Goal: Transaction & Acquisition: Purchase product/service

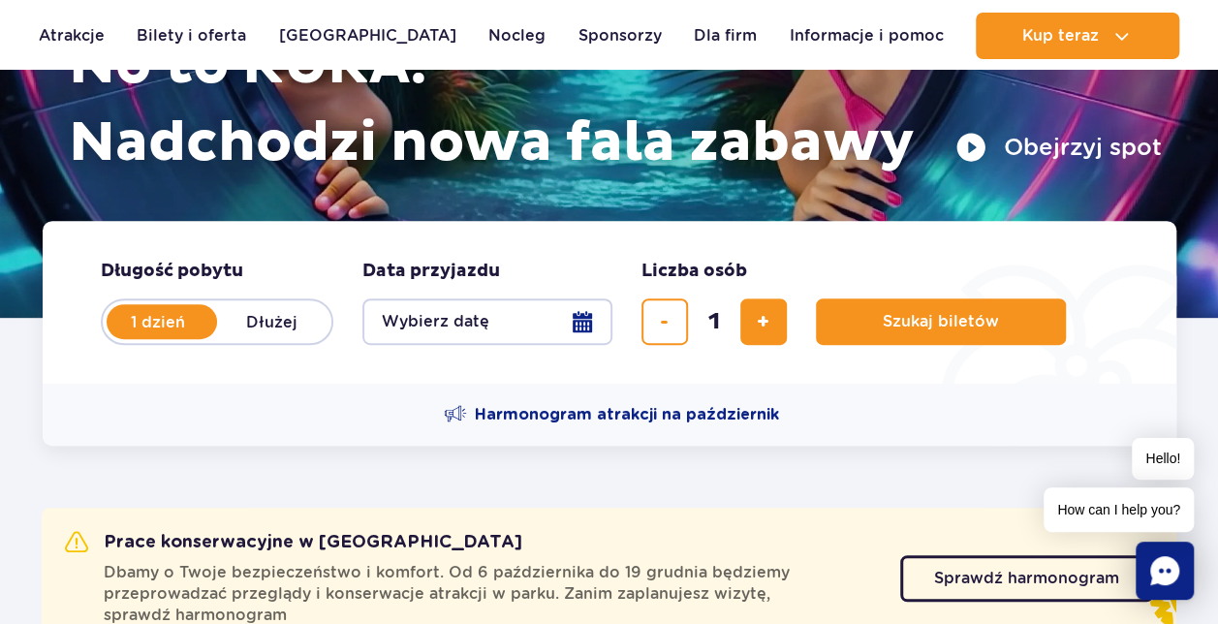
click at [593, 312] on button "Wybierz datę" at bounding box center [487, 321] width 250 height 46
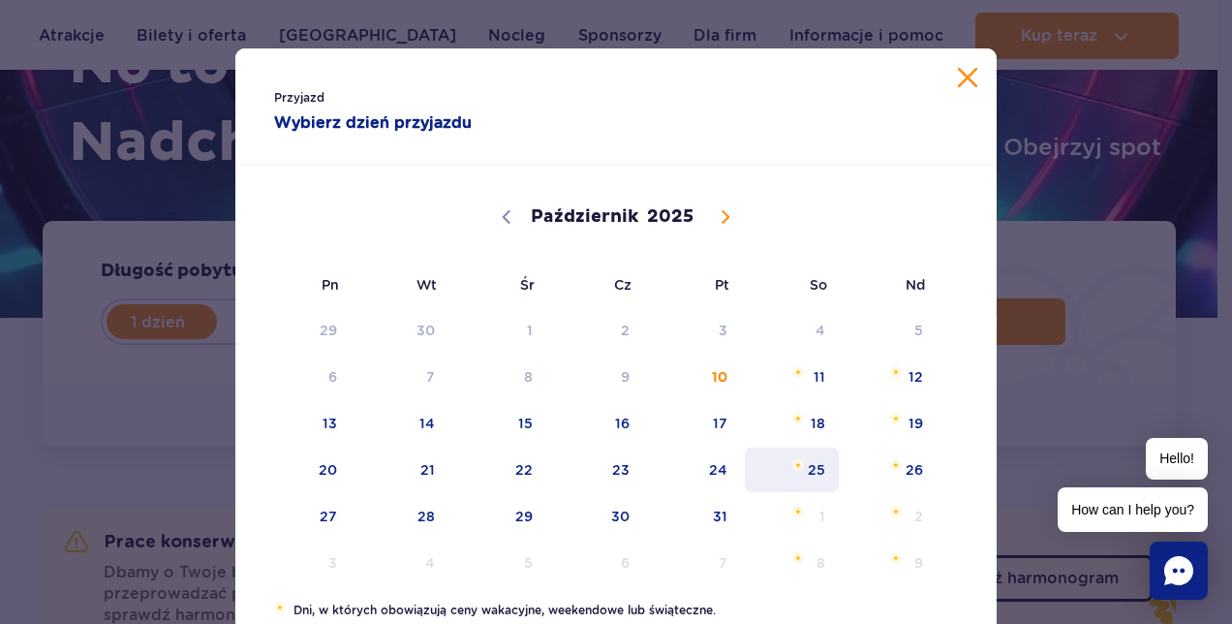
click at [813, 479] on span "25" at bounding box center [792, 470] width 98 height 45
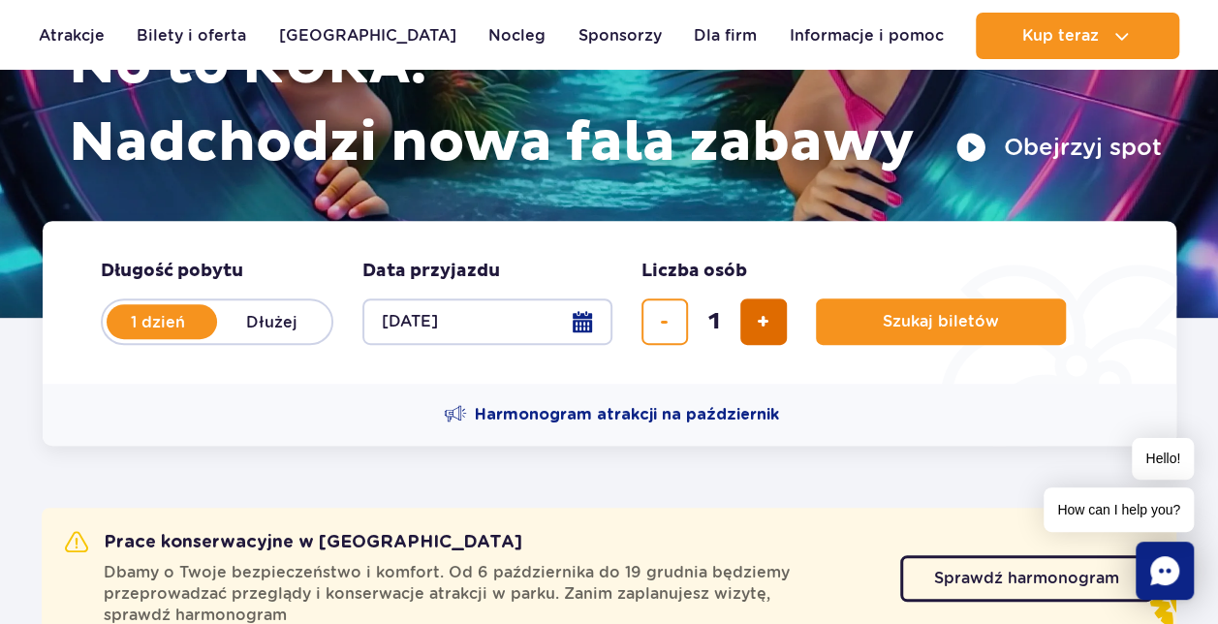
click at [767, 322] on span "dodaj bilet" at bounding box center [763, 322] width 13 height 0
click at [768, 322] on span "dodaj bilet" at bounding box center [763, 322] width 13 height 0
click at [771, 322] on button "dodaj bilet" at bounding box center [763, 321] width 46 height 46
type input "4"
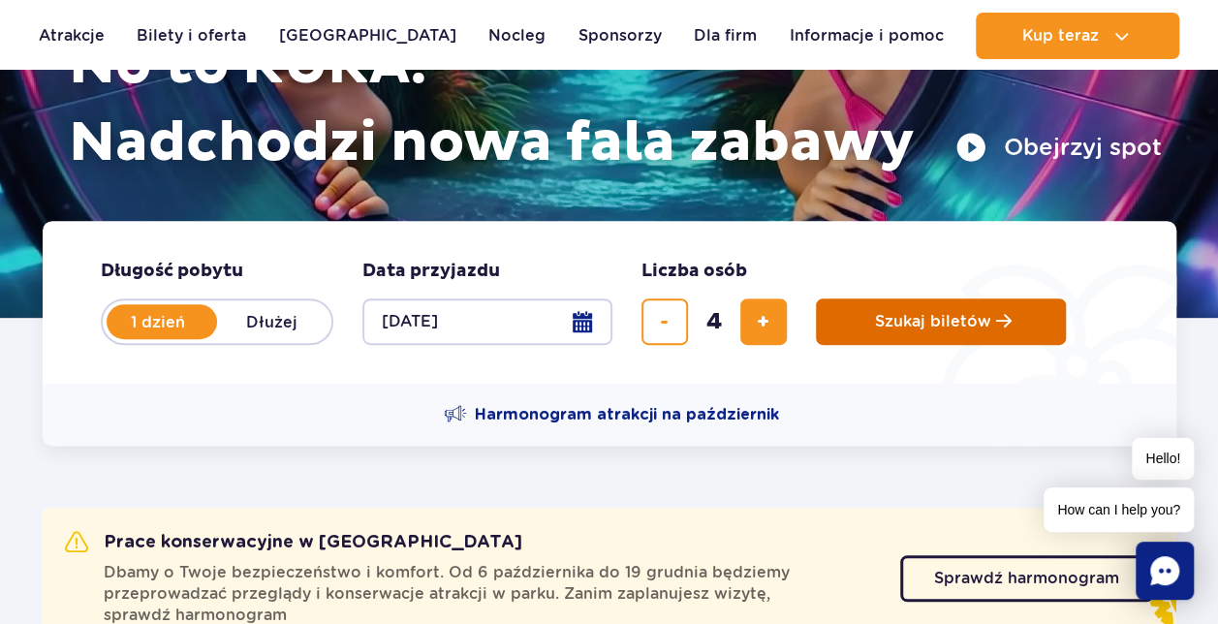
click at [878, 318] on span "Szukaj biletów" at bounding box center [933, 321] width 116 height 17
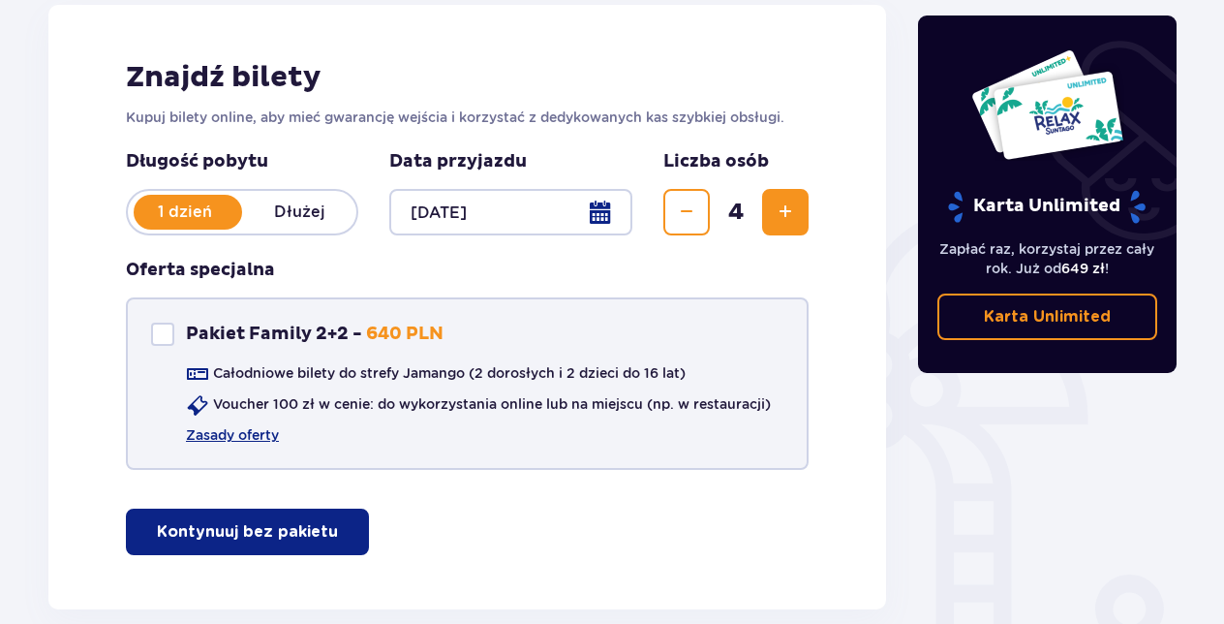
scroll to position [291, 0]
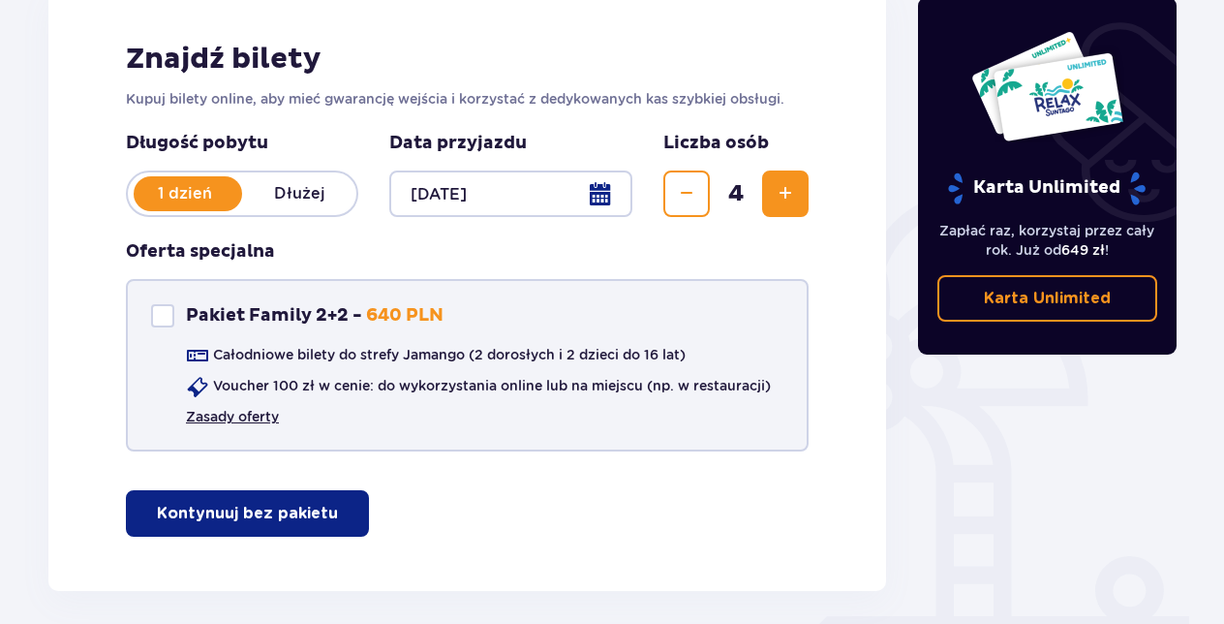
click at [230, 415] on link "Zasady oferty" at bounding box center [232, 416] width 93 height 19
click at [177, 308] on div "Pakiet Family 2+2 Pakiet Family 2+2 - 640 PLN" at bounding box center [297, 315] width 293 height 23
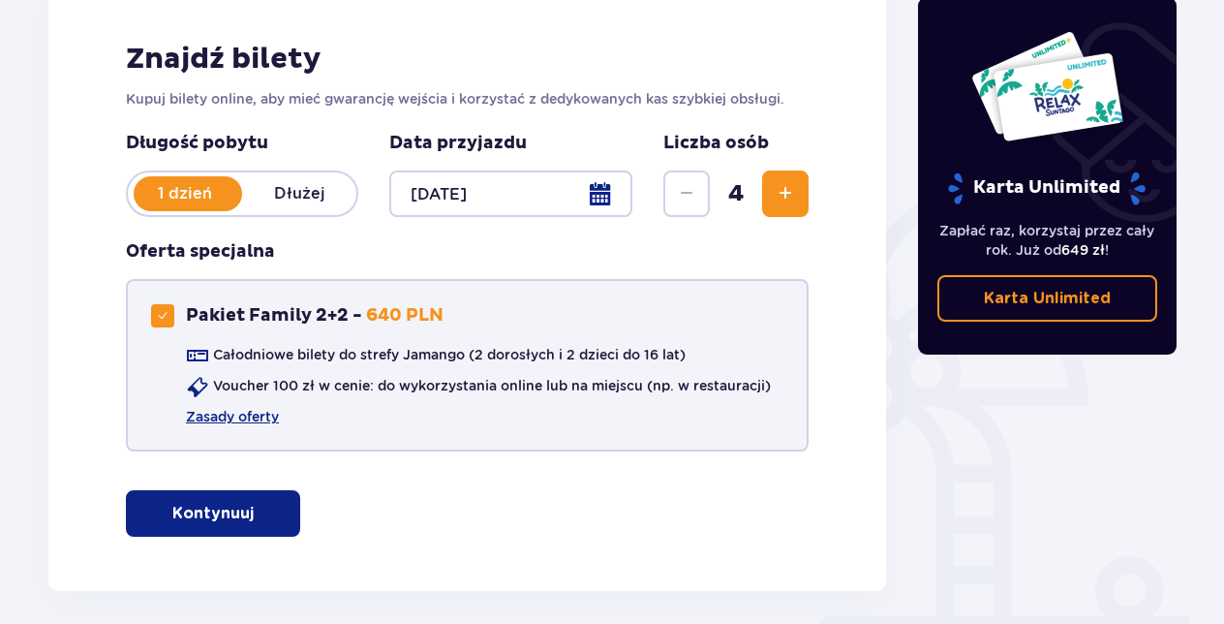
click at [177, 310] on div "Pakiet Family 2+2 Pakiet Family 2+2 - 640 PLN" at bounding box center [297, 315] width 293 height 23
checkbox input "false"
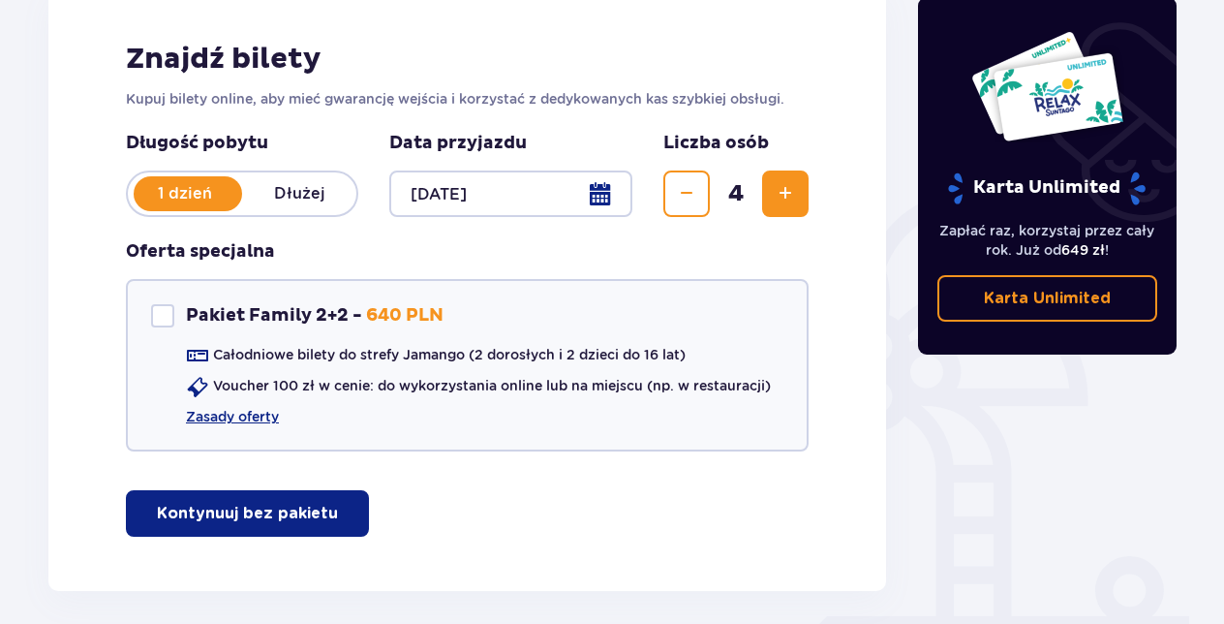
click at [221, 506] on p "Kontynuuj bez pakietu" at bounding box center [247, 513] width 181 height 21
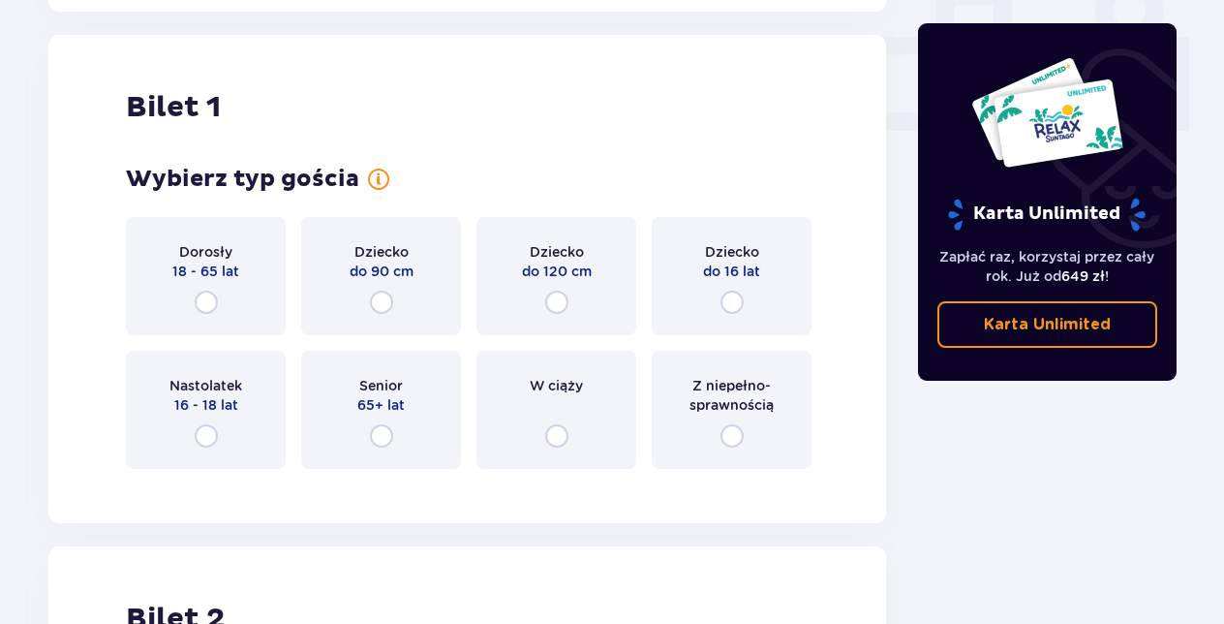
scroll to position [882, 0]
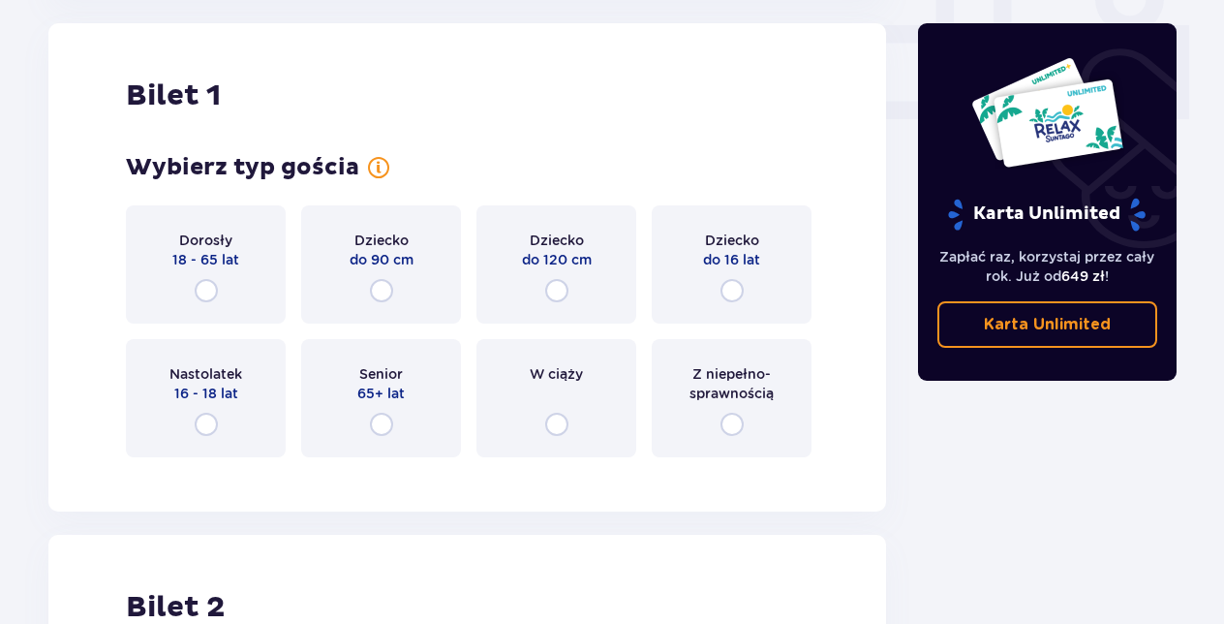
click at [564, 294] on input "radio" at bounding box center [556, 290] width 23 height 23
radio input "true"
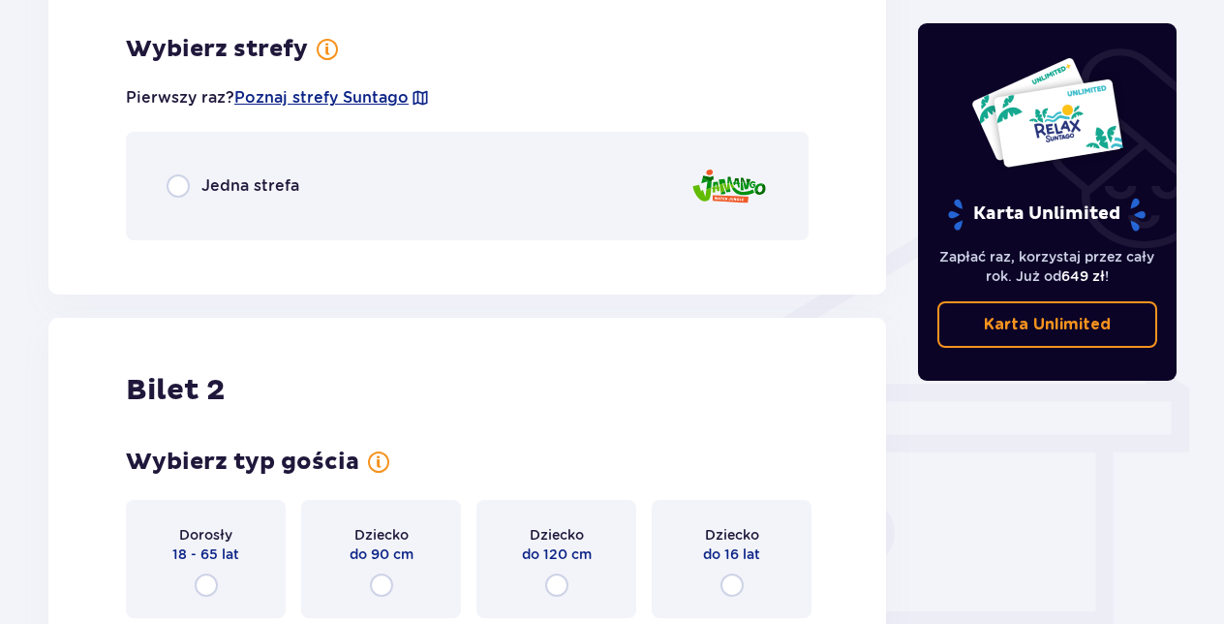
scroll to position [1354, 0]
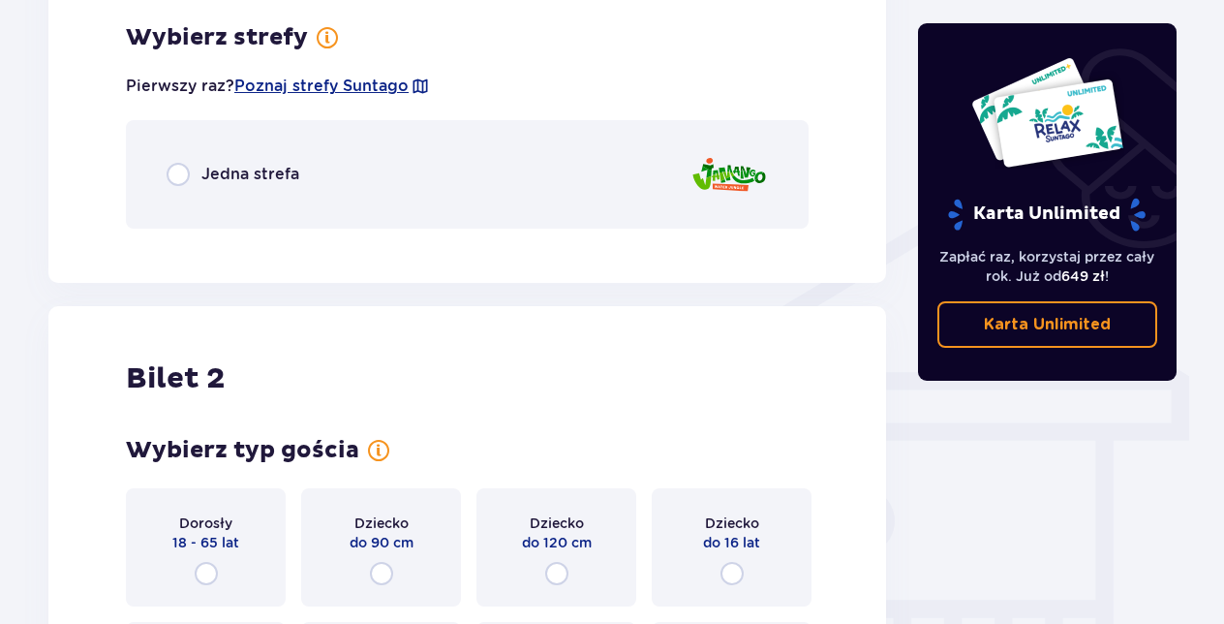
click at [738, 581] on input "radio" at bounding box center [732, 573] width 23 height 23
radio input "true"
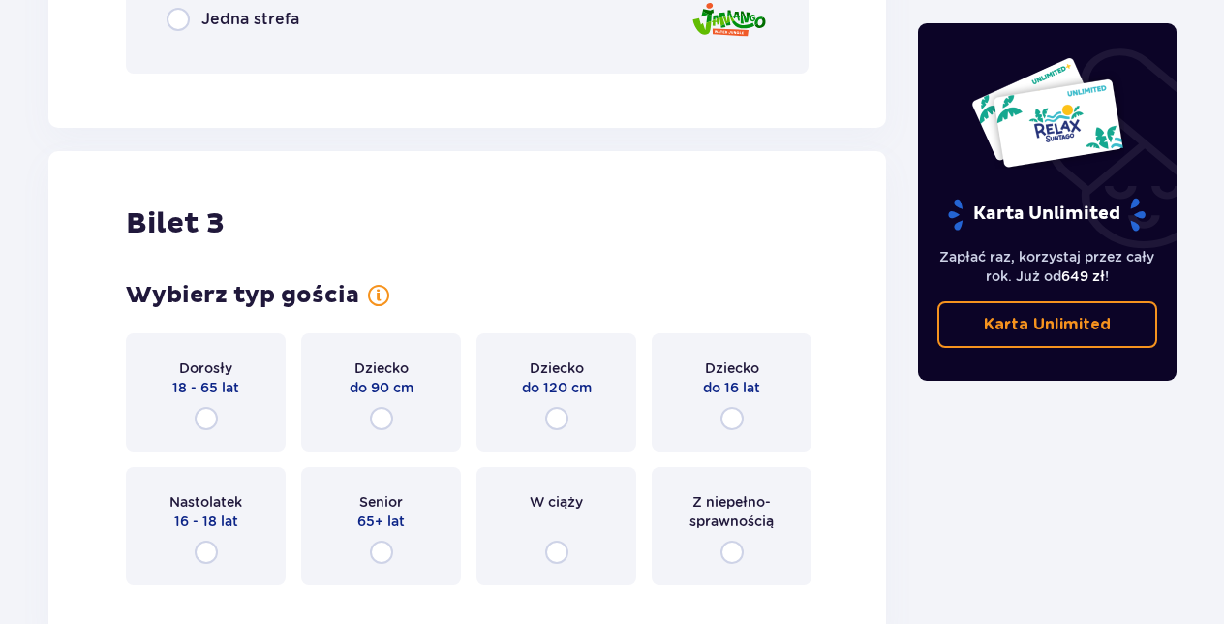
scroll to position [2304, 0]
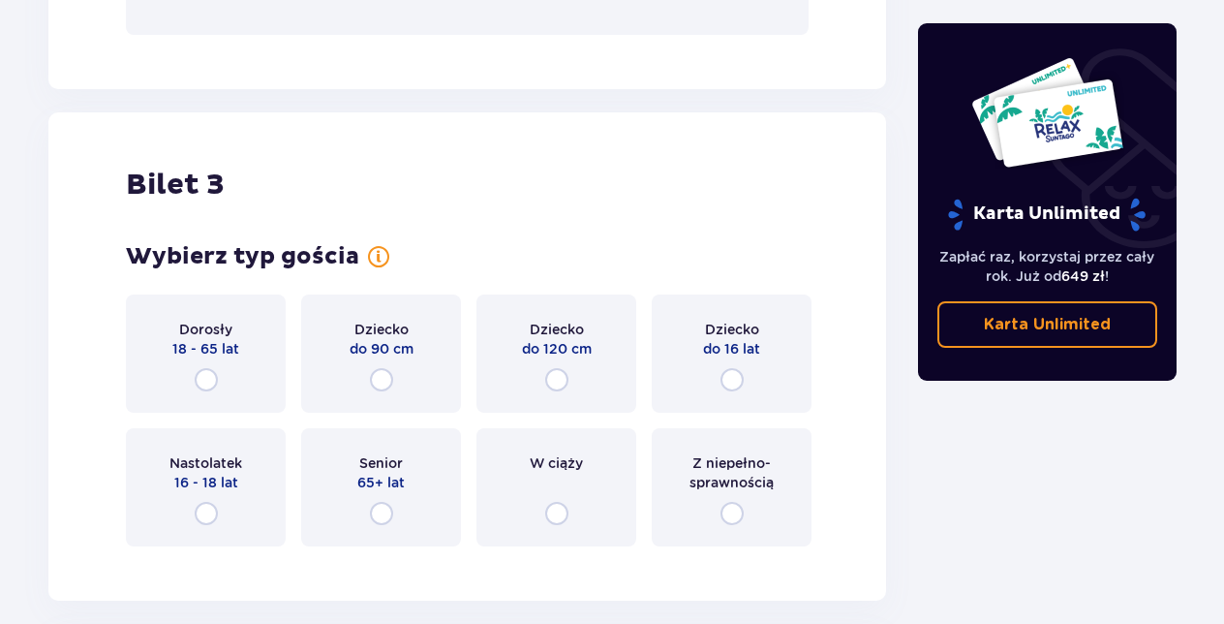
click at [378, 508] on input "radio" at bounding box center [381, 513] width 23 height 23
radio input "true"
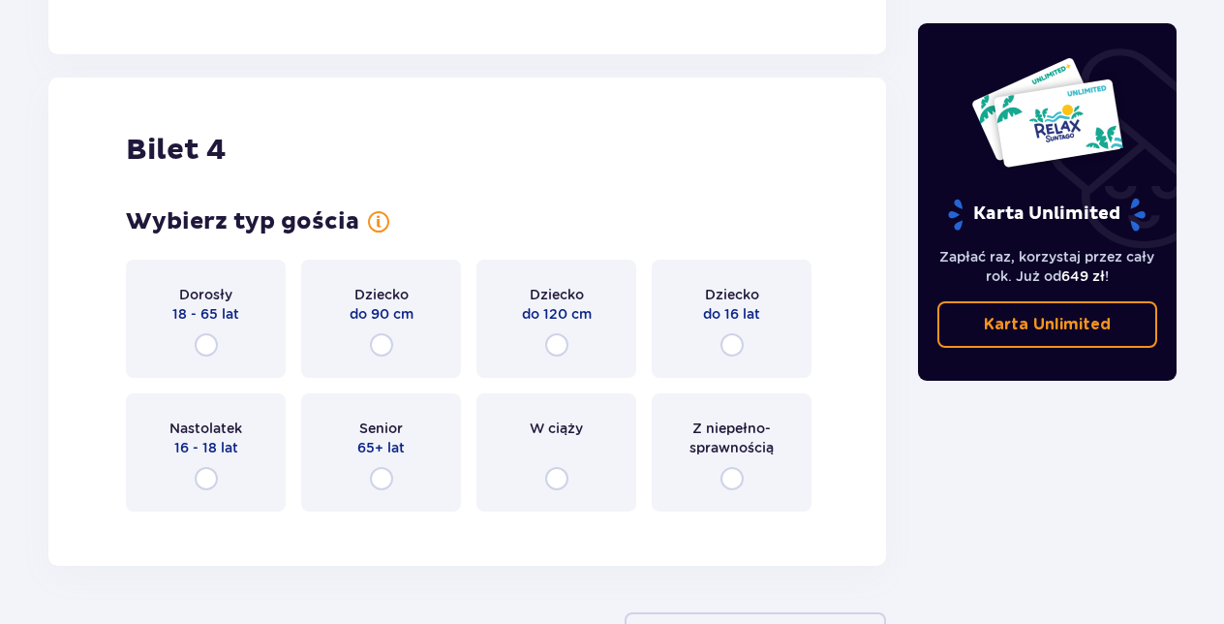
scroll to position [3350, 0]
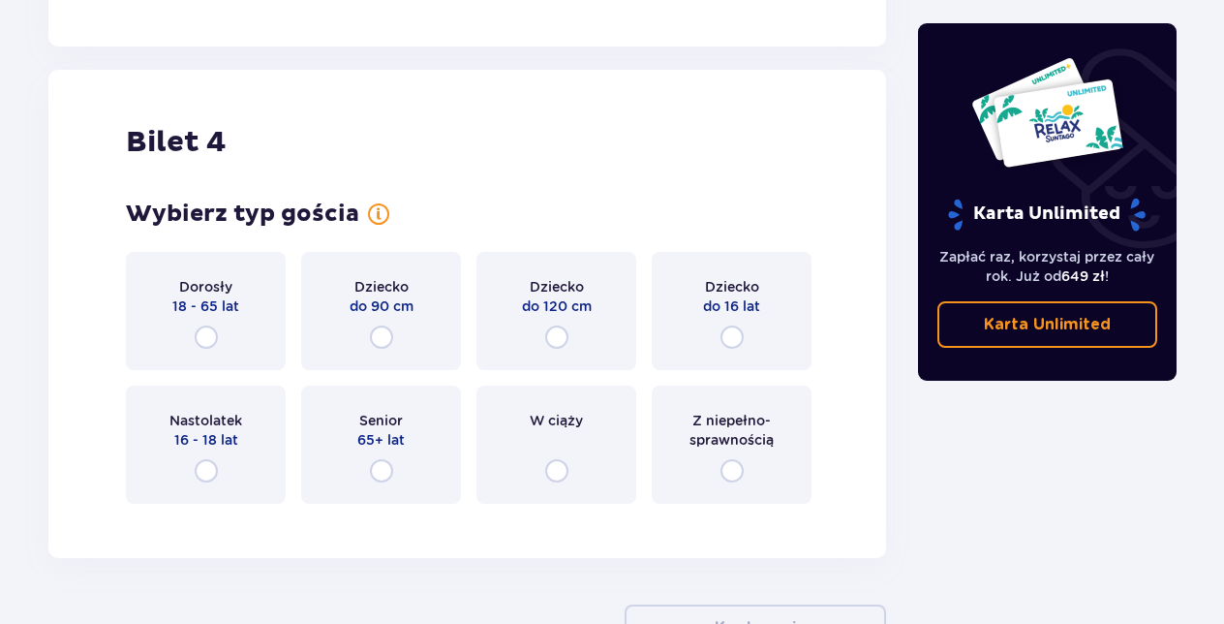
click at [205, 471] on input "radio" at bounding box center [206, 470] width 23 height 23
radio input "true"
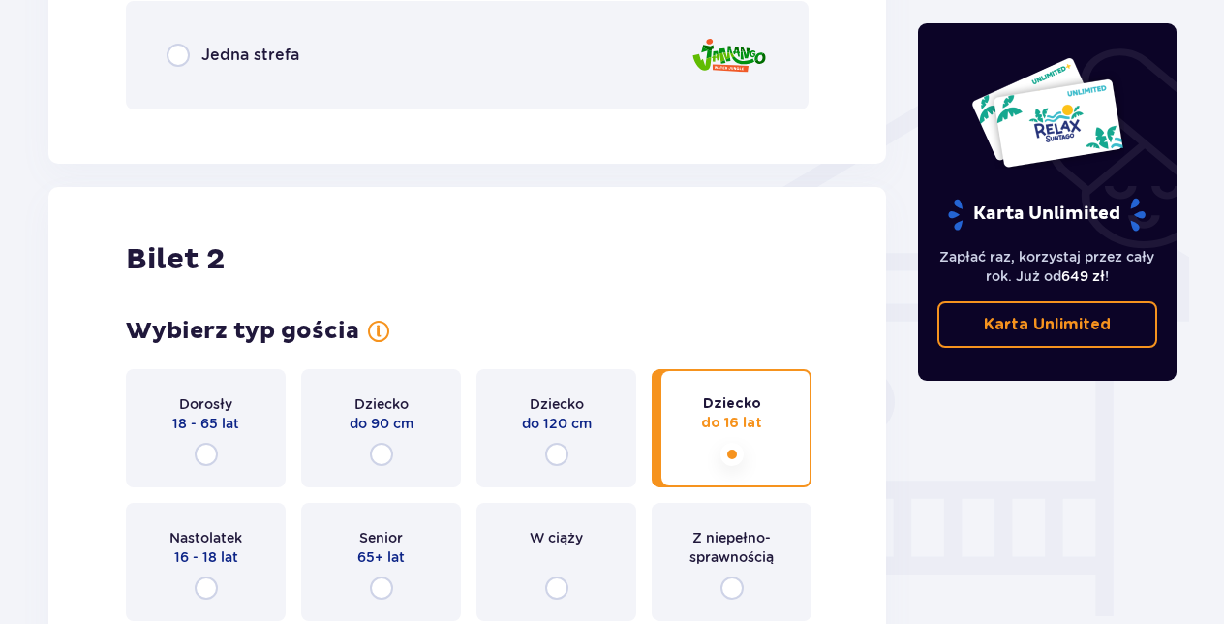
scroll to position [1544, 0]
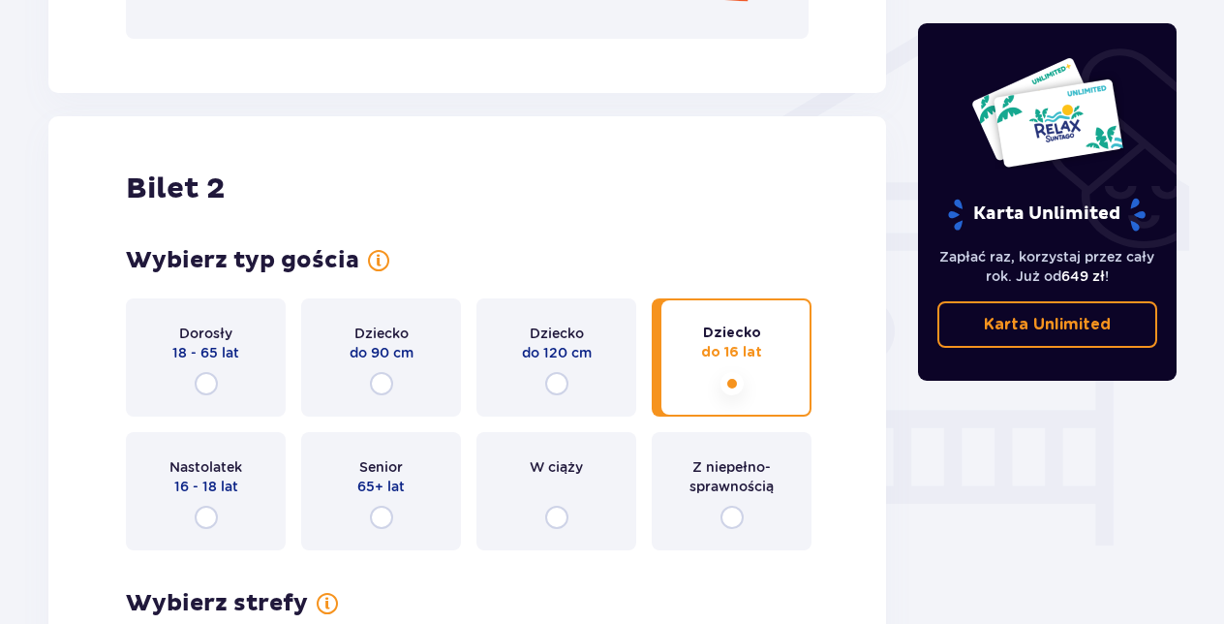
click at [384, 521] on input "radio" at bounding box center [381, 517] width 23 height 23
radio input "true"
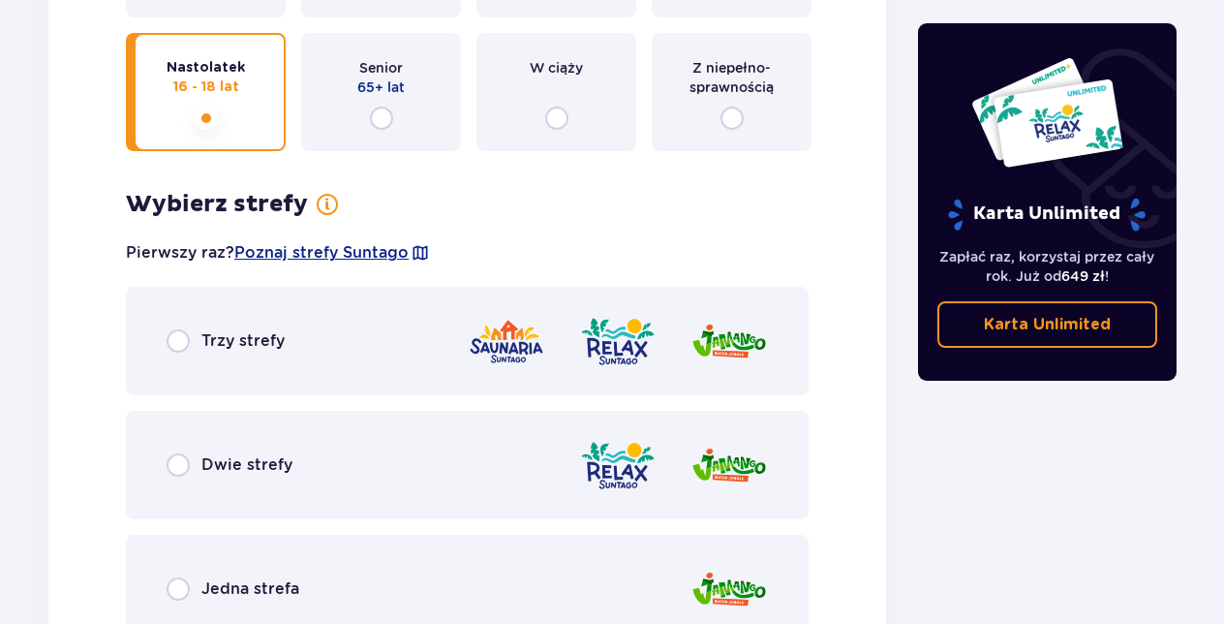
scroll to position [4047, 0]
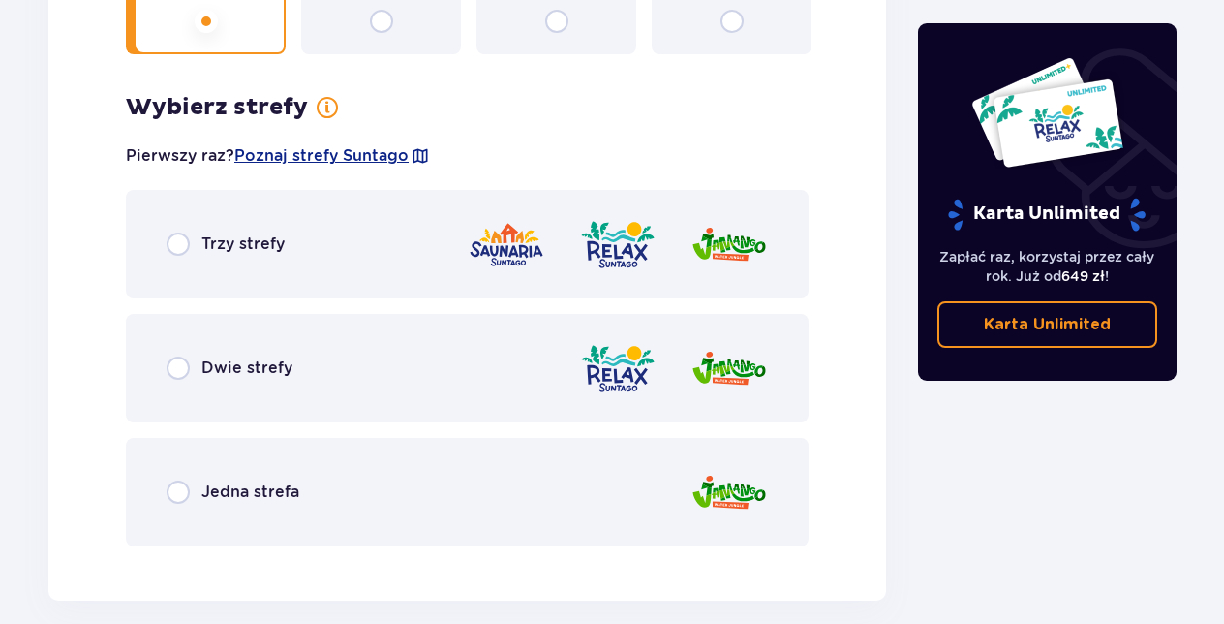
click at [602, 234] on img at bounding box center [617, 244] width 77 height 55
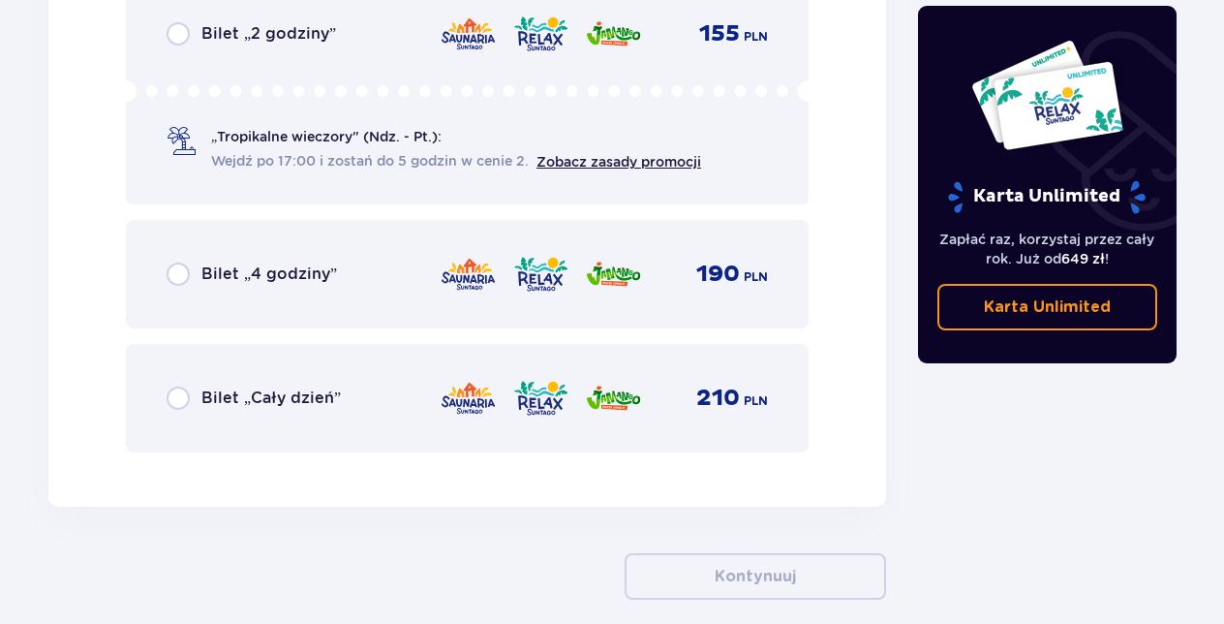
scroll to position [4597, 0]
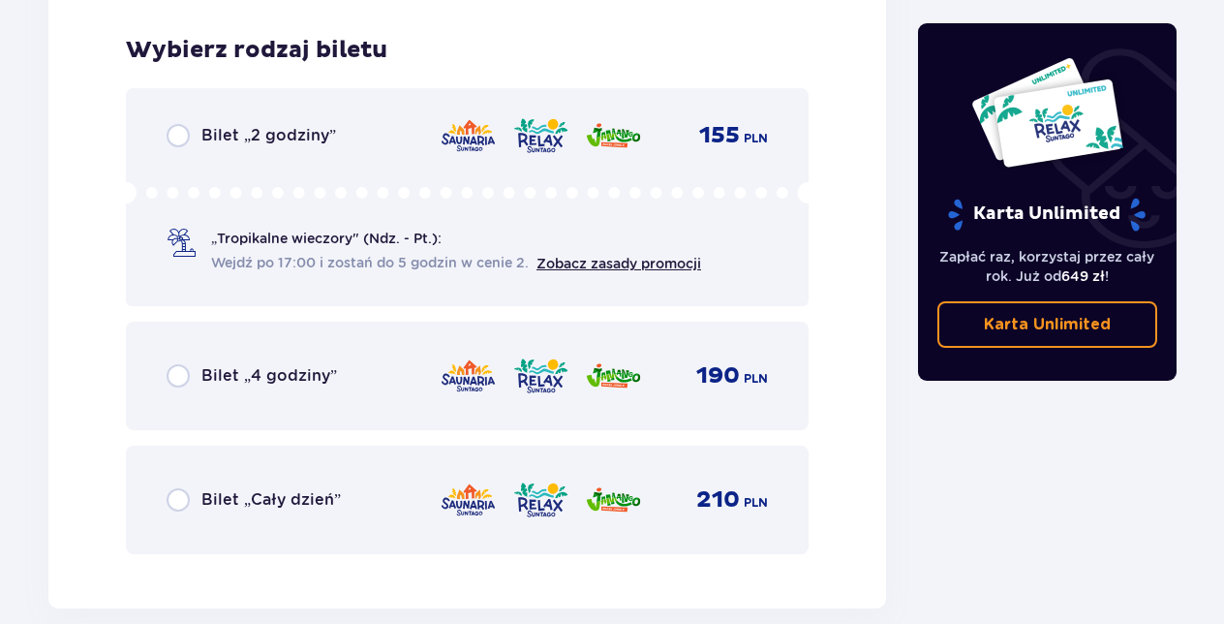
click at [180, 138] on input "radio" at bounding box center [178, 135] width 23 height 23
radio input "true"
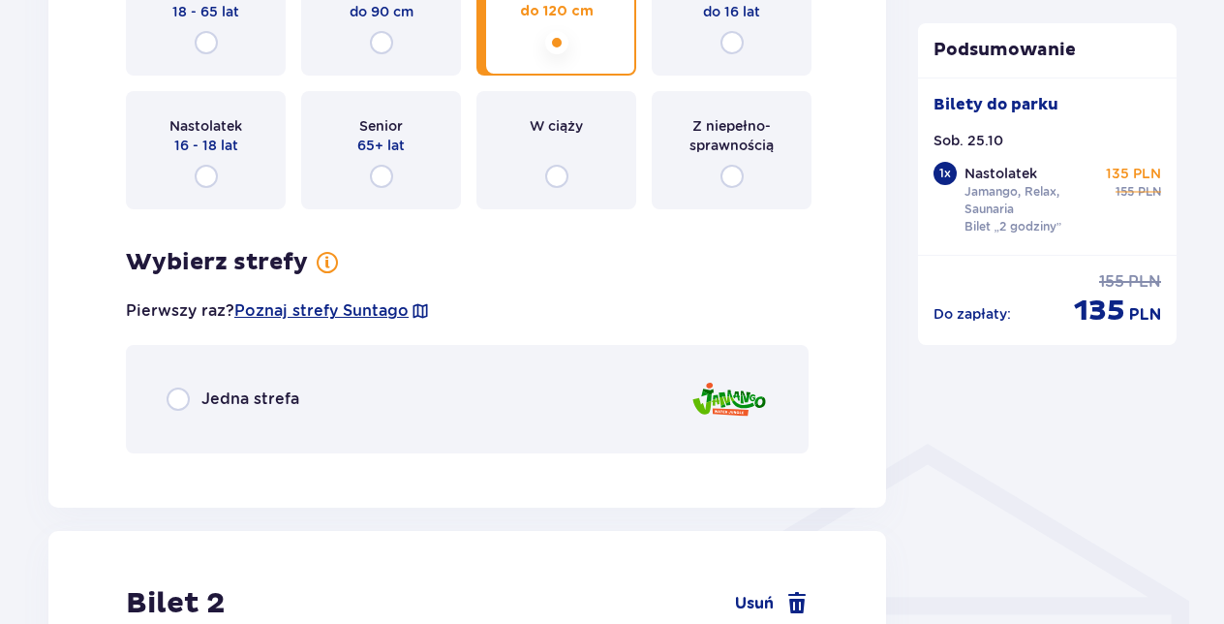
scroll to position [1172, 0]
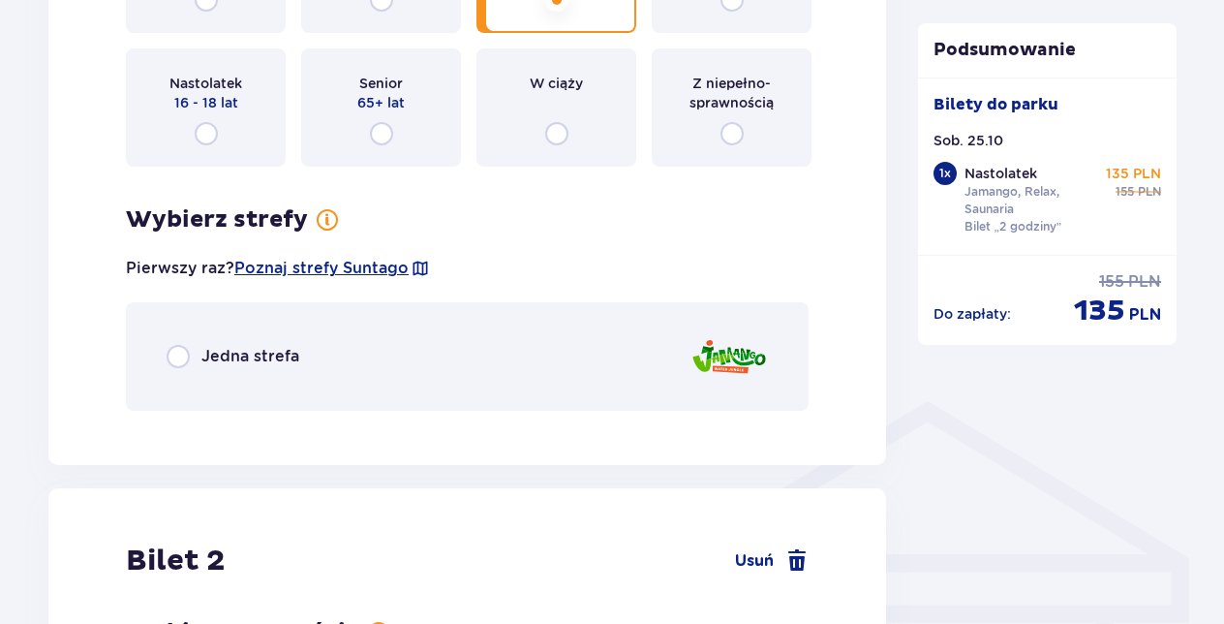
click at [191, 368] on div "Jedna strefa" at bounding box center [233, 356] width 133 height 23
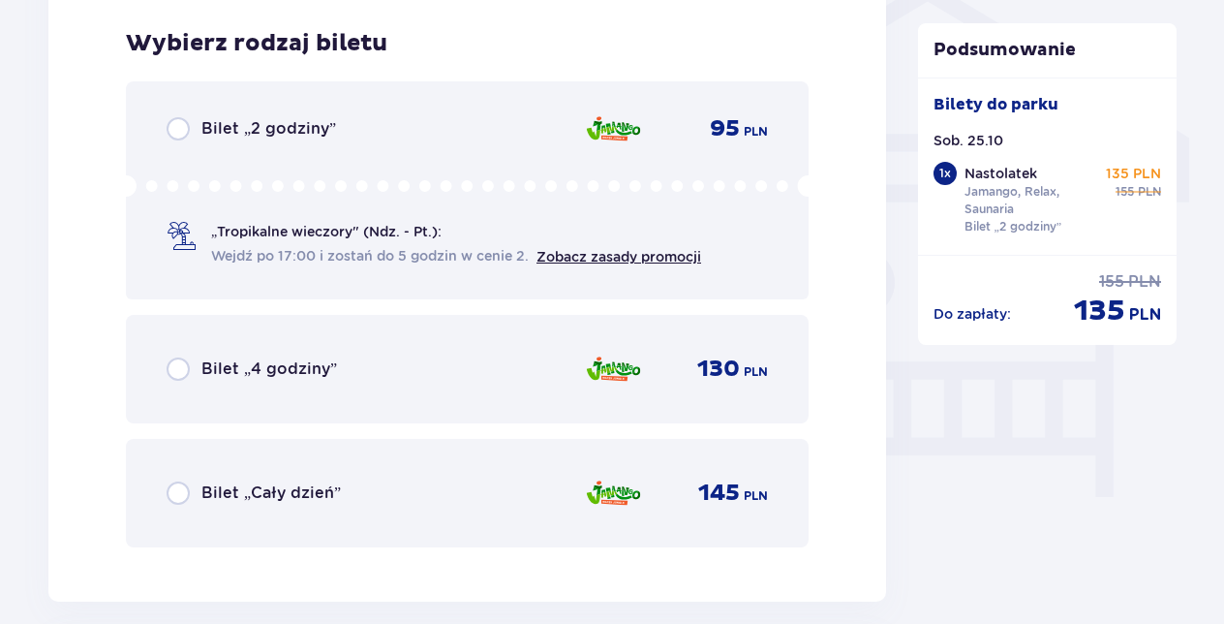
scroll to position [1598, 0]
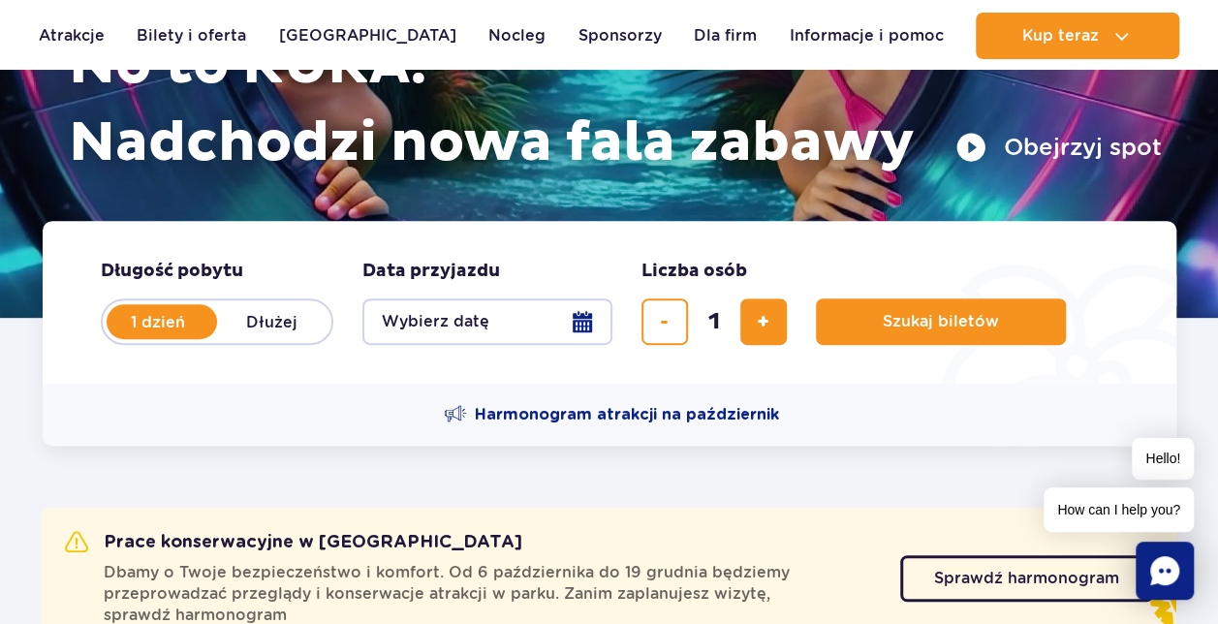
click at [583, 324] on button "Wybierz datę" at bounding box center [487, 321] width 250 height 46
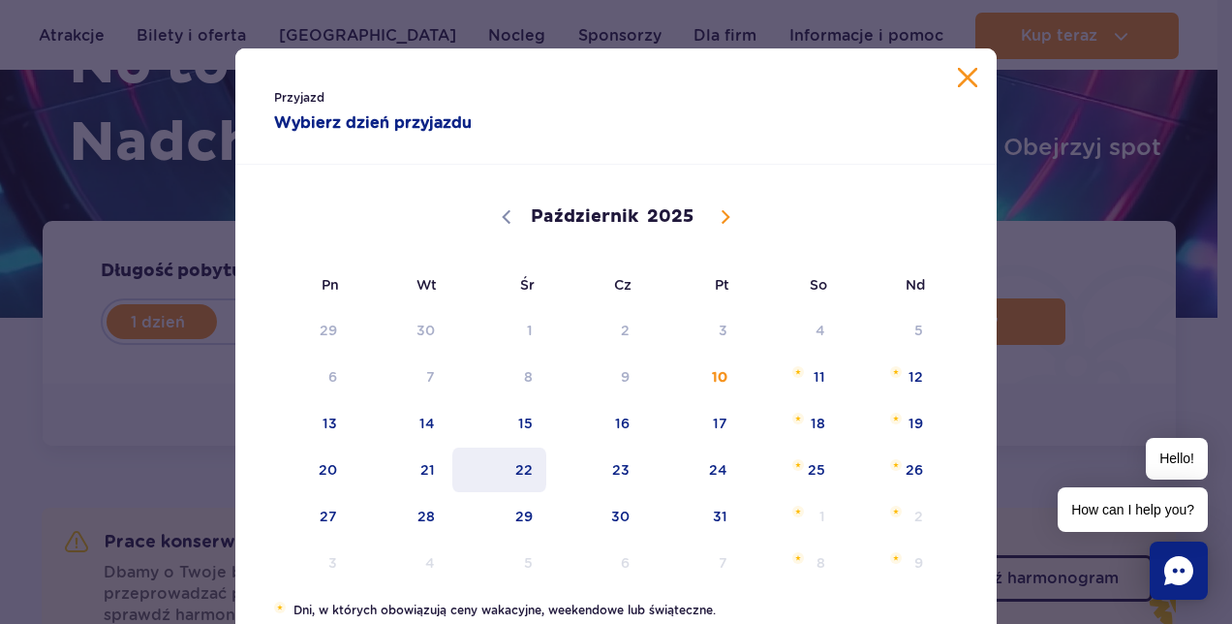
click at [538, 471] on span "22" at bounding box center [499, 470] width 98 height 45
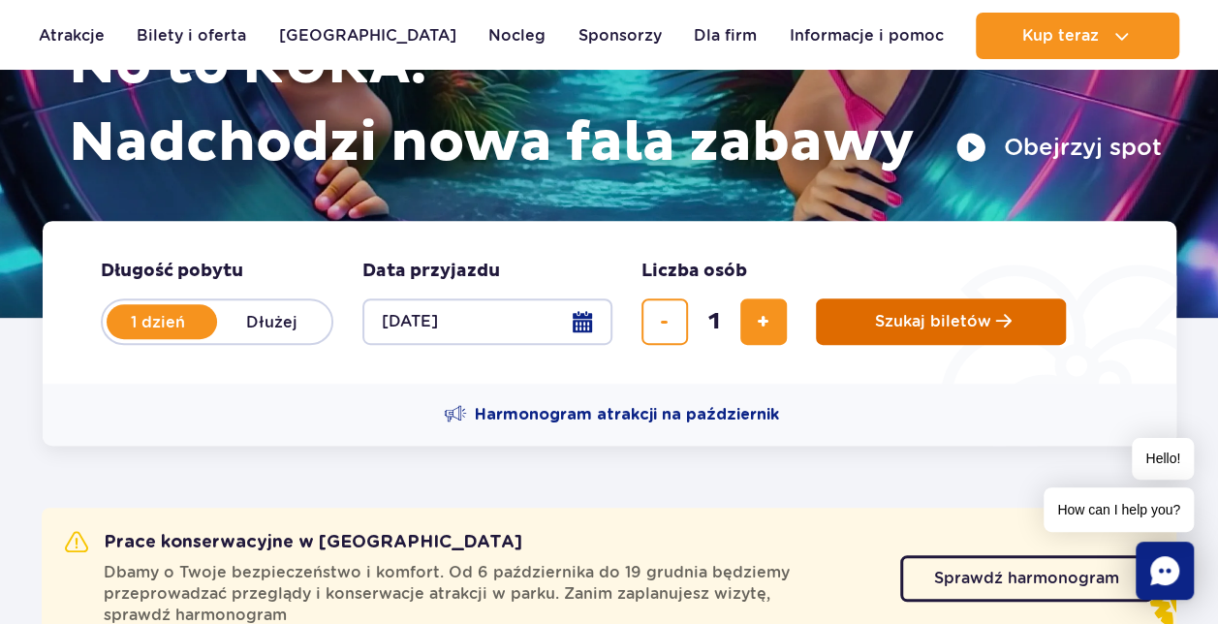
click at [920, 328] on span "Szukaj biletów" at bounding box center [933, 321] width 116 height 17
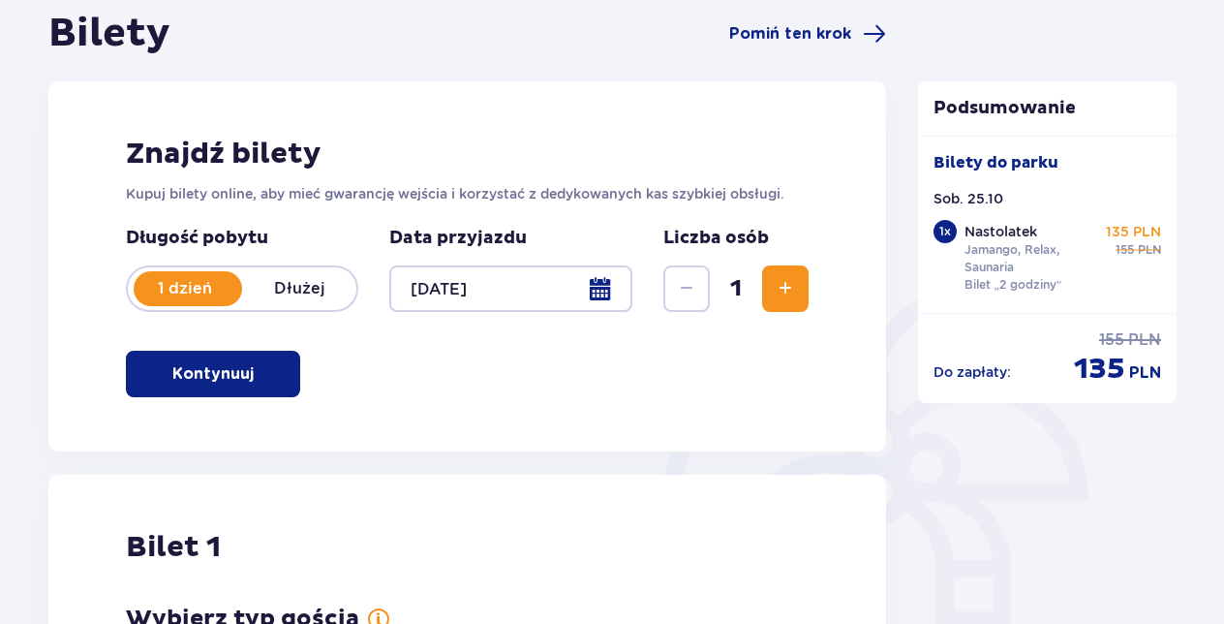
scroll to position [97, 0]
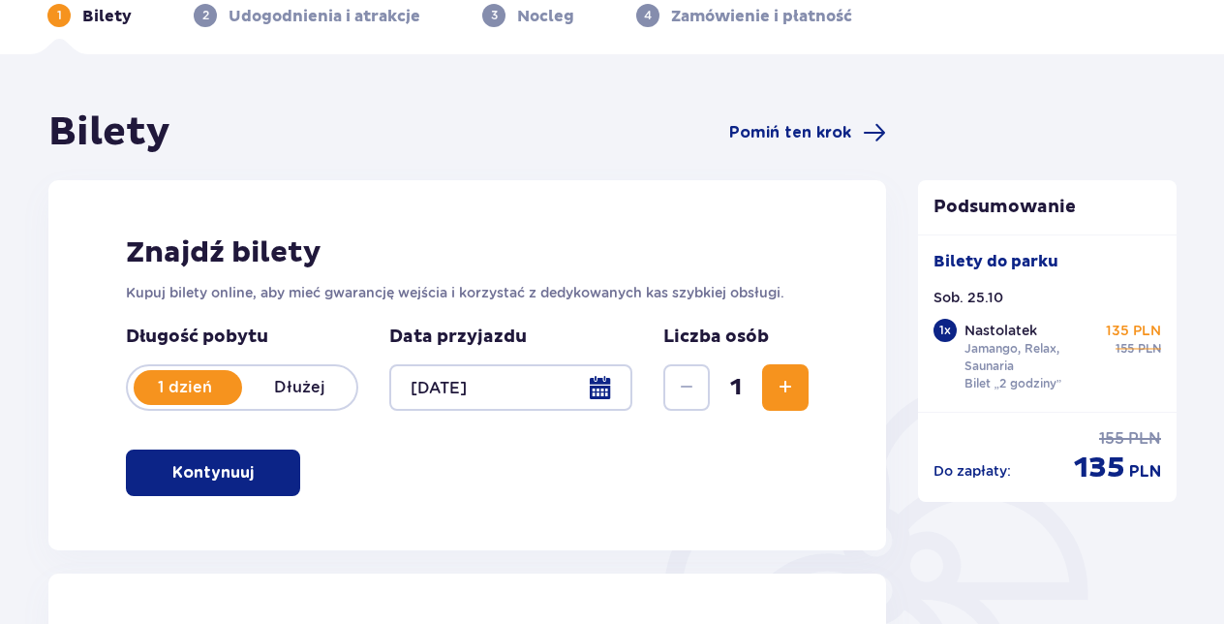
click at [783, 380] on span "Zwiększ" at bounding box center [785, 387] width 23 height 23
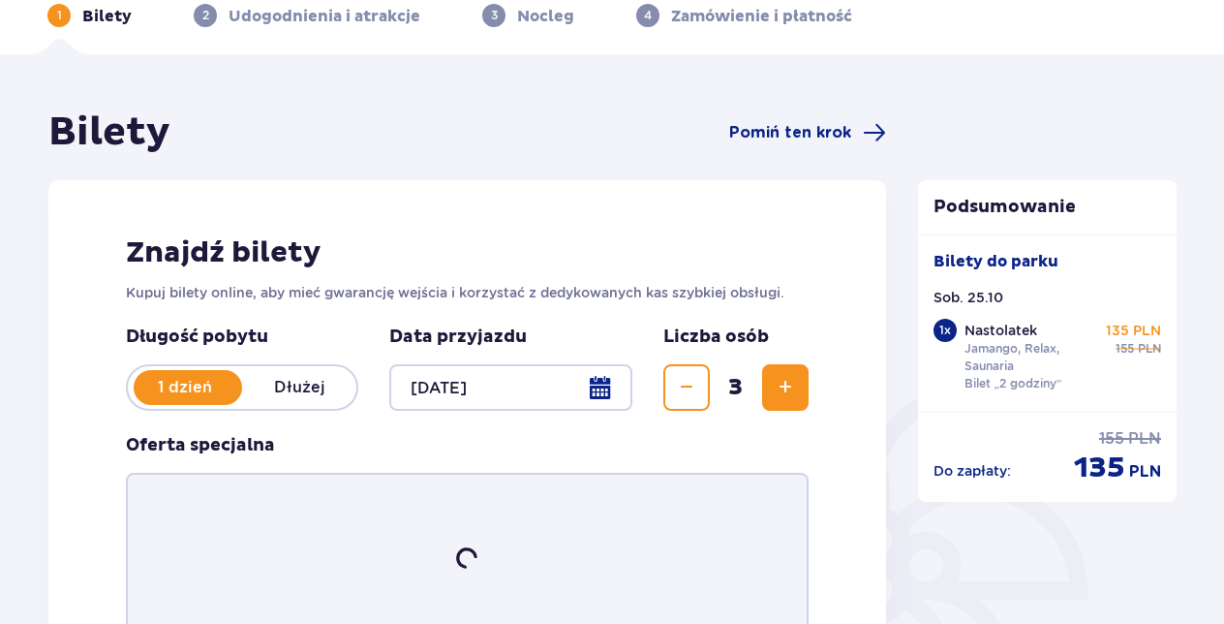
click at [783, 380] on span "Zwiększ" at bounding box center [785, 387] width 23 height 23
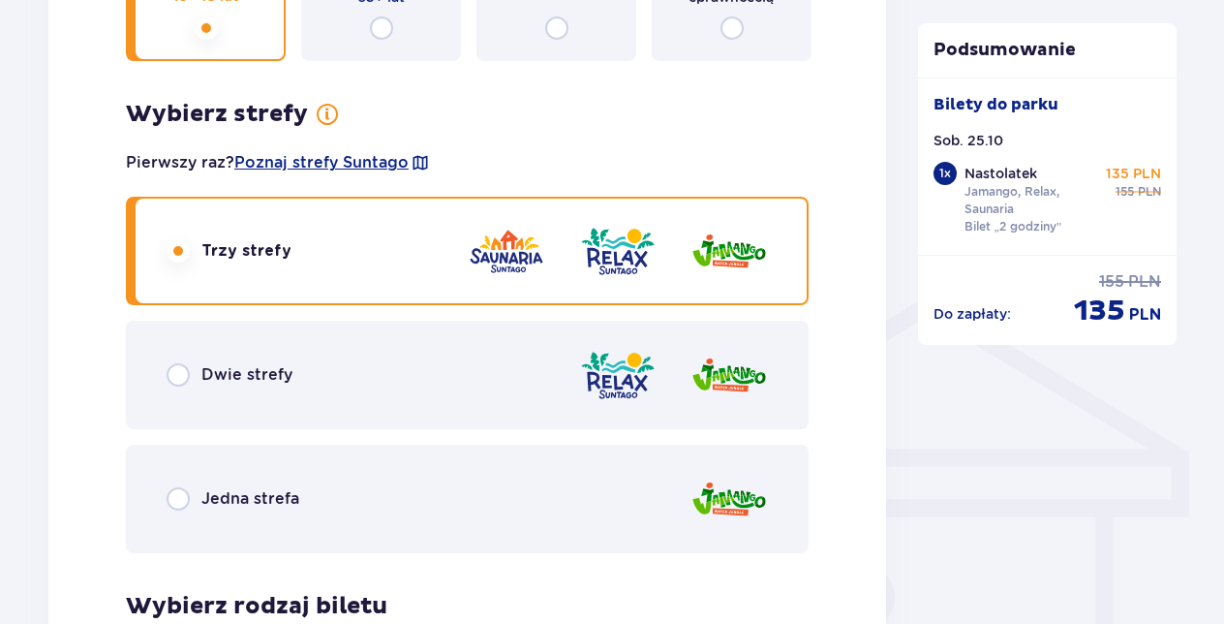
scroll to position [890, 0]
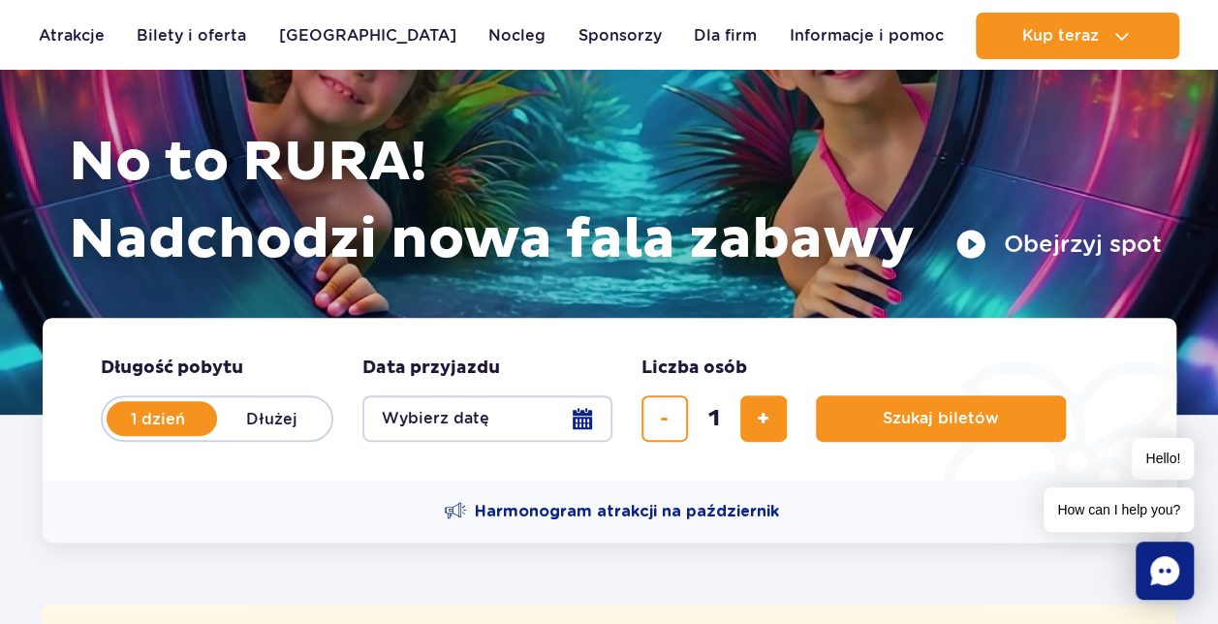
click at [583, 418] on button "Wybierz datę" at bounding box center [487, 418] width 250 height 46
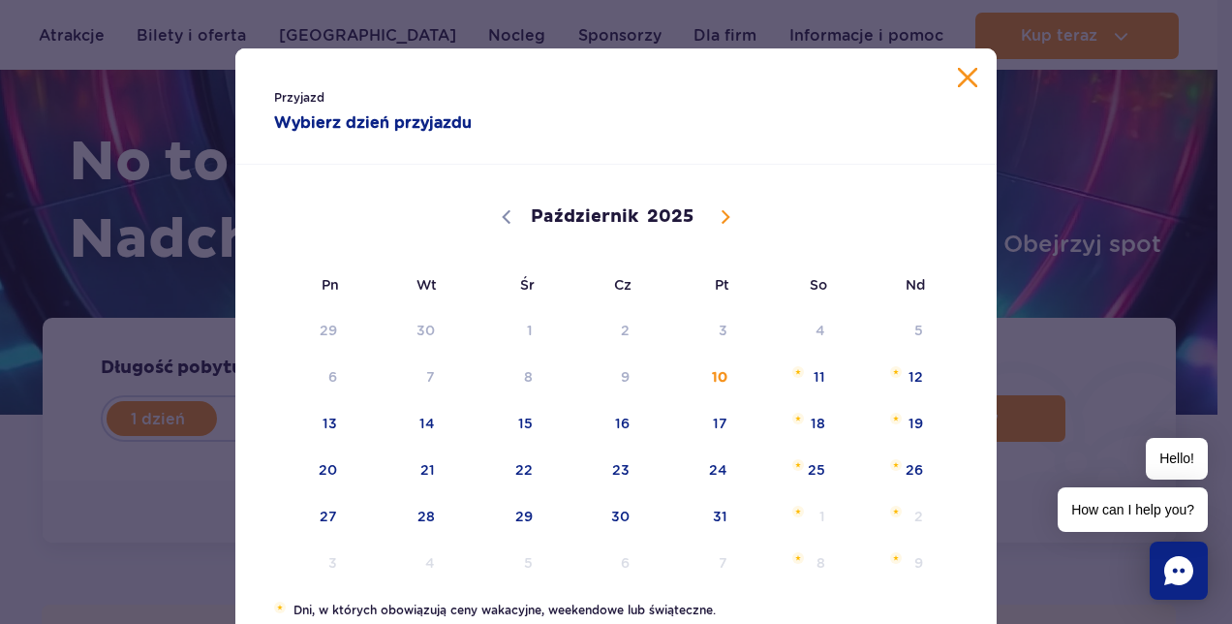
click at [975, 66] on div "Przyjazd Wybierz dzień przyjazdu" at bounding box center [615, 106] width 761 height 116
click at [967, 77] on button "Zamknij kalendarz" at bounding box center [967, 77] width 19 height 19
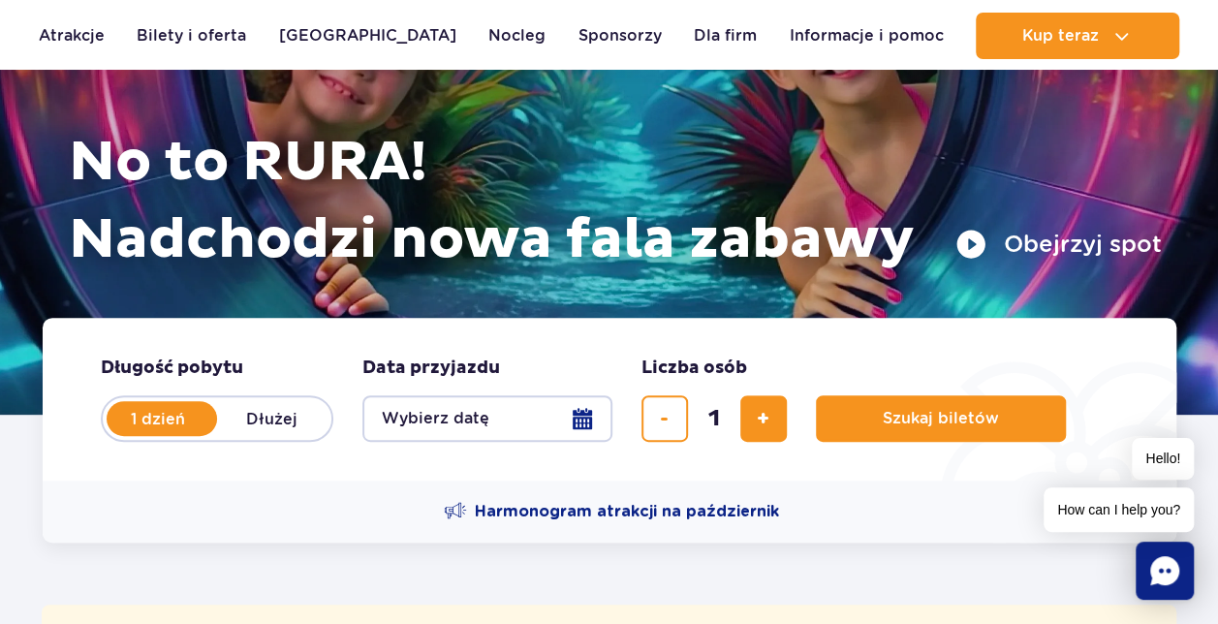
click at [579, 416] on button "Wybierz datę" at bounding box center [487, 418] width 250 height 46
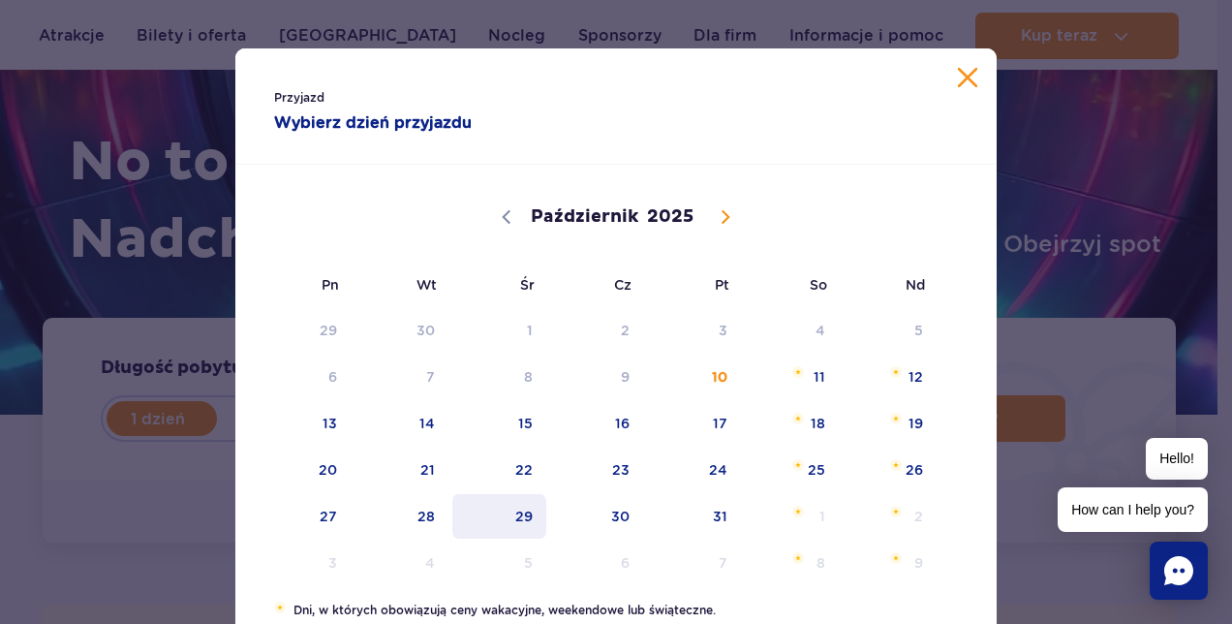
click at [518, 513] on span "29" at bounding box center [499, 516] width 98 height 45
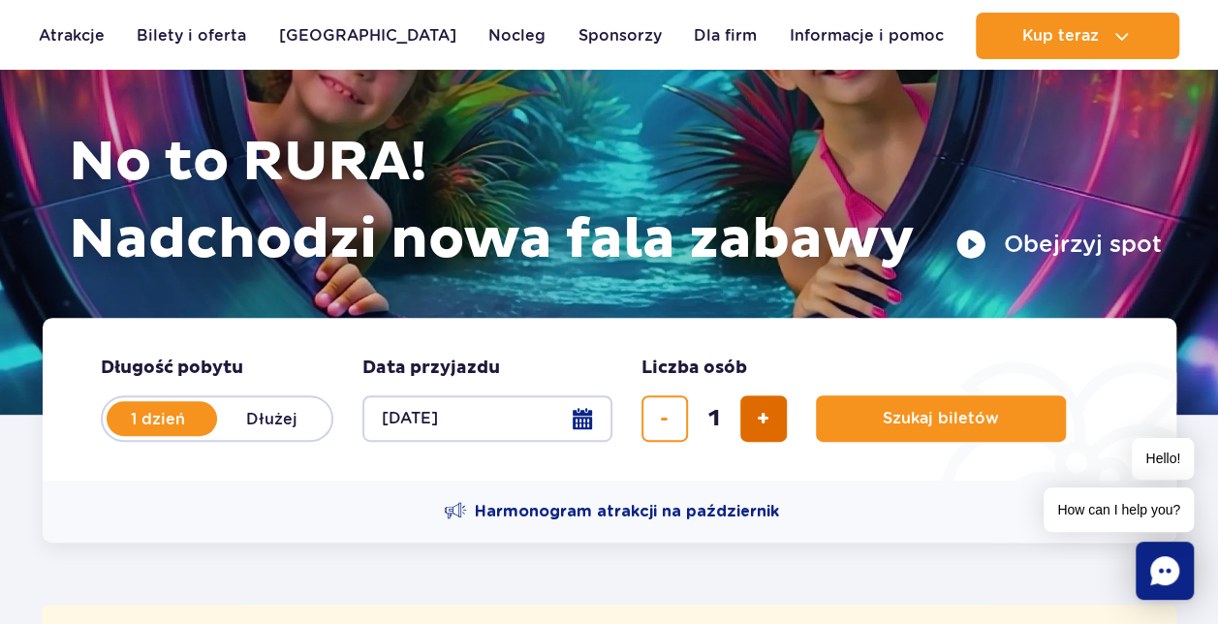
click at [755, 410] on button "dodaj bilet" at bounding box center [763, 418] width 46 height 46
click at [756, 411] on button "dodaj bilet" at bounding box center [763, 418] width 46 height 46
click at [757, 418] on span "dodaj bilet" at bounding box center [763, 418] width 13 height 0
type input "4"
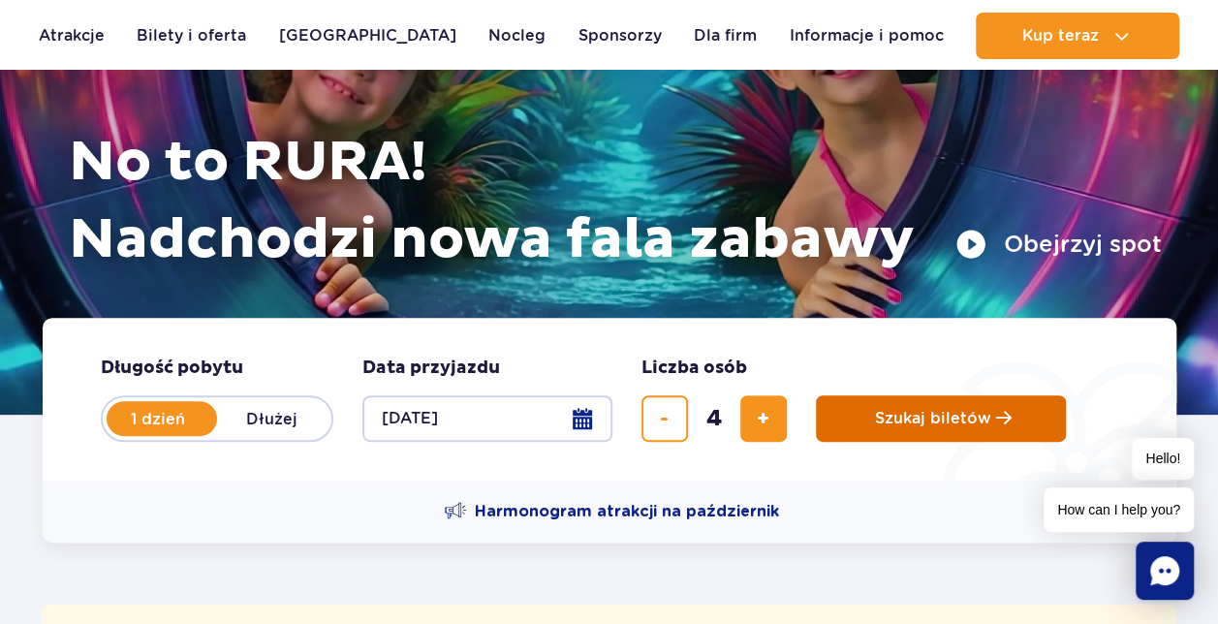
click at [897, 417] on span "Szukaj biletów" at bounding box center [933, 418] width 116 height 17
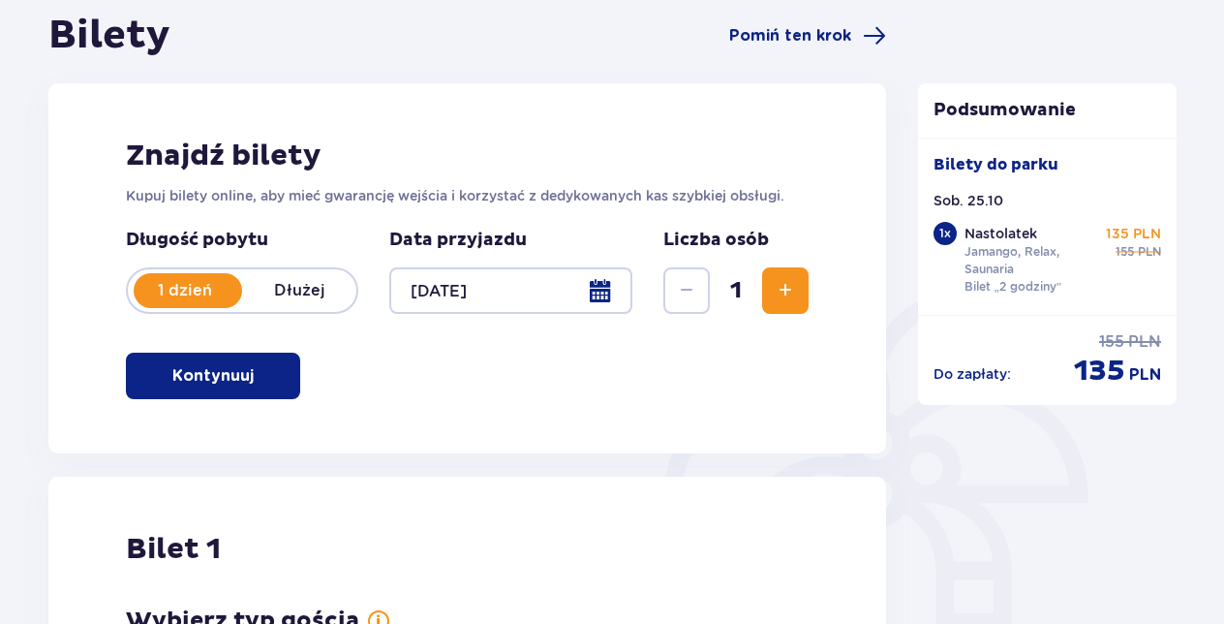
click at [783, 289] on span "Zwiększ" at bounding box center [785, 290] width 23 height 23
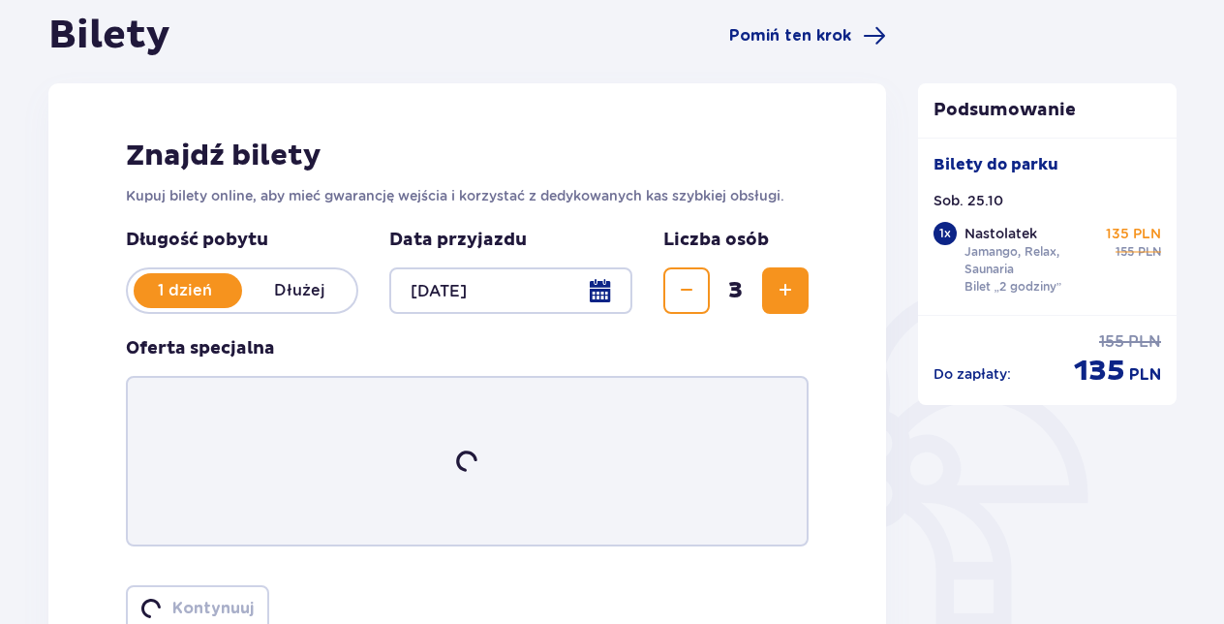
click at [783, 289] on span "Zwiększ" at bounding box center [785, 290] width 23 height 23
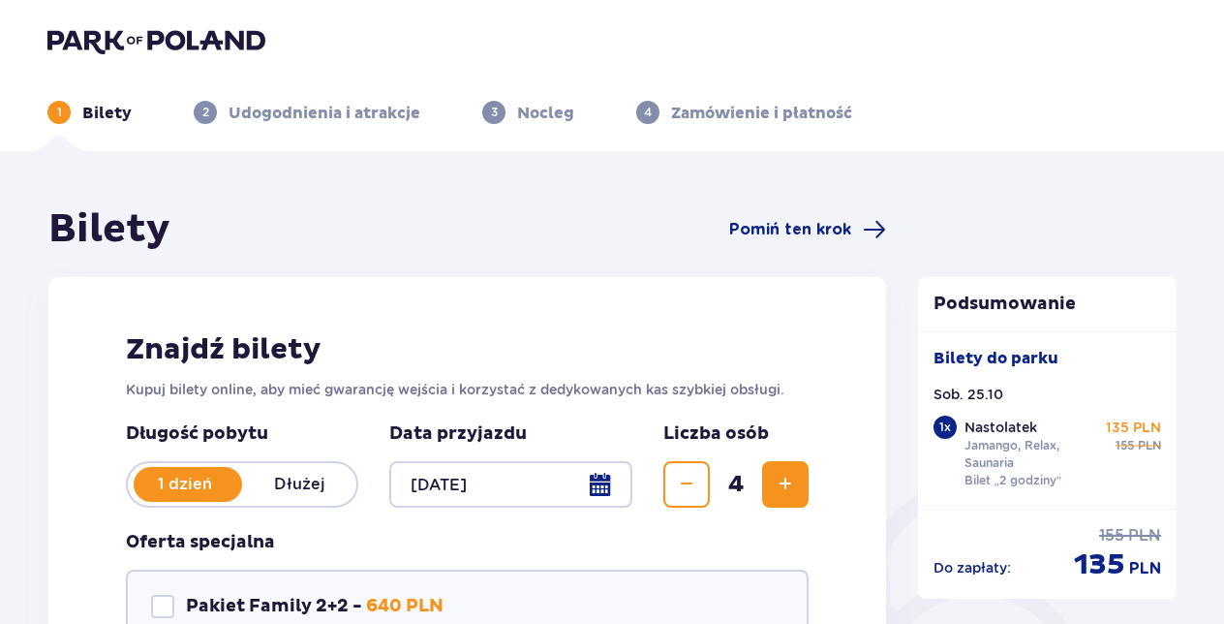
click at [139, 38] on img at bounding box center [156, 40] width 218 height 27
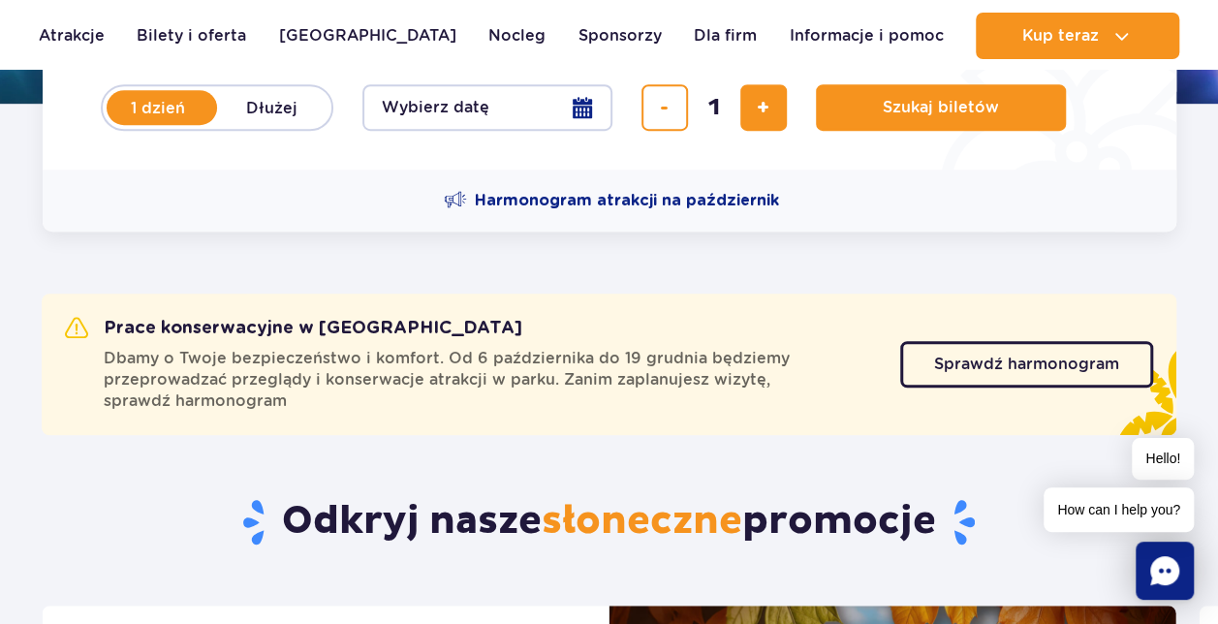
scroll to position [581, 0]
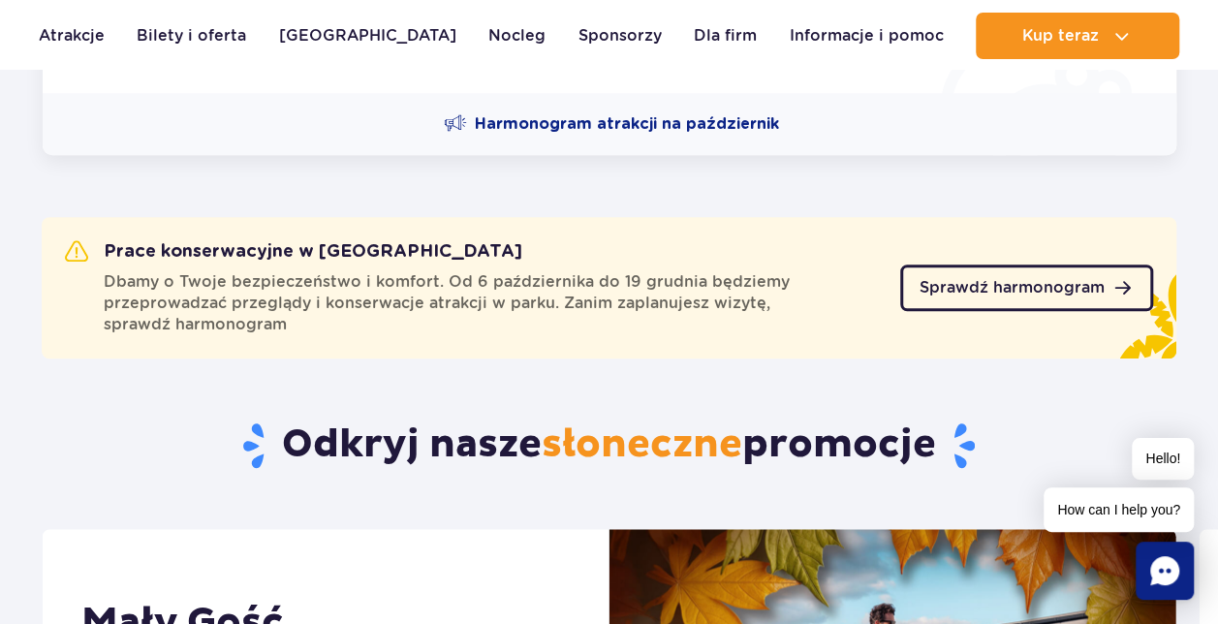
click at [971, 268] on link "Sprawdź harmonogram" at bounding box center [1026, 287] width 253 height 46
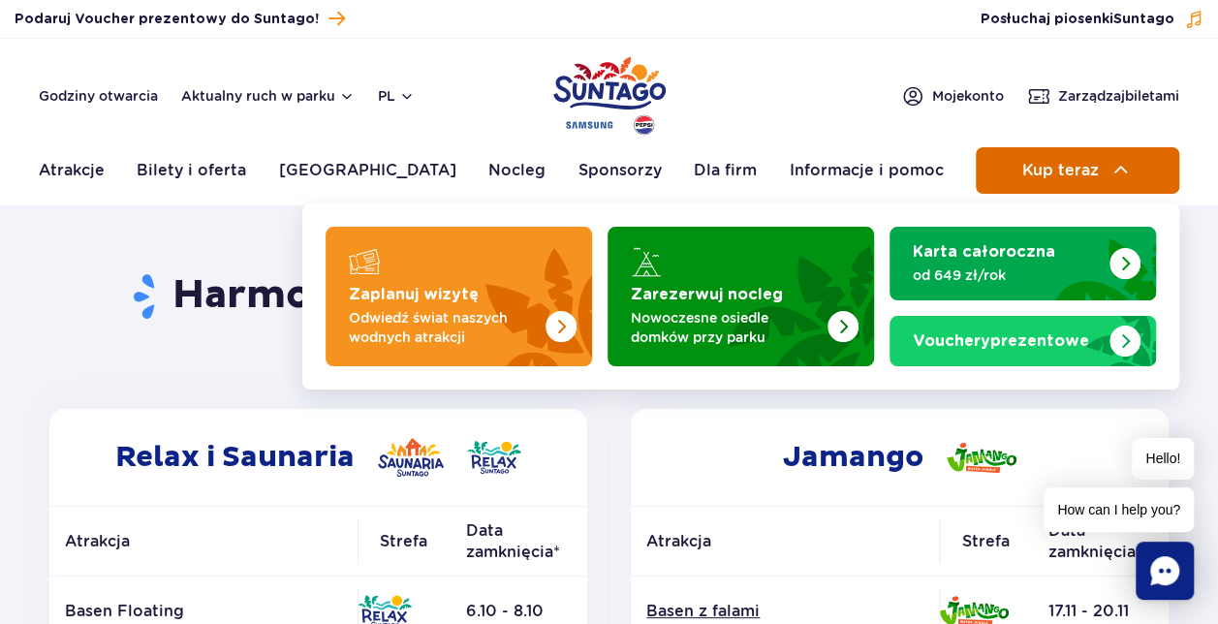
click at [1091, 172] on span "Kup teraz" at bounding box center [1059, 170] width 77 height 17
click at [1097, 177] on span "Kup teraz" at bounding box center [1059, 170] width 77 height 17
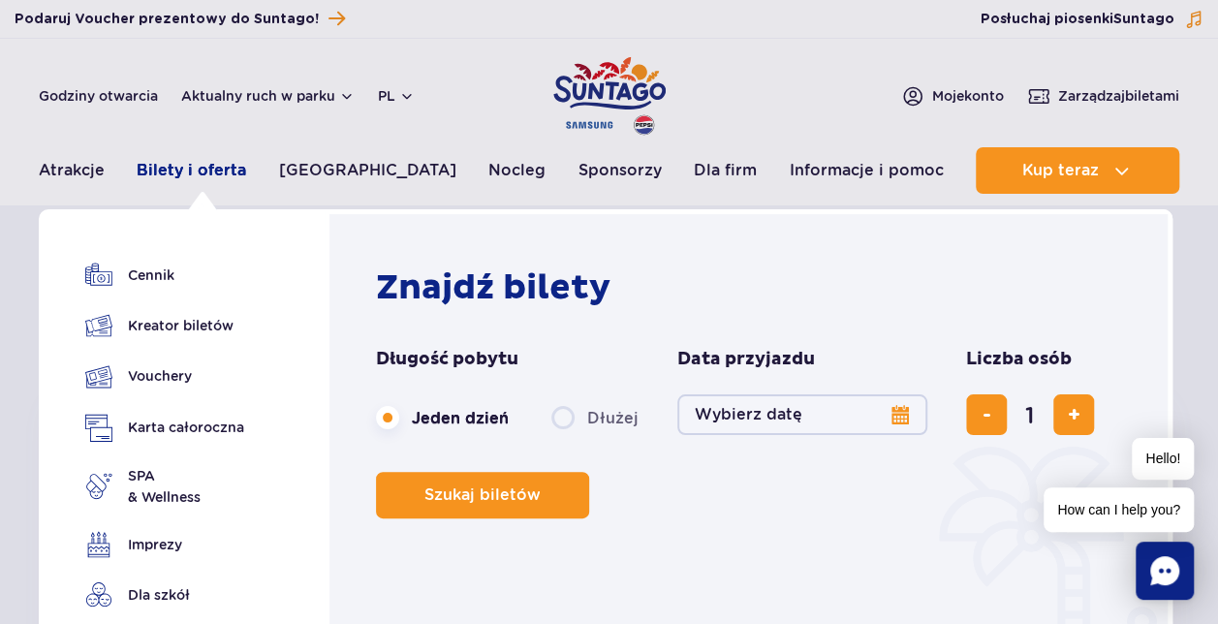
click at [180, 170] on link "Bilety i oferta" at bounding box center [191, 170] width 109 height 46
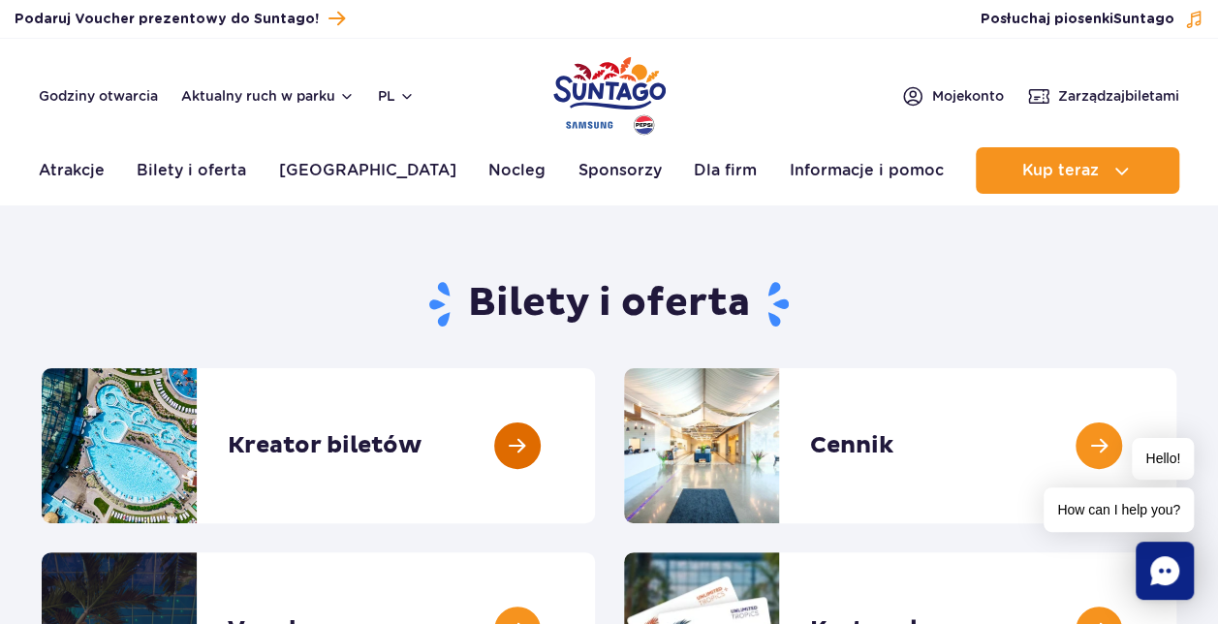
click at [595, 448] on link at bounding box center [595, 445] width 0 height 155
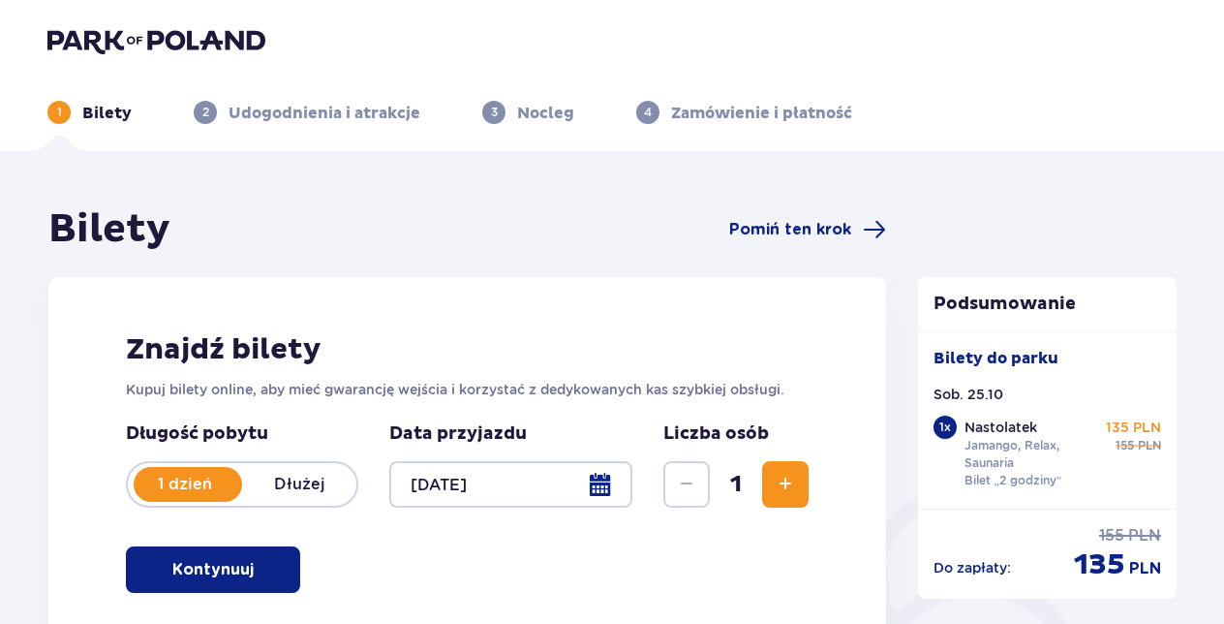
click at [779, 480] on span "Zwiększ" at bounding box center [785, 484] width 23 height 23
click at [780, 480] on span "Zwiększ" at bounding box center [785, 484] width 23 height 23
click at [780, 480] on div "Długość pobytu 1 dzień Dłużej Pobyt powyżej 1 dnia Data przyjazdu 25.10.25 Licz…" at bounding box center [467, 476] width 683 height 108
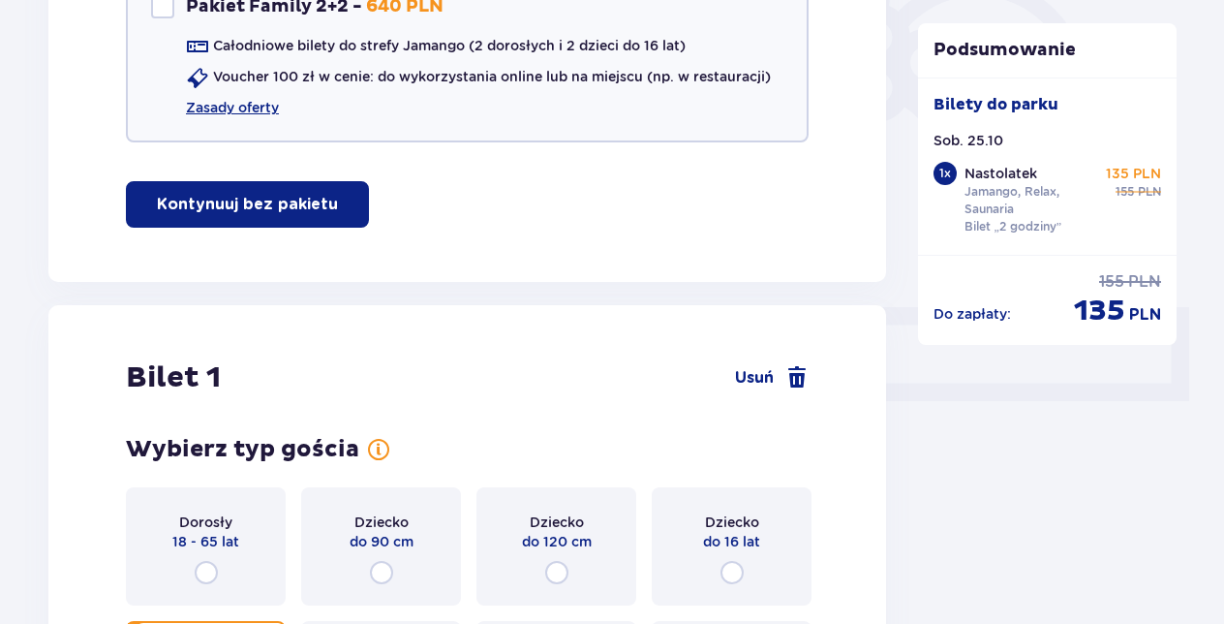
scroll to position [115, 0]
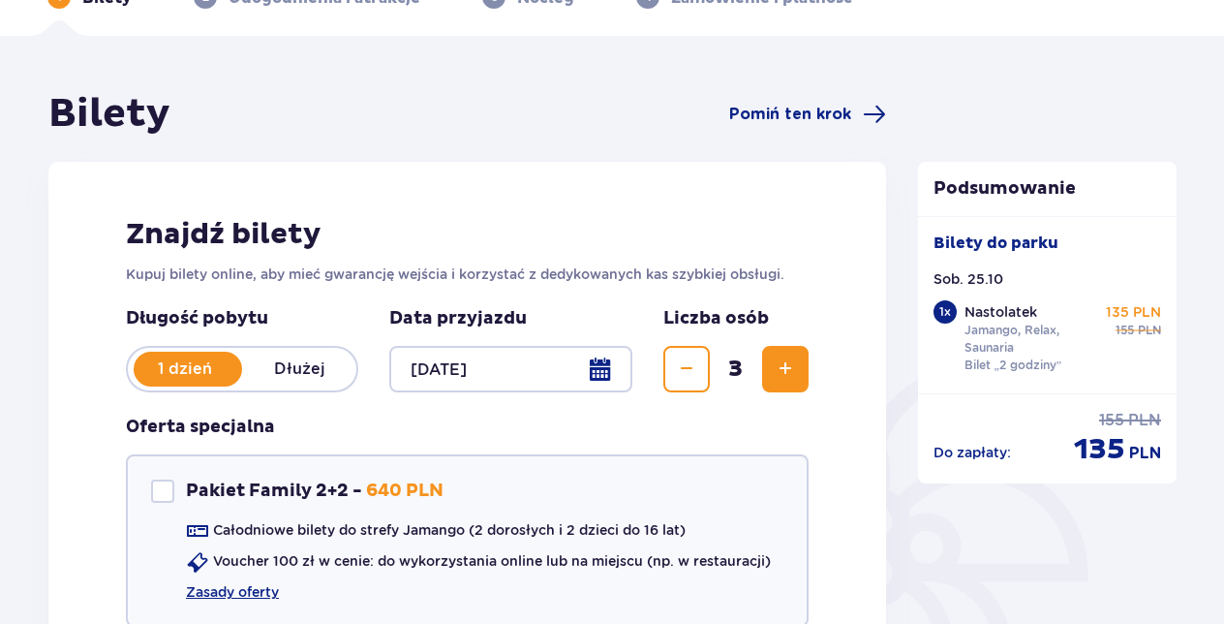
click at [774, 356] on button "Zwiększ" at bounding box center [785, 369] width 46 height 46
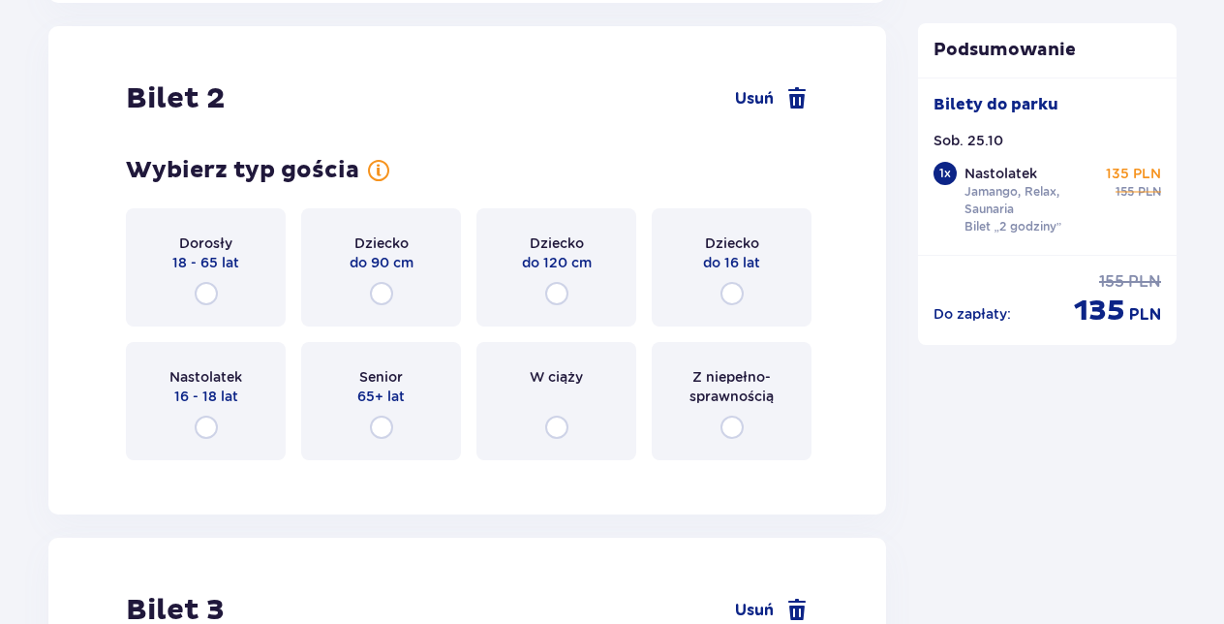
scroll to position [2442, 0]
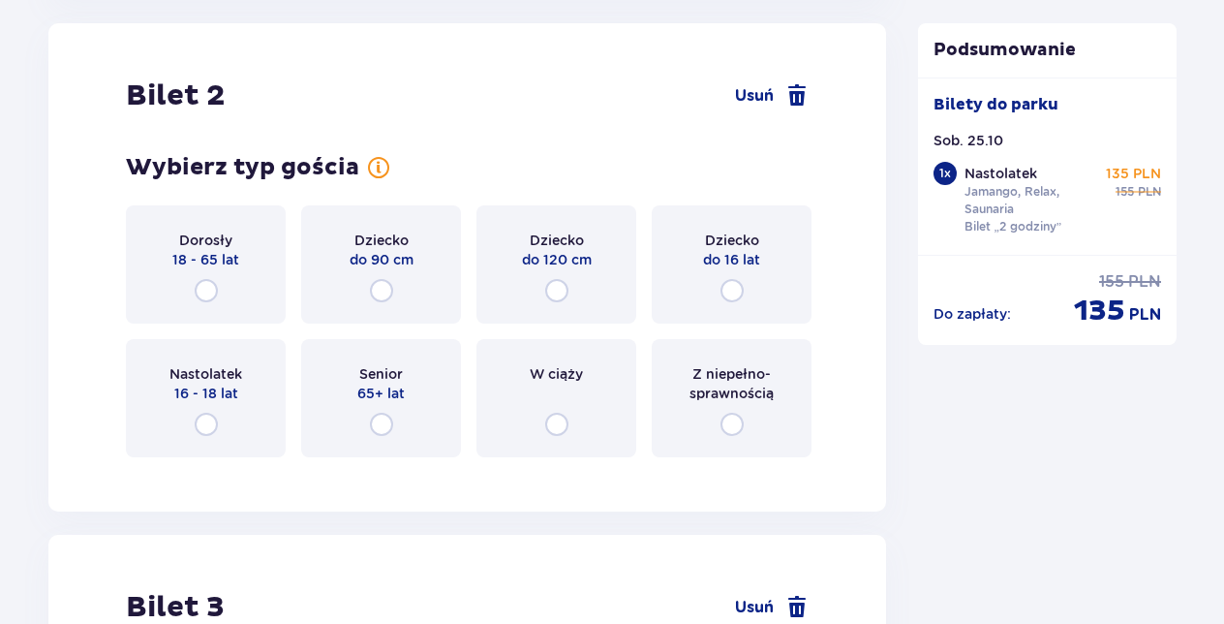
click at [205, 286] on input "radio" at bounding box center [206, 290] width 23 height 23
radio input "true"
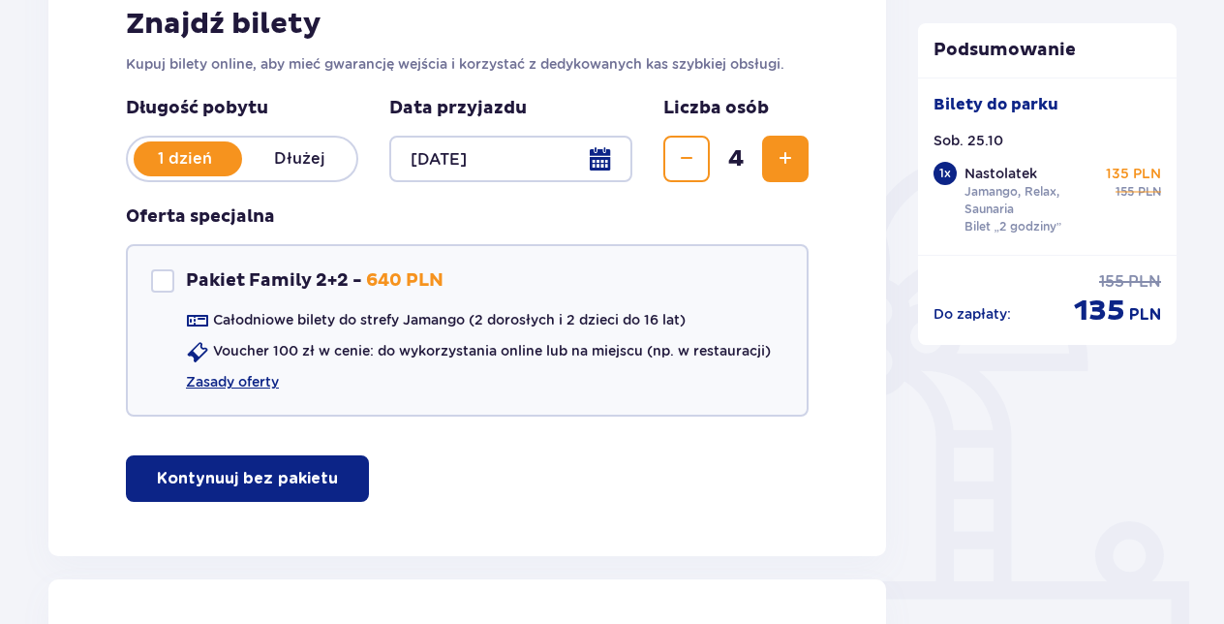
scroll to position [299, 0]
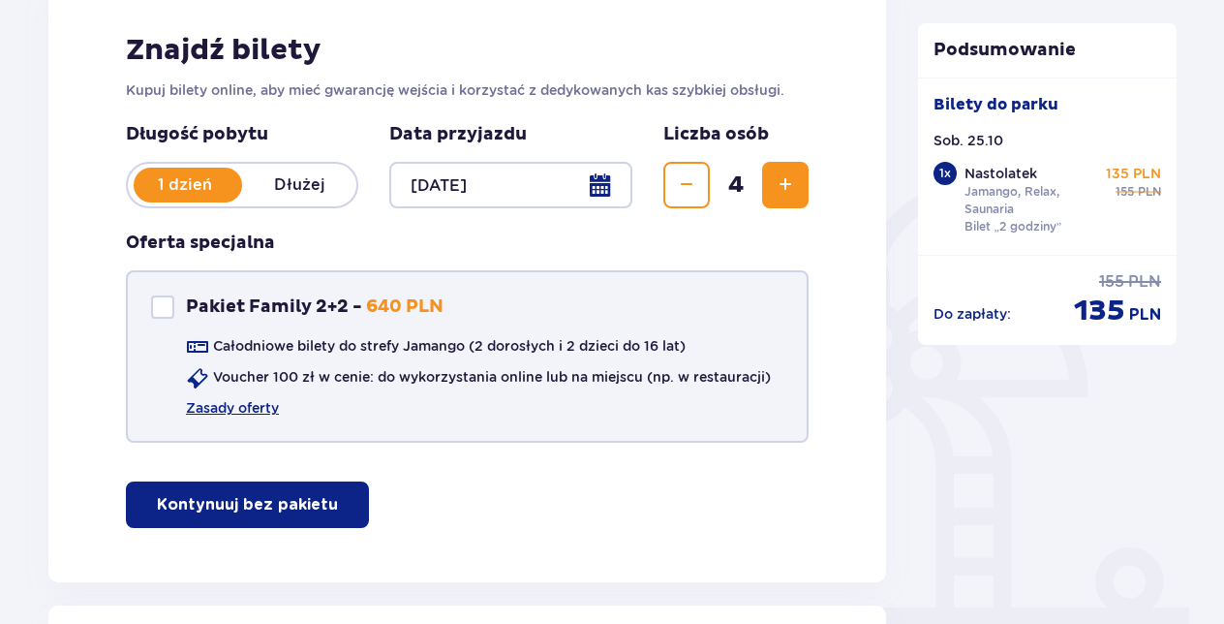
click at [167, 300] on div "Pakiet Family 2+2" at bounding box center [162, 306] width 23 height 23
checkbox input "true"
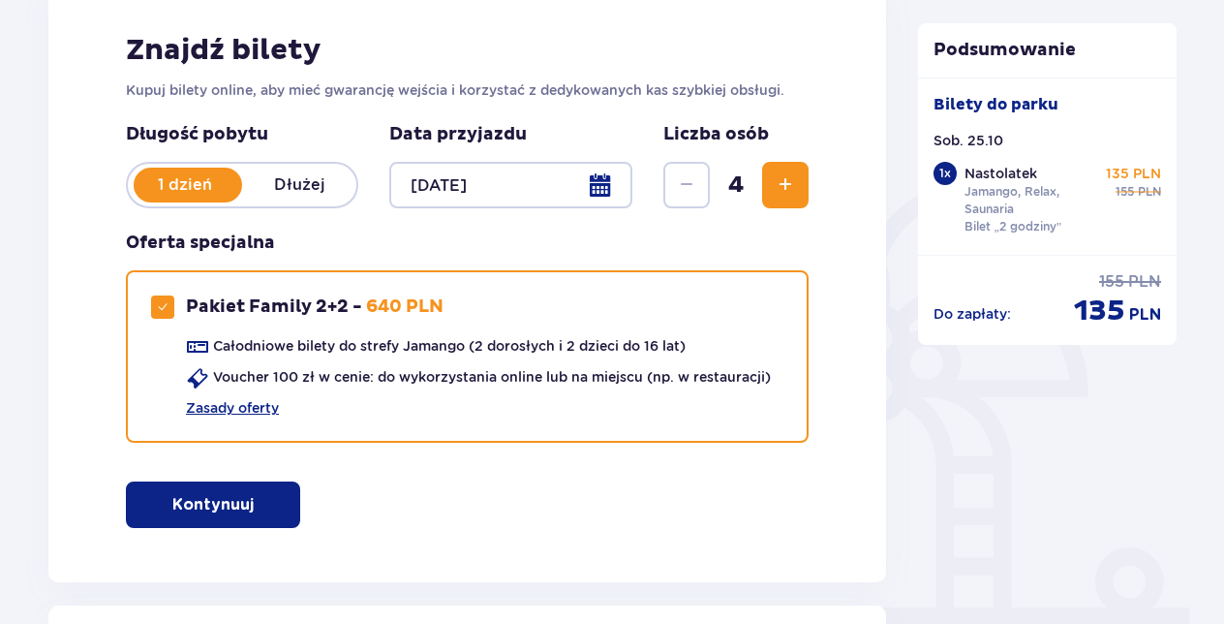
click at [200, 502] on p "Kontynuuj" at bounding box center [212, 504] width 81 height 21
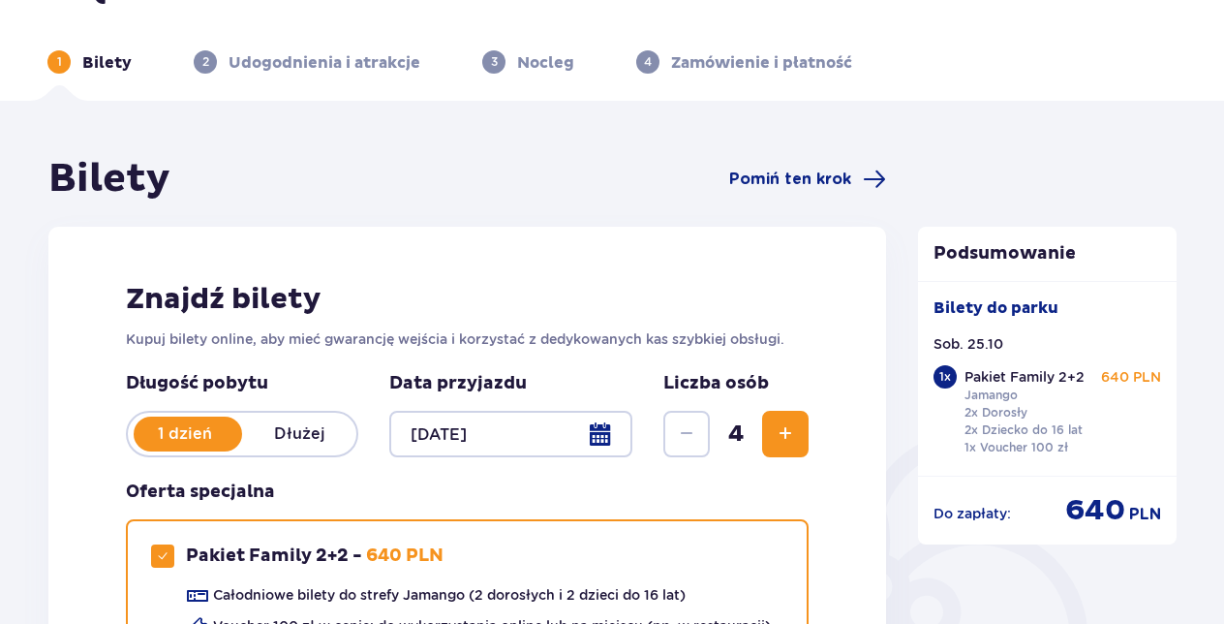
scroll to position [244, 0]
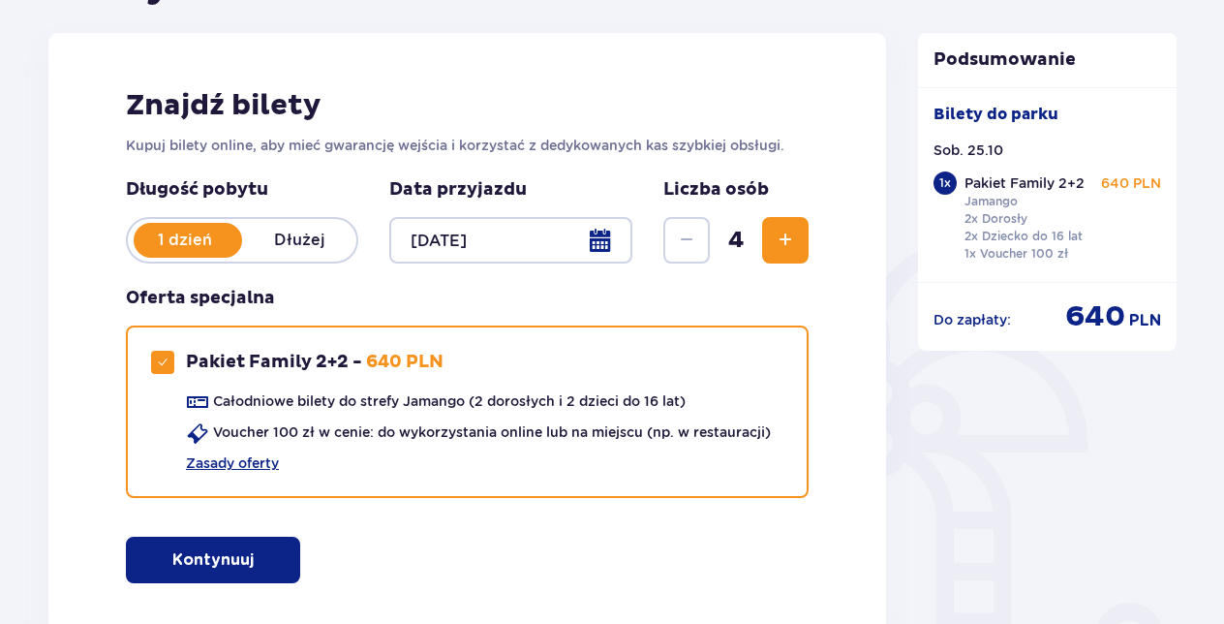
click at [285, 540] on button "Kontynuuj" at bounding box center [213, 560] width 174 height 46
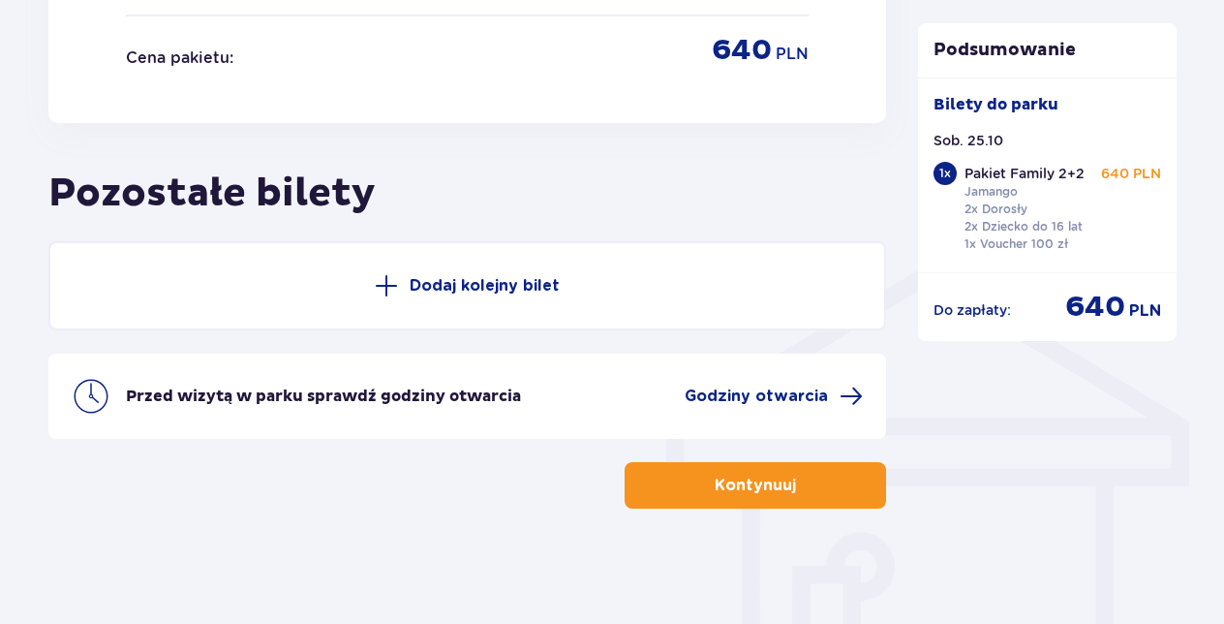
scroll to position [1310, 0]
click at [723, 485] on p "Kontynuuj" at bounding box center [755, 484] width 81 height 21
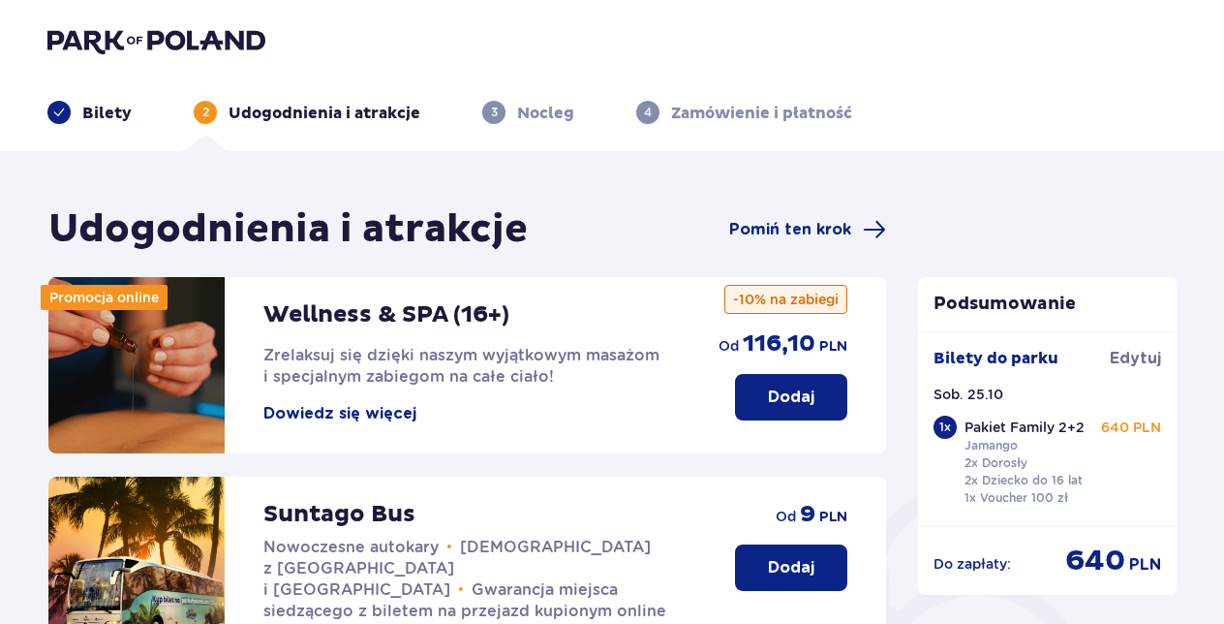
click at [332, 410] on button "Dowiedz się więcej" at bounding box center [339, 413] width 153 height 21
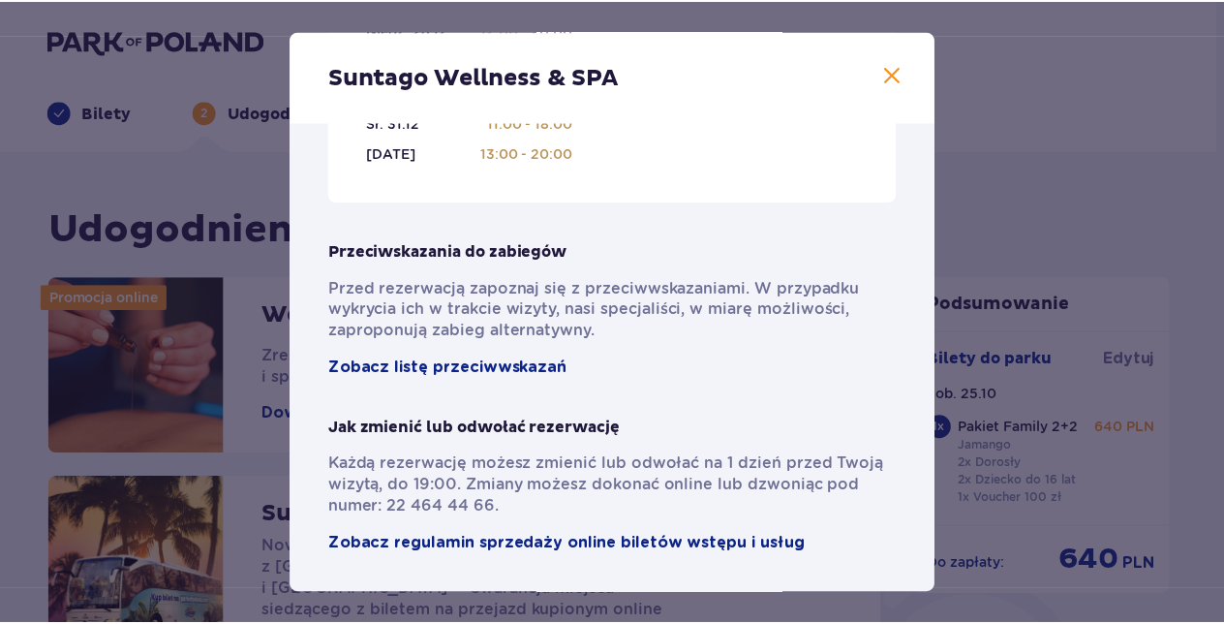
scroll to position [1471, 0]
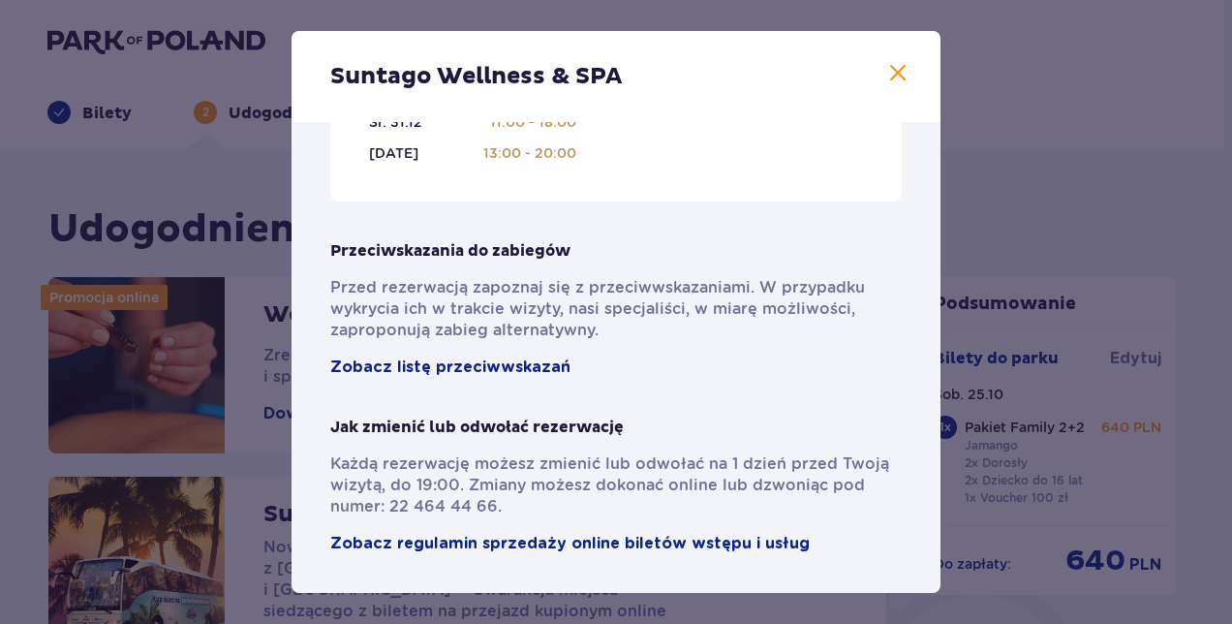
click at [895, 70] on span at bounding box center [897, 73] width 23 height 23
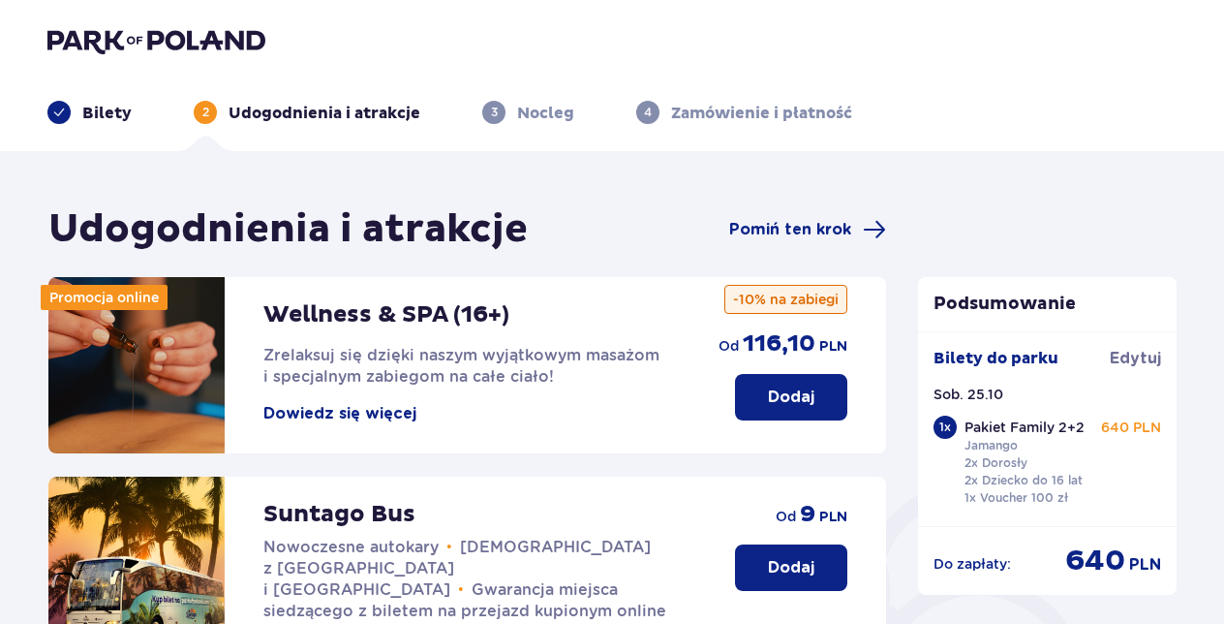
click at [782, 406] on p "Dodaj" at bounding box center [791, 397] width 46 height 21
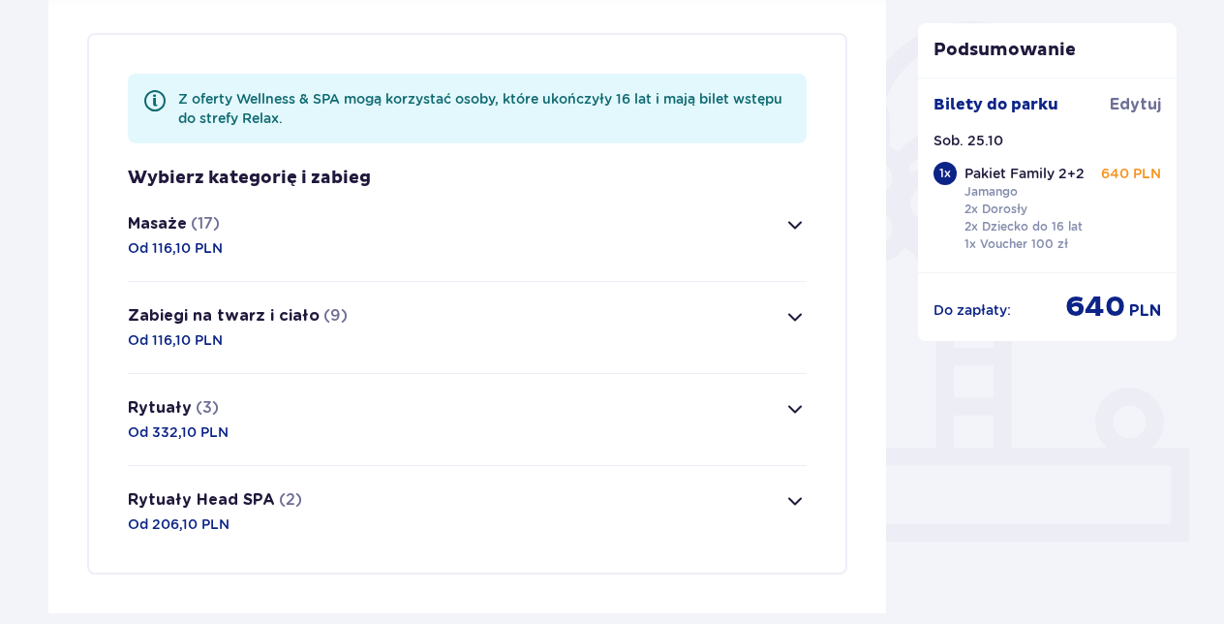
scroll to position [469, 0]
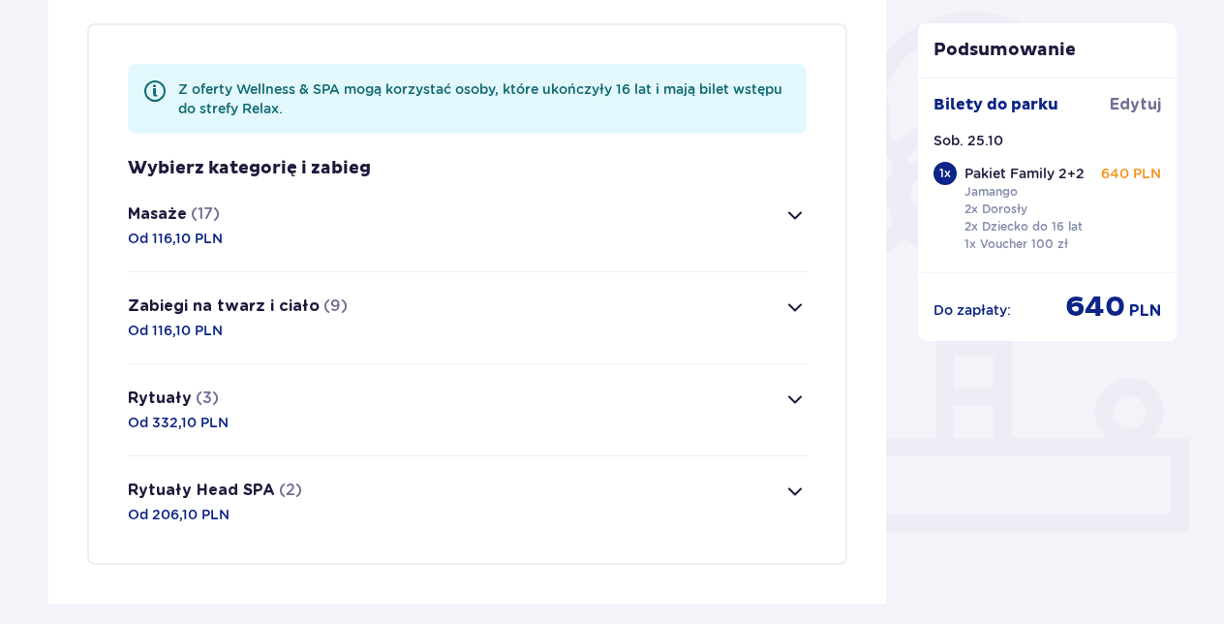
click at [796, 395] on span "button" at bounding box center [795, 398] width 23 height 23
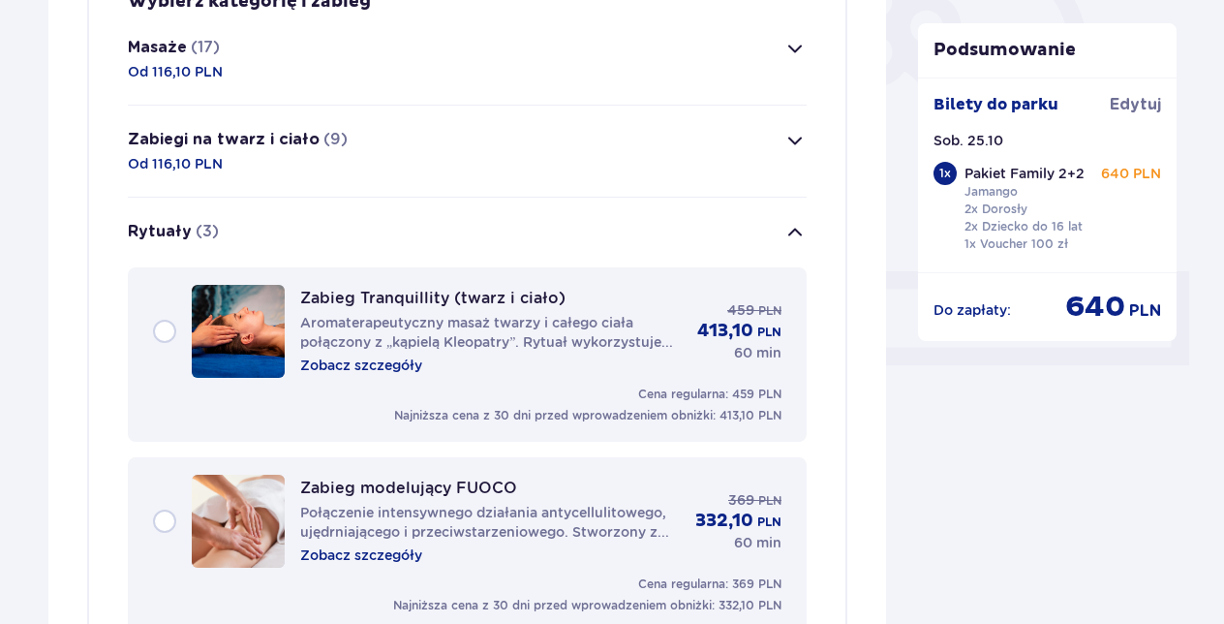
scroll to position [541, 0]
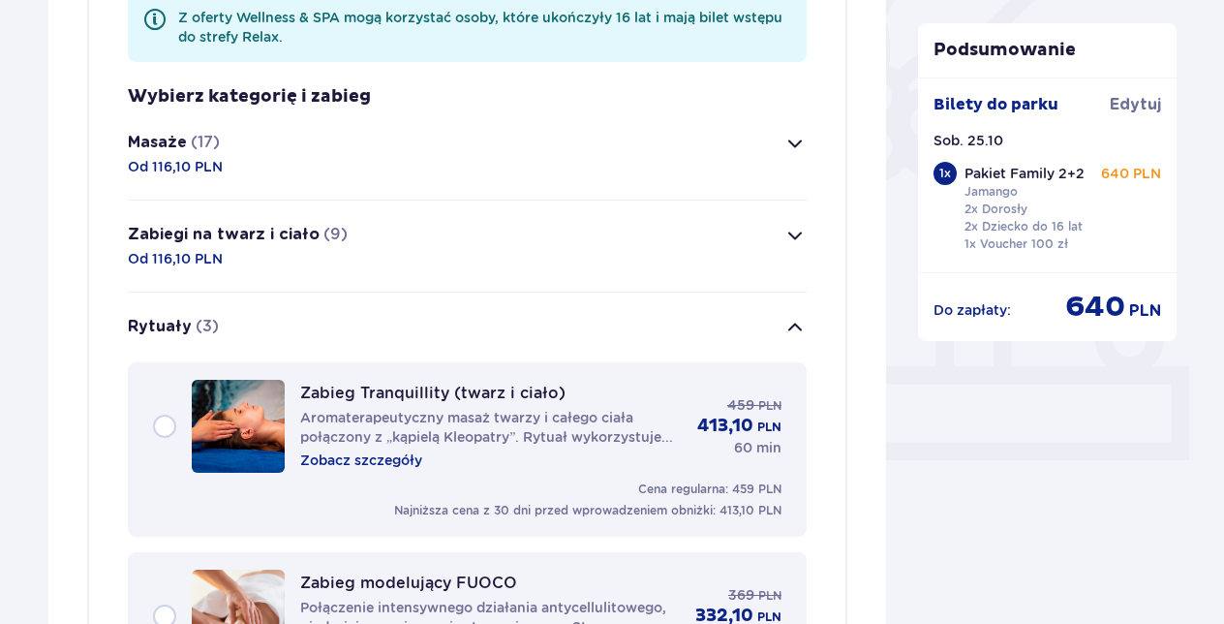
click at [796, 140] on span "button" at bounding box center [795, 143] width 23 height 23
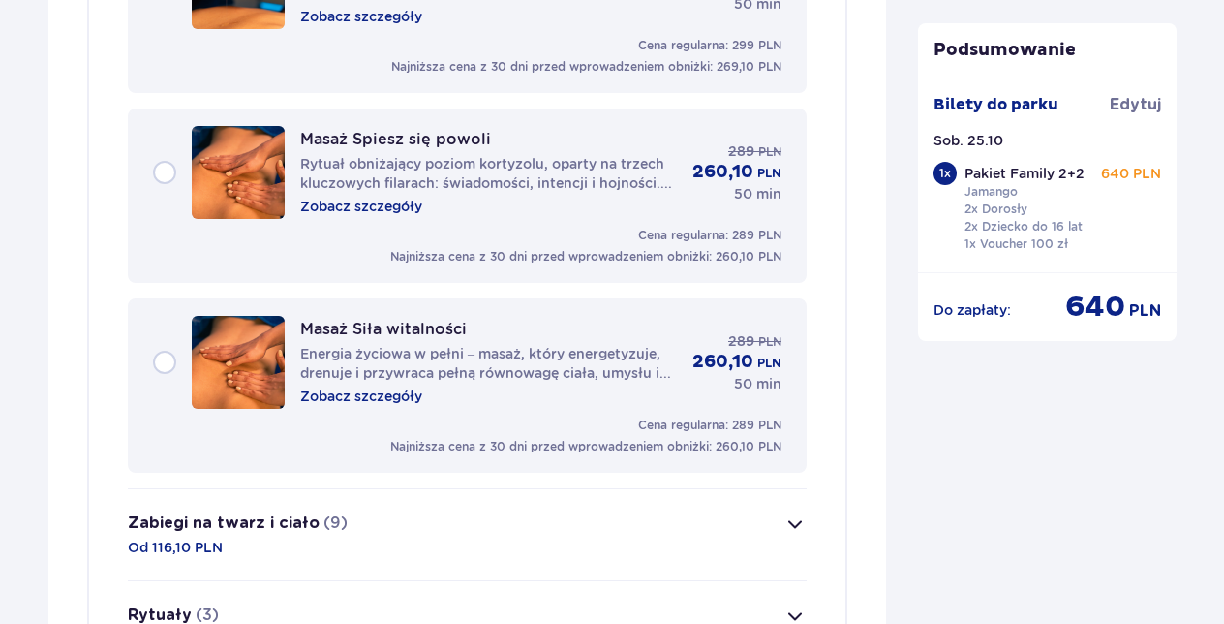
scroll to position [3846, 0]
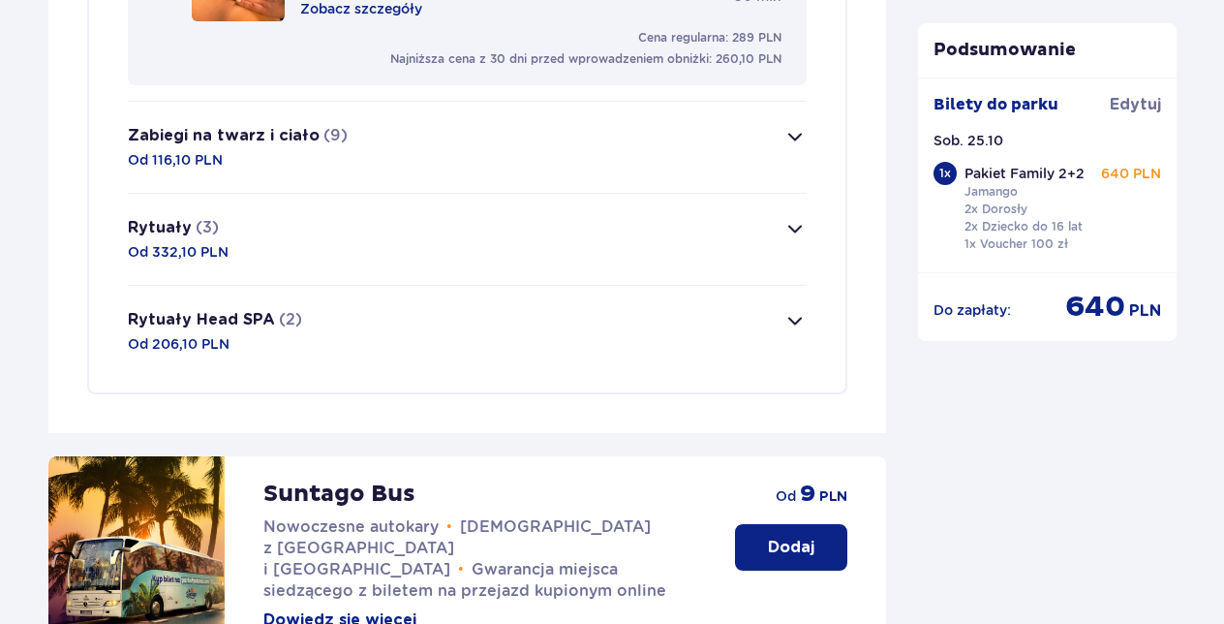
click at [790, 135] on span "button" at bounding box center [795, 136] width 23 height 23
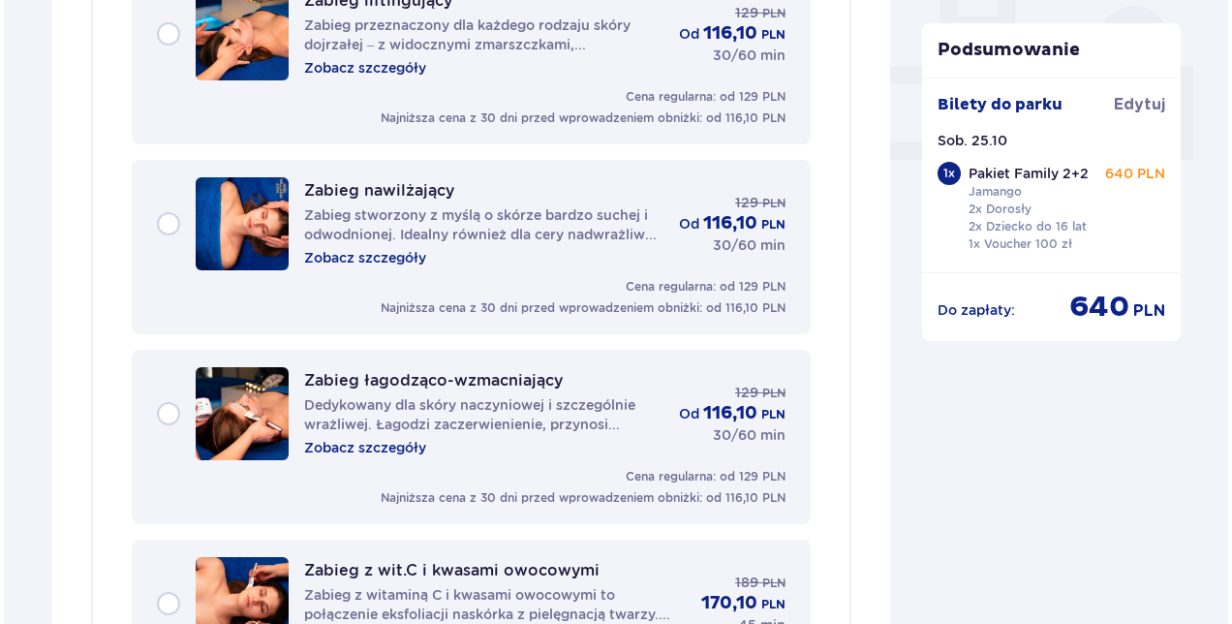
scroll to position [740, 0]
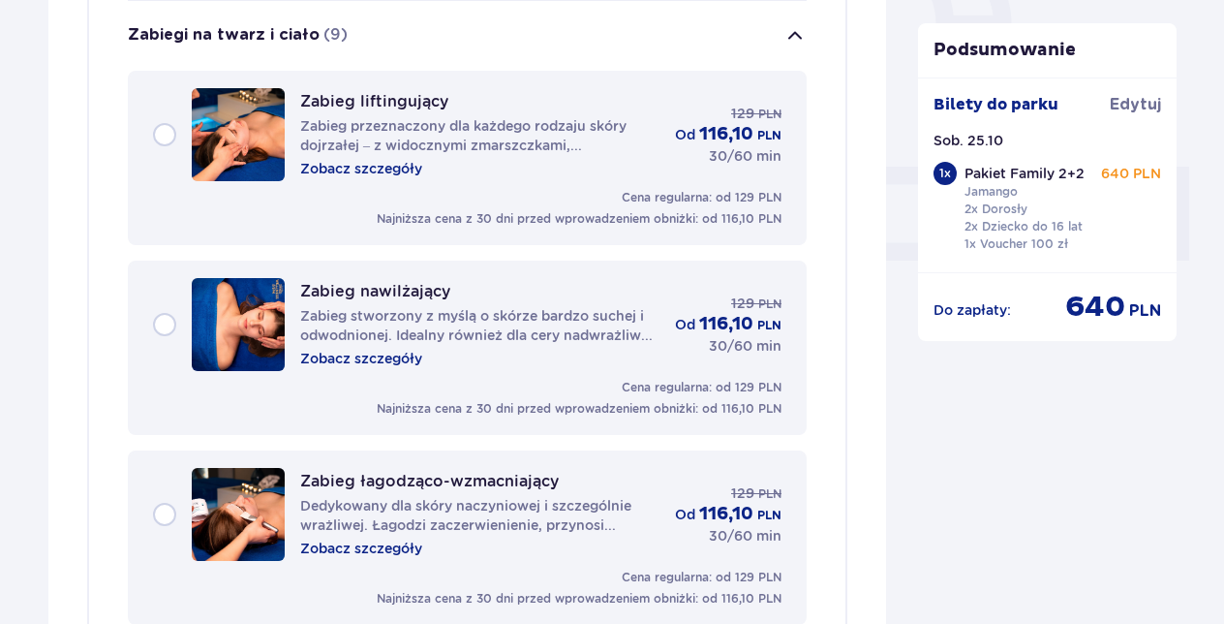
click at [356, 170] on p "Zobacz szczegóły" at bounding box center [361, 168] width 122 height 19
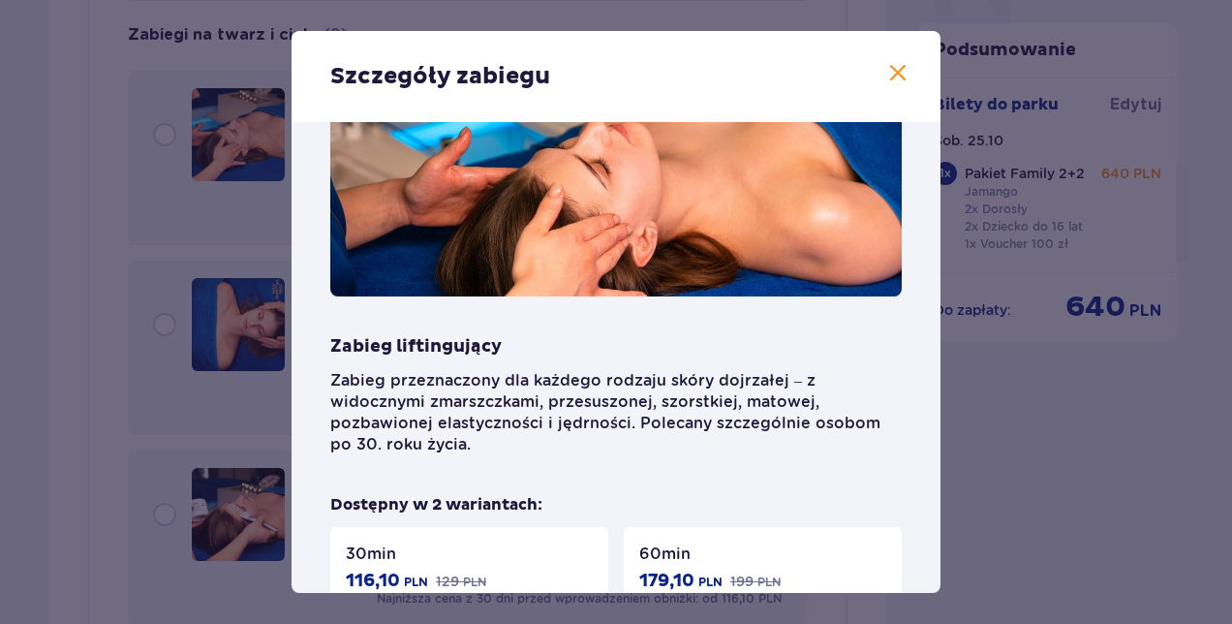
scroll to position [194, 0]
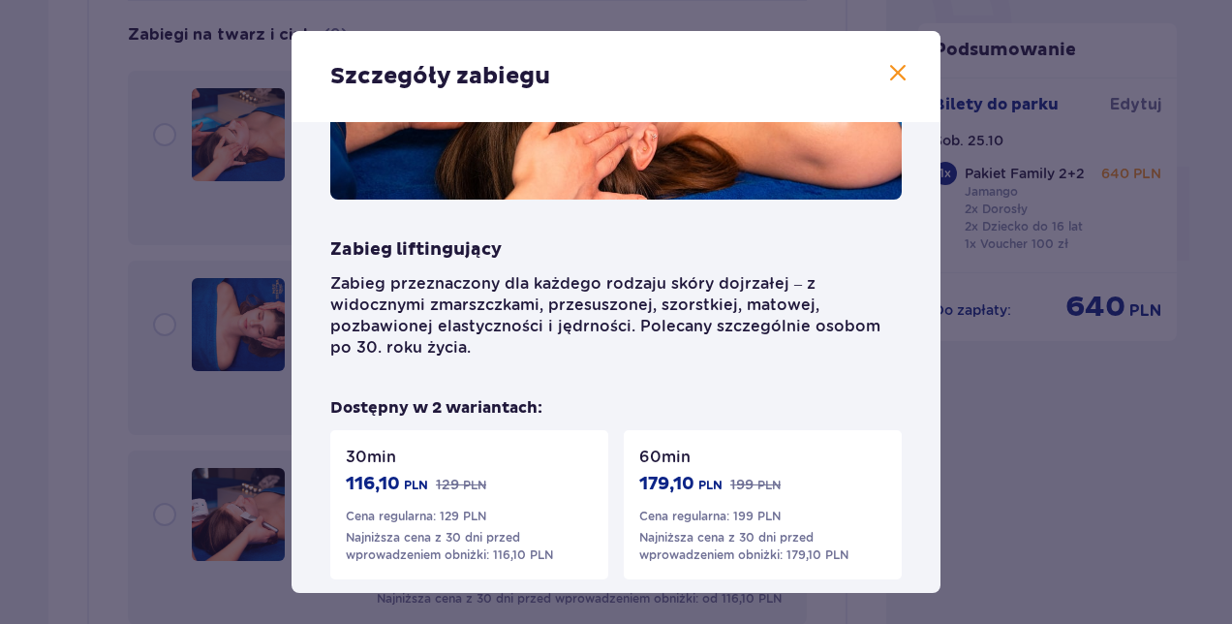
click at [891, 72] on span at bounding box center [897, 73] width 23 height 23
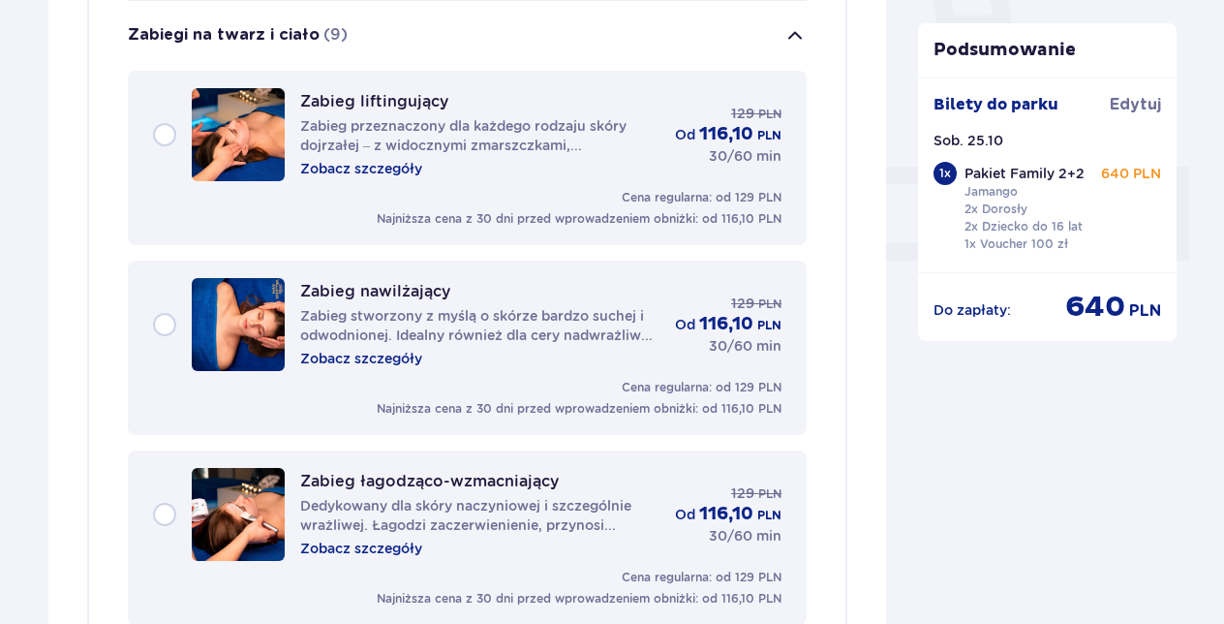
click at [392, 355] on p "Zobacz szczegóły" at bounding box center [361, 358] width 122 height 19
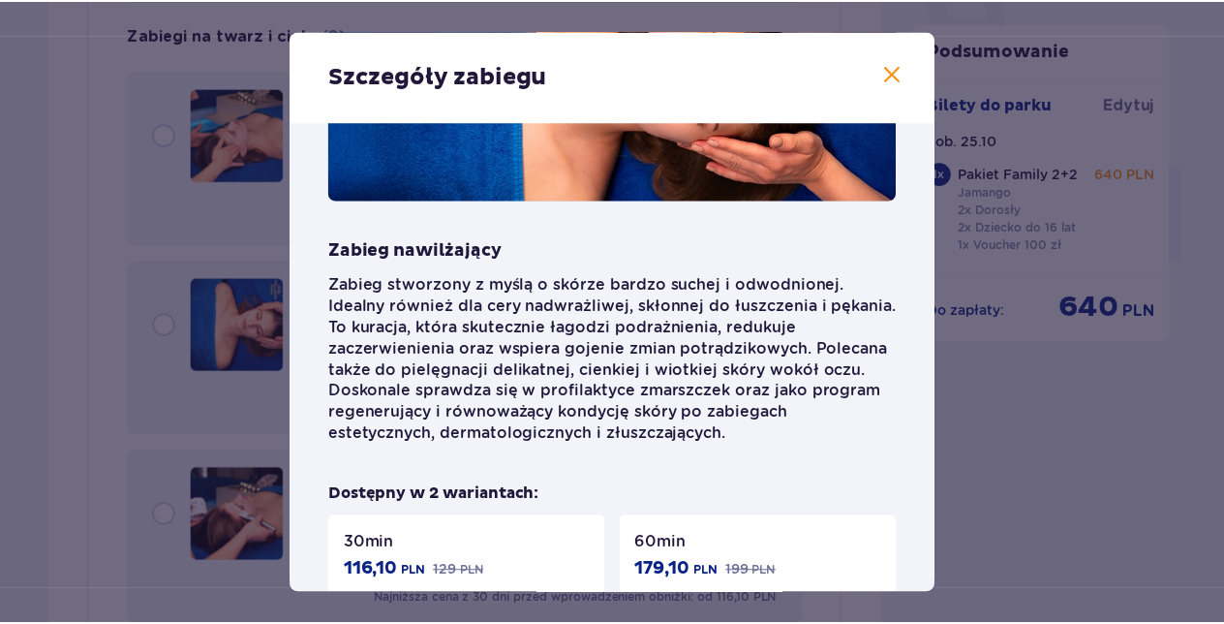
scroll to position [194, 0]
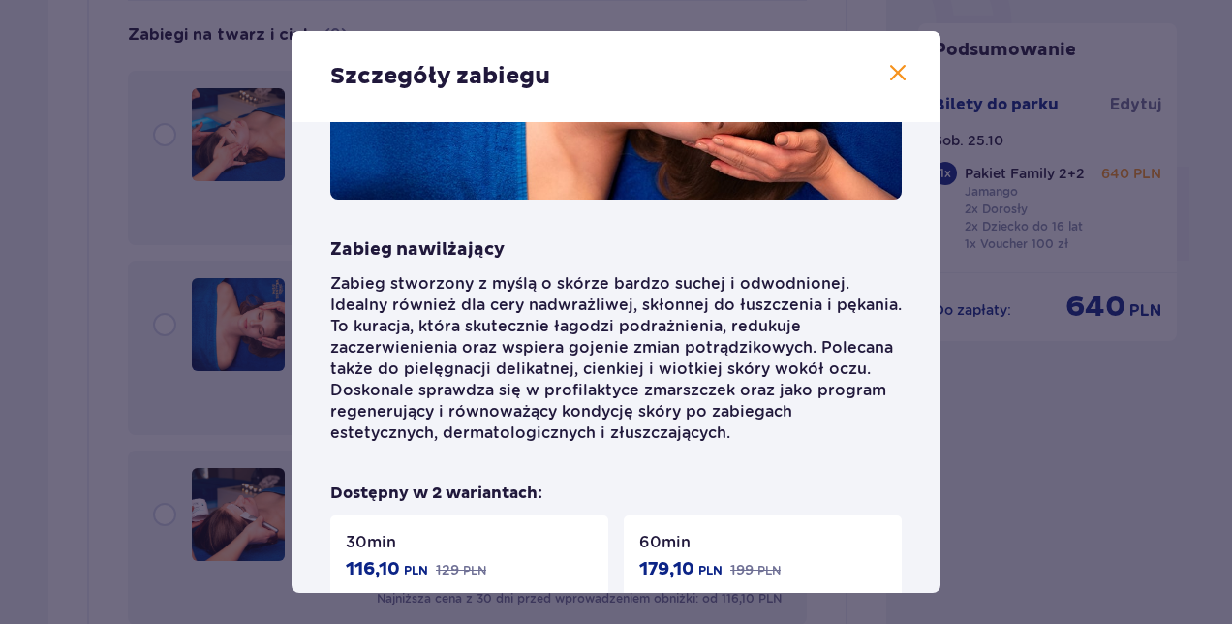
click at [895, 74] on span at bounding box center [897, 73] width 23 height 23
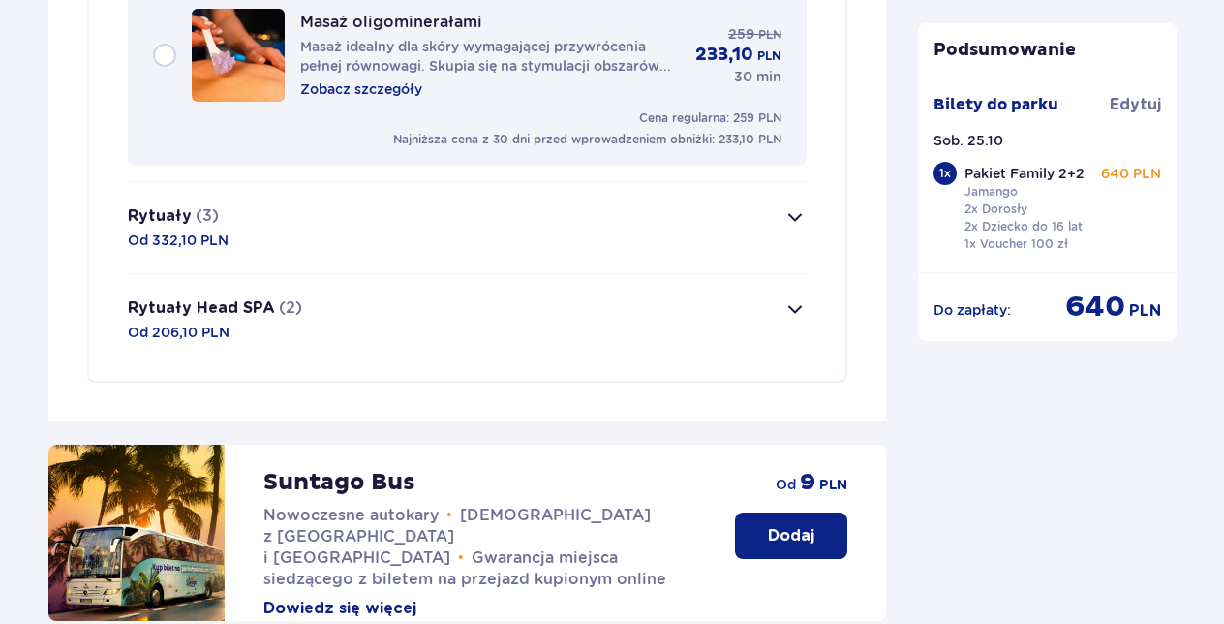
scroll to position [2387, 0]
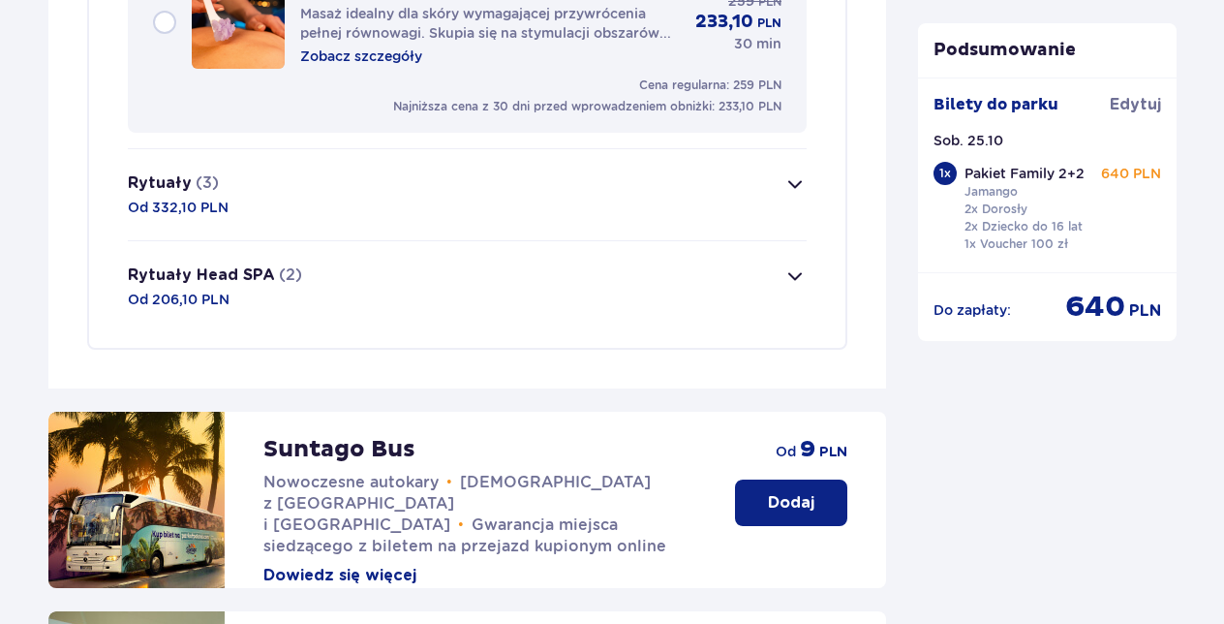
click at [796, 266] on span "button" at bounding box center [795, 275] width 23 height 23
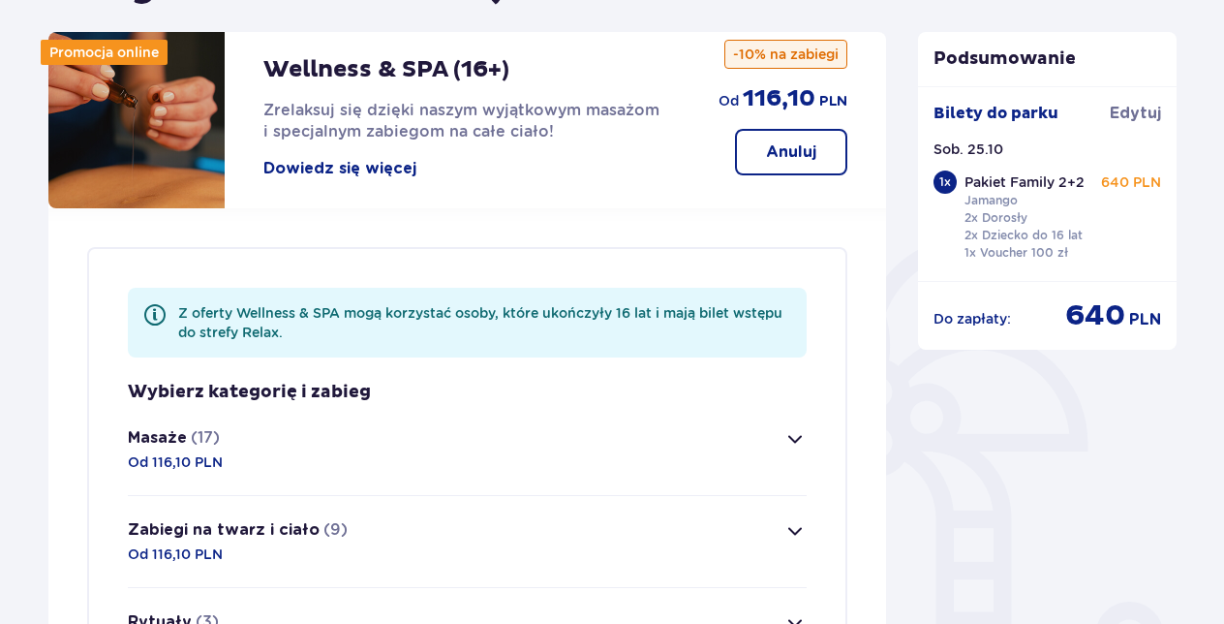
scroll to position [0, 0]
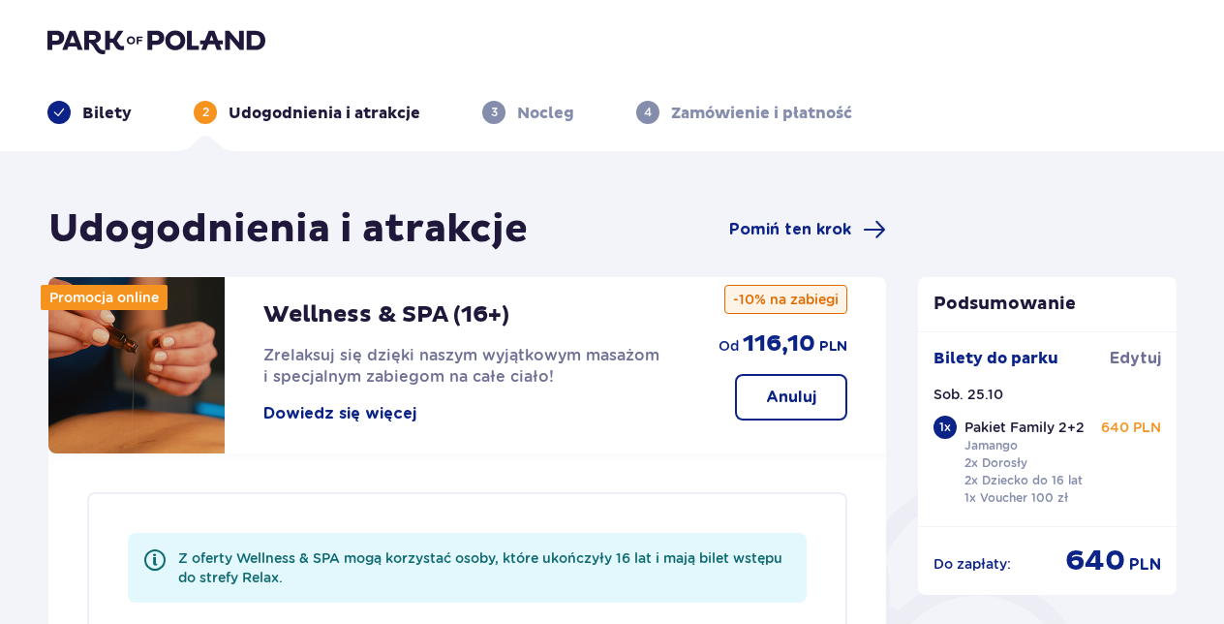
click at [78, 35] on img at bounding box center [156, 40] width 218 height 27
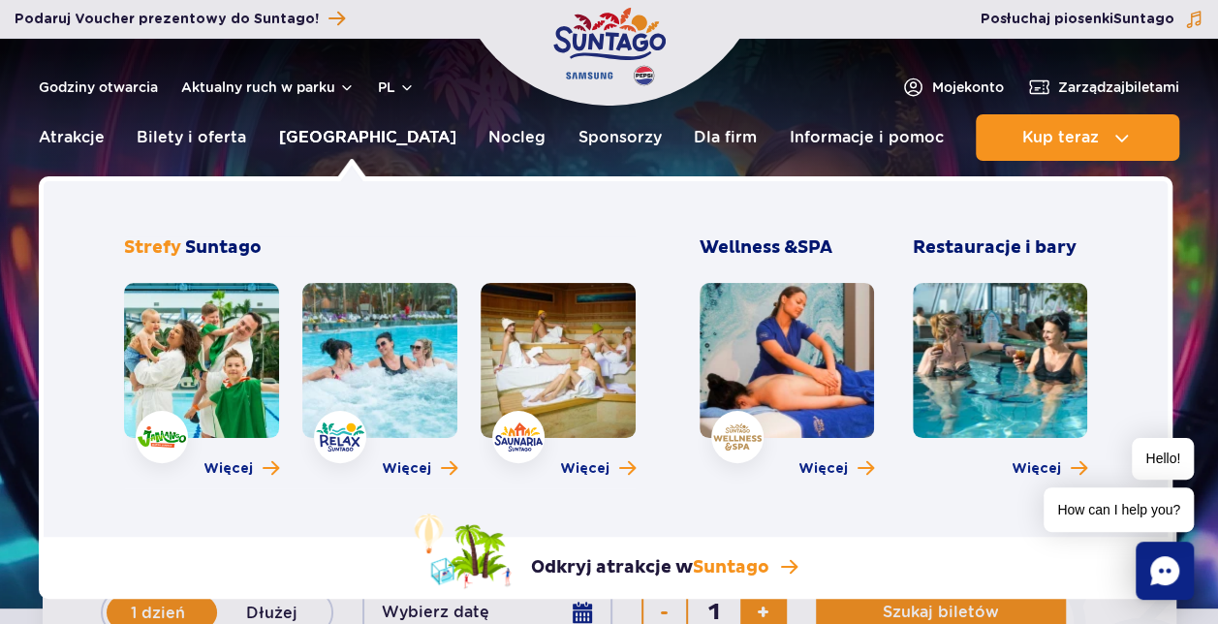
click at [358, 143] on link "[GEOGRAPHIC_DATA]" at bounding box center [367, 137] width 177 height 46
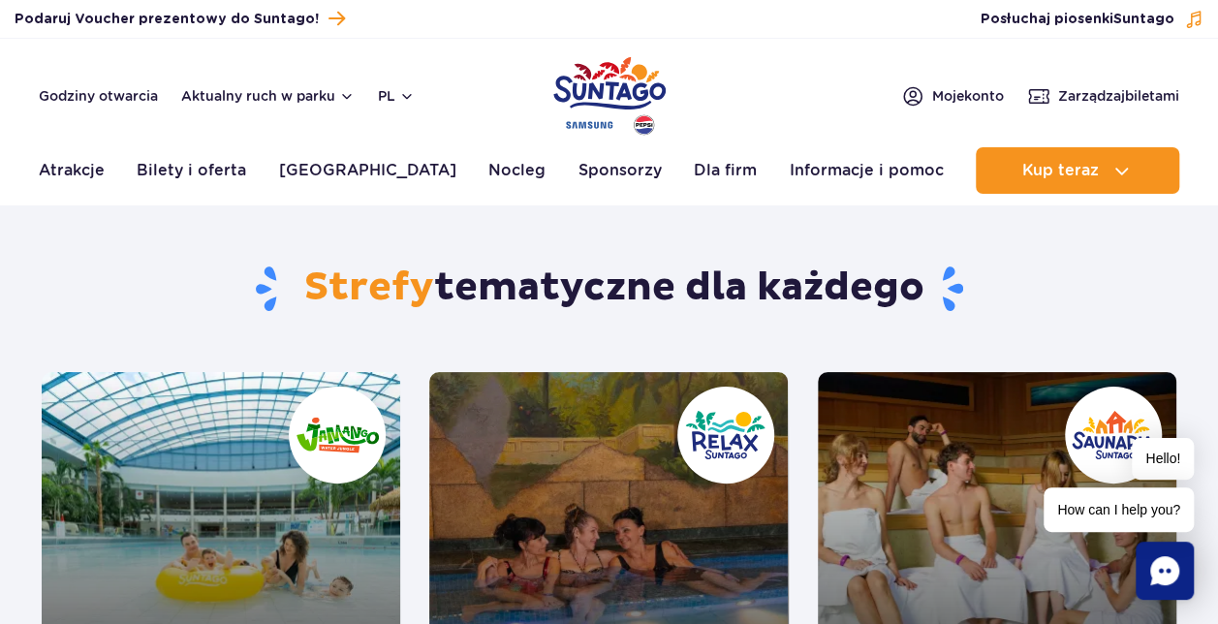
click at [190, 477] on link "Jamango" at bounding box center [221, 551] width 358 height 359
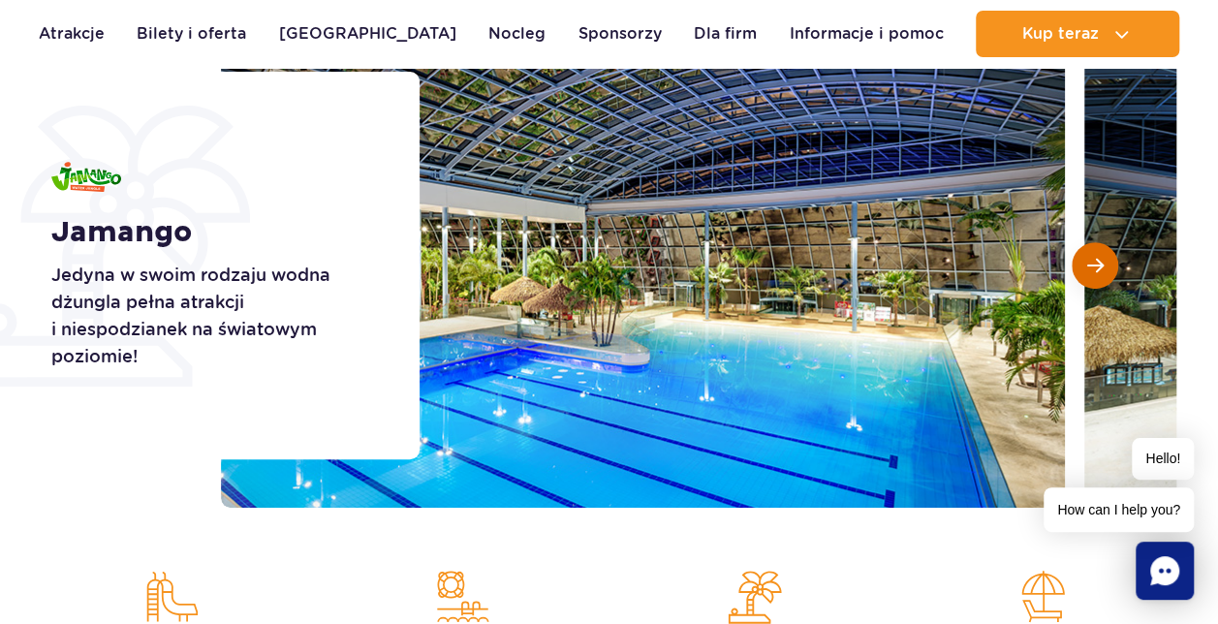
click at [1099, 254] on button "Następny slajd" at bounding box center [1094, 265] width 46 height 46
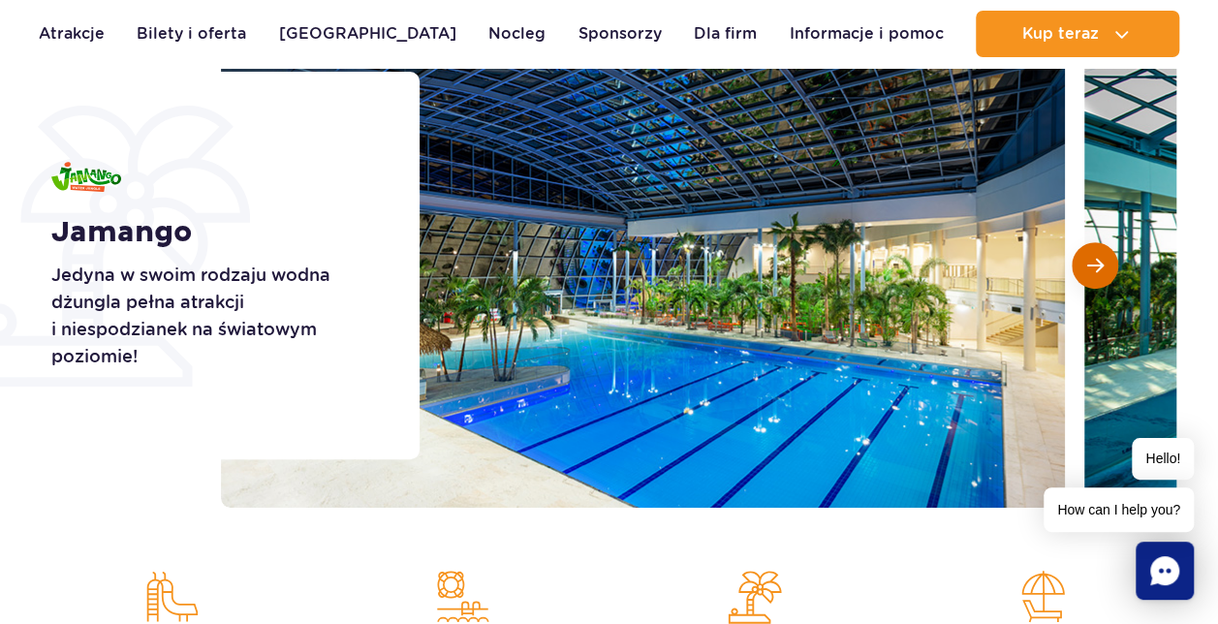
click at [1101, 273] on span "Następny slajd" at bounding box center [1095, 265] width 16 height 17
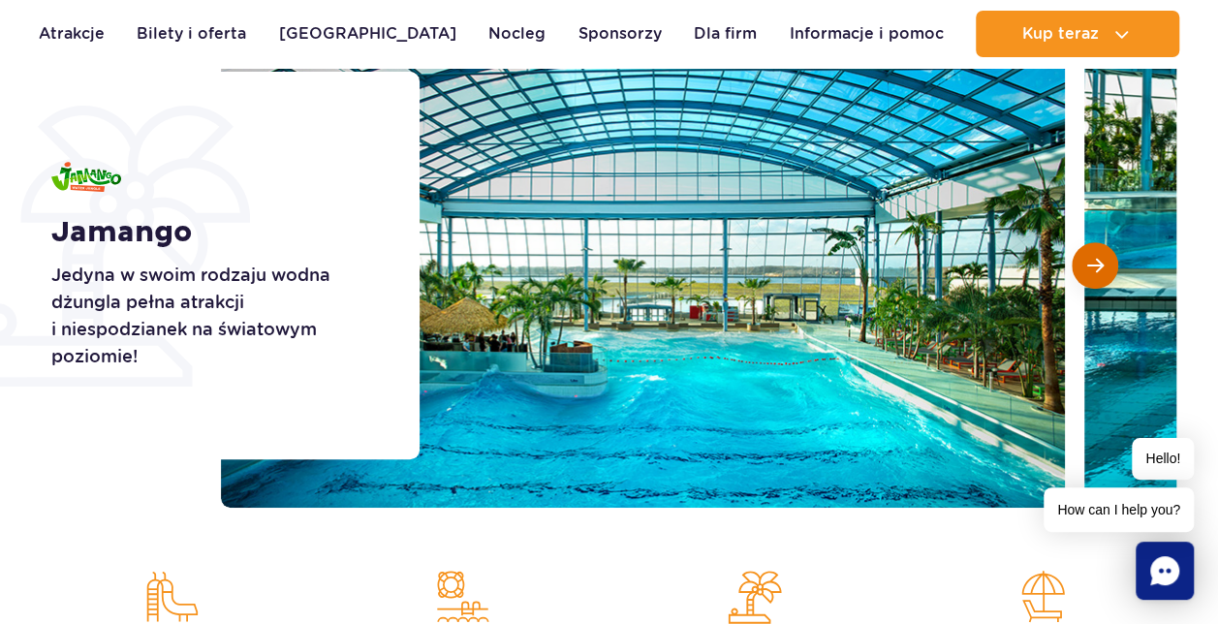
click at [1092, 253] on button "Następny slajd" at bounding box center [1094, 265] width 46 height 46
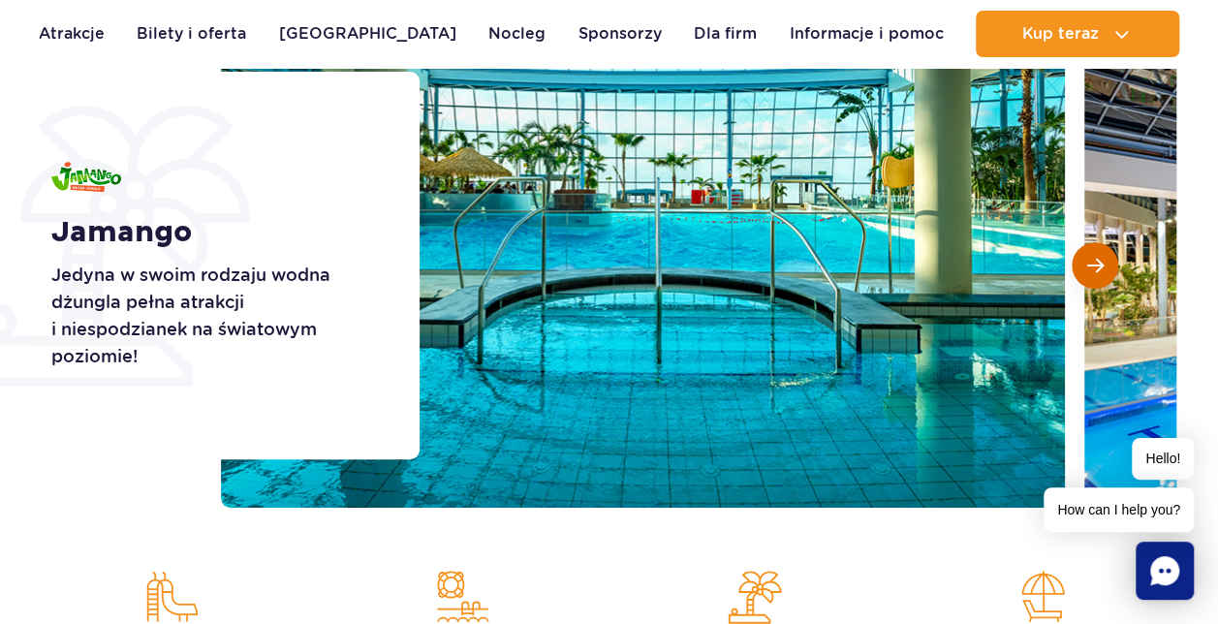
click at [1093, 257] on span "Następny slajd" at bounding box center [1095, 265] width 16 height 17
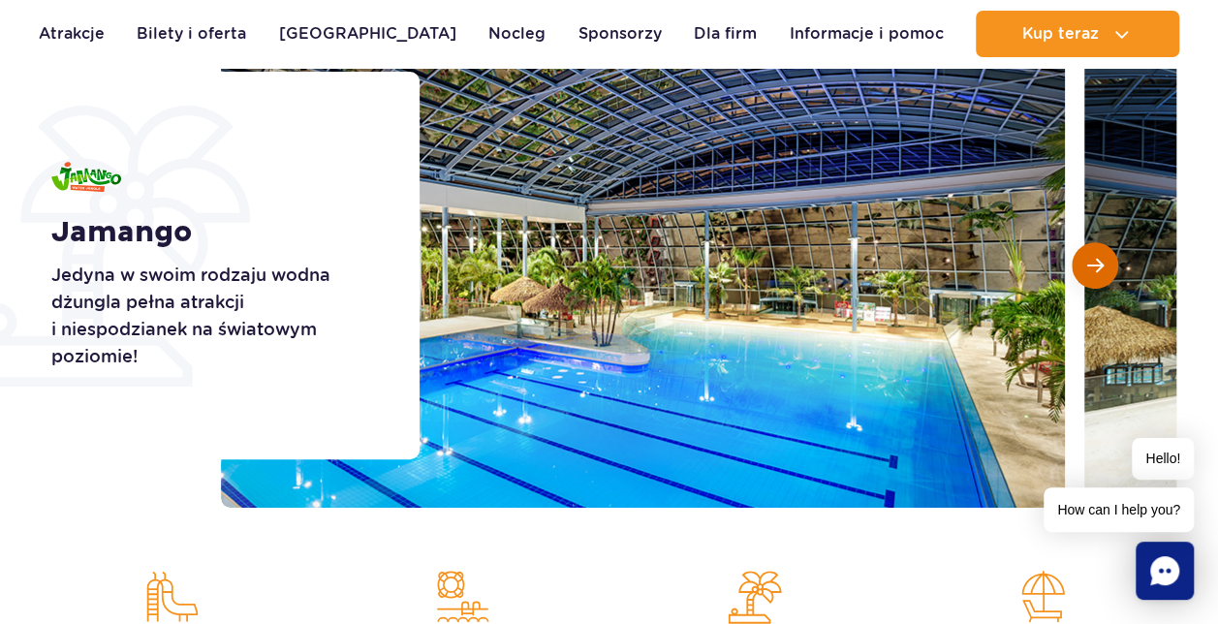
click at [1093, 257] on span "Następny slajd" at bounding box center [1095, 265] width 16 height 17
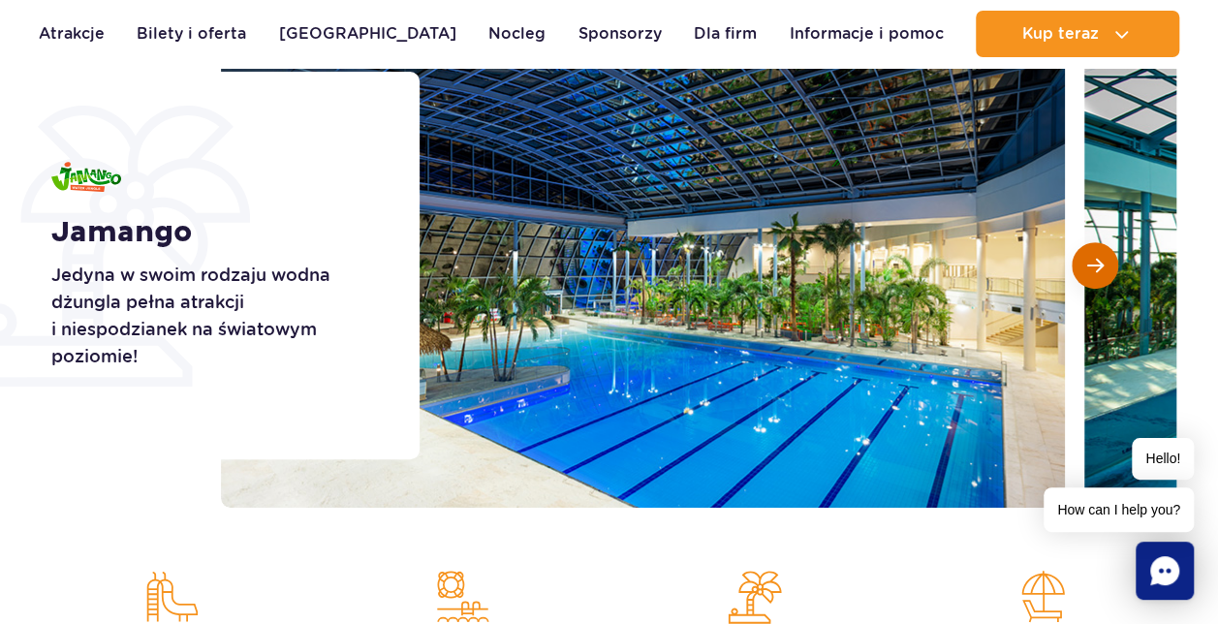
click at [1094, 257] on span "Następny slajd" at bounding box center [1095, 265] width 16 height 17
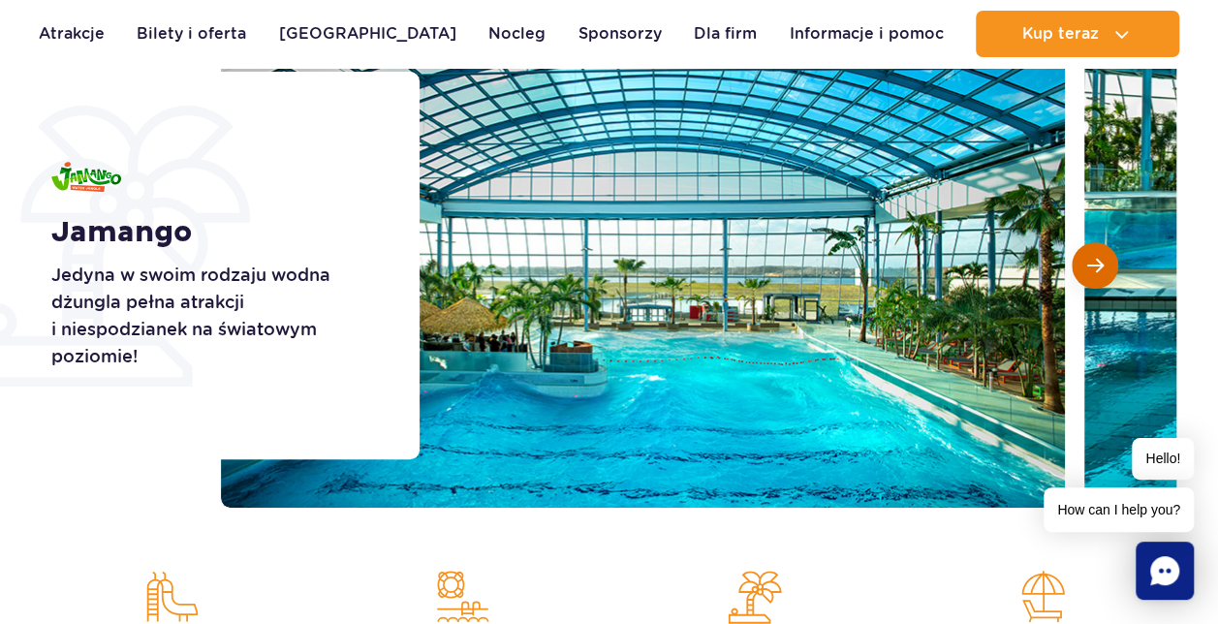
click at [1094, 257] on span "Następny slajd" at bounding box center [1095, 265] width 16 height 17
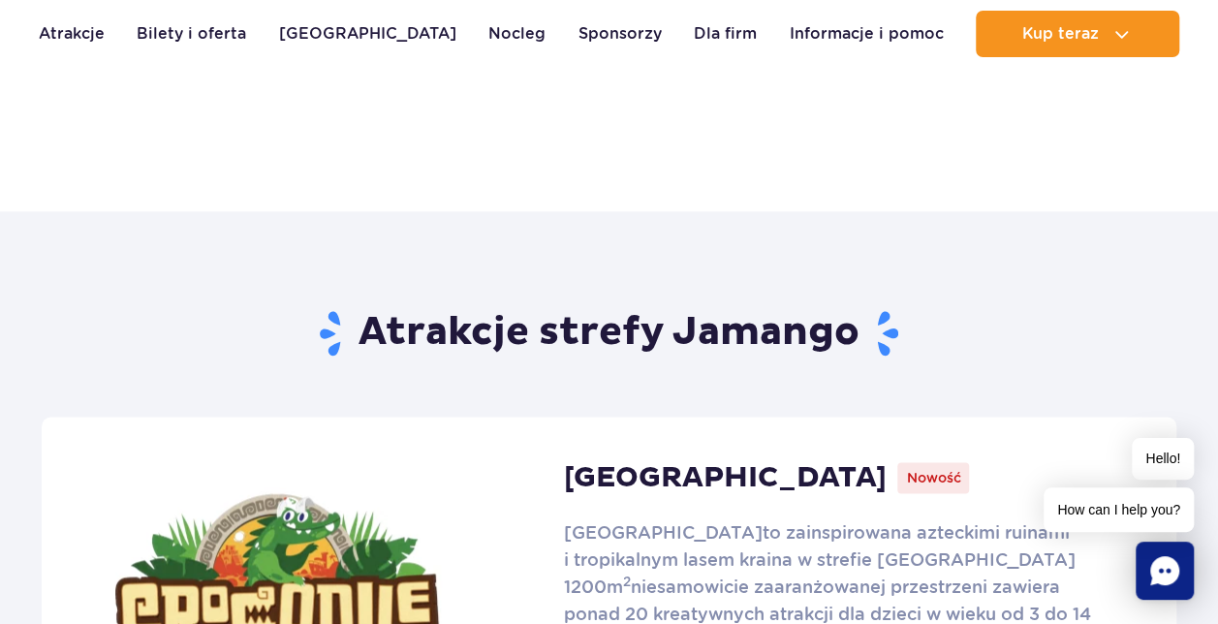
scroll to position [1259, 0]
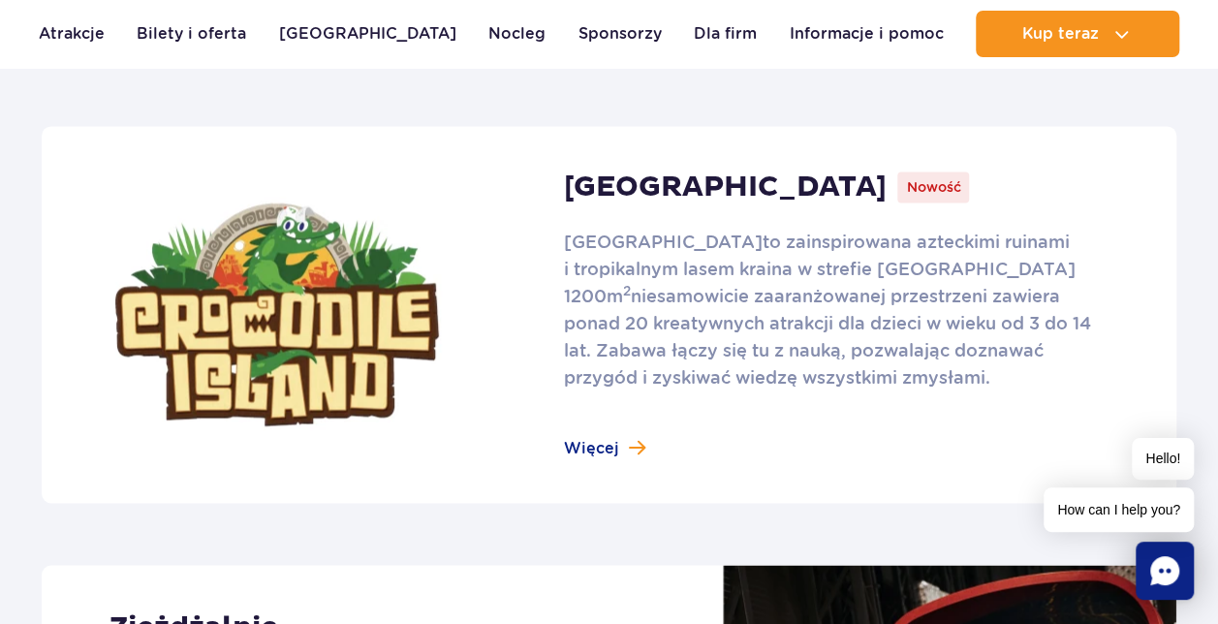
click at [605, 446] on link at bounding box center [609, 314] width 1134 height 377
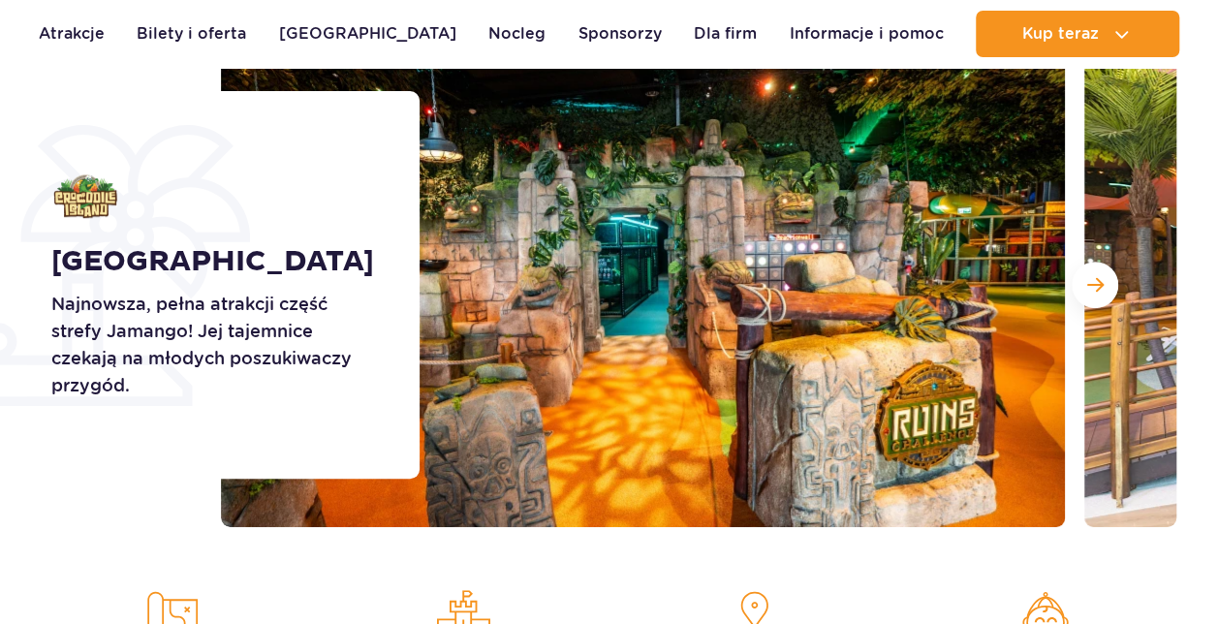
scroll to position [291, 0]
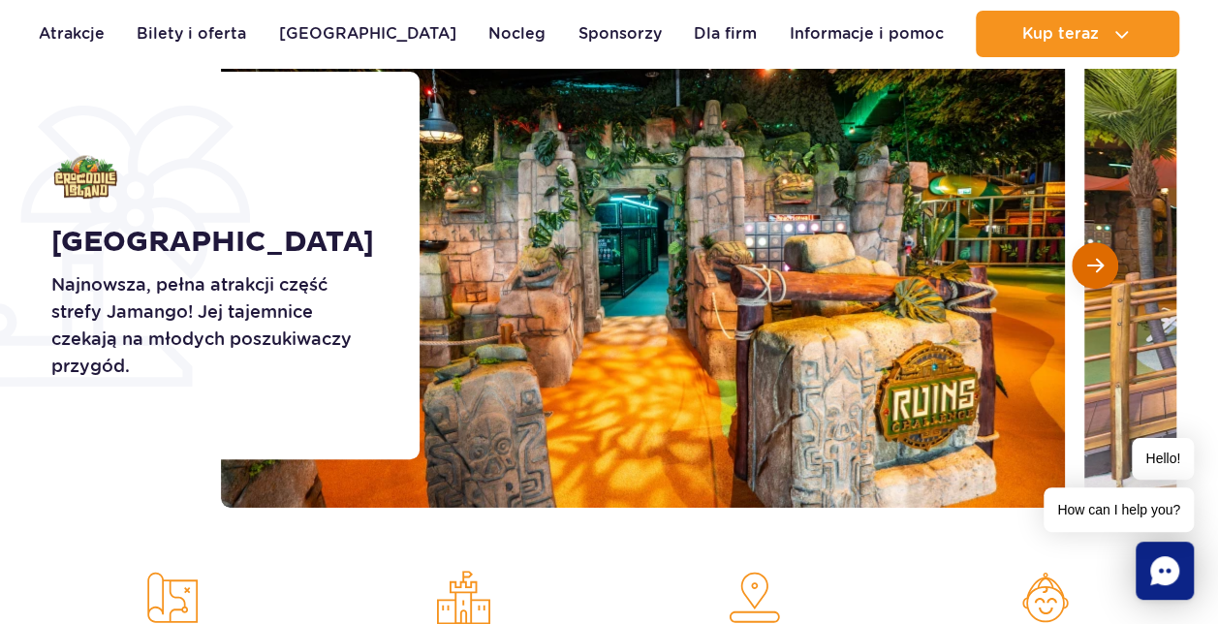
click at [1108, 260] on button "Następny slajd" at bounding box center [1094, 265] width 46 height 46
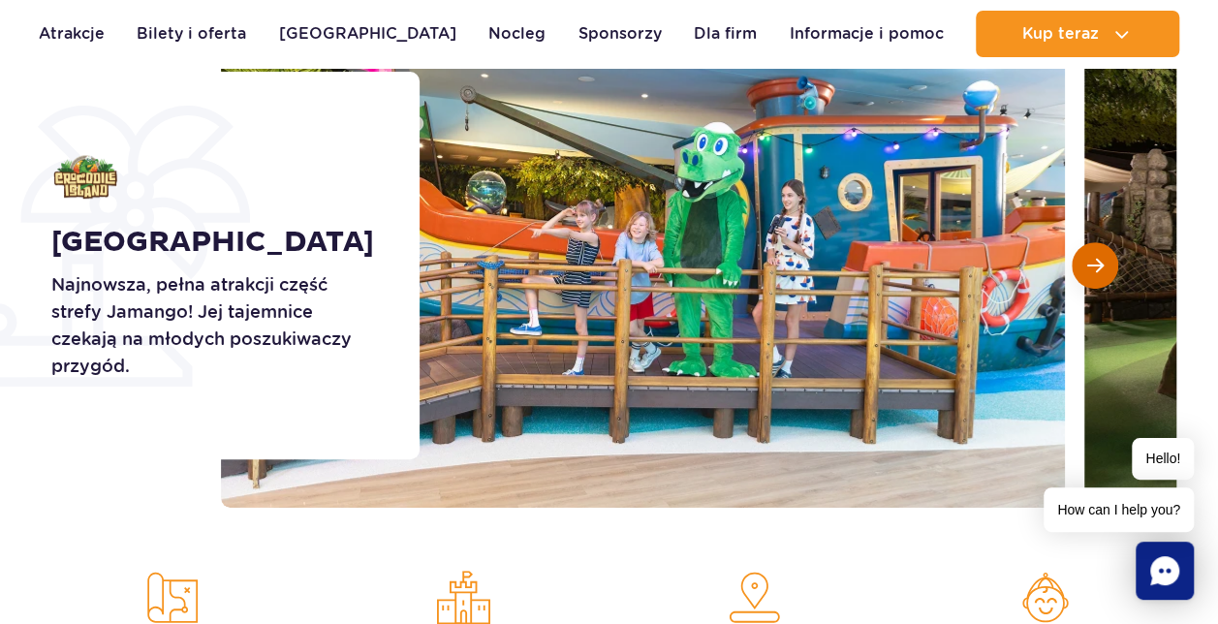
scroll to position [0, 0]
click at [1099, 260] on span "Następny slajd" at bounding box center [1095, 265] width 16 height 17
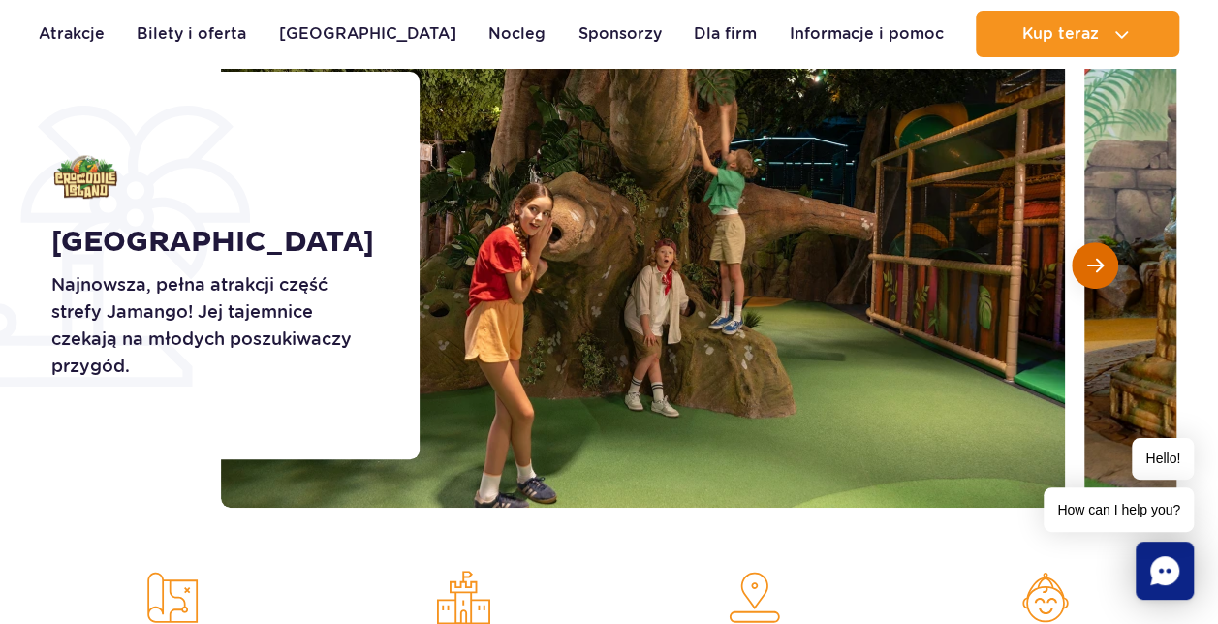
click at [1099, 260] on span "Następny slajd" at bounding box center [1095, 265] width 16 height 17
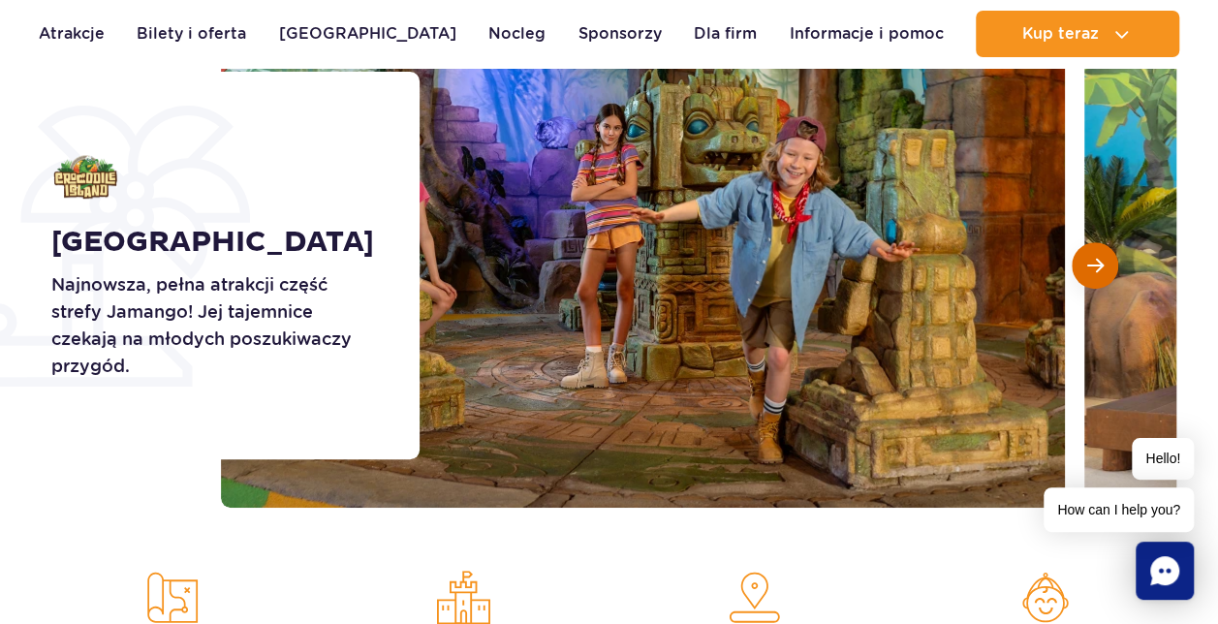
click at [1099, 260] on span "Następny slajd" at bounding box center [1095, 265] width 16 height 17
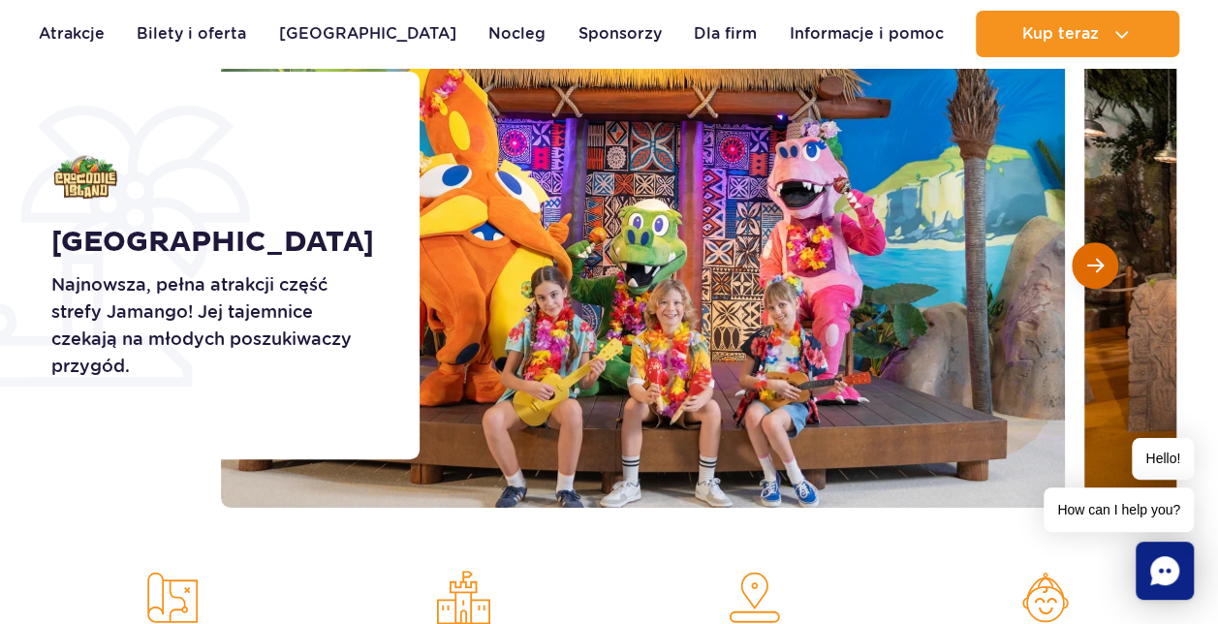
click at [1099, 260] on span "Następny slajd" at bounding box center [1095, 265] width 16 height 17
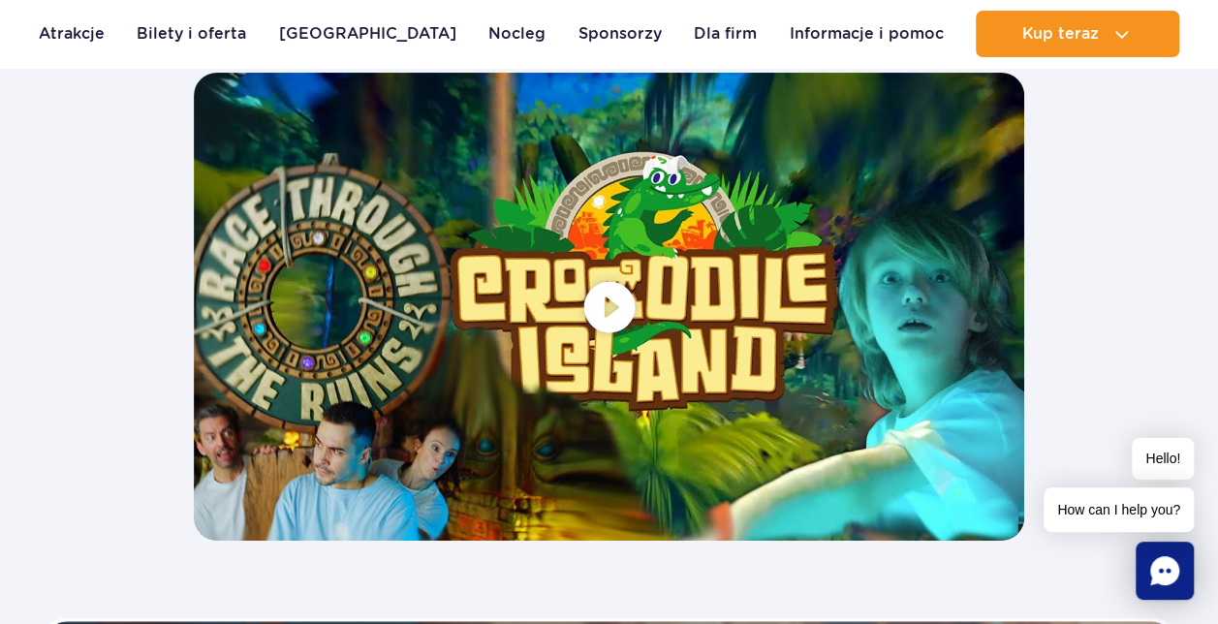
scroll to position [3681, 0]
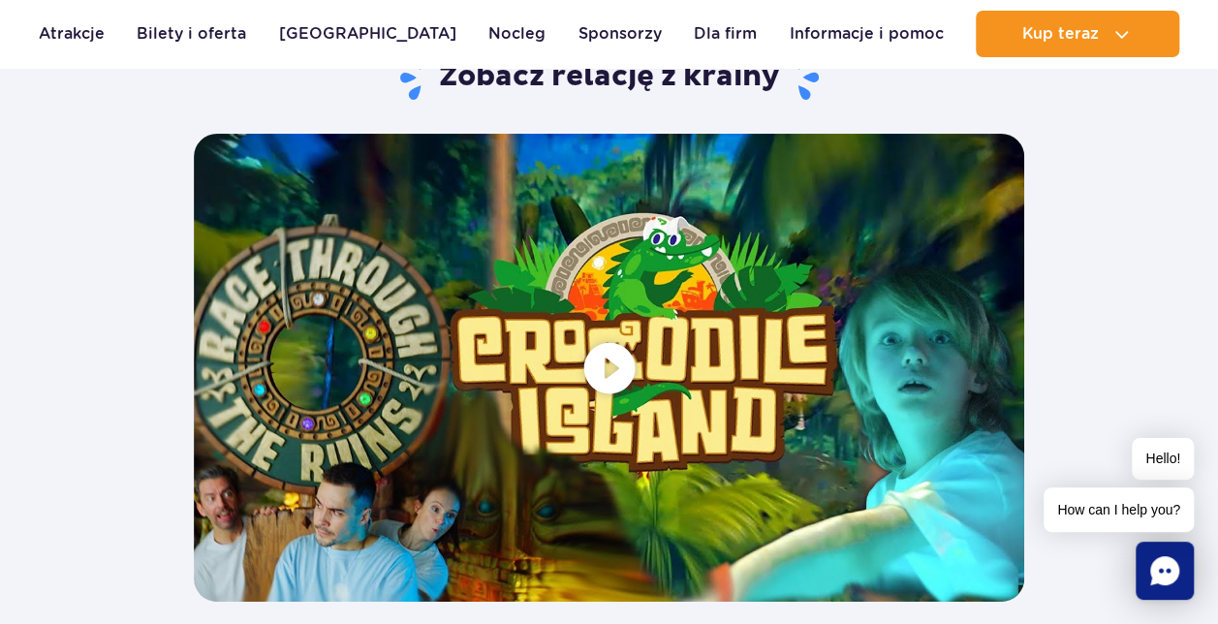
click at [605, 363] on span at bounding box center [609, 367] width 830 height 467
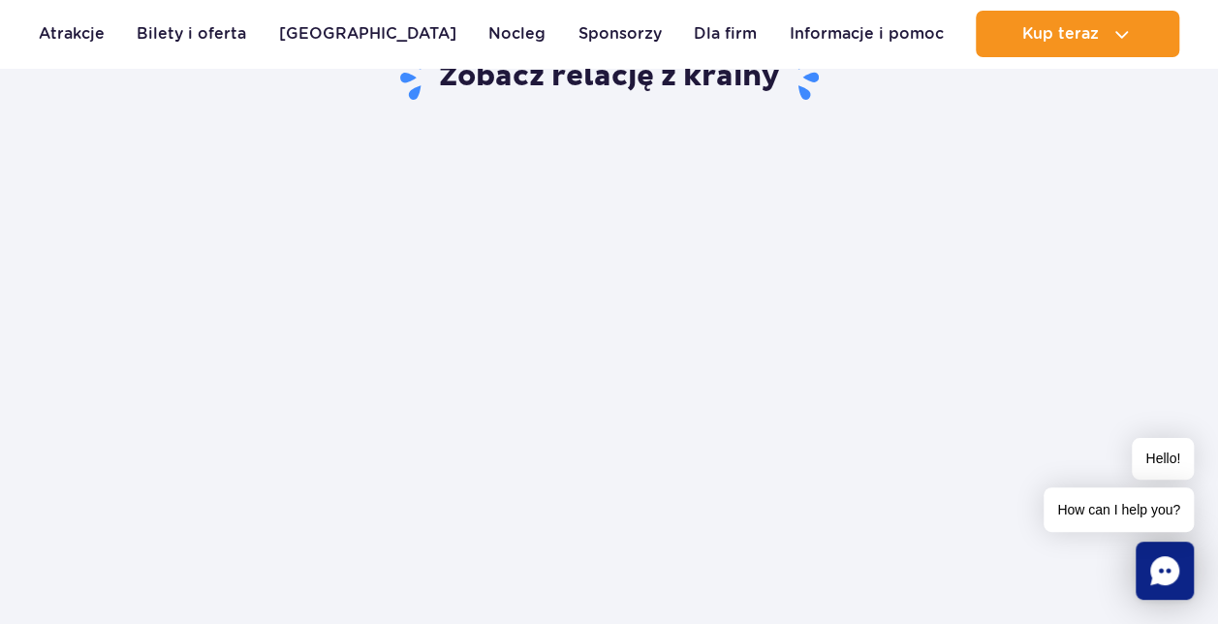
drag, startPoint x: 56, startPoint y: 502, endPoint x: 66, endPoint y: 481, distance: 22.5
click at [56, 500] on div "Zobacz relację z krainy" at bounding box center [609, 326] width 1134 height 547
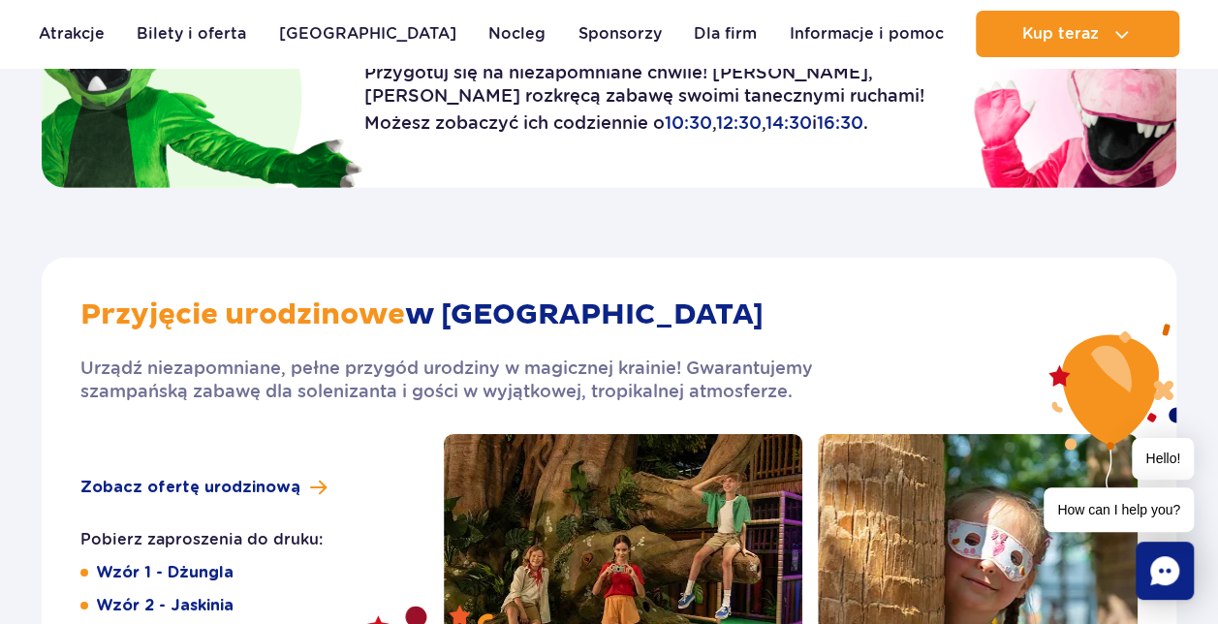
scroll to position [2712, 0]
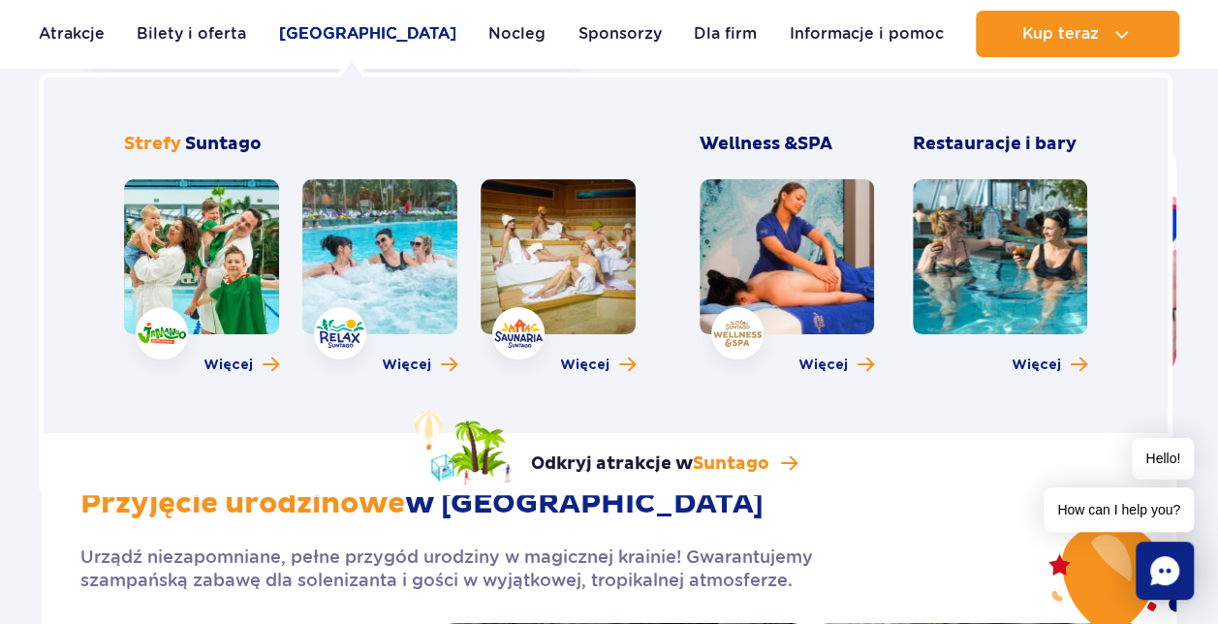
click at [336, 40] on link "[GEOGRAPHIC_DATA]" at bounding box center [367, 34] width 177 height 46
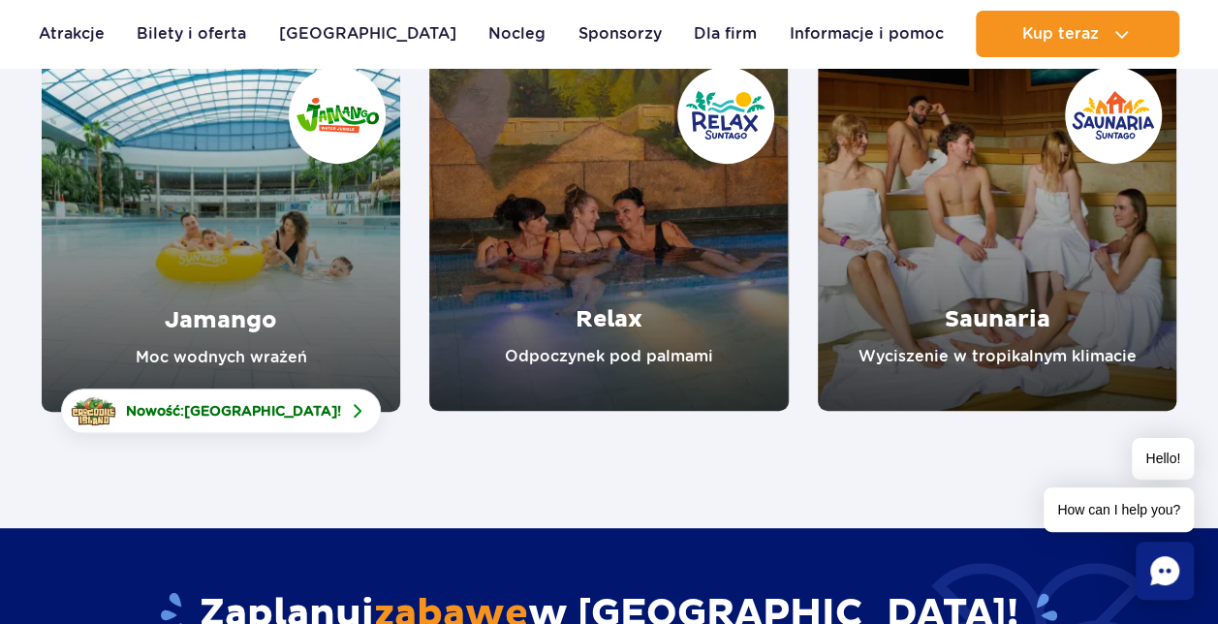
scroll to position [387, 0]
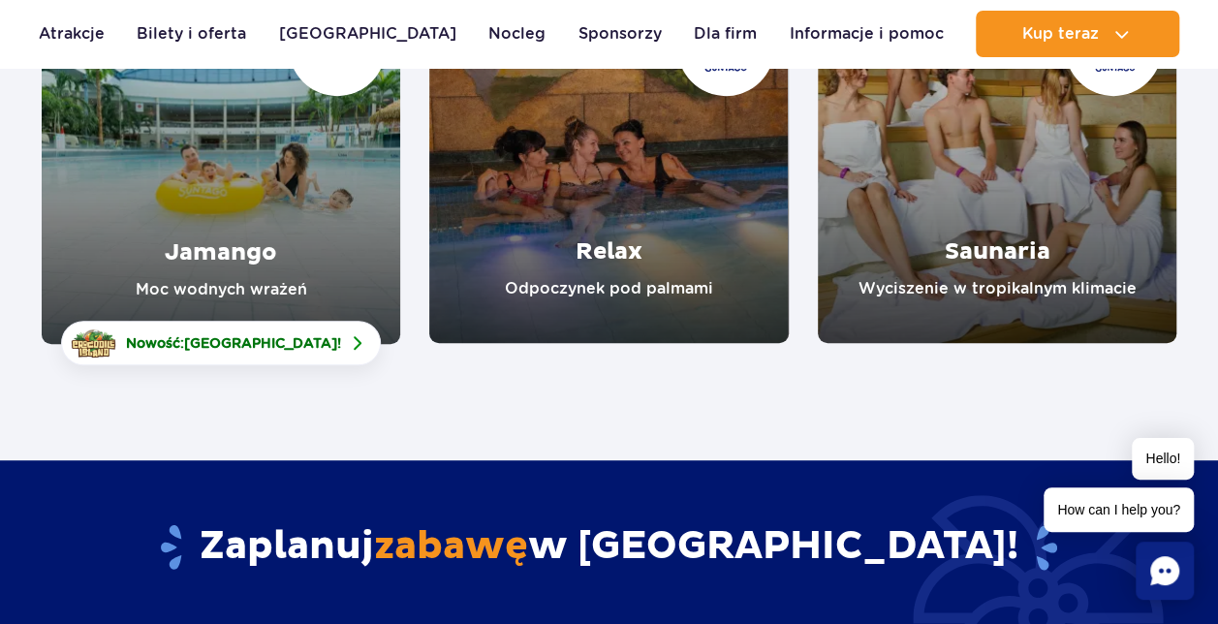
click at [219, 225] on link "Jamango" at bounding box center [221, 164] width 358 height 359
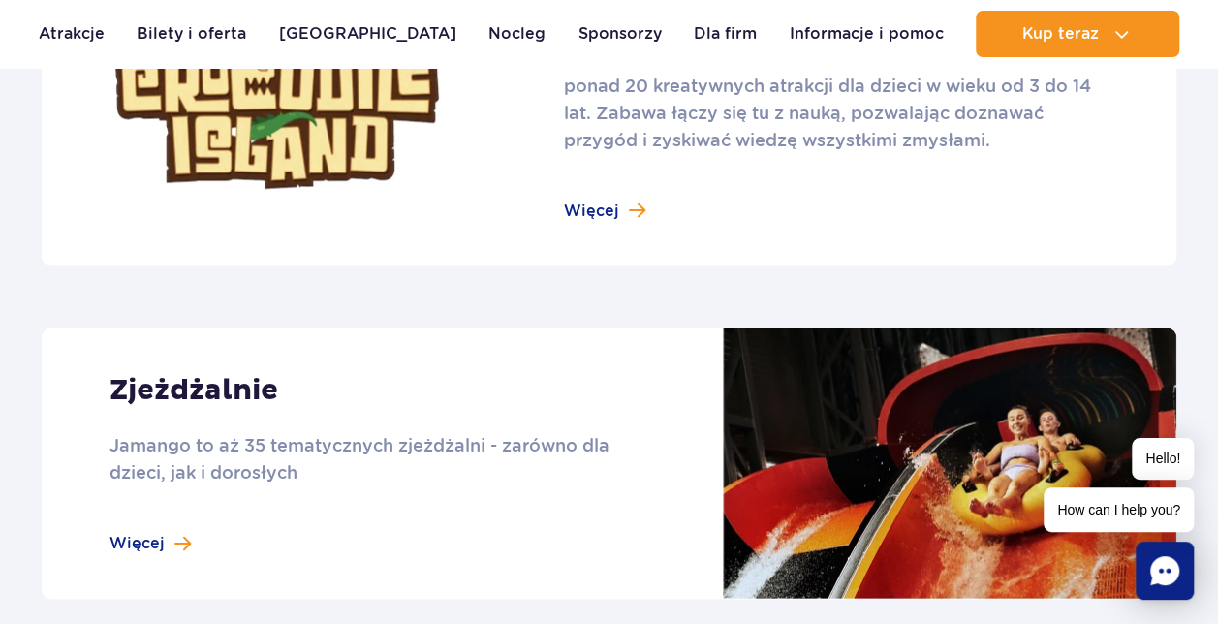
scroll to position [1647, 0]
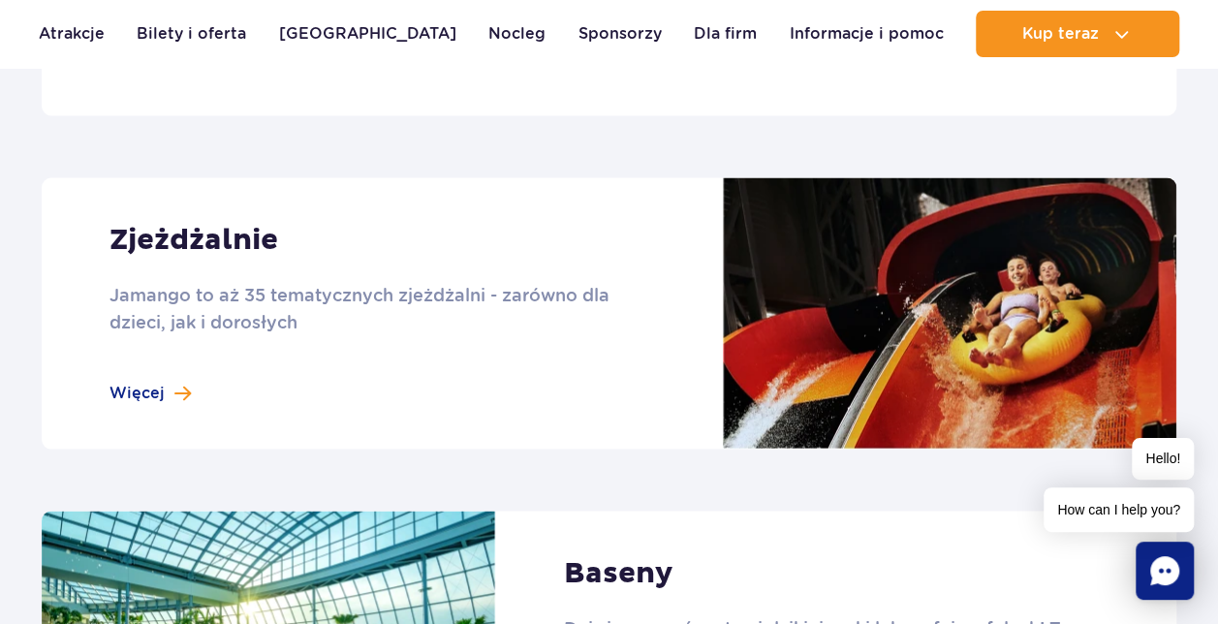
click at [973, 263] on link at bounding box center [609, 312] width 1134 height 271
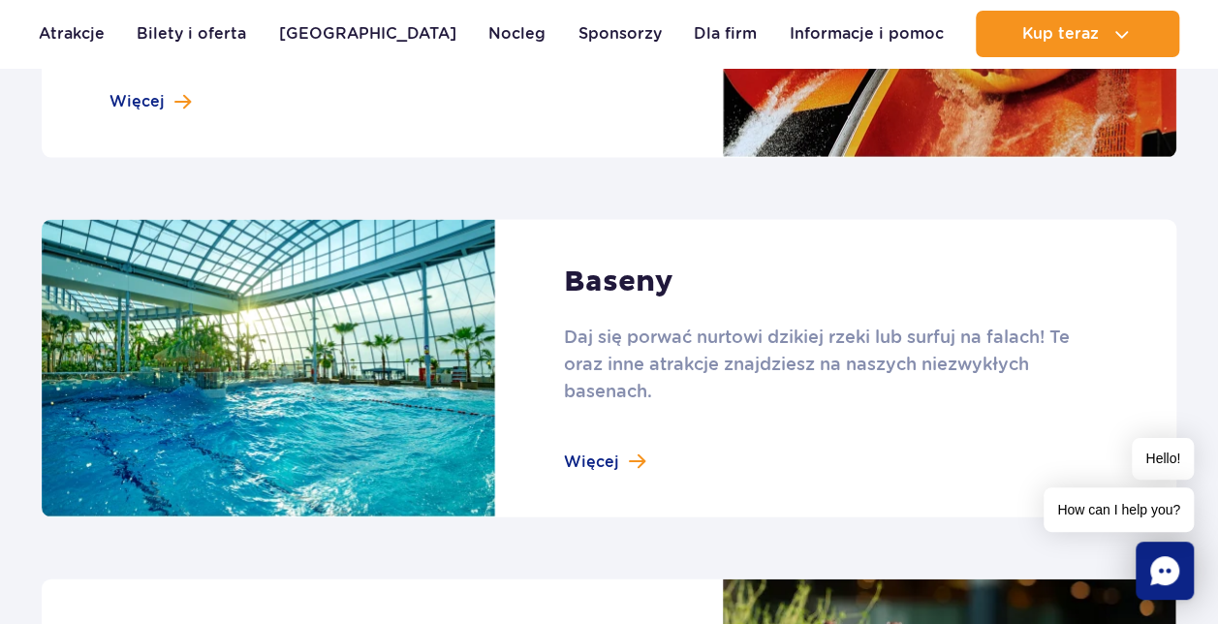
click at [644, 469] on link at bounding box center [609, 369] width 1134 height 298
click at [625, 460] on link at bounding box center [609, 369] width 1134 height 298
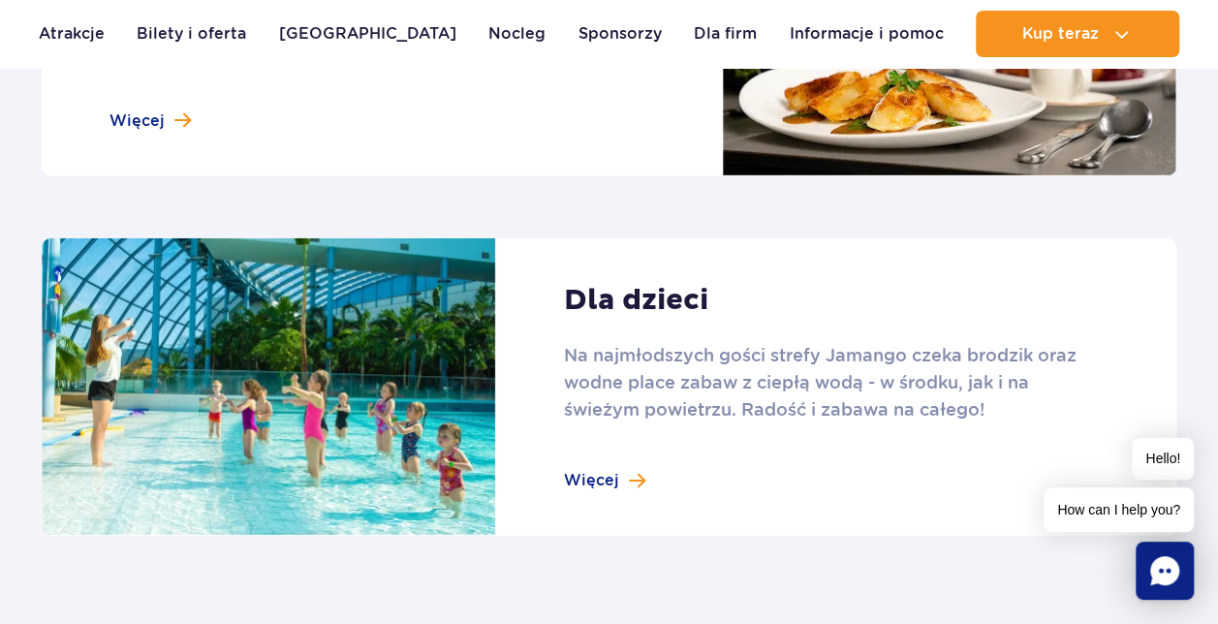
scroll to position [2616, 0]
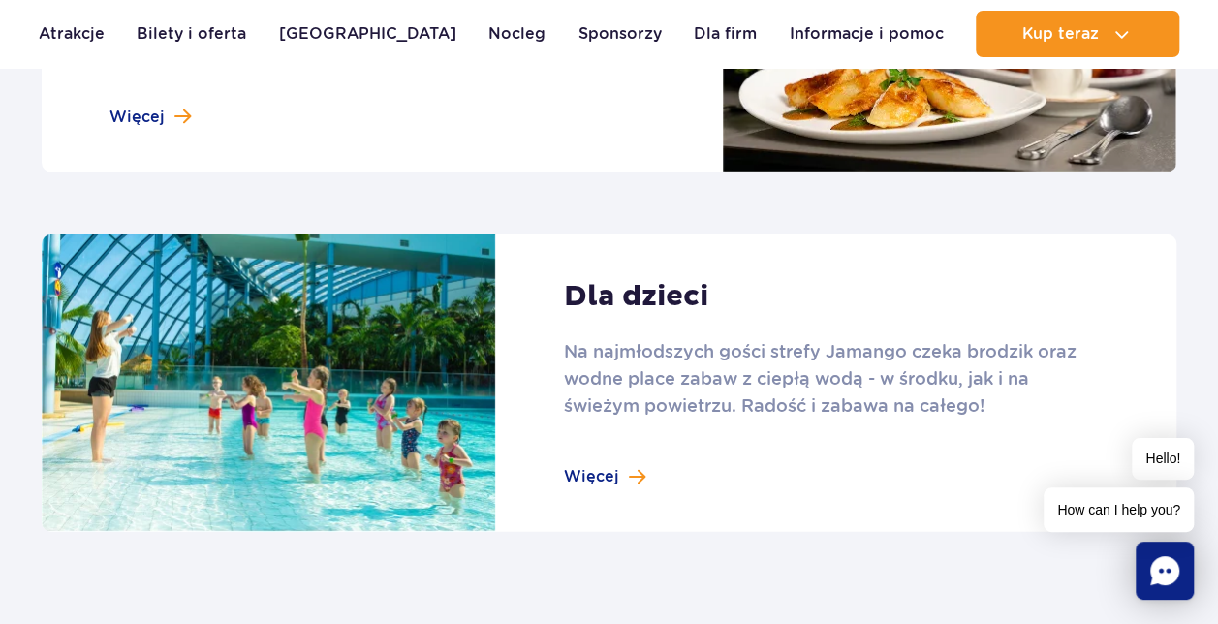
click at [618, 476] on link at bounding box center [609, 383] width 1134 height 298
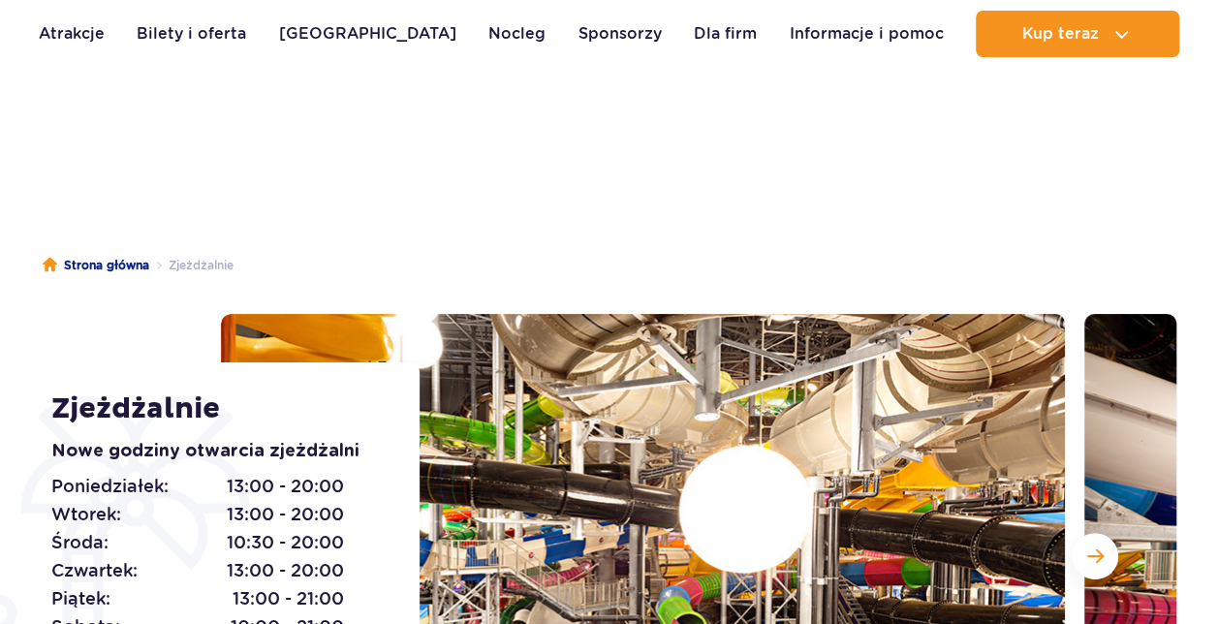
scroll to position [291, 0]
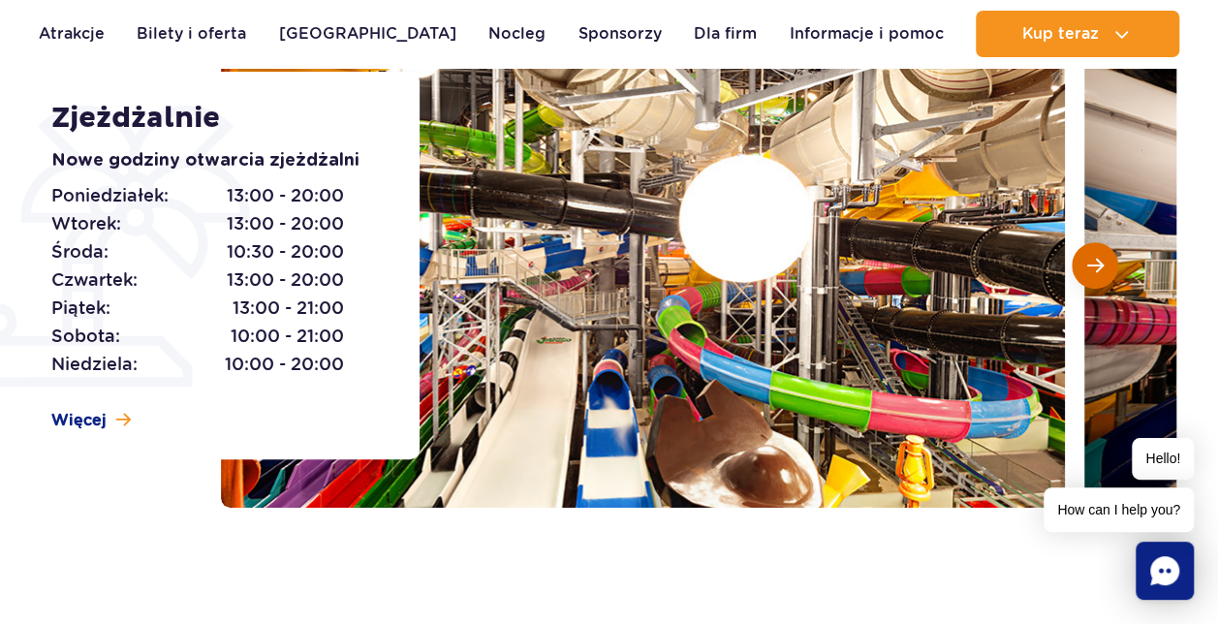
click at [1100, 260] on span "Następny slajd" at bounding box center [1095, 265] width 16 height 17
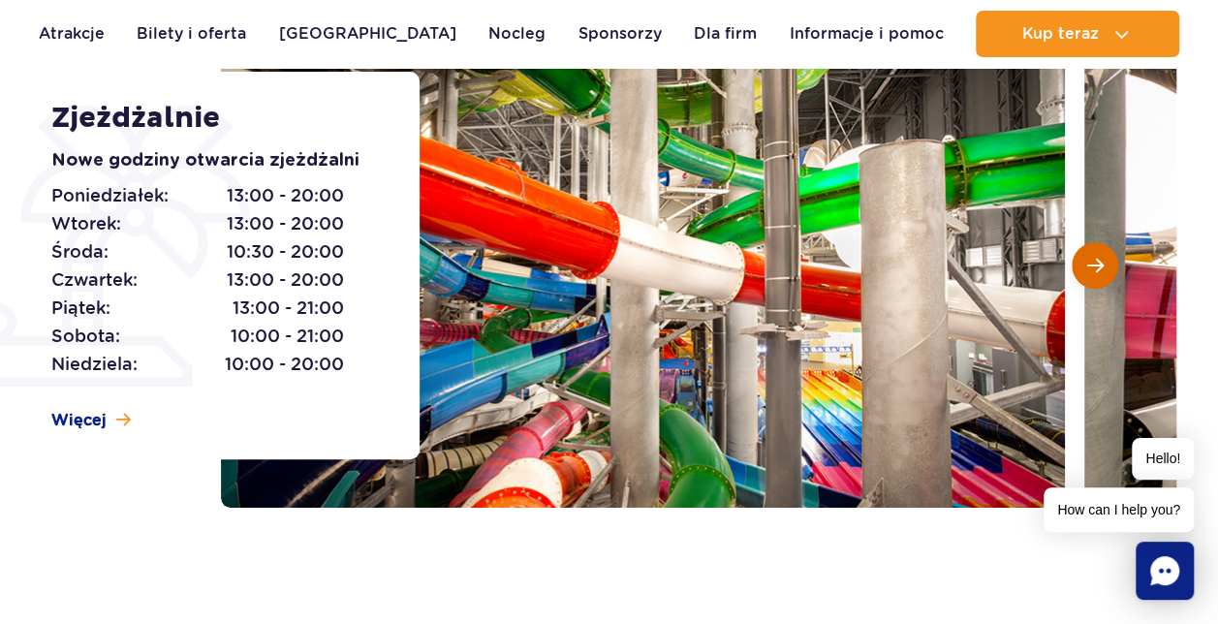
click at [1100, 257] on span "Następny slajd" at bounding box center [1095, 265] width 16 height 17
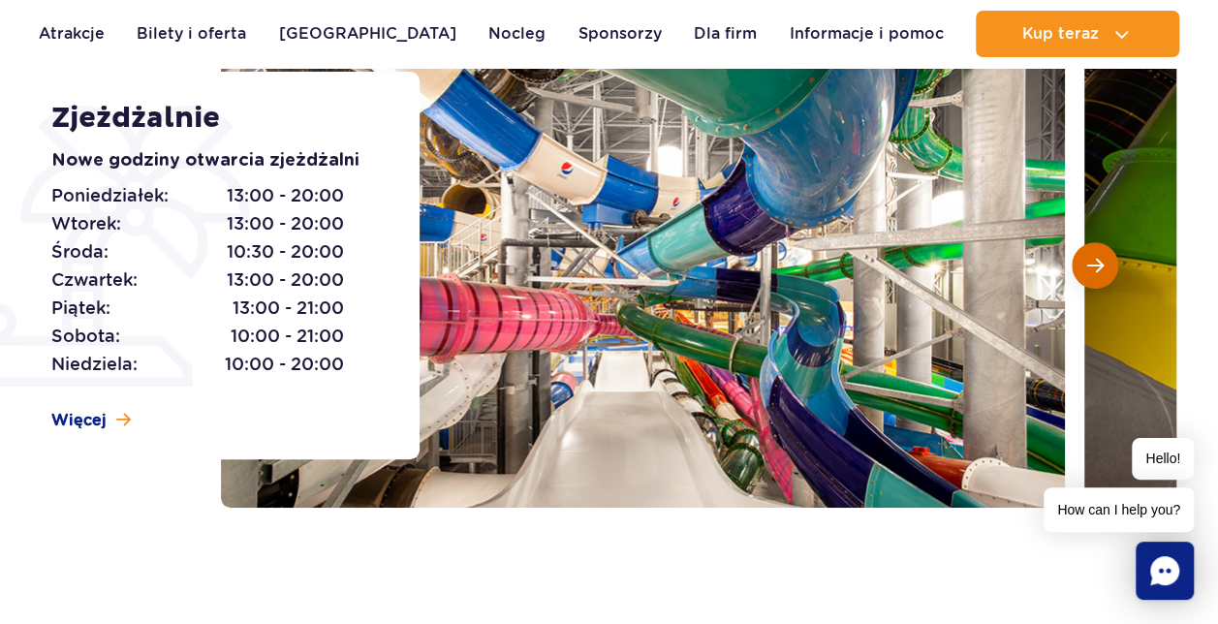
click at [1100, 257] on span "Następny slajd" at bounding box center [1095, 265] width 16 height 17
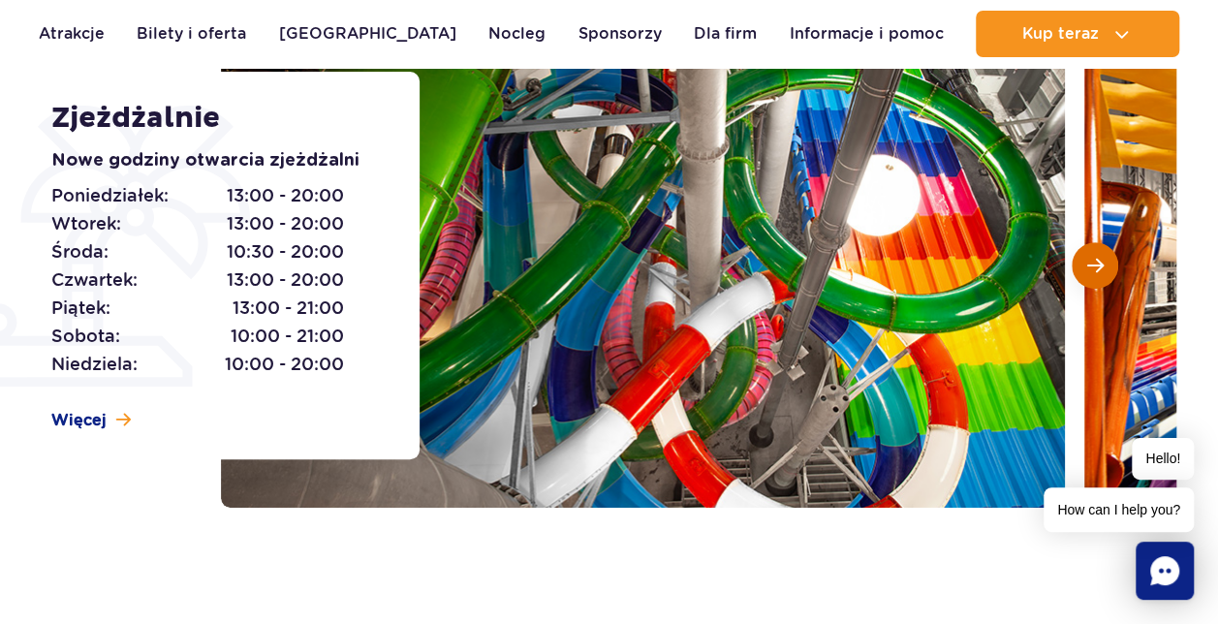
click at [1100, 257] on span "Następny slajd" at bounding box center [1095, 265] width 16 height 17
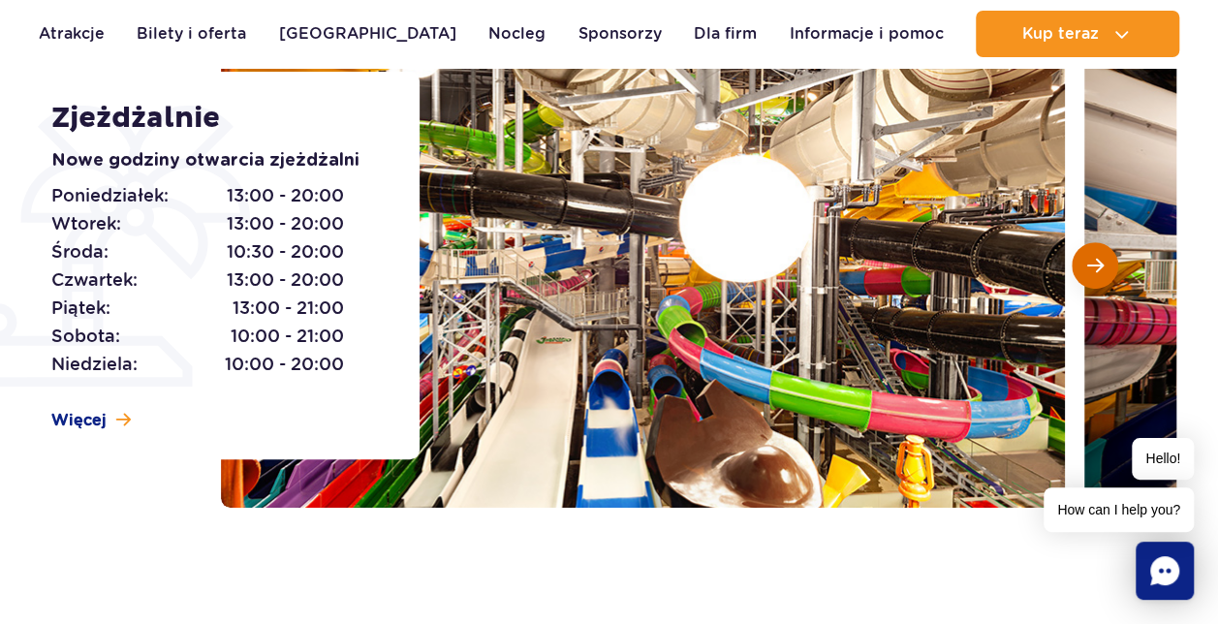
click at [1100, 257] on span "Następny slajd" at bounding box center [1095, 265] width 16 height 17
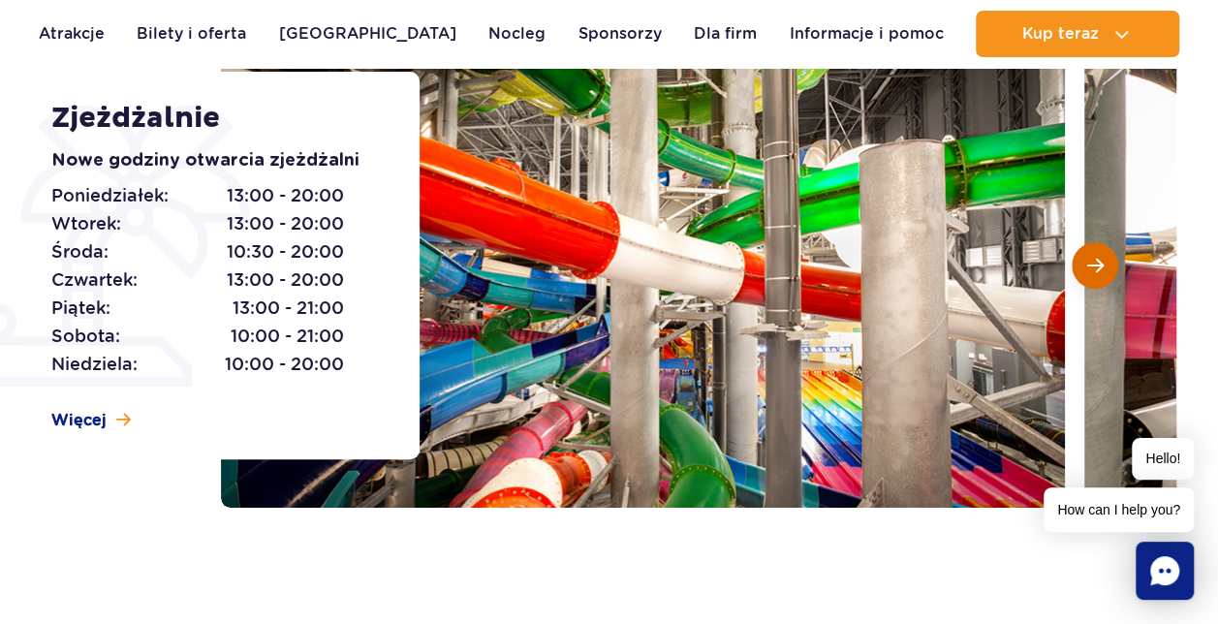
click at [1100, 257] on span "Następny slajd" at bounding box center [1095, 265] width 16 height 17
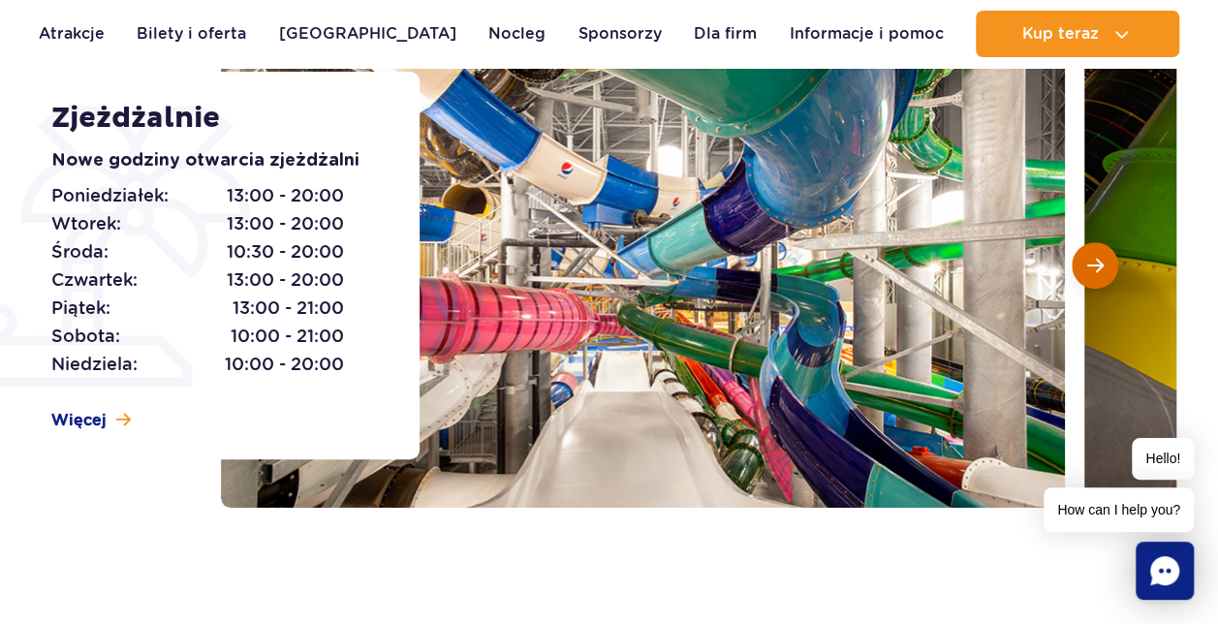
click at [1100, 257] on span "Następny slajd" at bounding box center [1095, 265] width 16 height 17
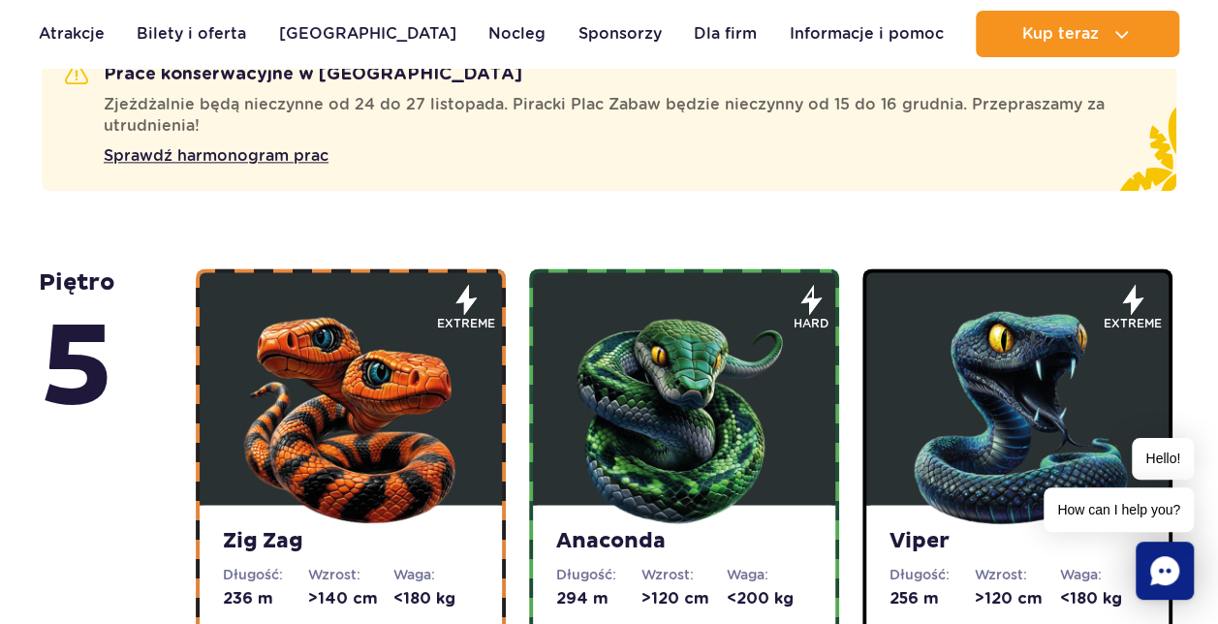
scroll to position [1162, 0]
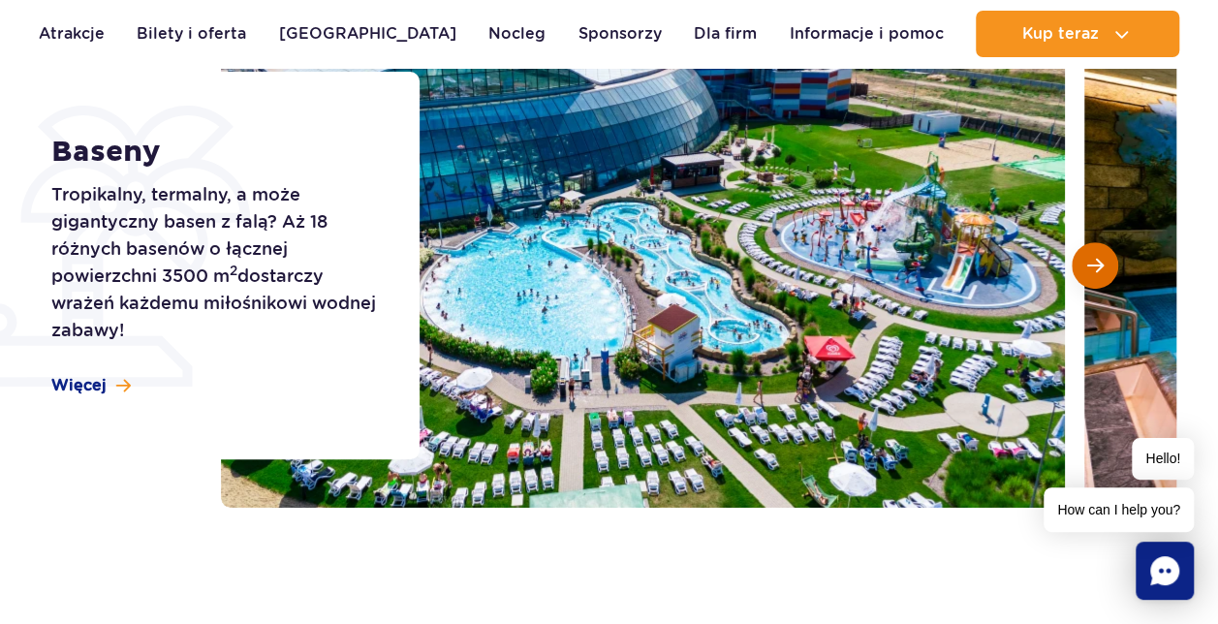
click at [1099, 255] on button "Następny slajd" at bounding box center [1094, 265] width 46 height 46
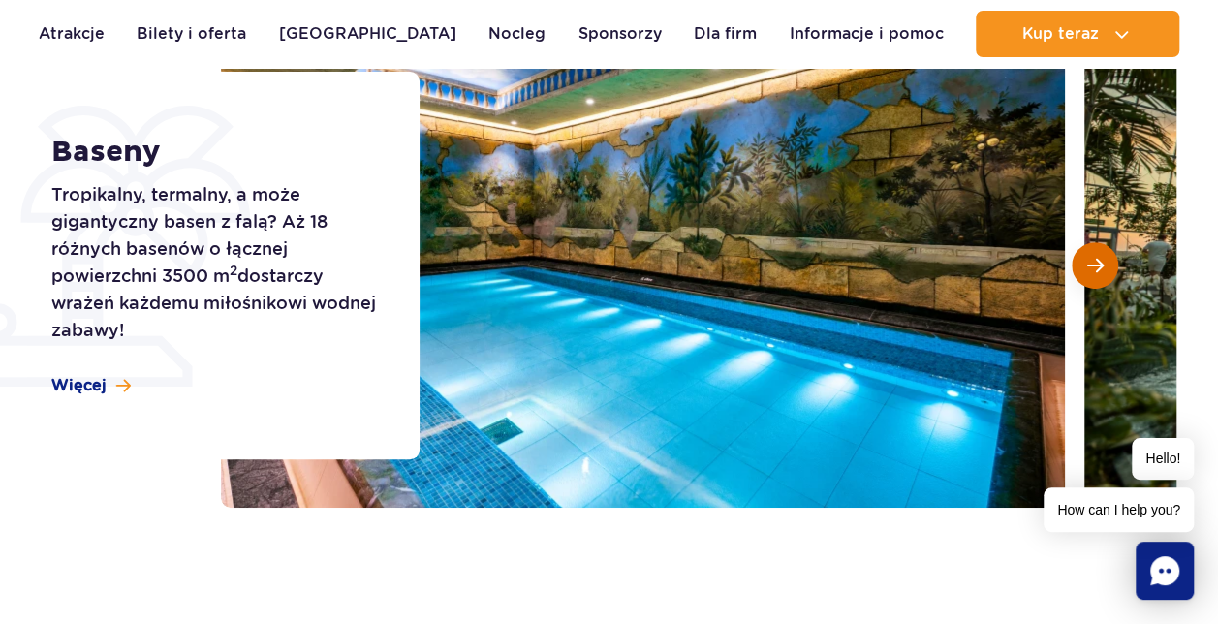
click at [1100, 255] on button "Następny slajd" at bounding box center [1094, 265] width 46 height 46
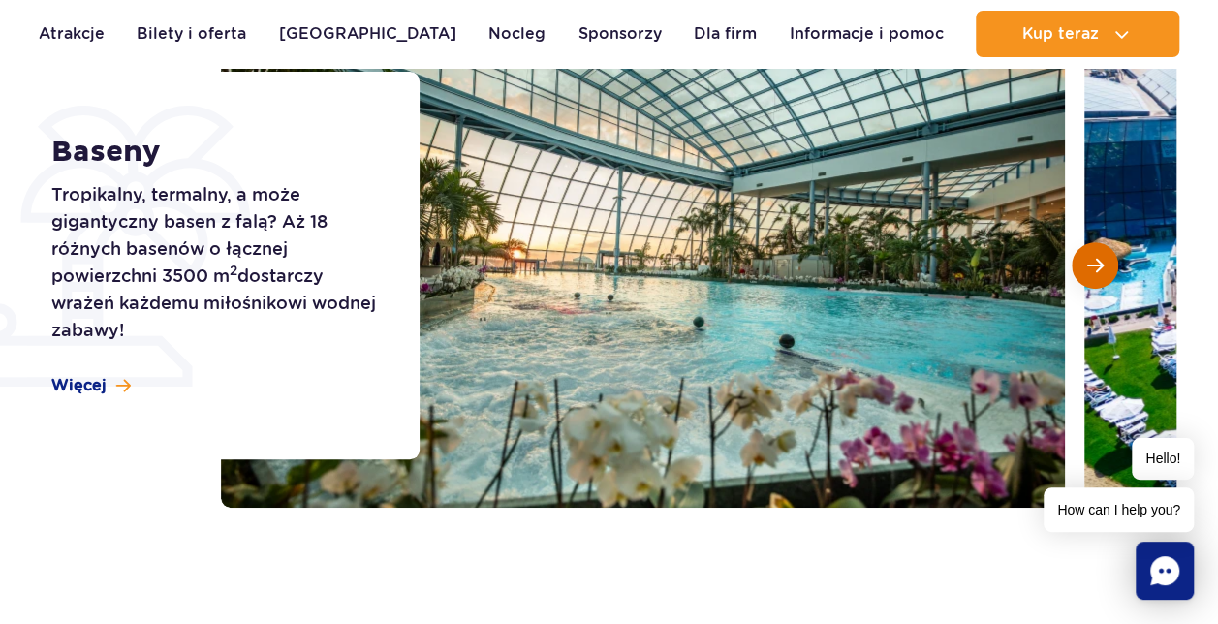
click at [1100, 255] on button "Następny slajd" at bounding box center [1094, 265] width 46 height 46
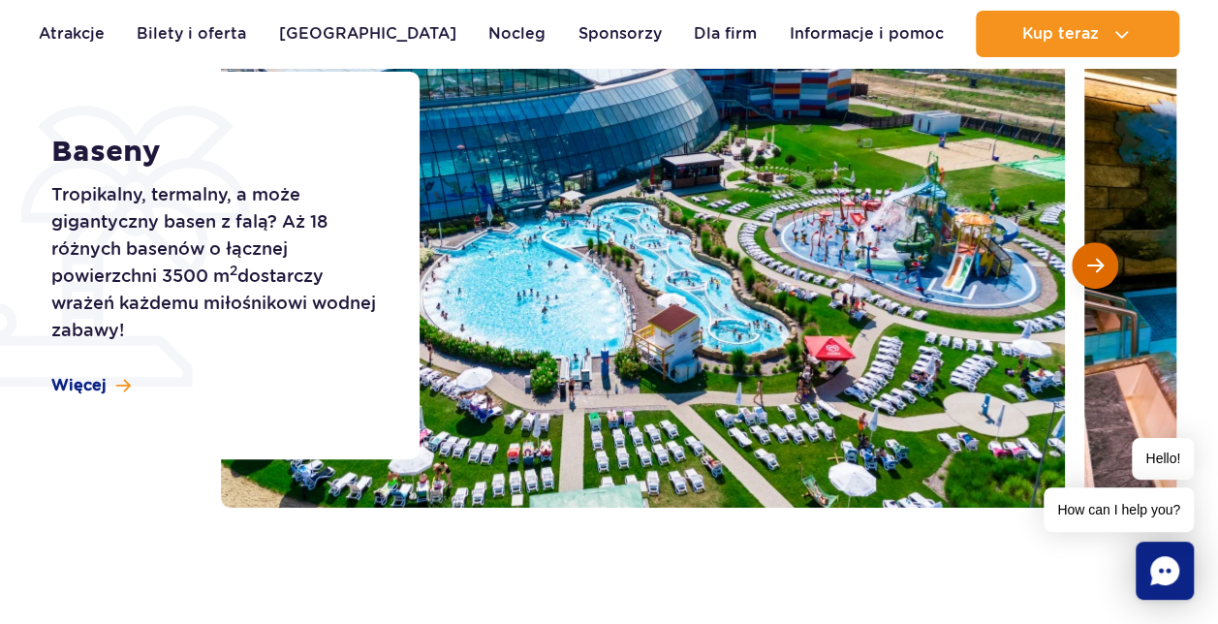
click at [1100, 255] on button "Następny slajd" at bounding box center [1094, 265] width 46 height 46
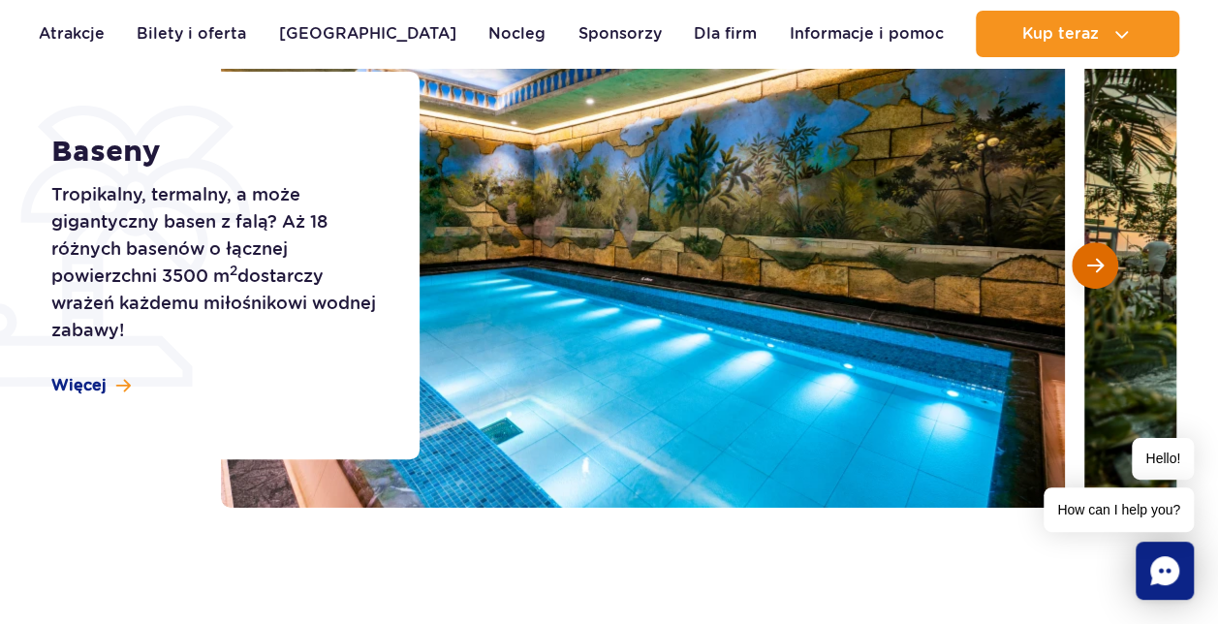
click at [1100, 255] on button "Następny slajd" at bounding box center [1094, 265] width 46 height 46
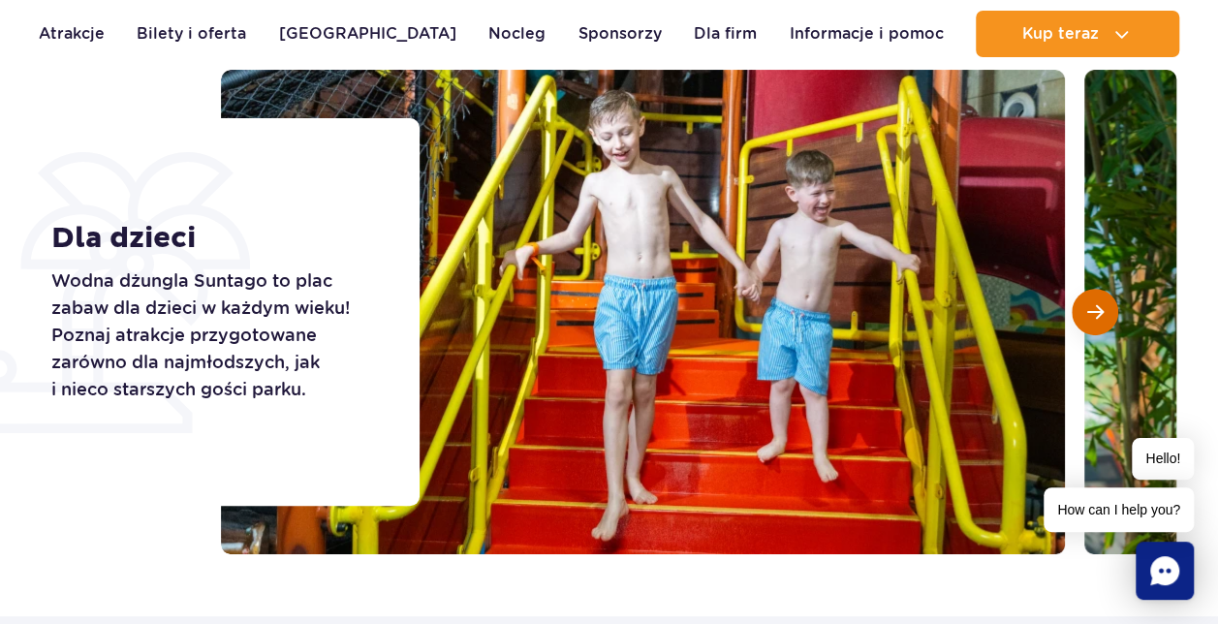
click at [1093, 309] on span "Następny slajd" at bounding box center [1095, 311] width 16 height 17
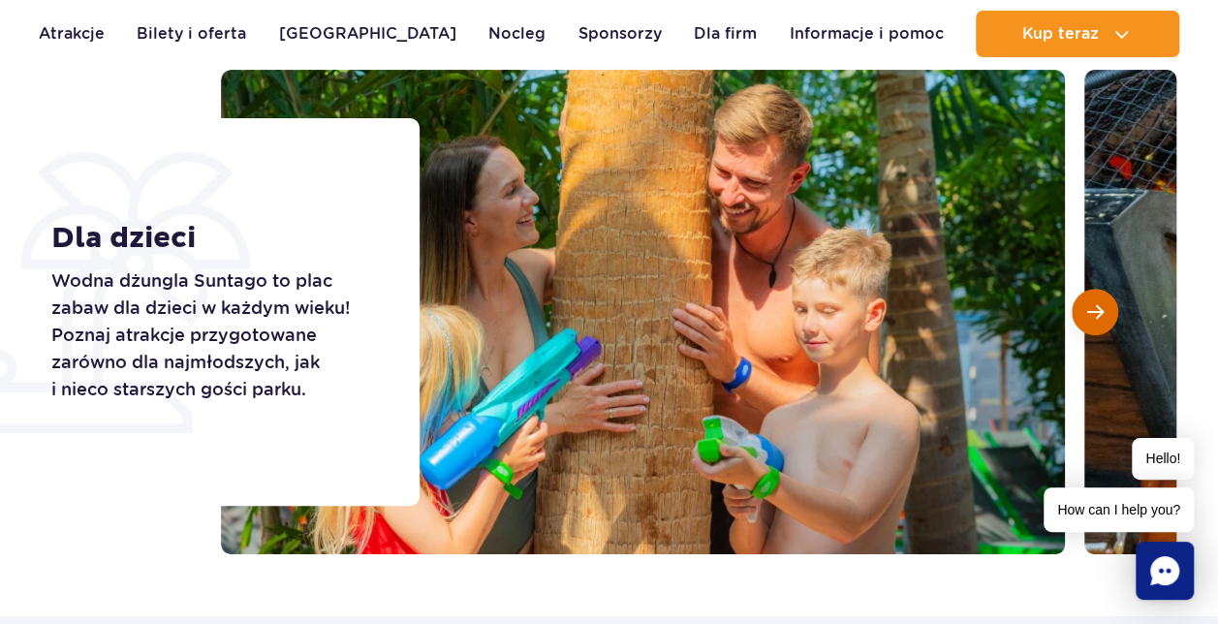
click at [1093, 309] on span "Następny slajd" at bounding box center [1095, 311] width 16 height 17
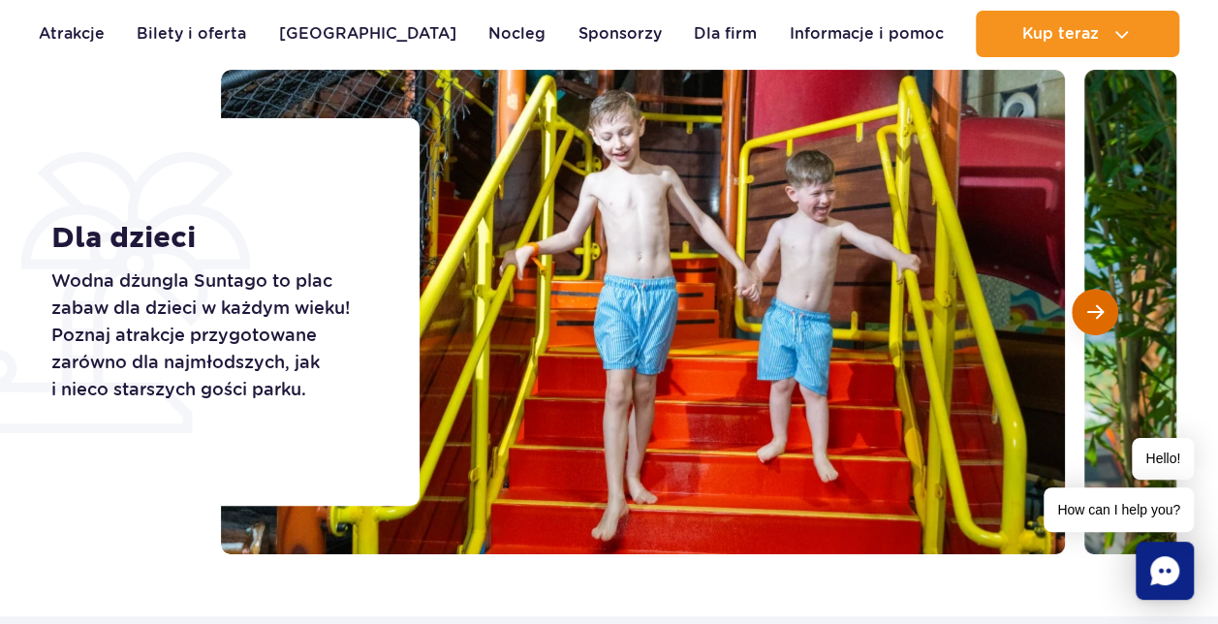
click at [1093, 309] on span "Następny slajd" at bounding box center [1095, 311] width 16 height 17
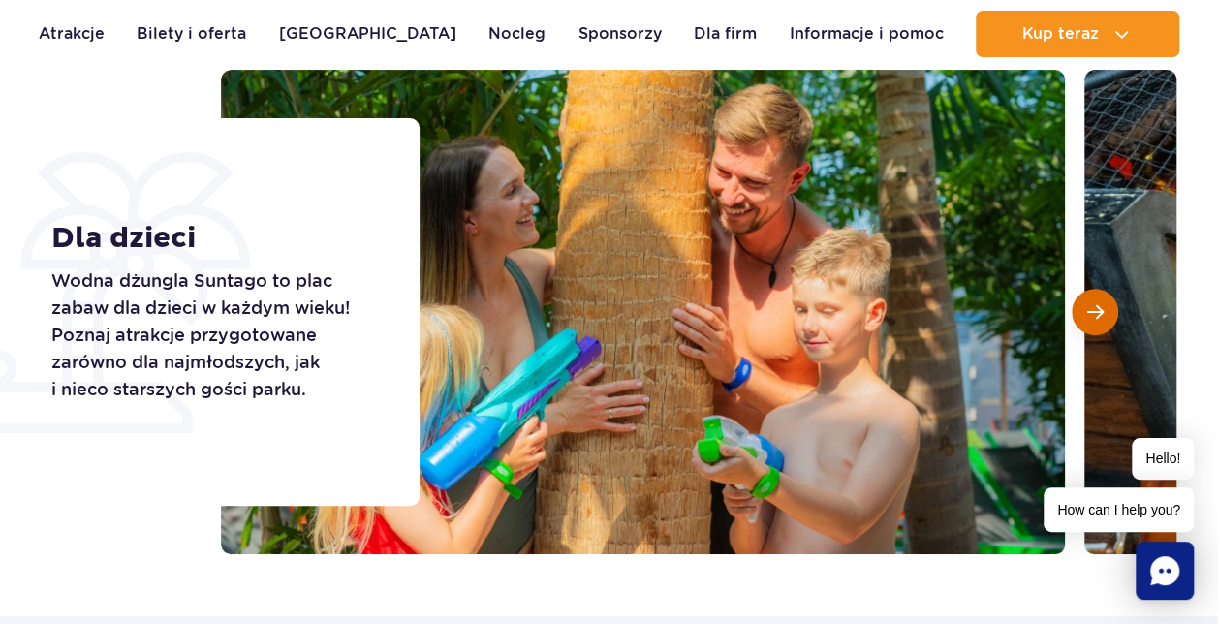
click at [1093, 309] on span "Następny slajd" at bounding box center [1095, 311] width 16 height 17
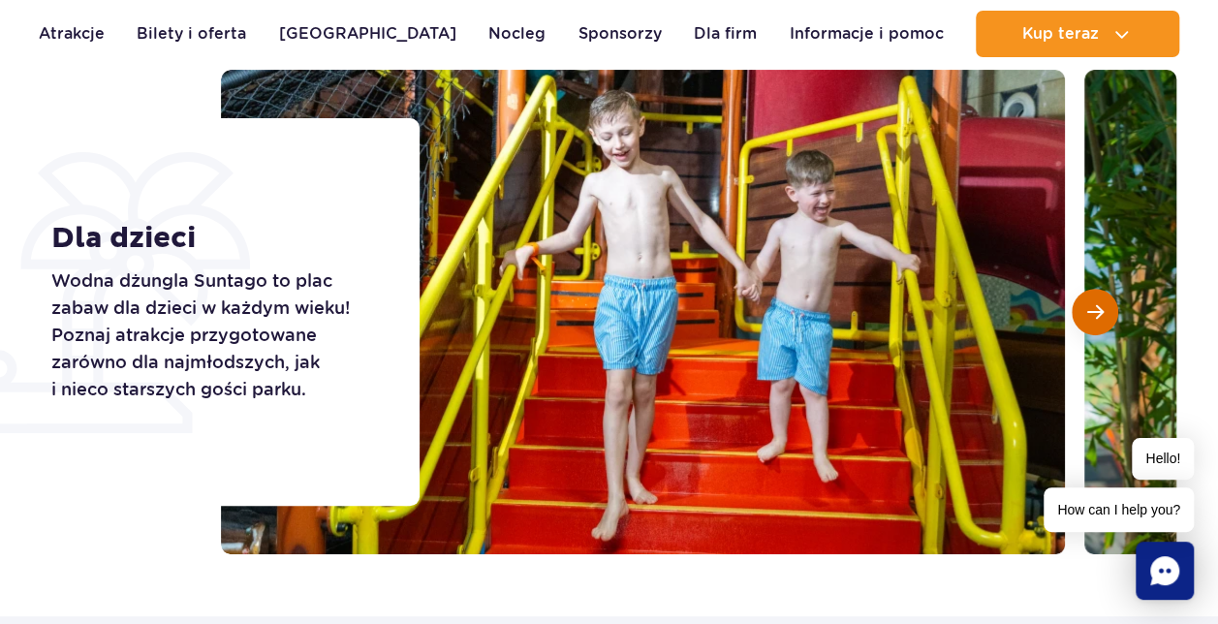
click at [1093, 309] on span "Następny slajd" at bounding box center [1095, 311] width 16 height 17
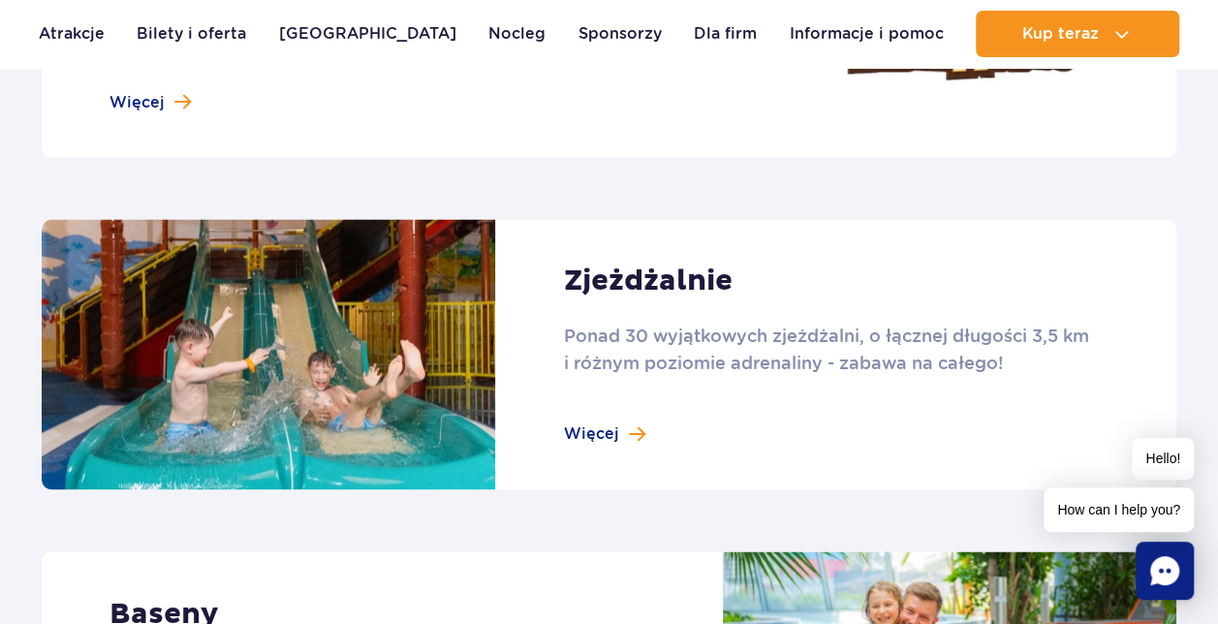
scroll to position [1259, 0]
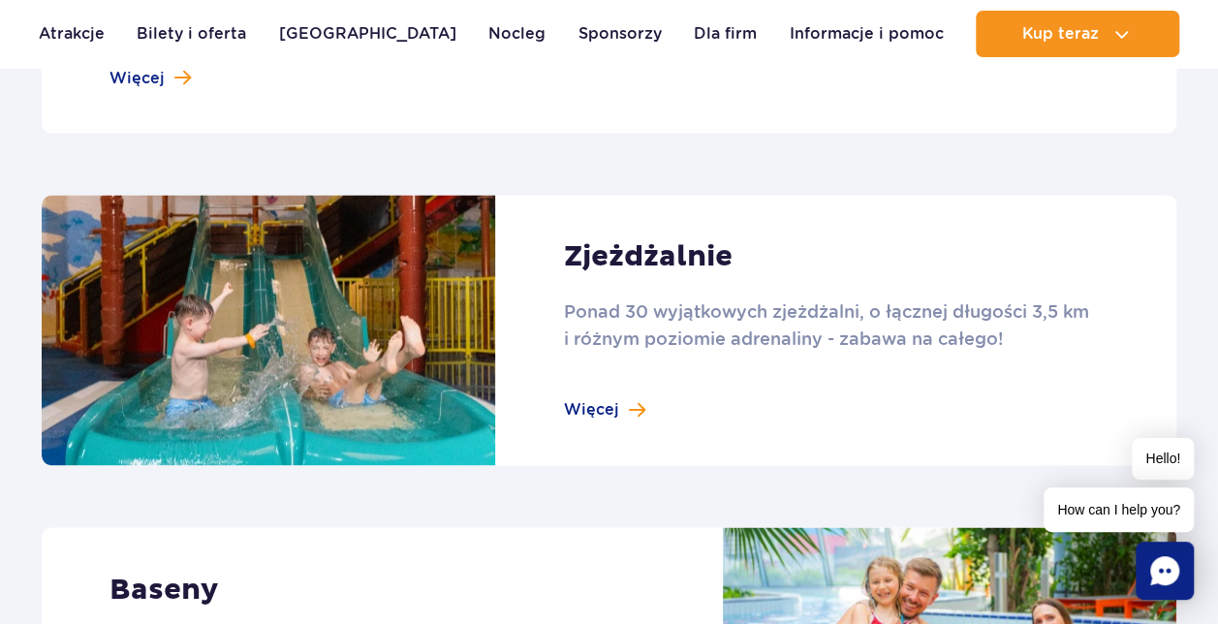
click at [604, 403] on link at bounding box center [609, 330] width 1134 height 270
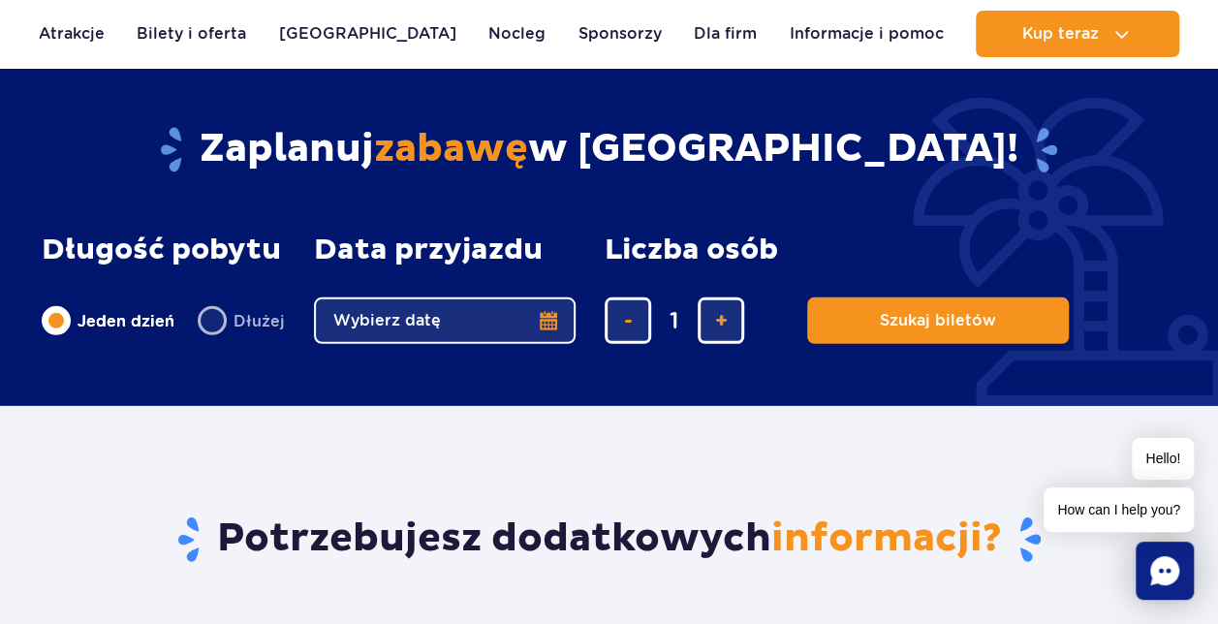
scroll to position [2809, 0]
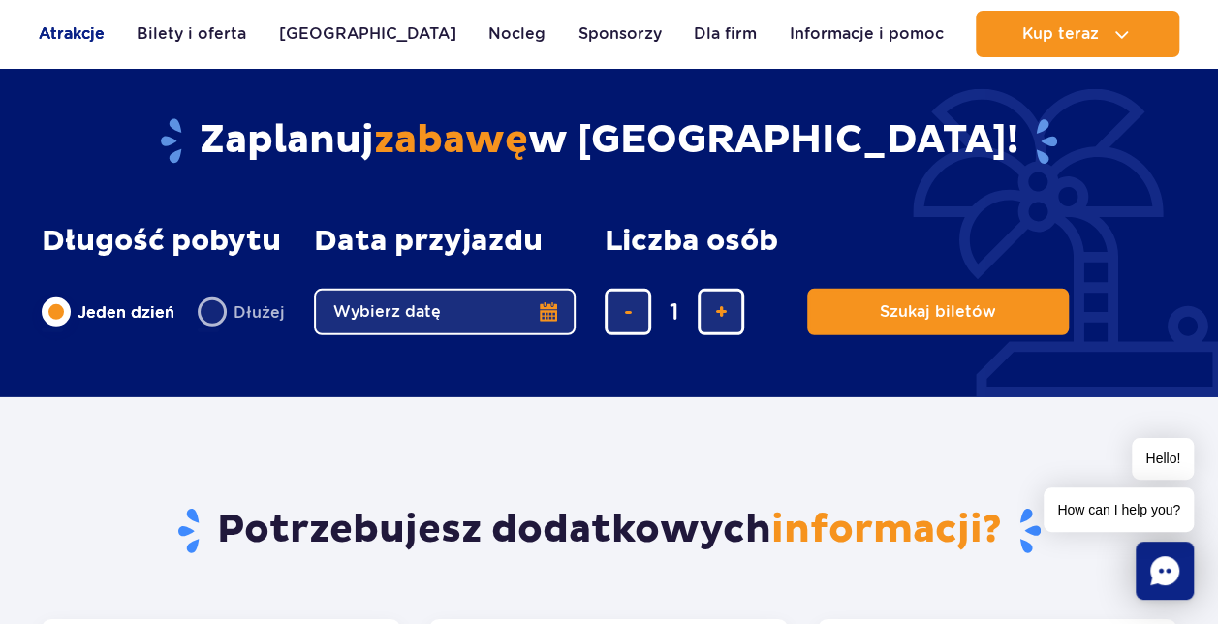
click at [64, 33] on link "Atrakcje" at bounding box center [72, 34] width 66 height 46
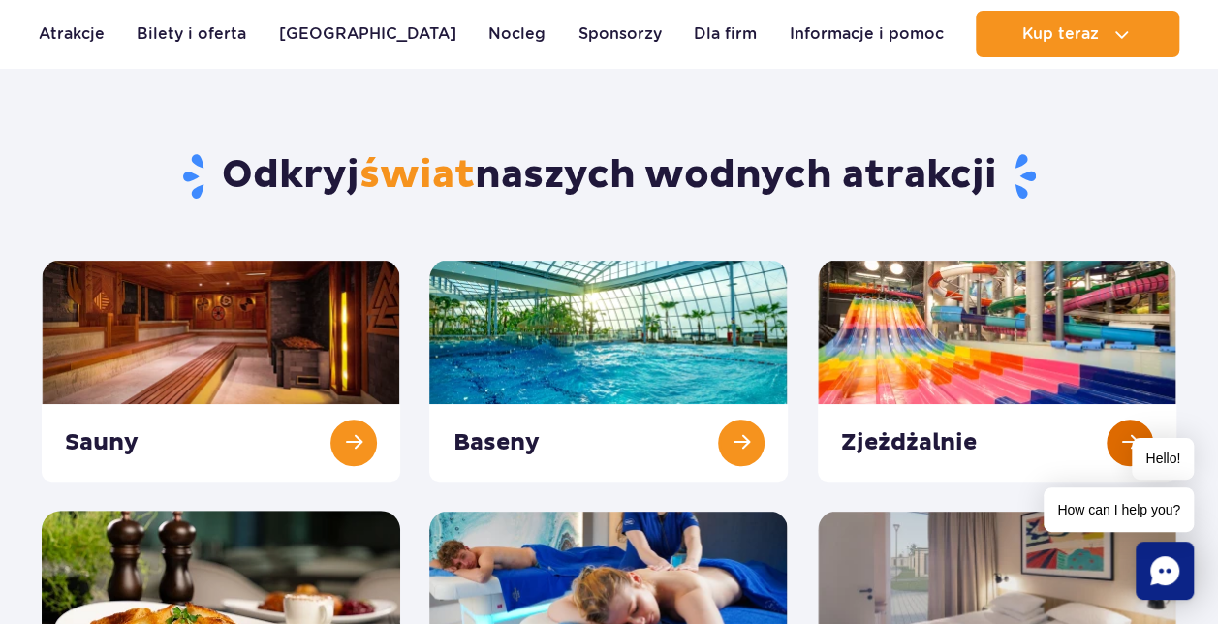
scroll to position [97, 0]
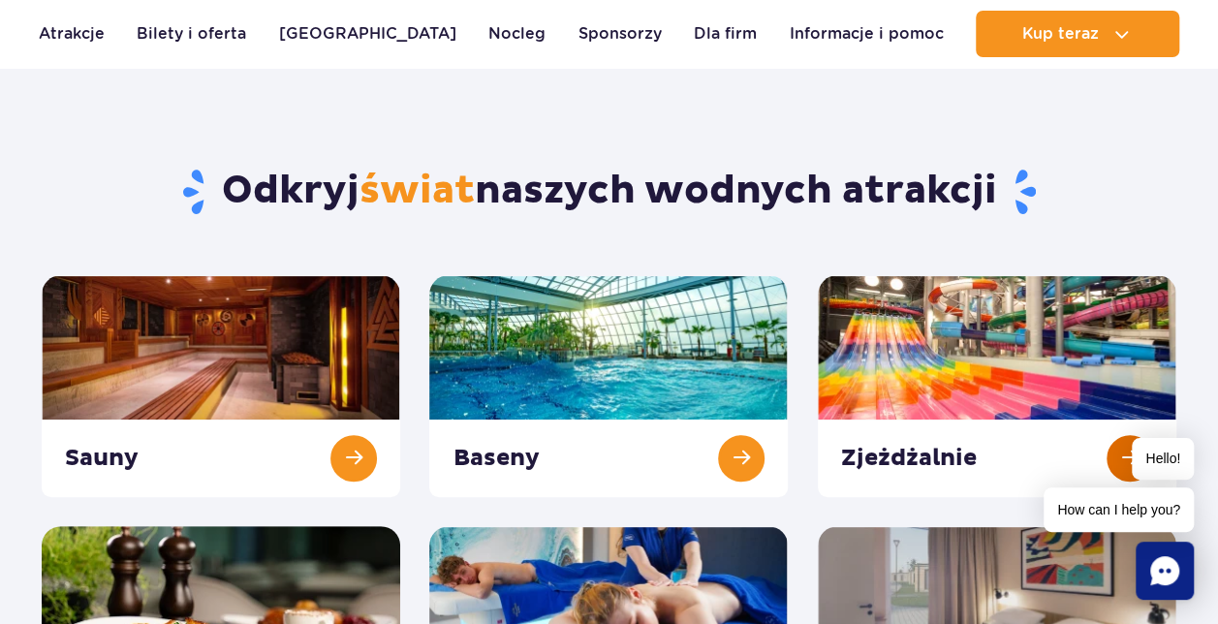
click at [956, 314] on link at bounding box center [997, 386] width 358 height 222
click at [930, 332] on link at bounding box center [997, 386] width 358 height 222
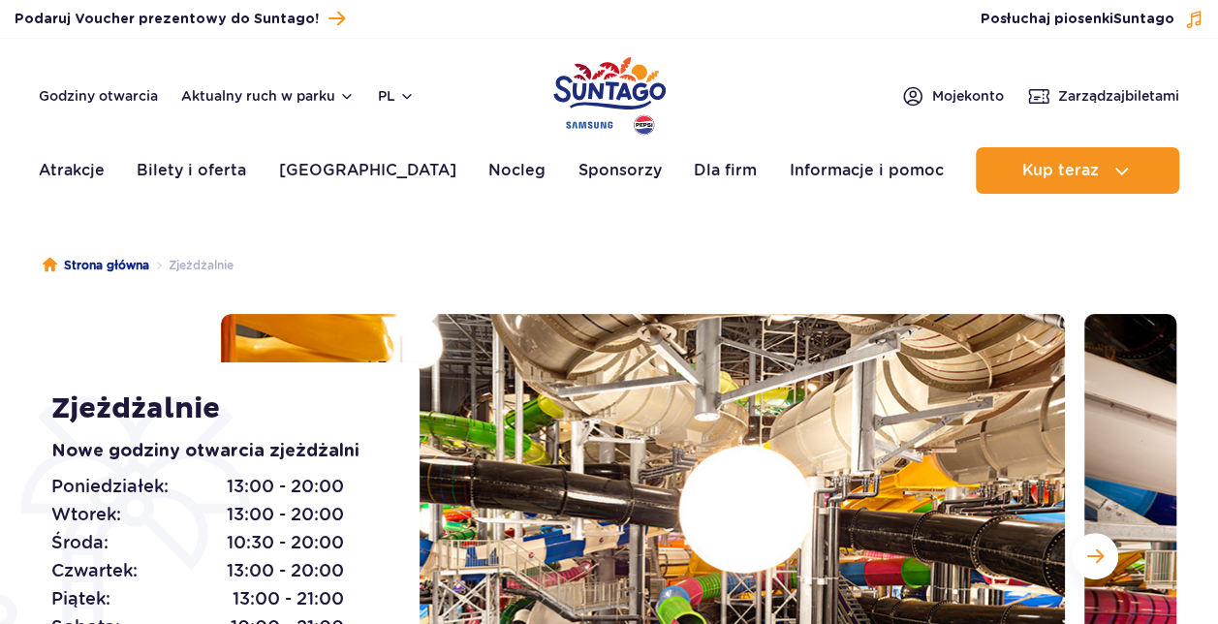
scroll to position [291, 0]
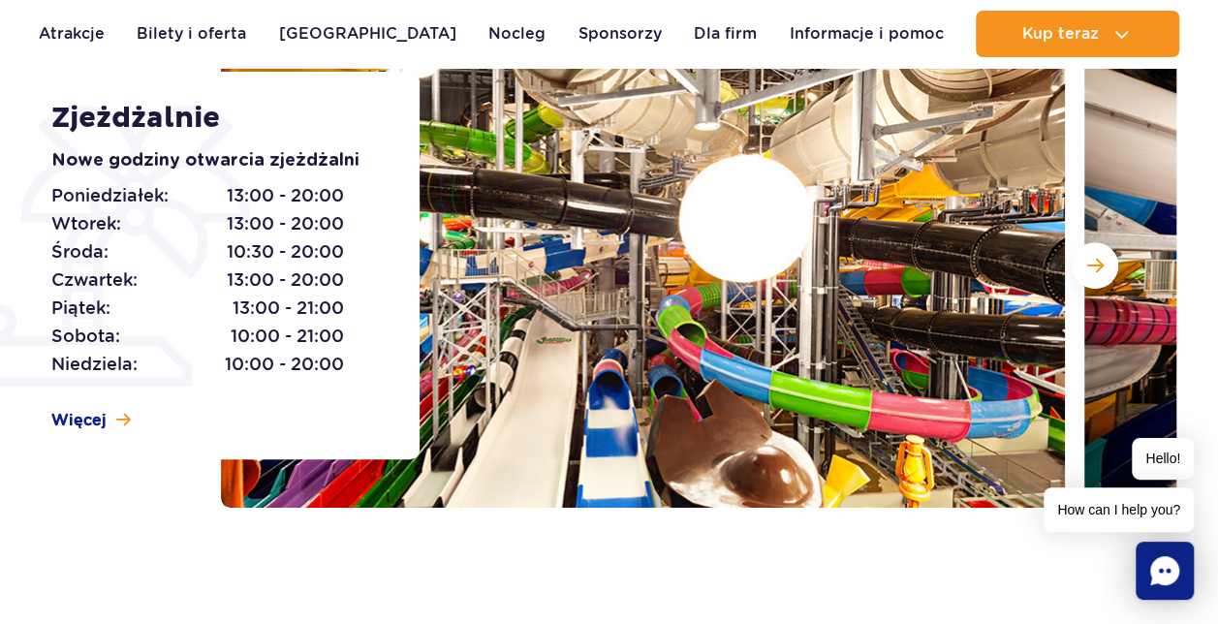
click at [736, 240] on img at bounding box center [643, 265] width 844 height 484
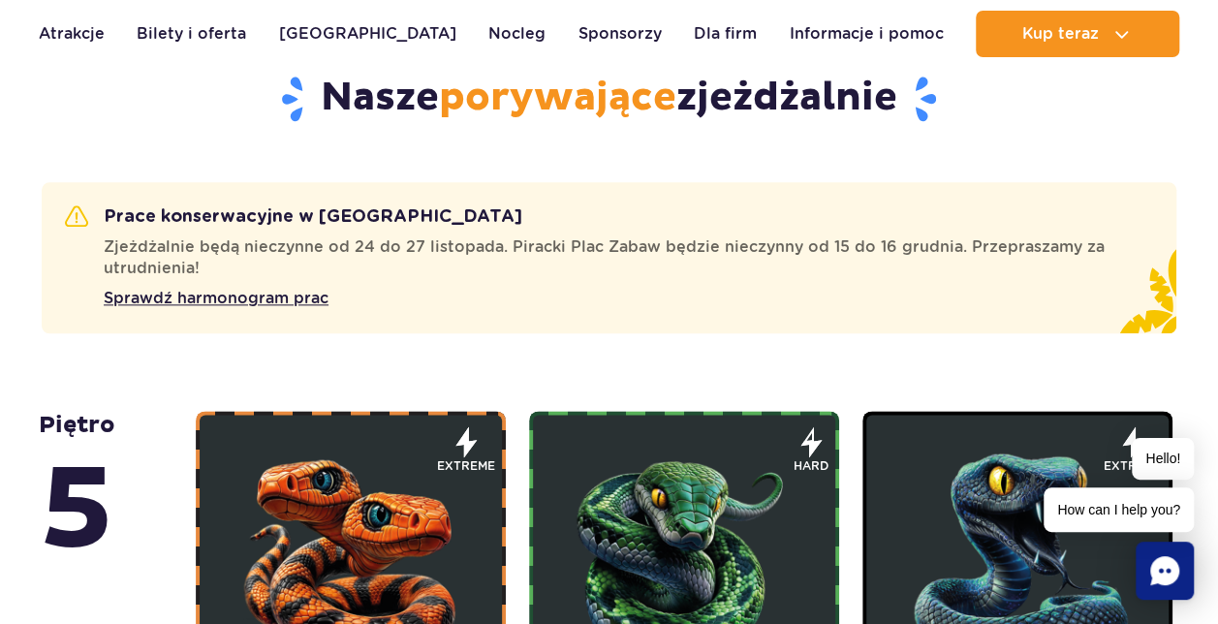
scroll to position [1356, 0]
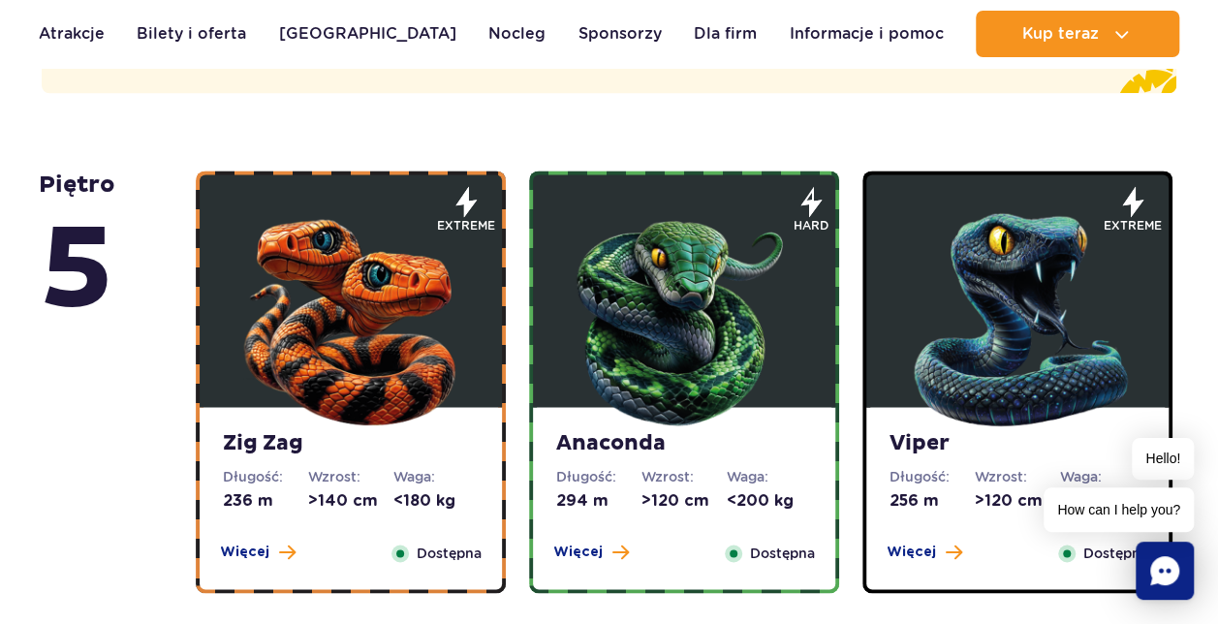
click at [418, 273] on img at bounding box center [350, 315] width 232 height 232
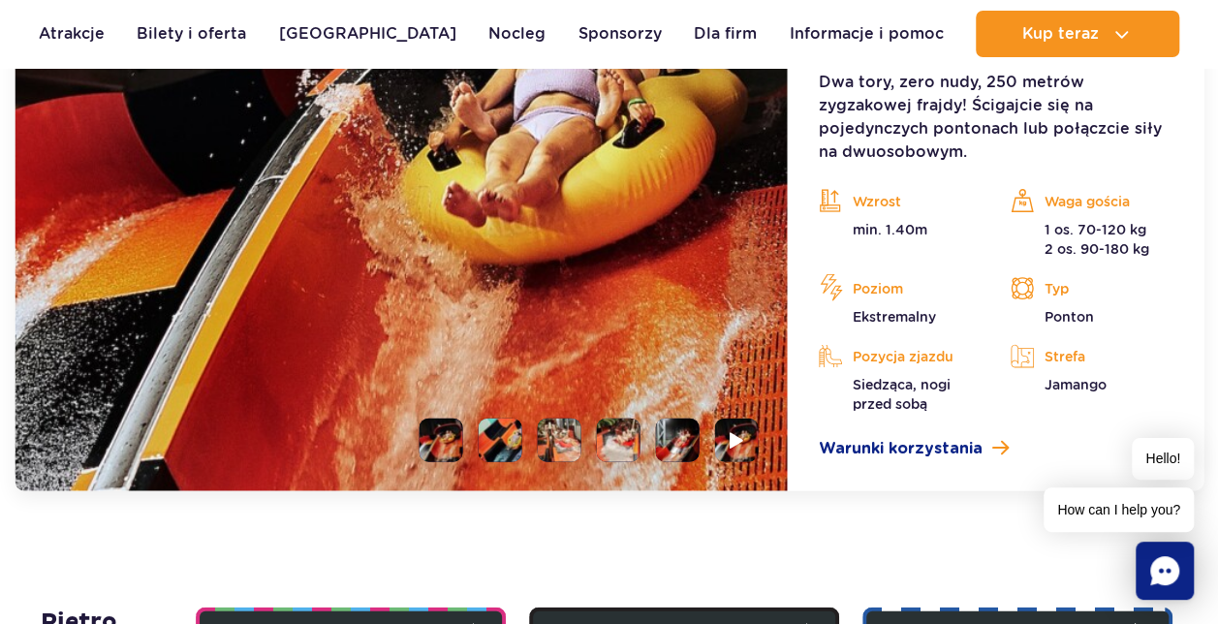
scroll to position [2069, 0]
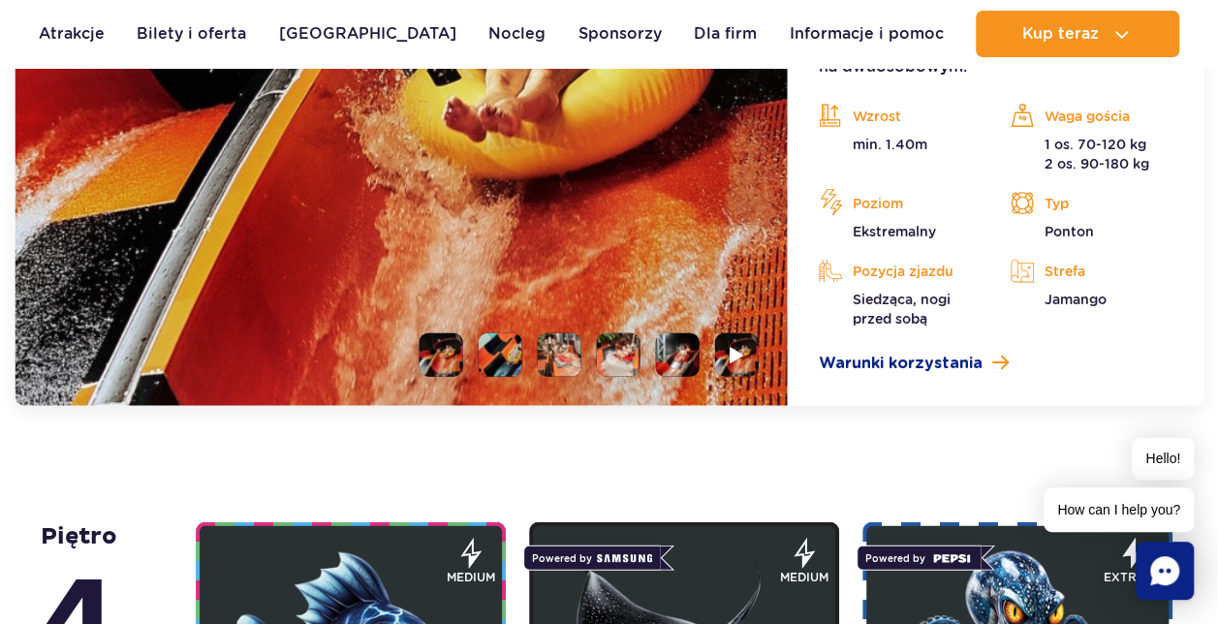
click at [495, 345] on li at bounding box center [501, 355] width 44 height 44
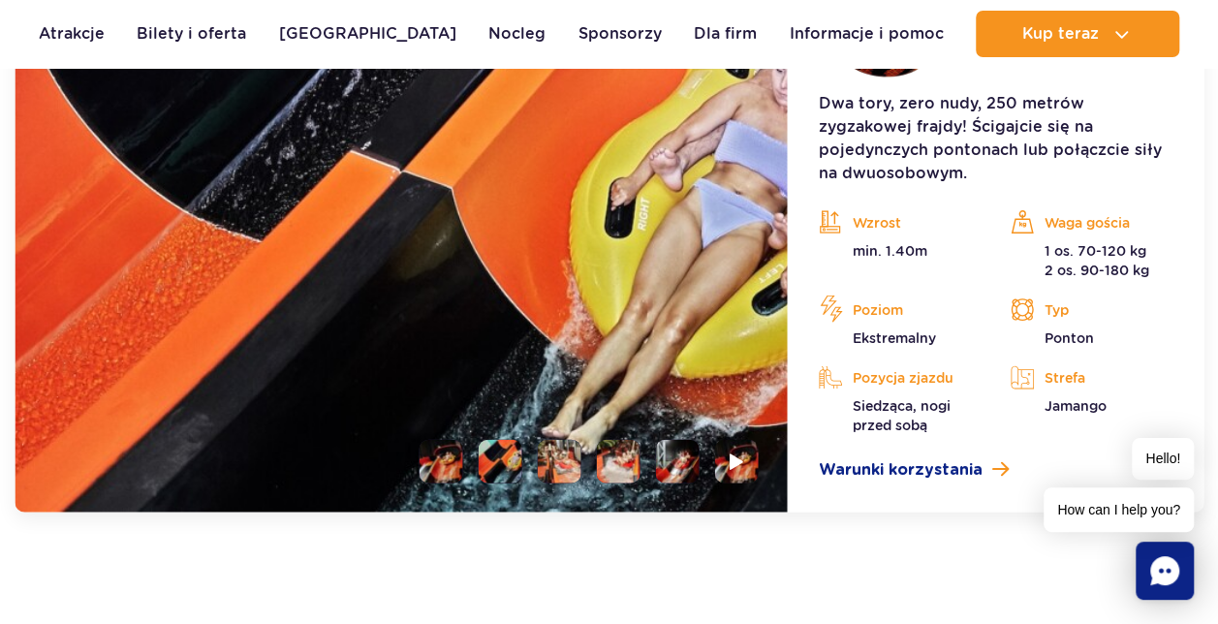
scroll to position [1875, 0]
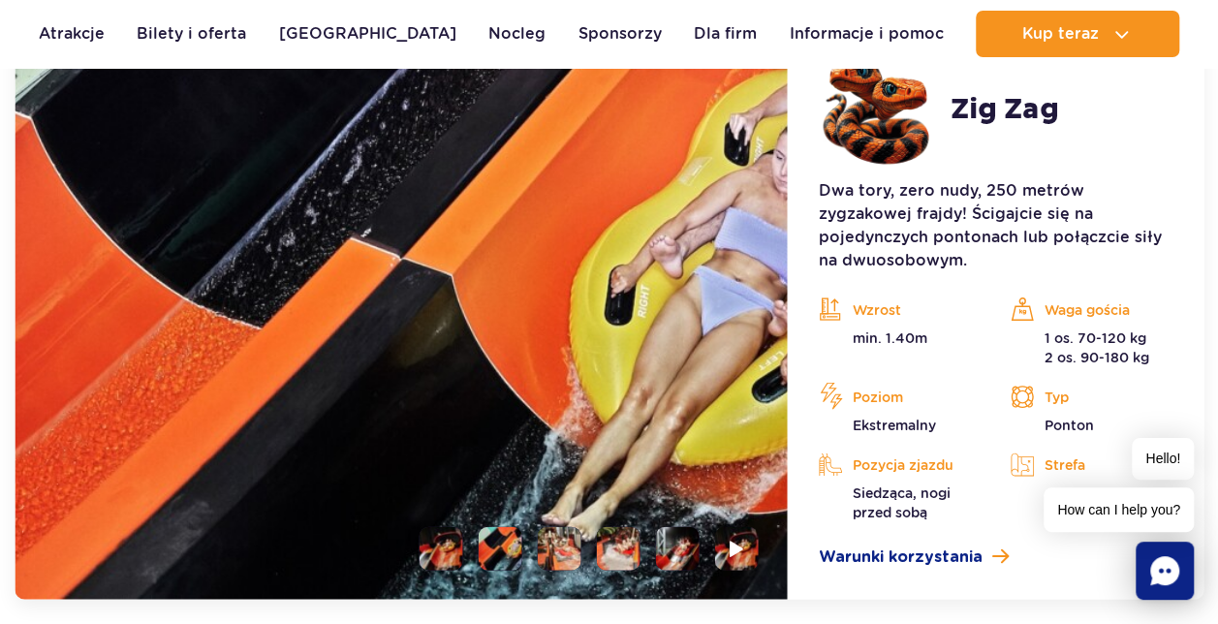
click at [628, 531] on li at bounding box center [619, 549] width 44 height 44
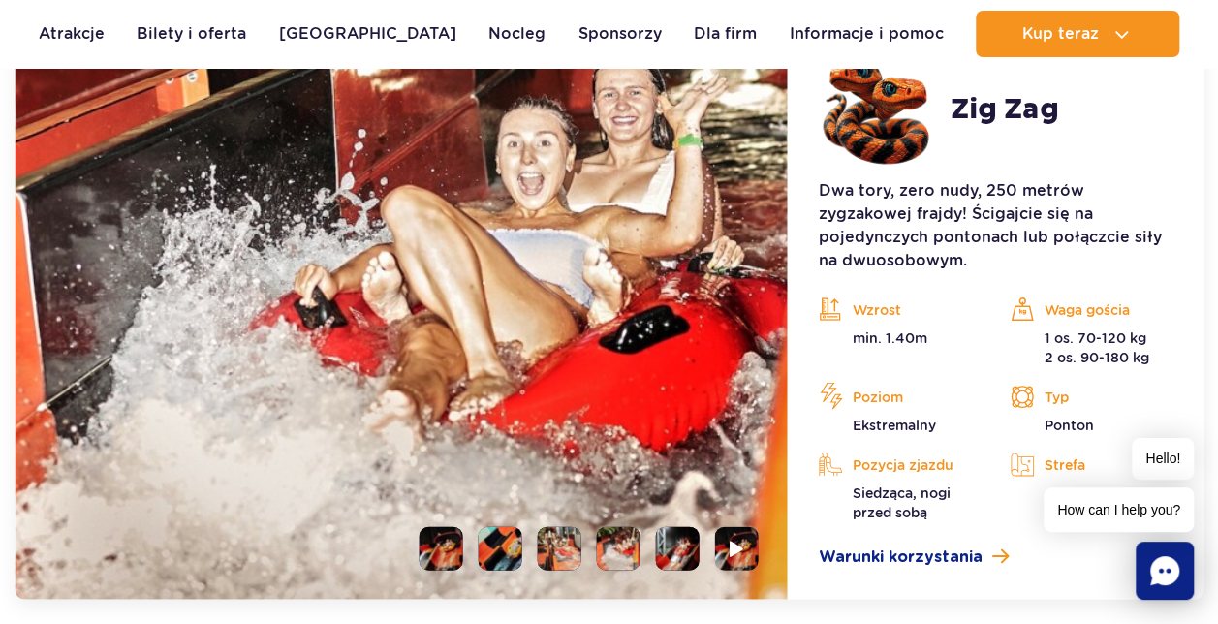
click at [682, 538] on li at bounding box center [678, 549] width 44 height 44
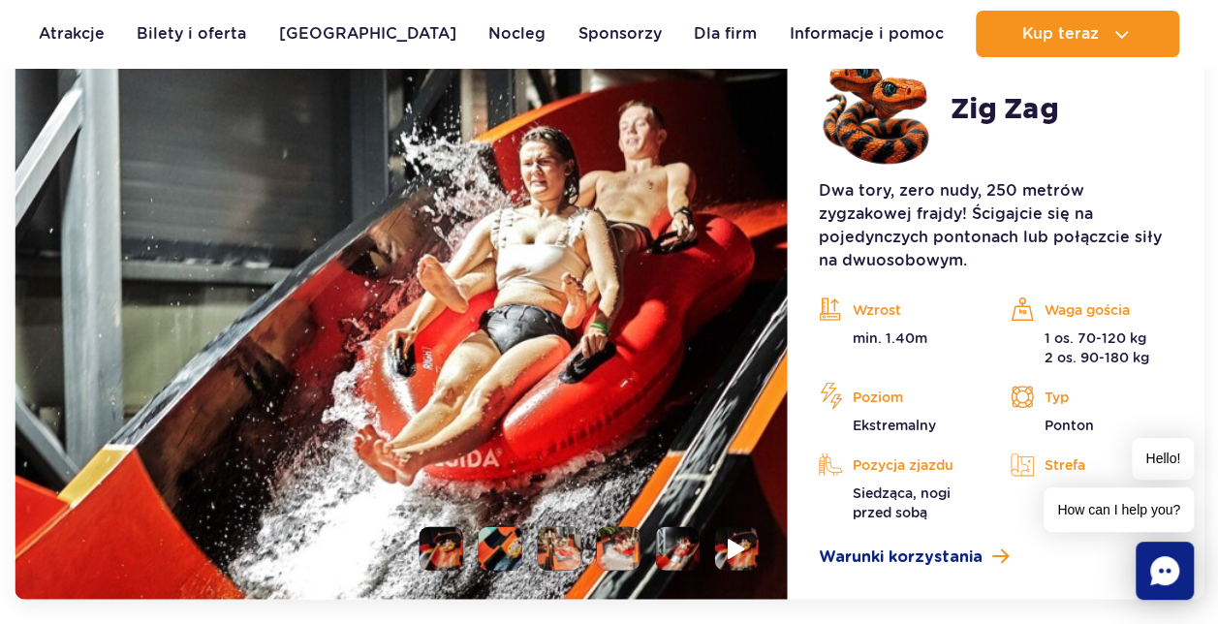
click at [747, 544] on li at bounding box center [737, 549] width 44 height 44
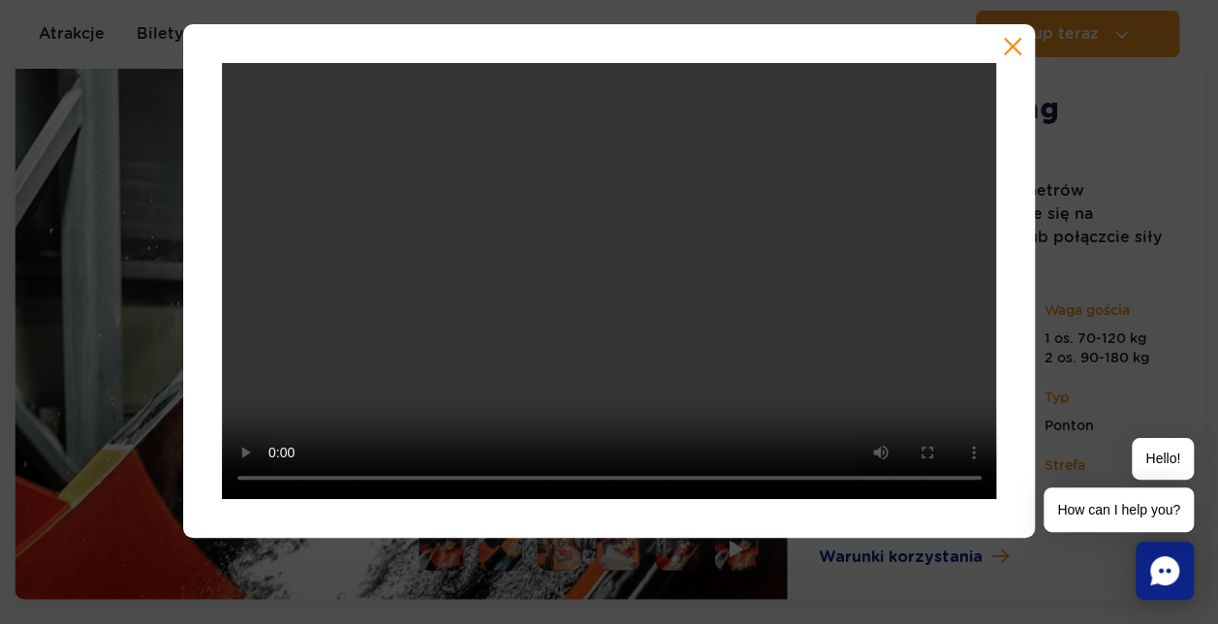
click at [1003, 45] on button "button" at bounding box center [1012, 46] width 19 height 19
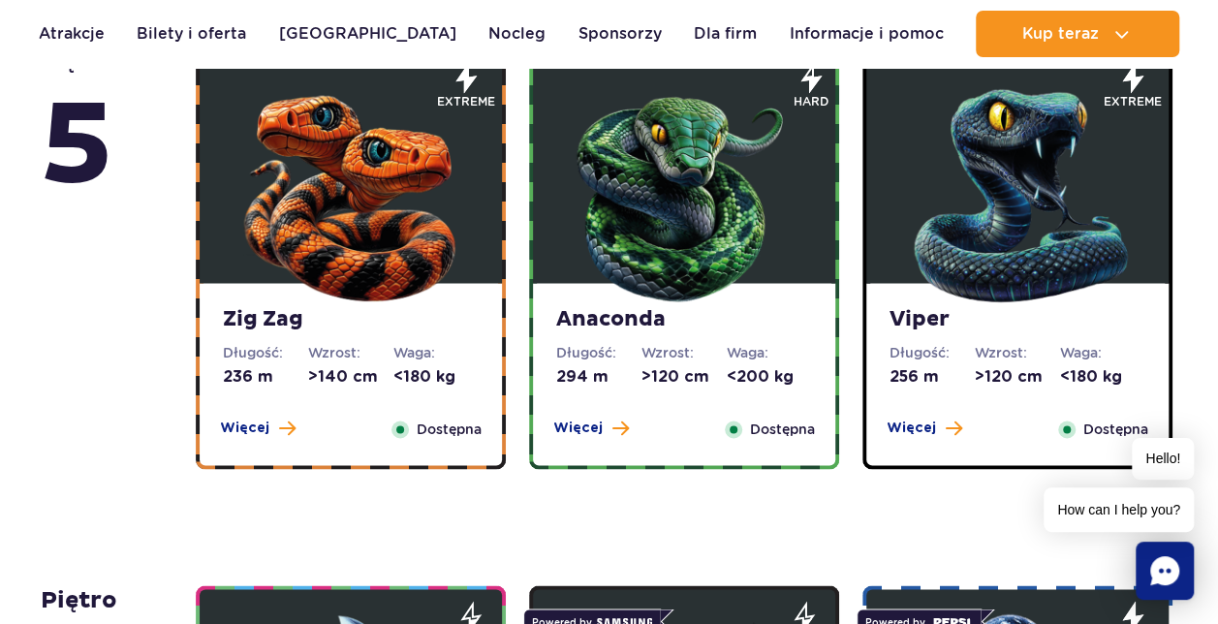
scroll to position [1453, 0]
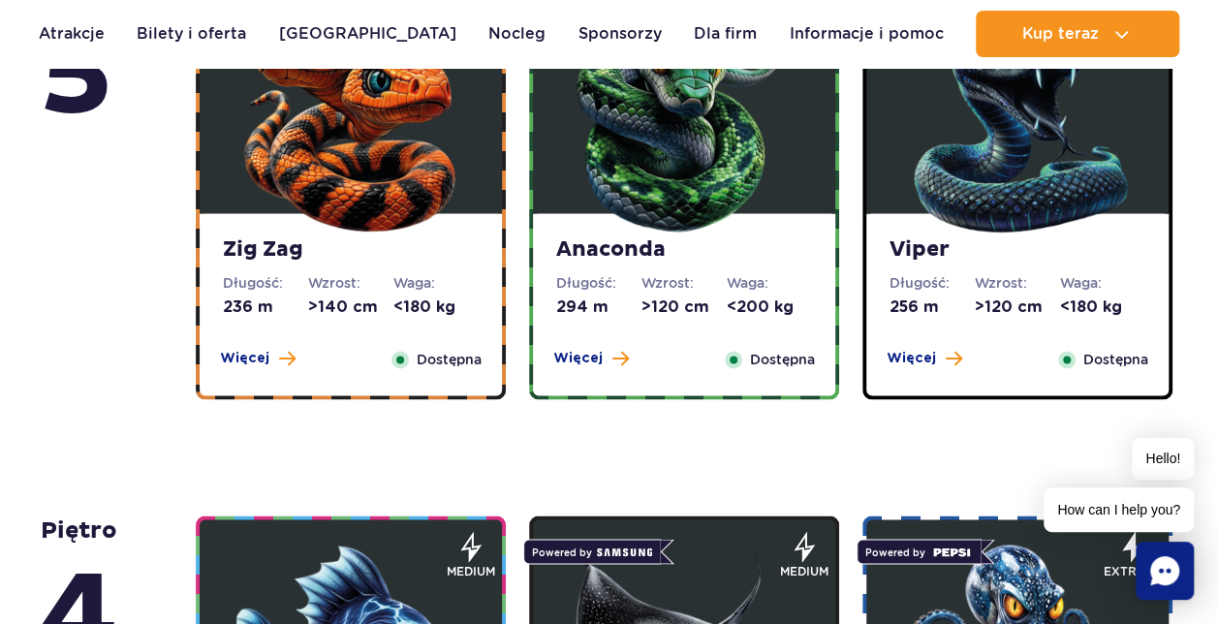
click at [624, 169] on img at bounding box center [684, 121] width 232 height 232
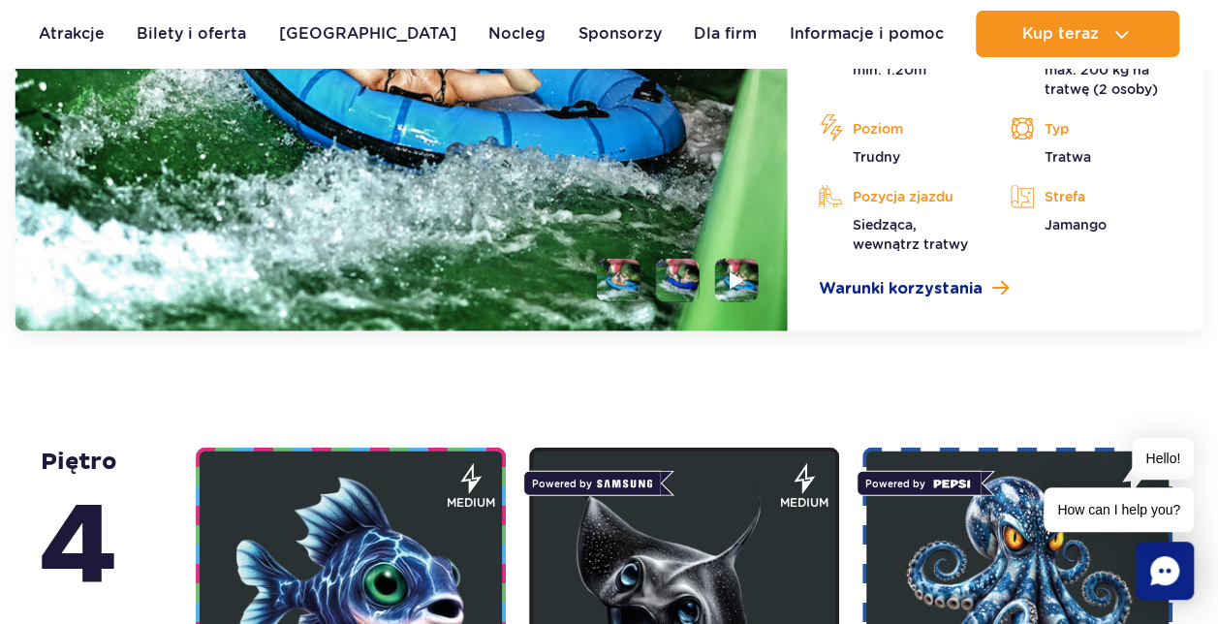
scroll to position [2166, 0]
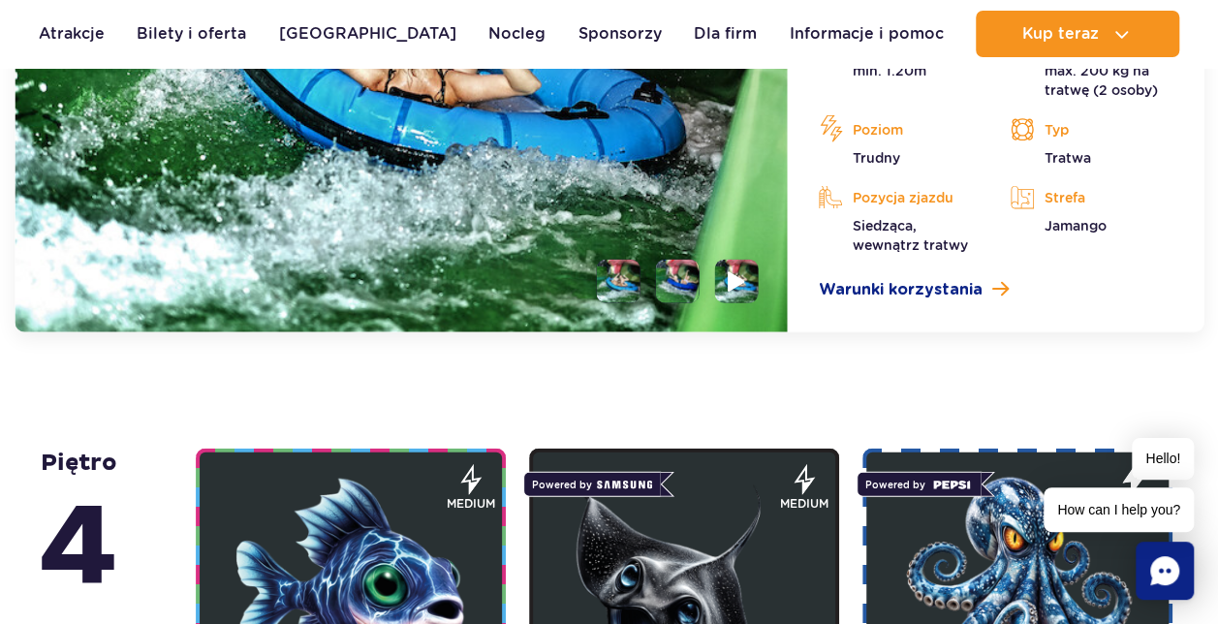
click at [736, 271] on img at bounding box center [737, 281] width 18 height 22
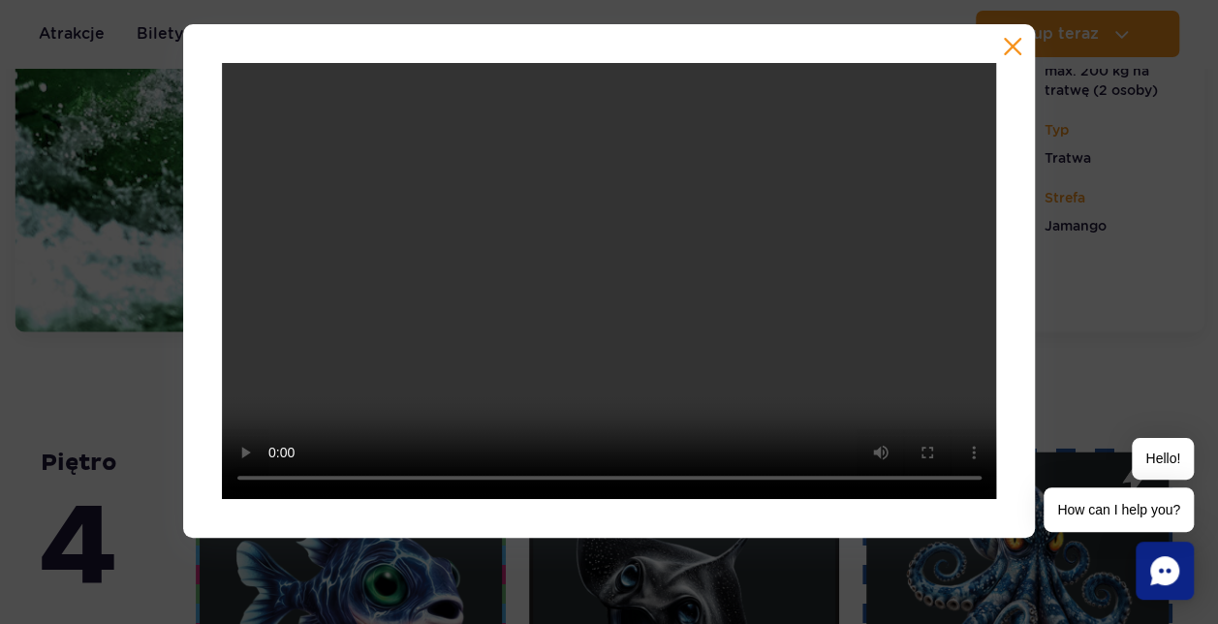
click at [1013, 54] on button "button" at bounding box center [1012, 46] width 19 height 19
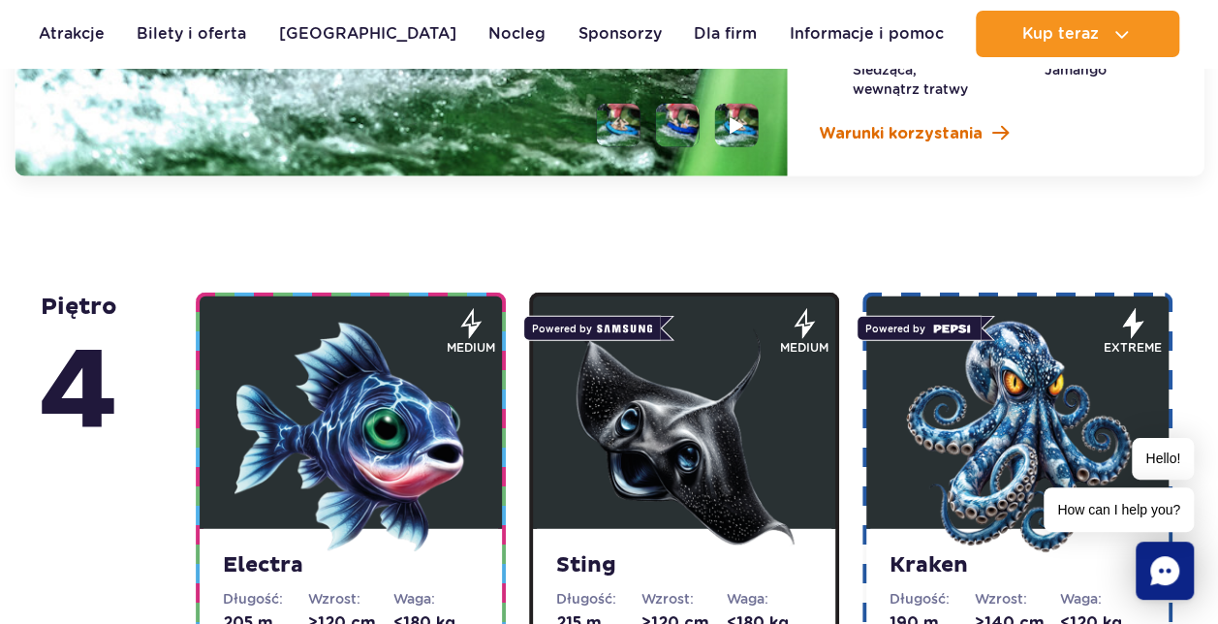
scroll to position [2457, 0]
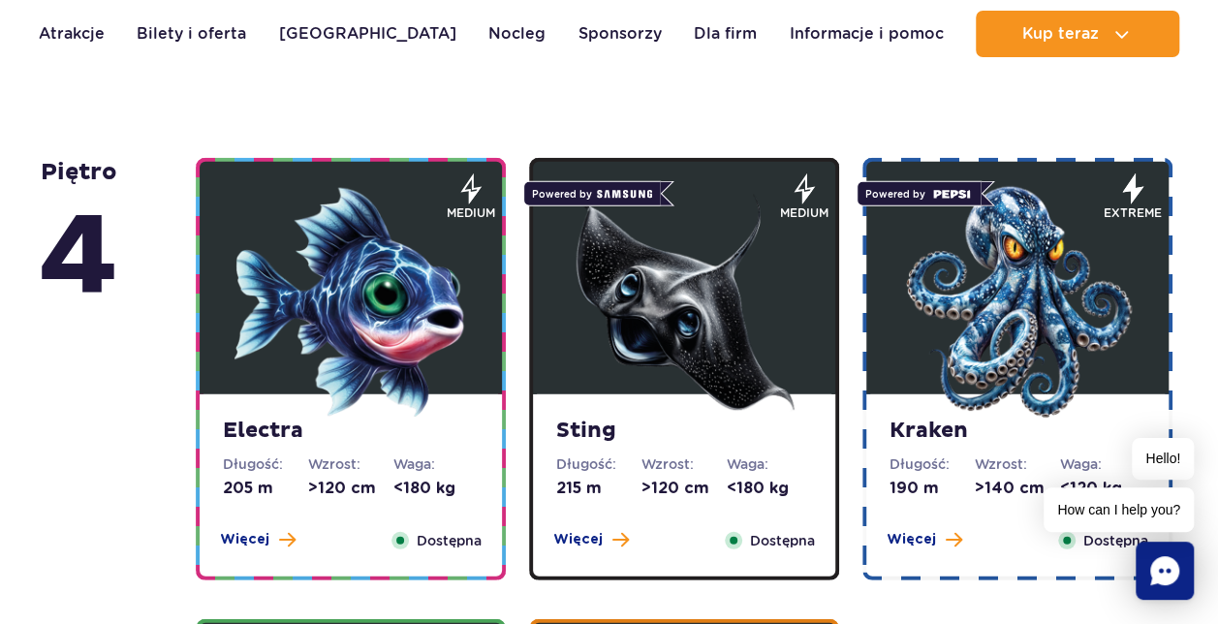
click at [397, 279] on img at bounding box center [350, 302] width 232 height 232
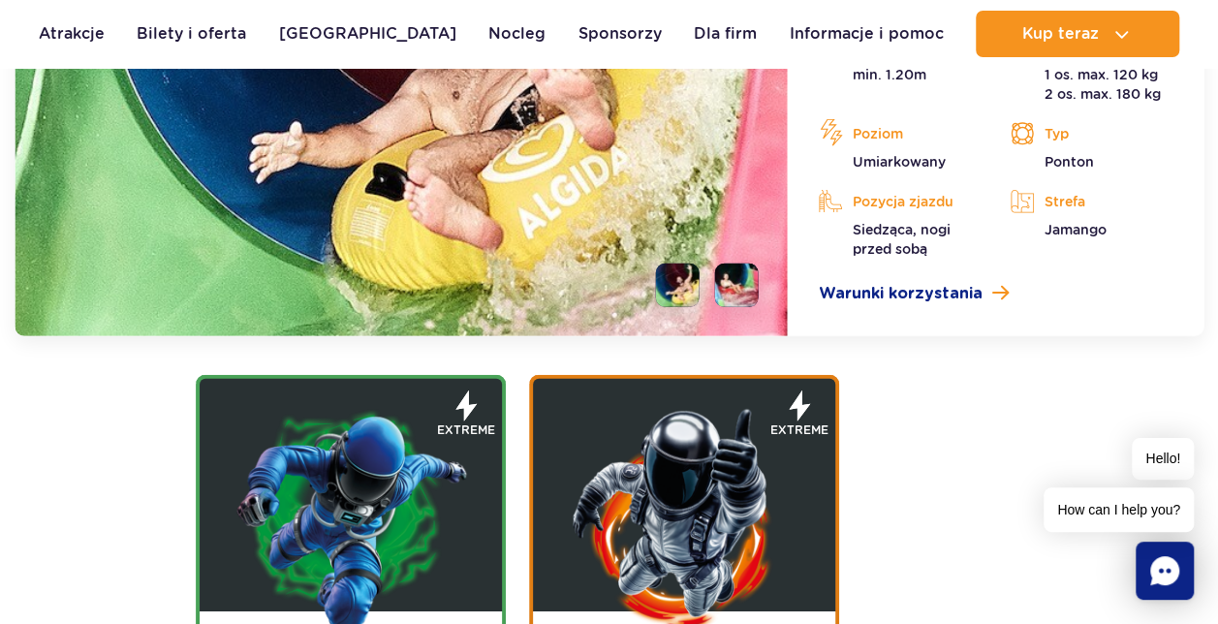
scroll to position [2705, 0]
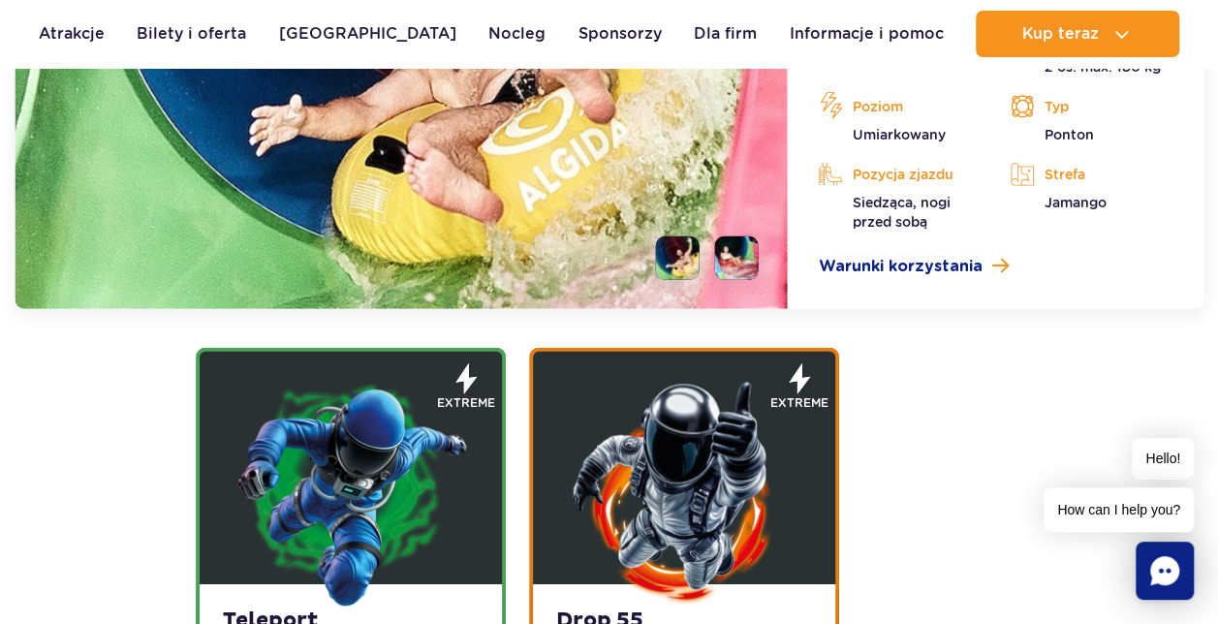
click at [741, 272] on li at bounding box center [737, 258] width 44 height 44
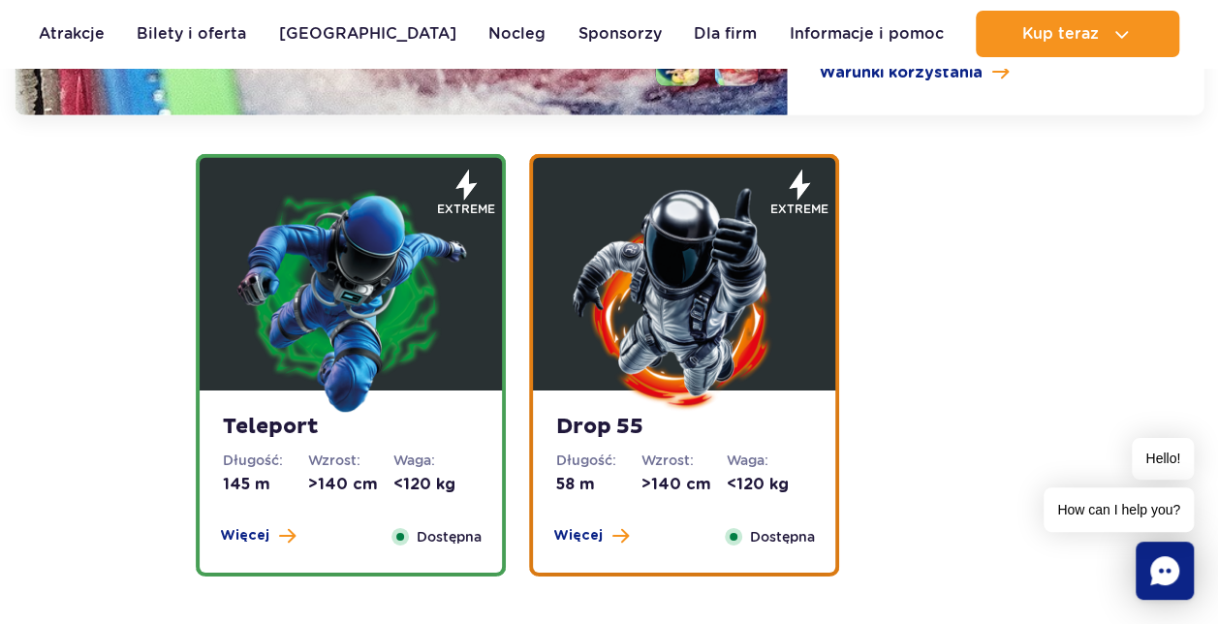
click at [443, 327] on img at bounding box center [350, 298] width 232 height 232
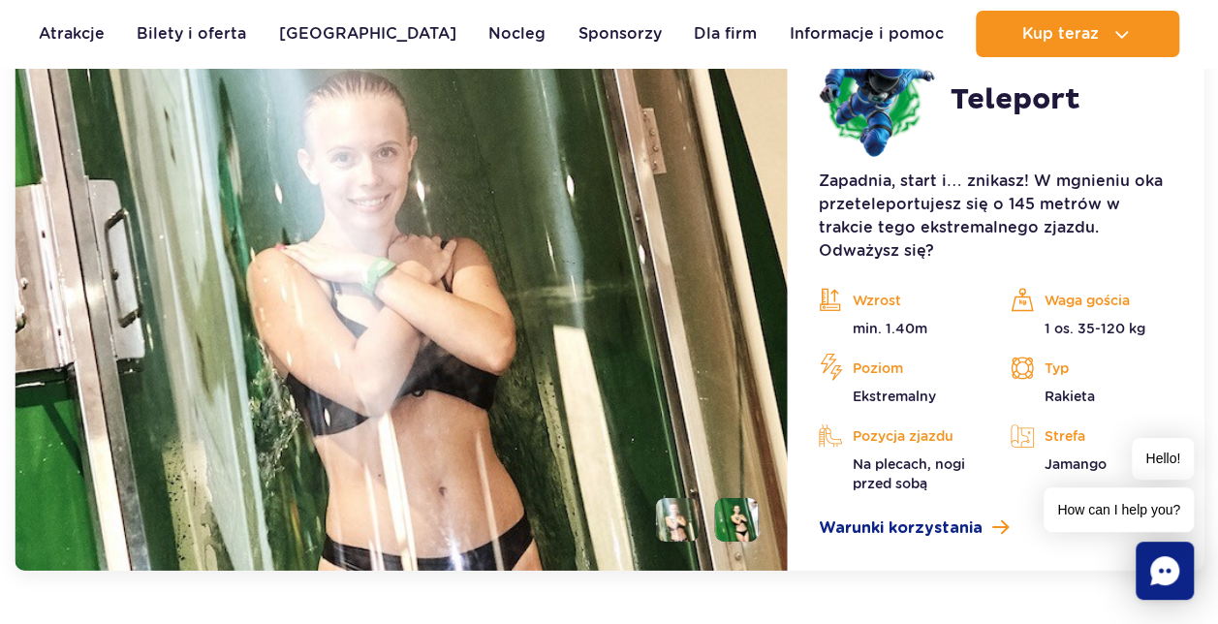
scroll to position [3069, 0]
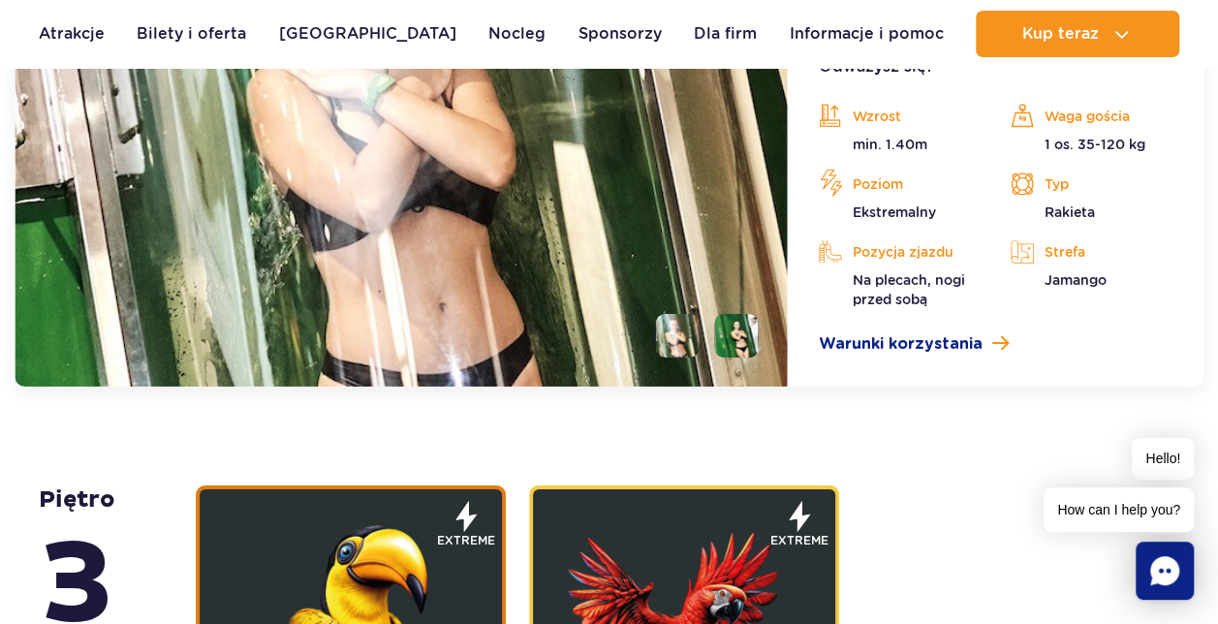
click at [736, 314] on li at bounding box center [737, 336] width 44 height 44
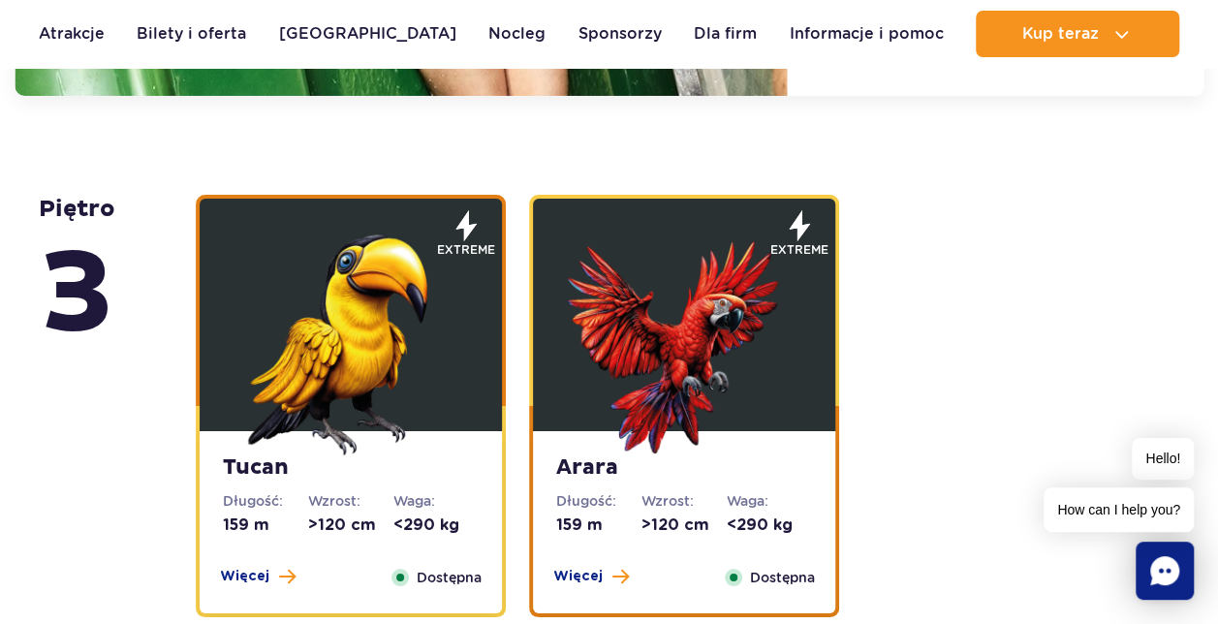
click at [663, 369] on img at bounding box center [684, 339] width 232 height 232
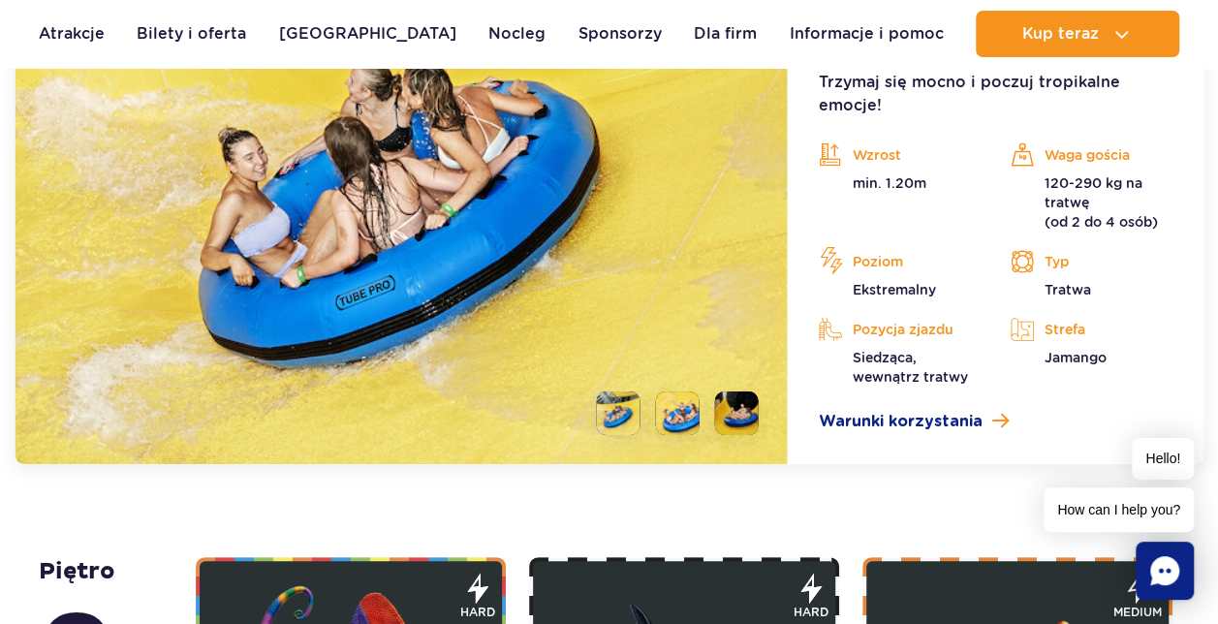
scroll to position [3704, 0]
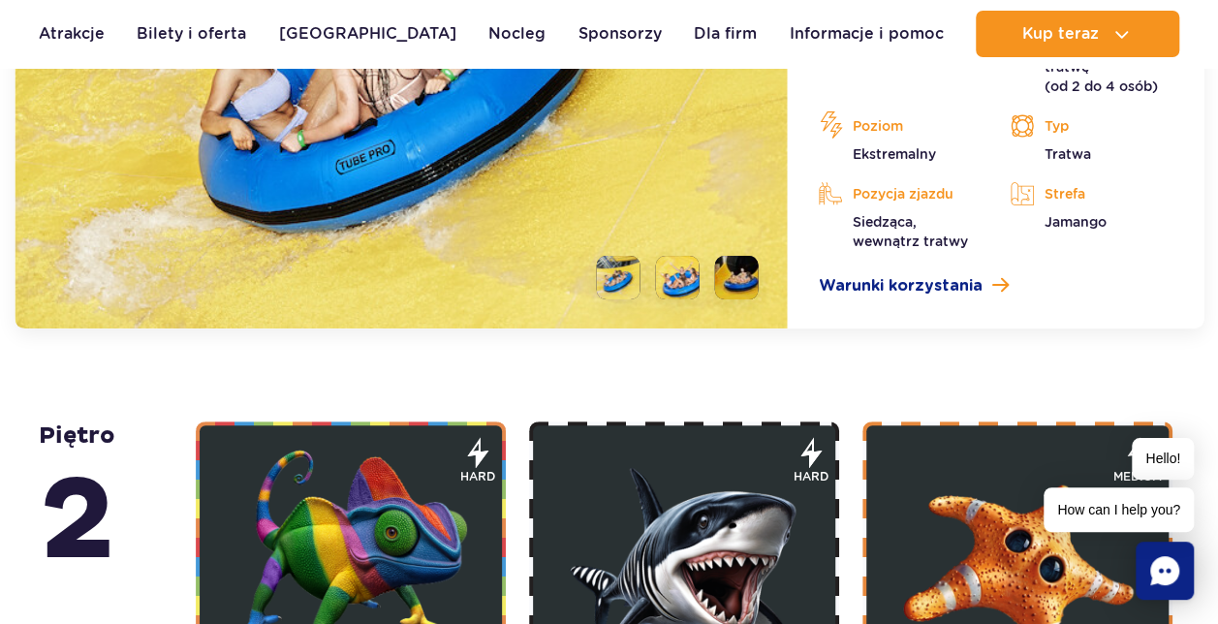
click at [730, 256] on li at bounding box center [737, 278] width 44 height 44
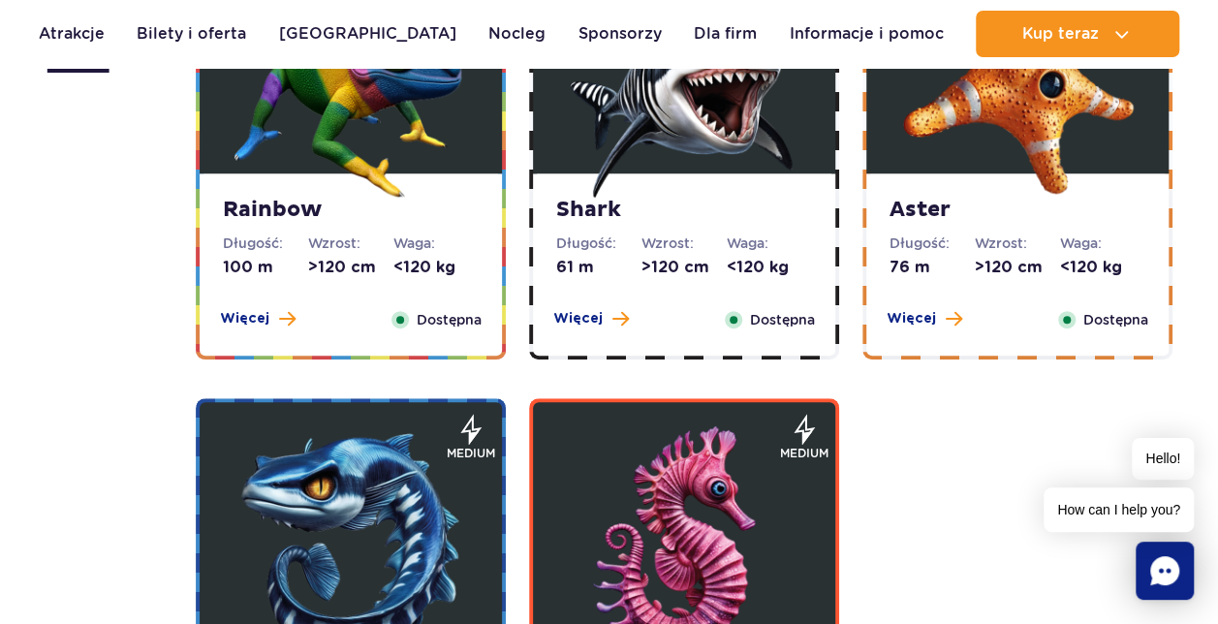
click at [736, 480] on img at bounding box center [684, 542] width 232 height 232
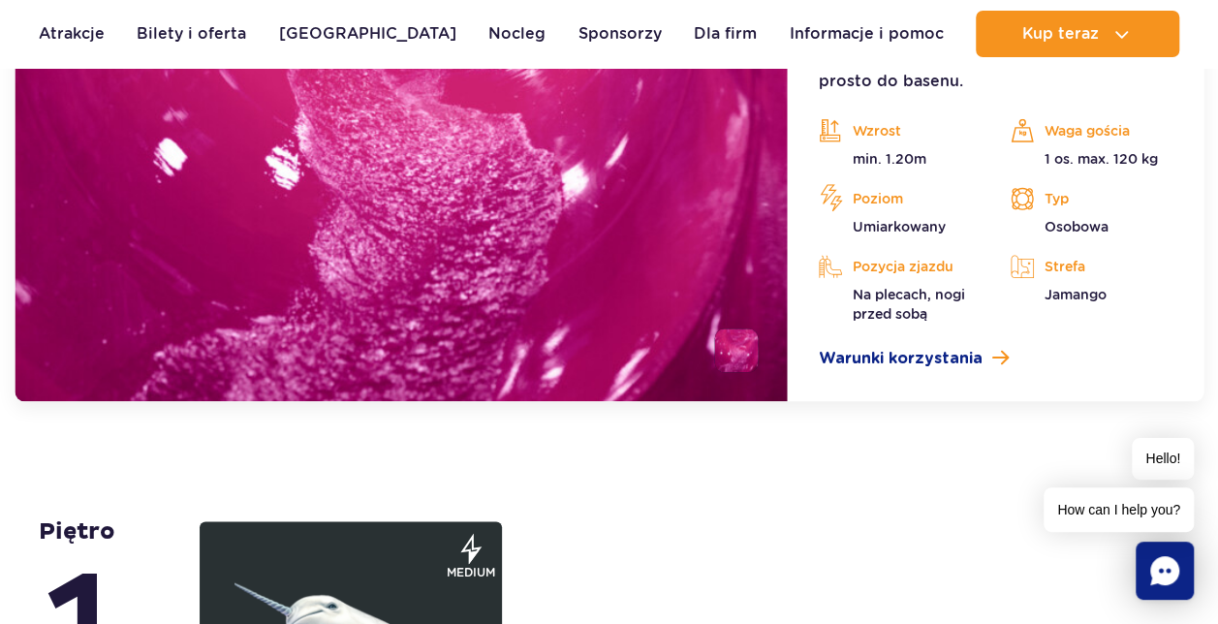
scroll to position [4704, 0]
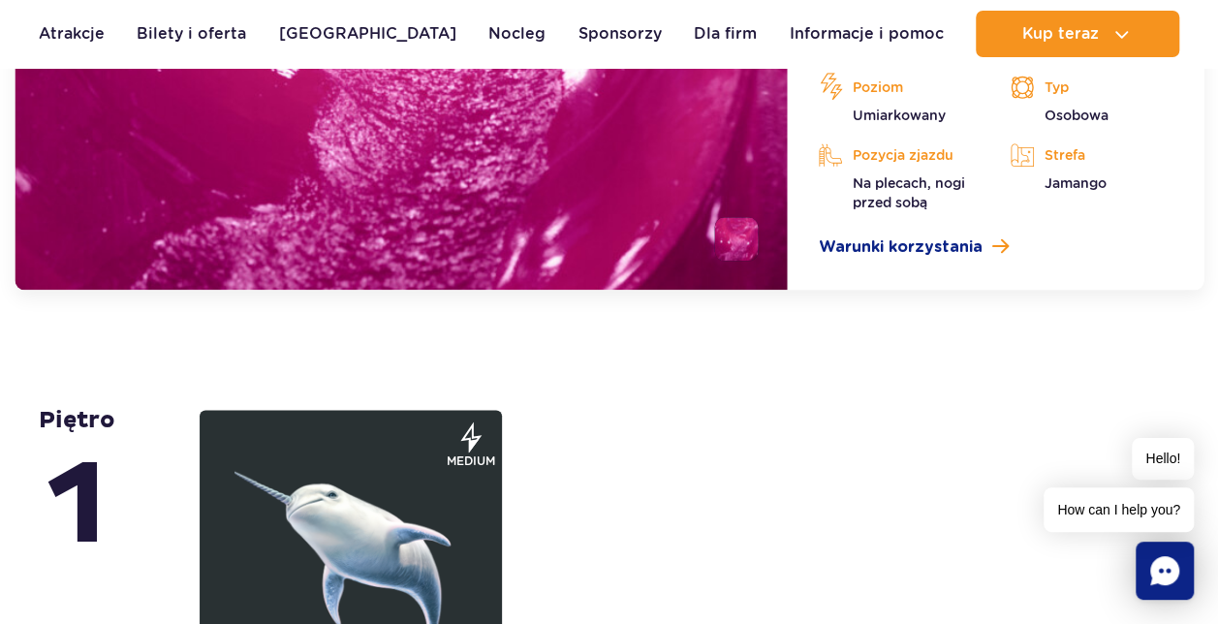
click at [502, 556] on div "Narval Długość: 36 m Wzrost: >120 cm Waga: <120 kg Więcej Zamknij Dostępna" at bounding box center [351, 617] width 310 height 422
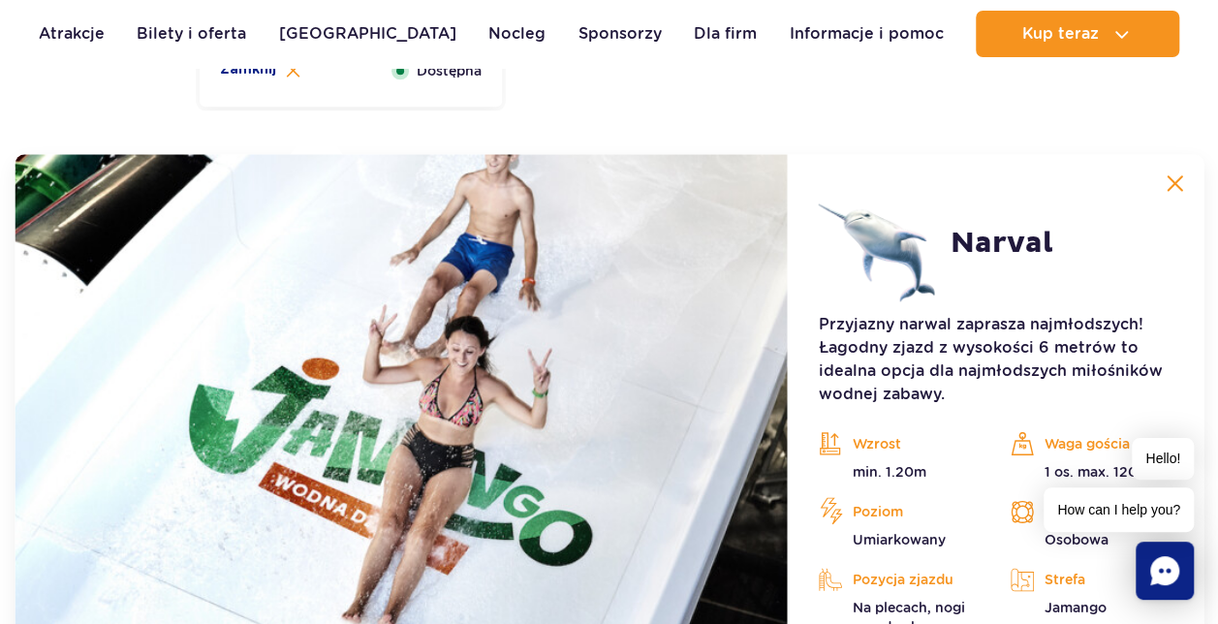
scroll to position [4855, 0]
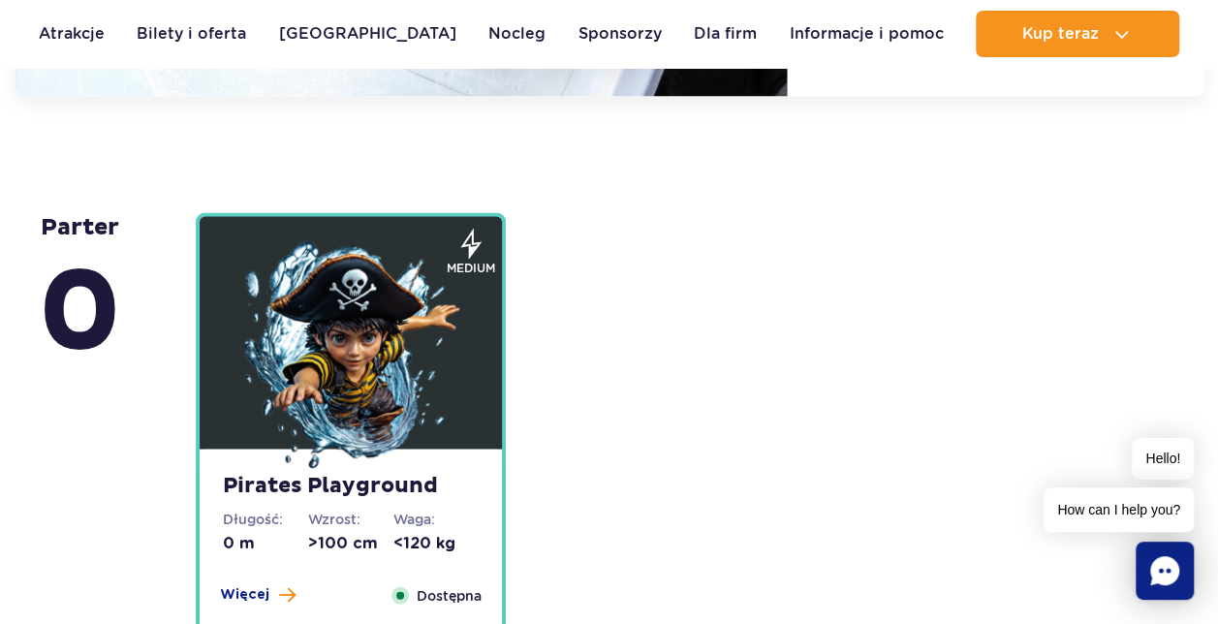
click at [263, 376] on img at bounding box center [350, 356] width 232 height 232
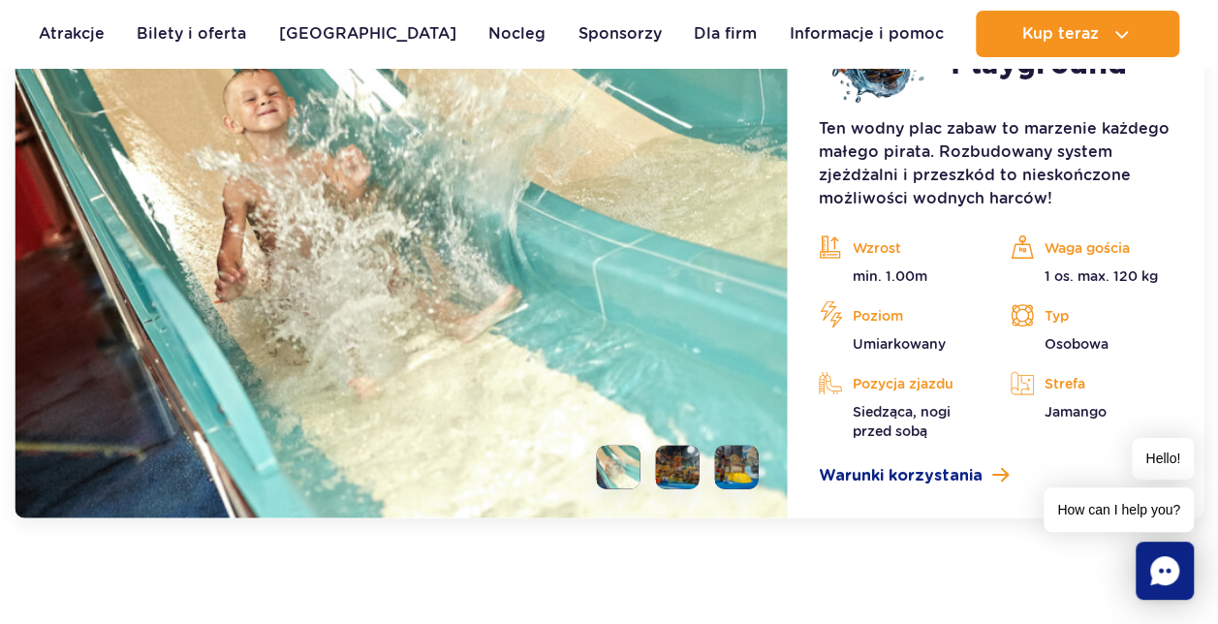
scroll to position [5781, 0]
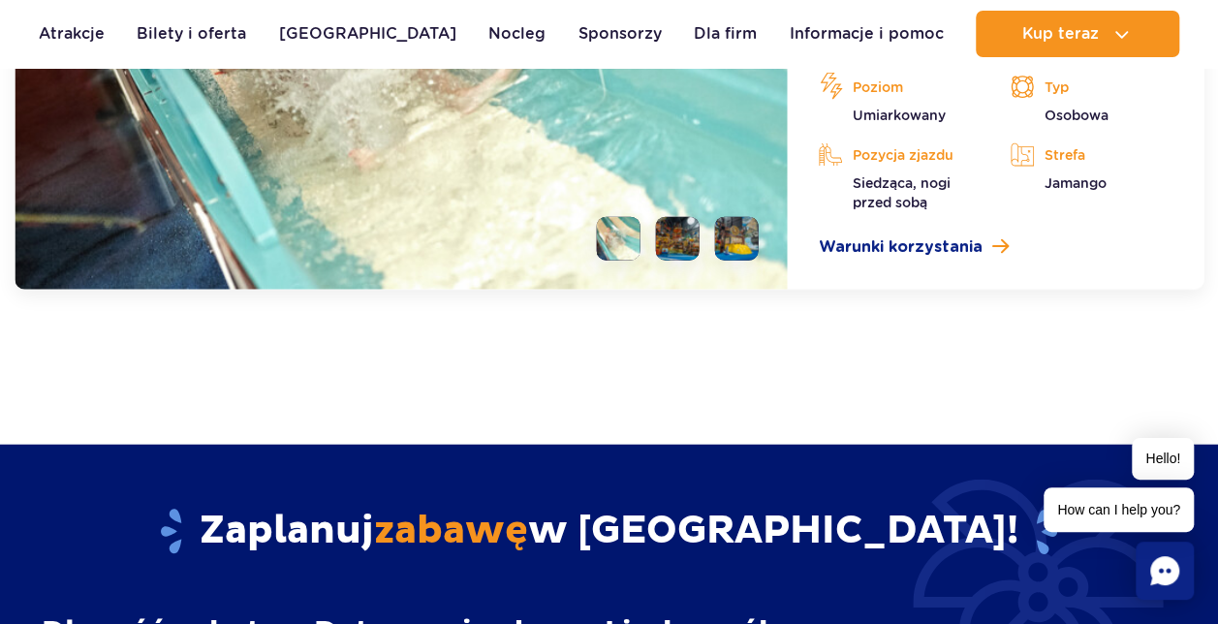
click at [733, 232] on li at bounding box center [737, 239] width 44 height 44
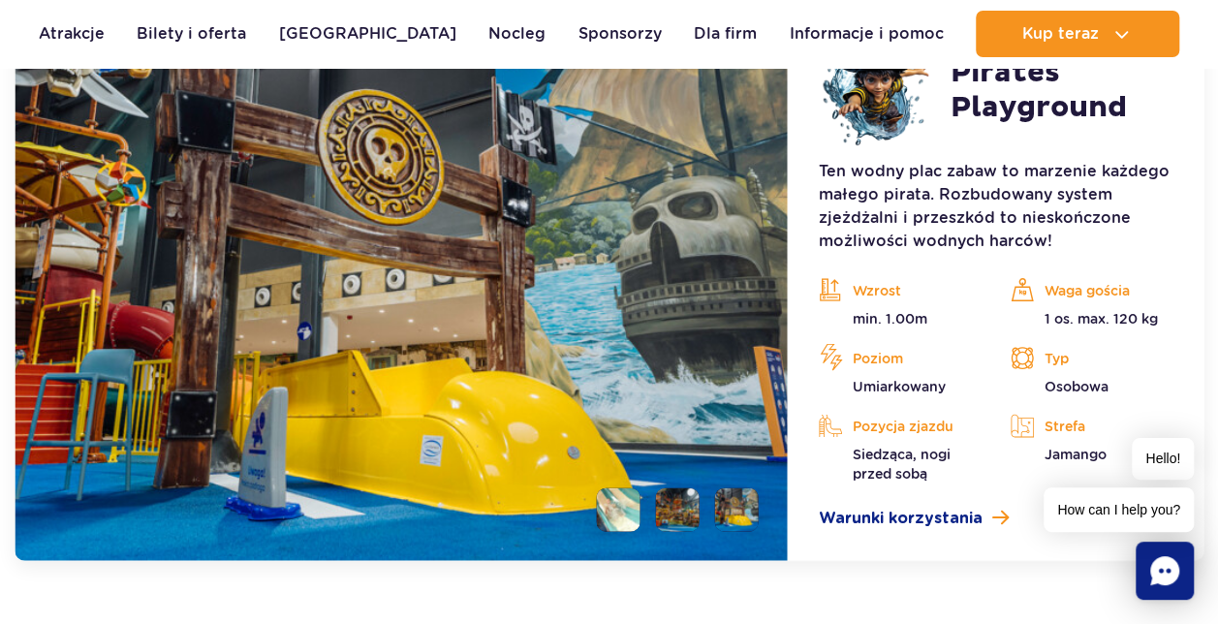
scroll to position [5491, 0]
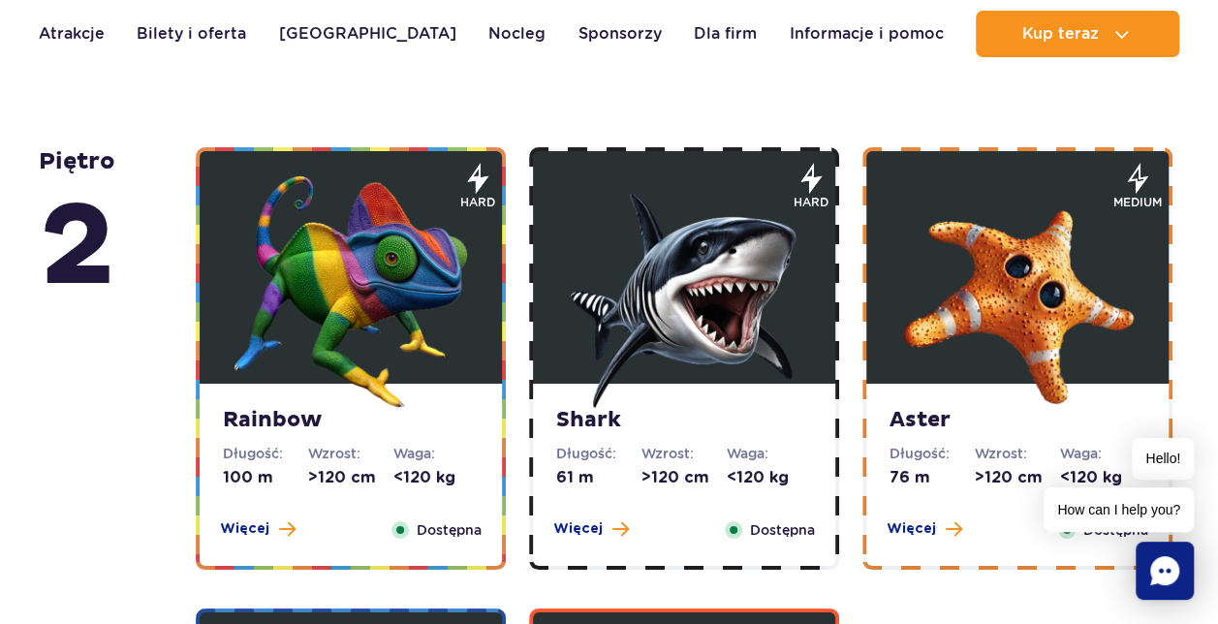
click at [761, 271] on img at bounding box center [684, 291] width 232 height 232
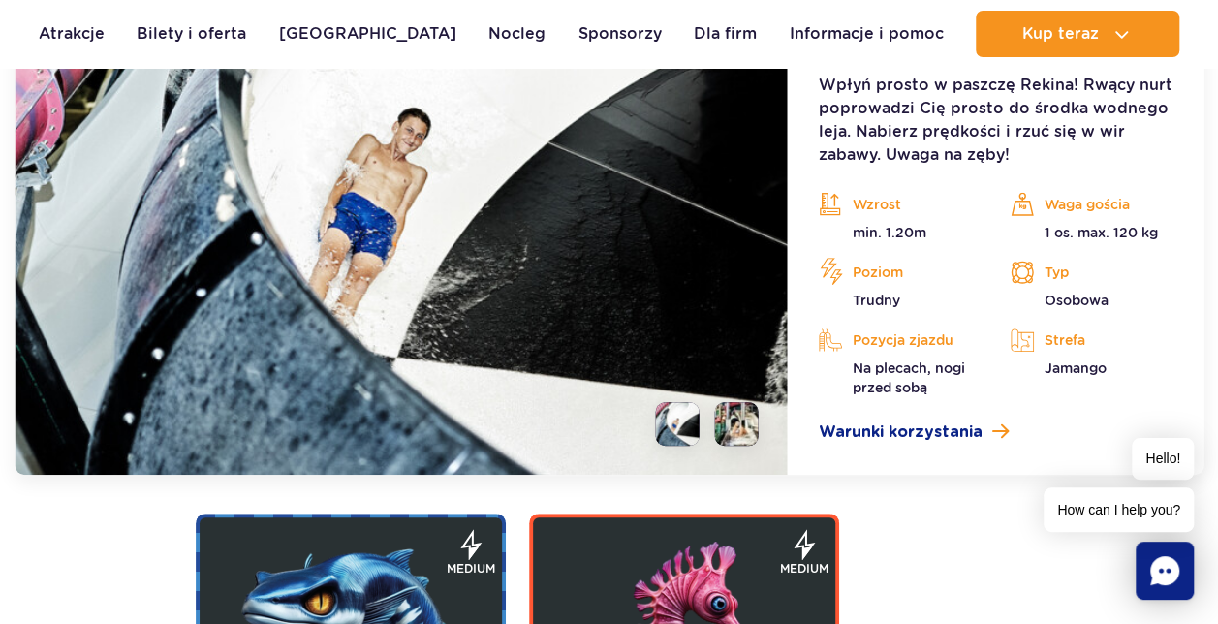
scroll to position [4243, 0]
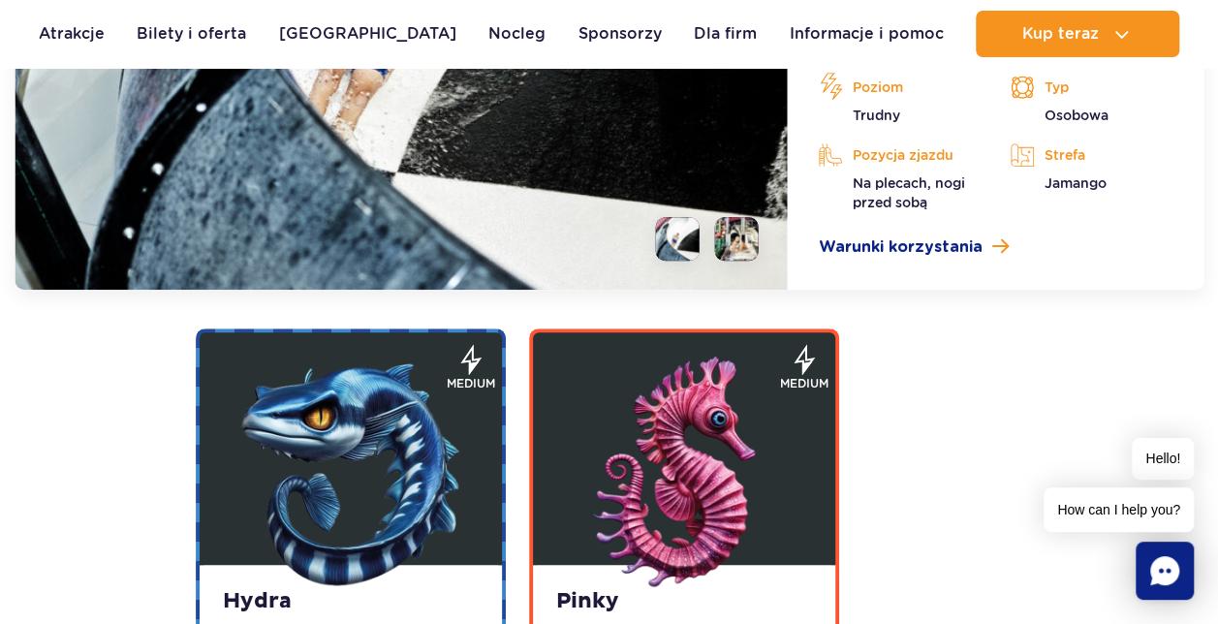
click at [746, 240] on li at bounding box center [737, 239] width 44 height 44
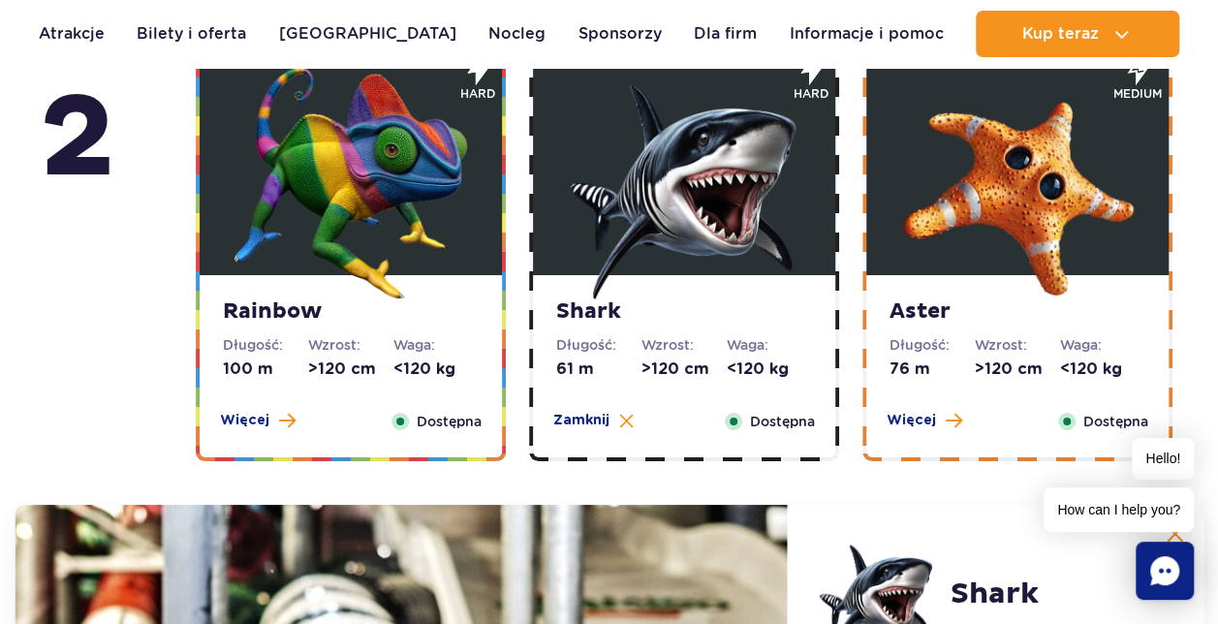
click at [1001, 143] on img at bounding box center [1017, 183] width 232 height 232
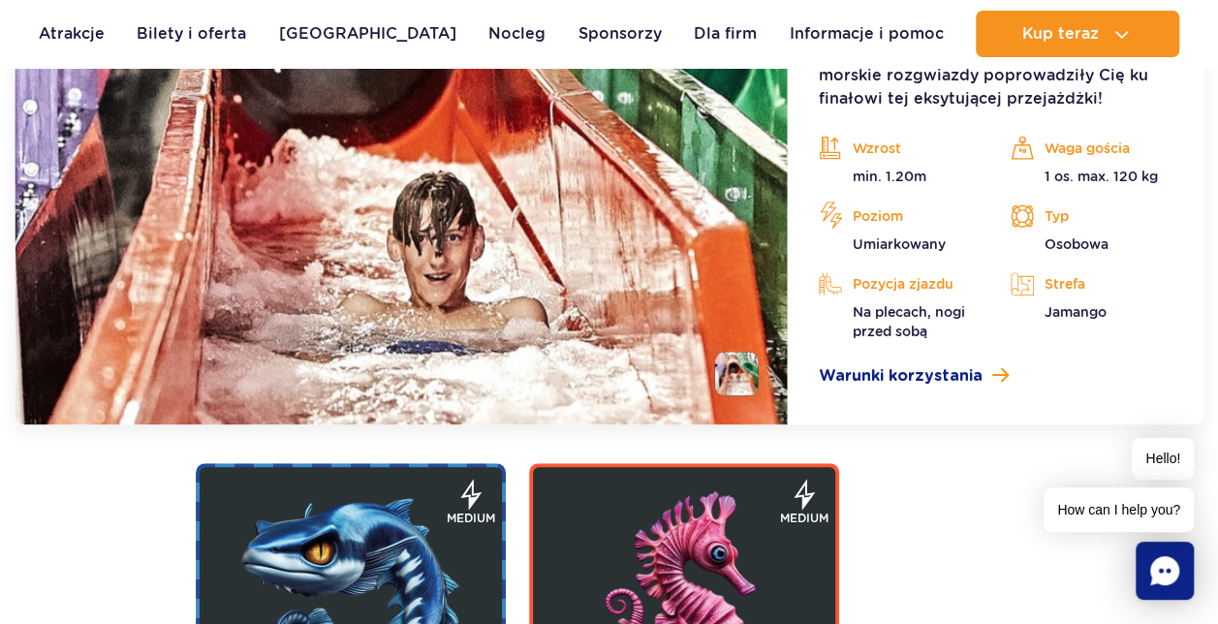
scroll to position [4146, 0]
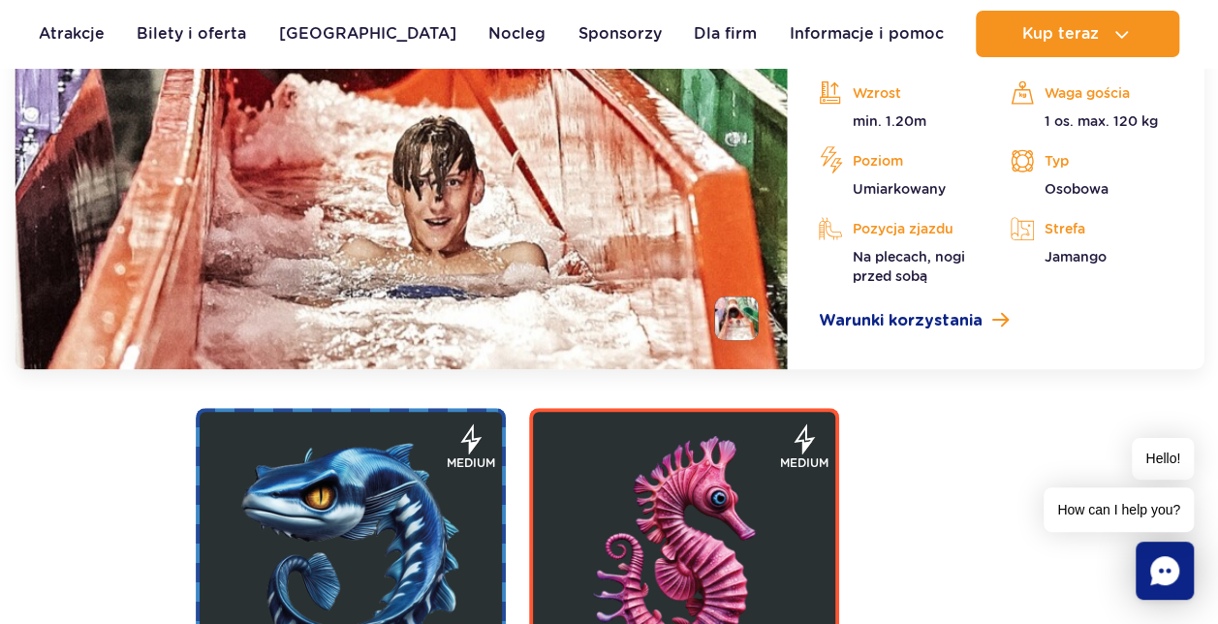
click at [740, 327] on li at bounding box center [737, 318] width 44 height 44
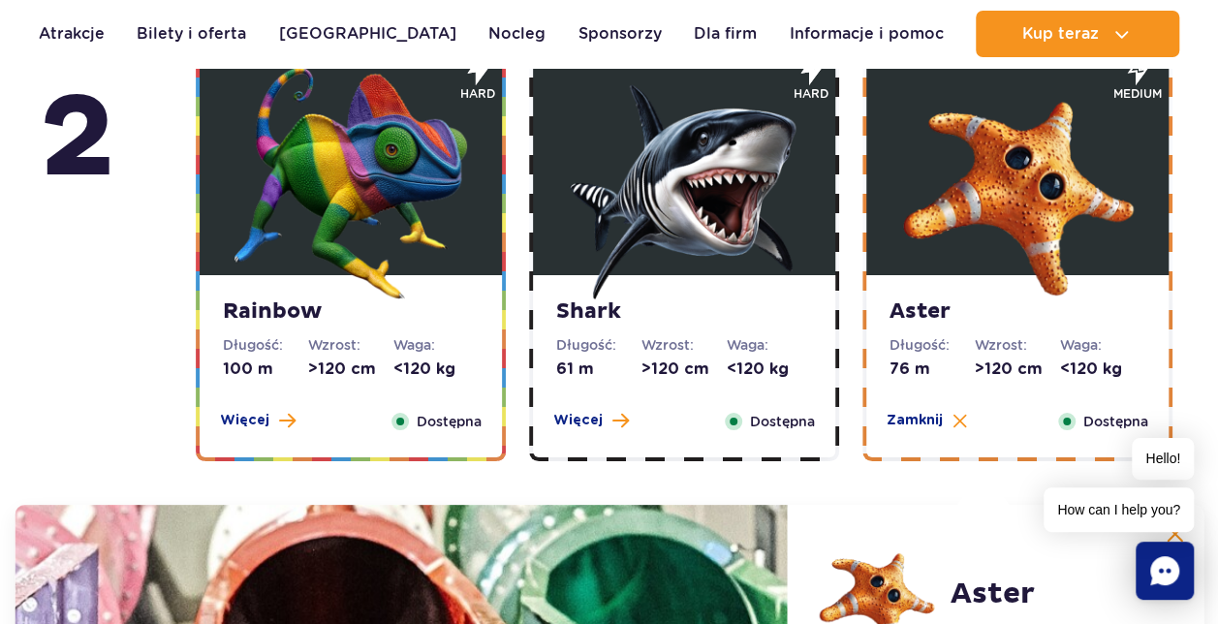
click at [314, 186] on img at bounding box center [350, 183] width 232 height 232
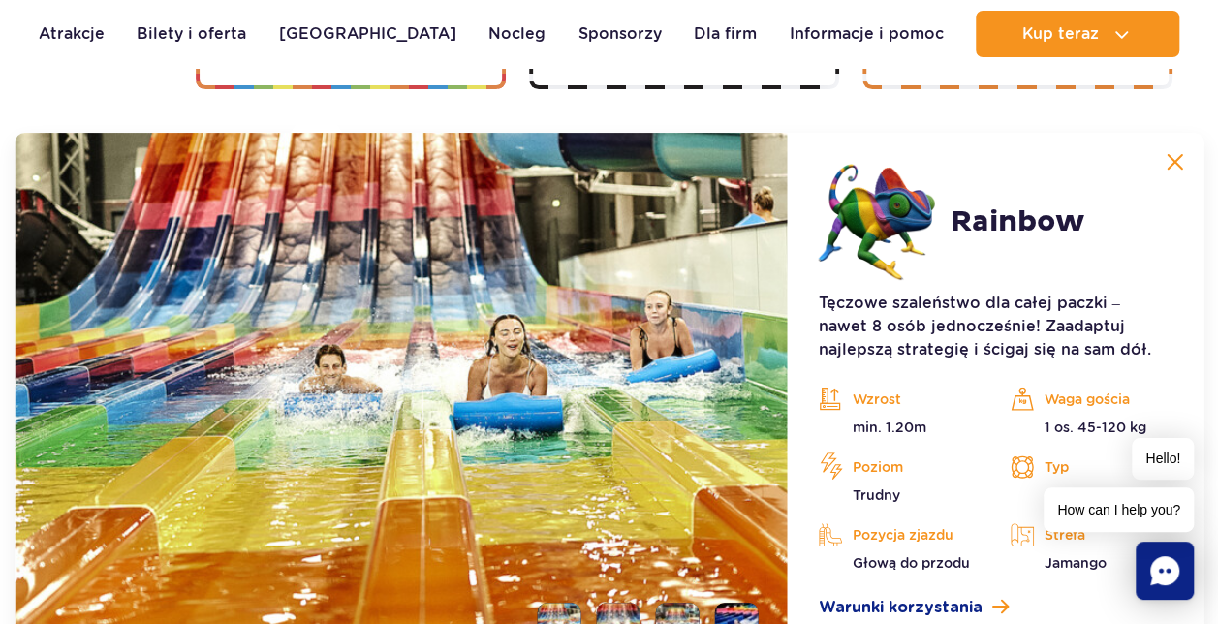
scroll to position [3856, 0]
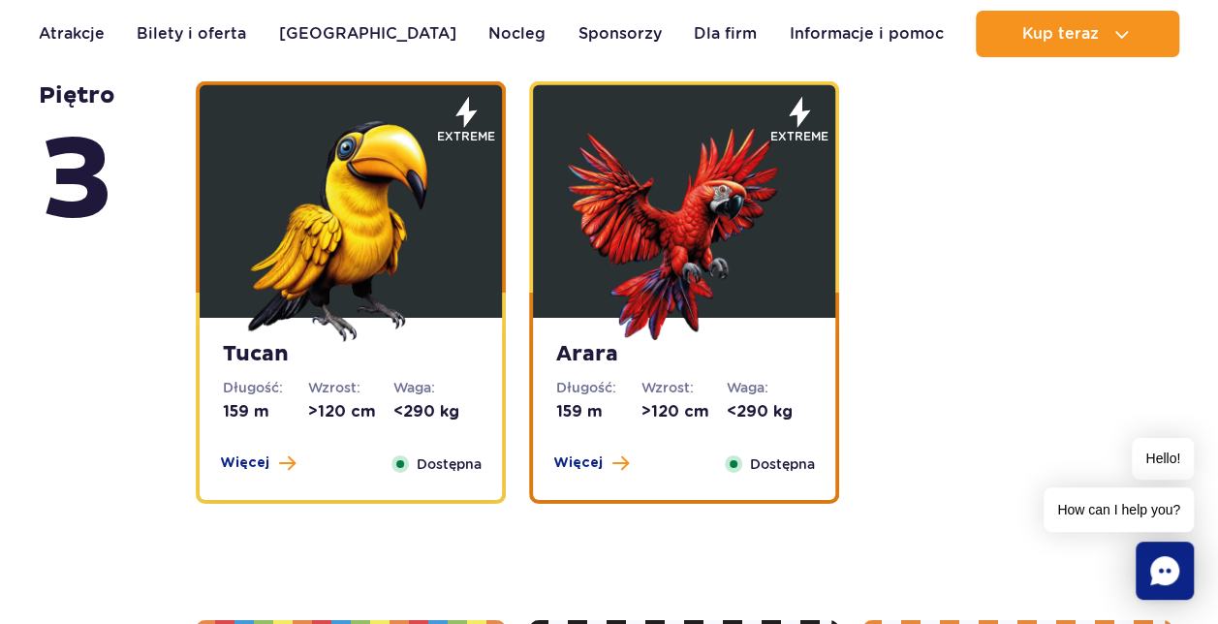
click at [389, 229] on img at bounding box center [350, 225] width 232 height 232
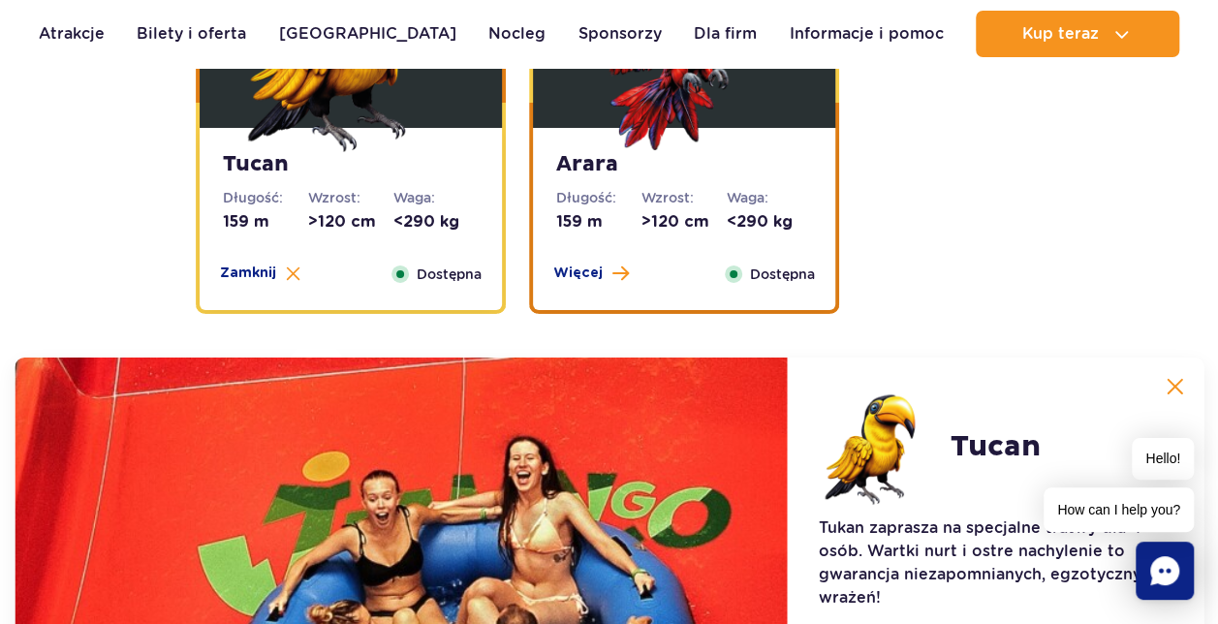
scroll to position [3317, 0]
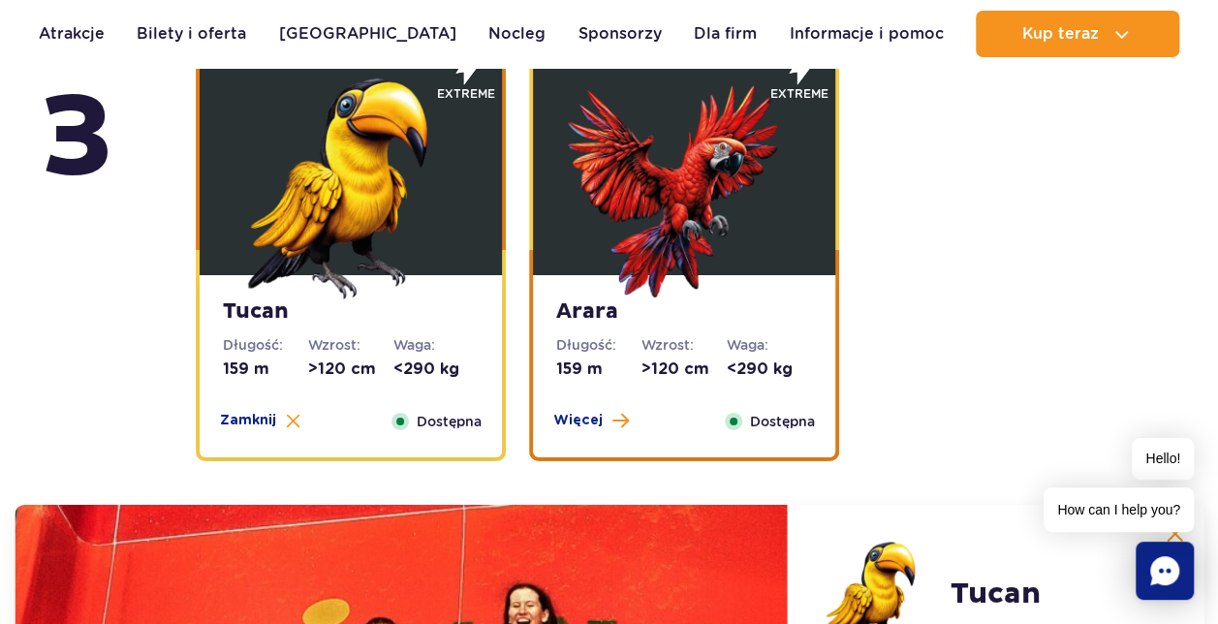
click at [620, 196] on img at bounding box center [684, 183] width 232 height 232
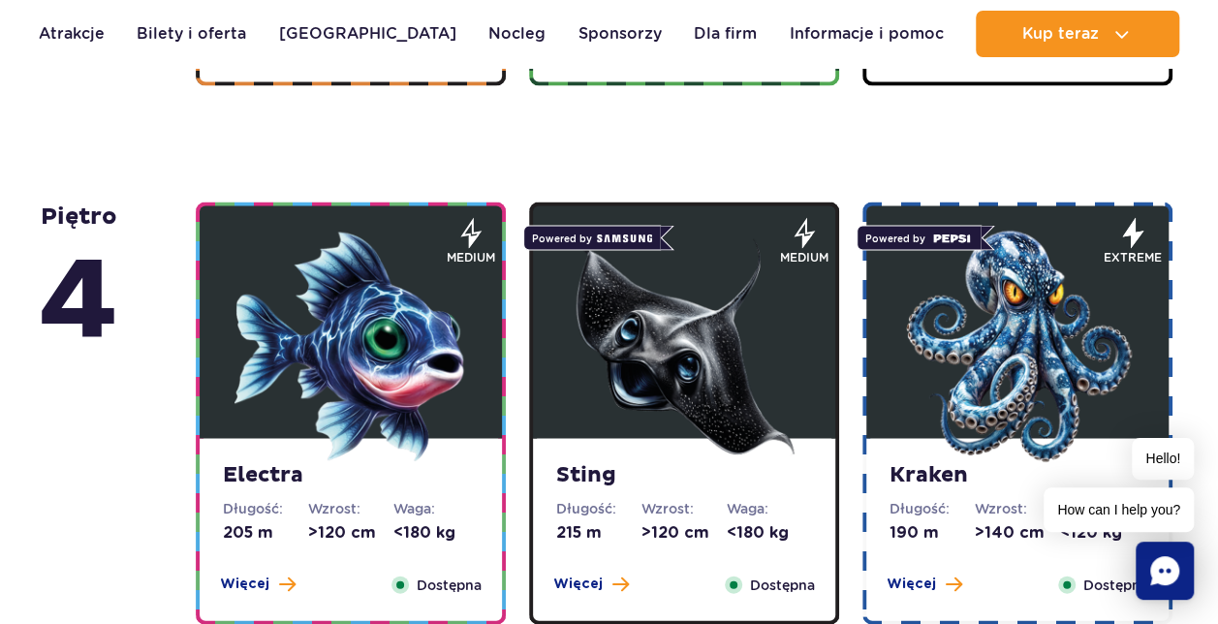
click at [395, 310] on img at bounding box center [350, 346] width 232 height 232
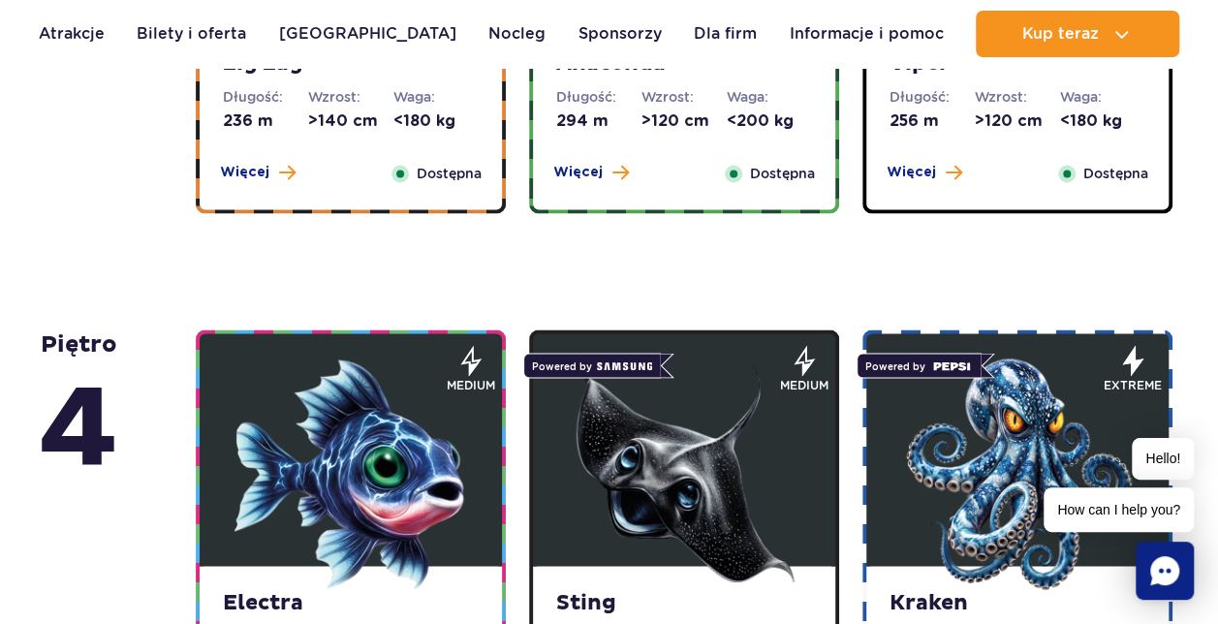
click at [707, 378] on img at bounding box center [684, 473] width 232 height 232
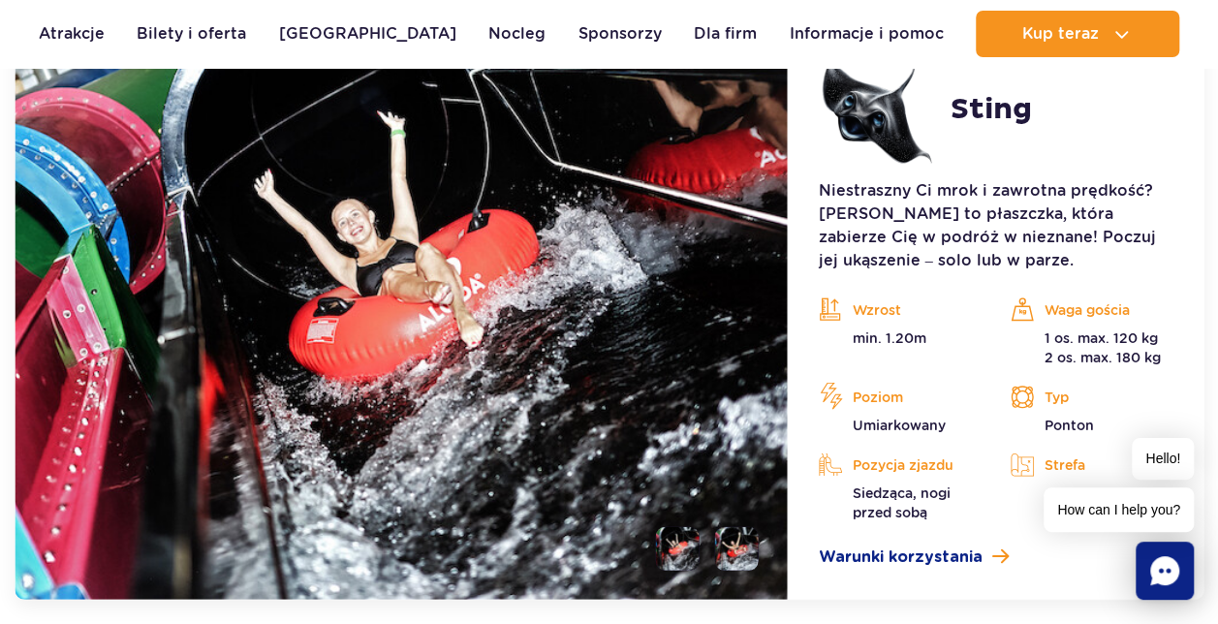
scroll to position [2511, 0]
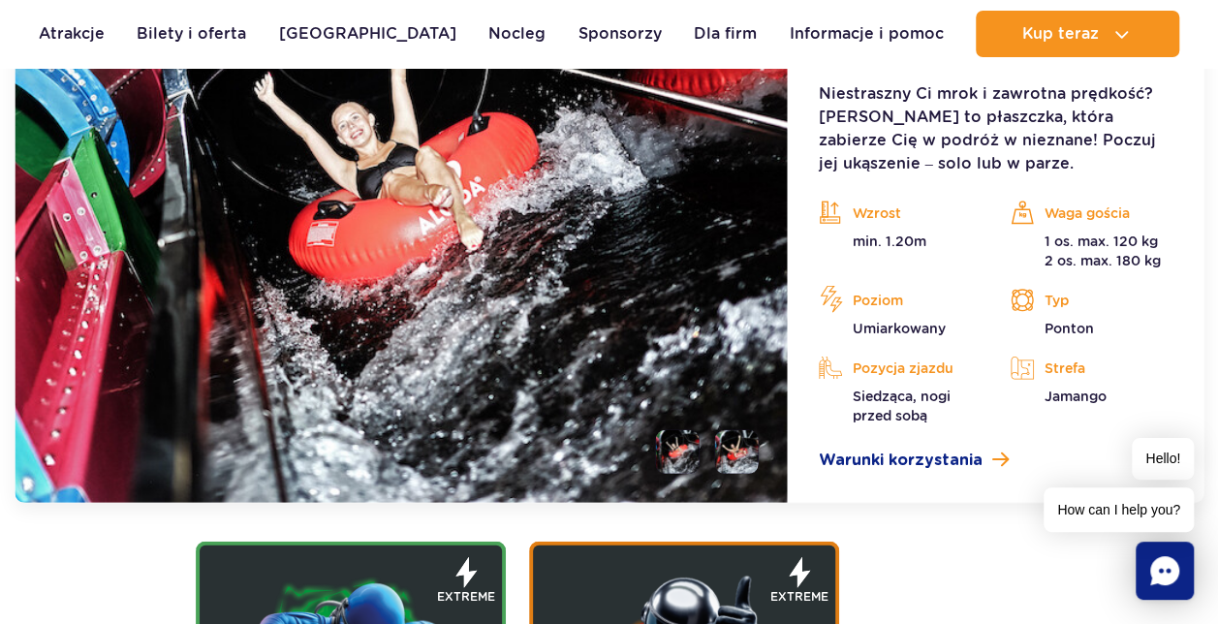
click at [732, 449] on li at bounding box center [737, 452] width 44 height 44
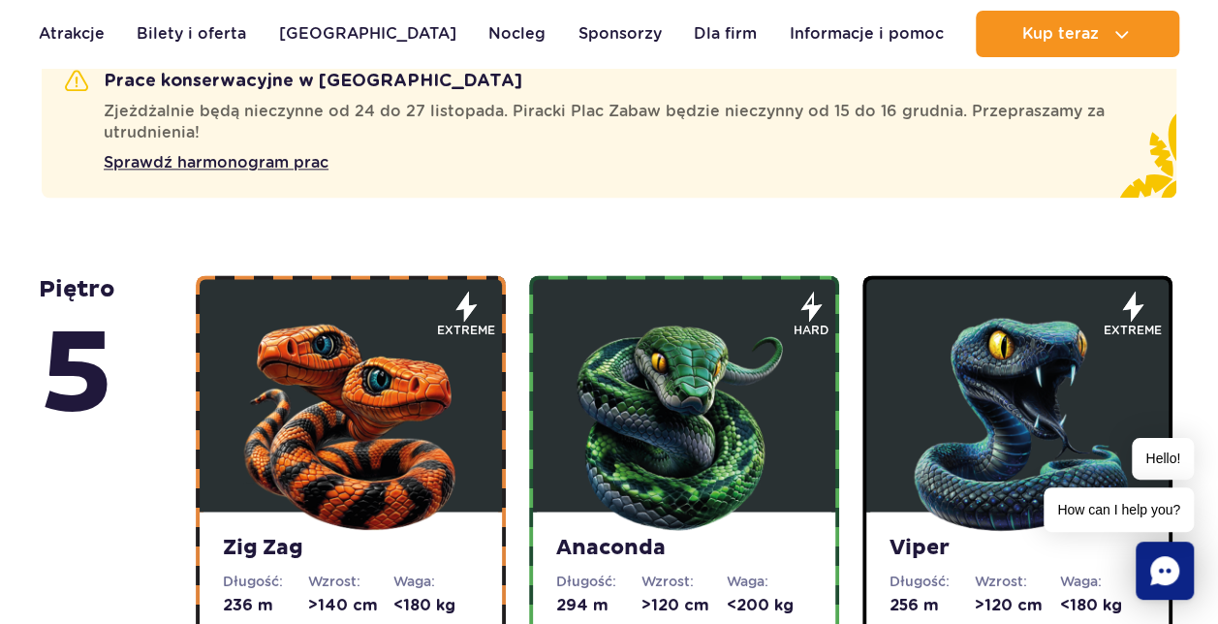
click at [1011, 434] on img at bounding box center [1017, 419] width 232 height 232
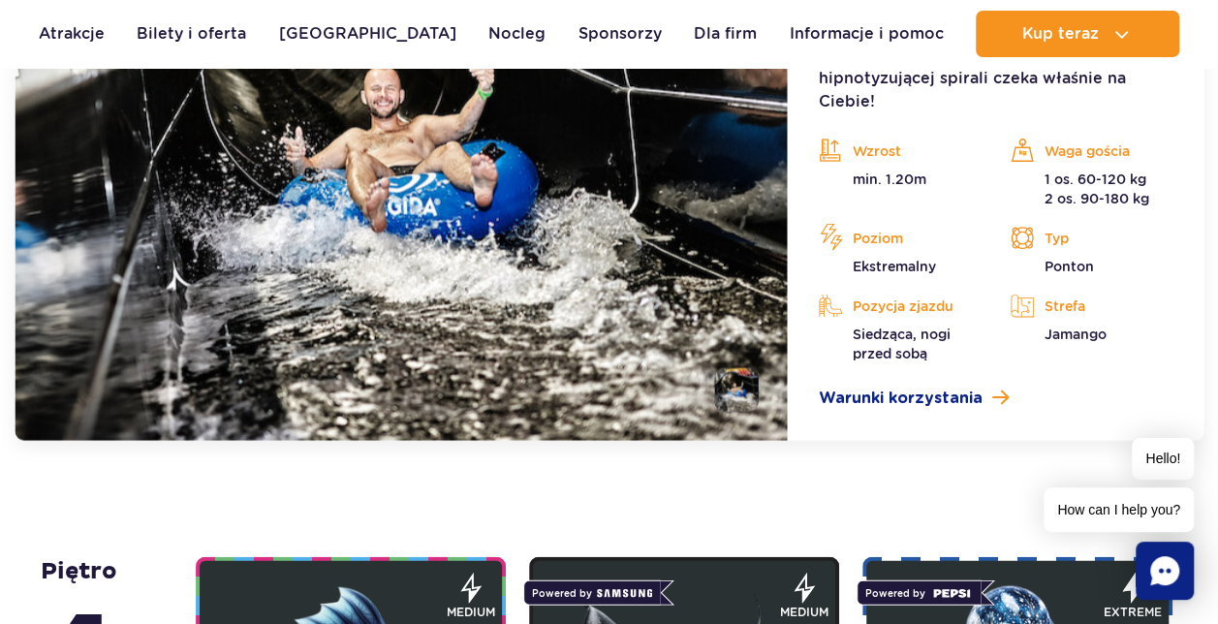
scroll to position [2069, 0]
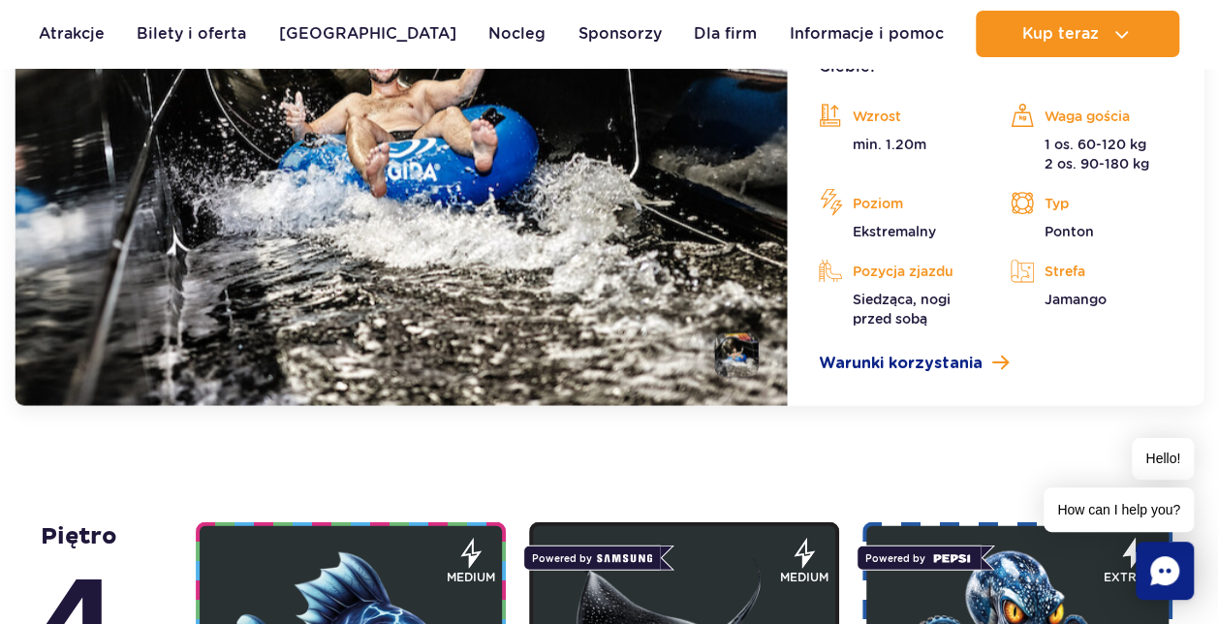
click at [729, 343] on li at bounding box center [737, 355] width 44 height 44
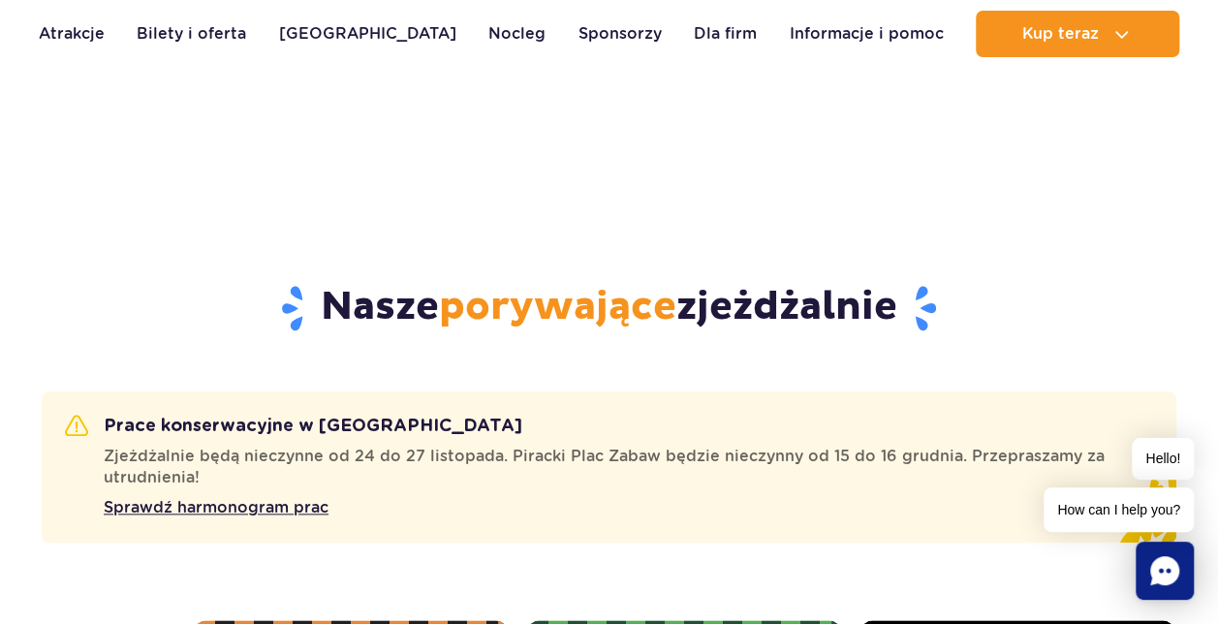
scroll to position [519, 0]
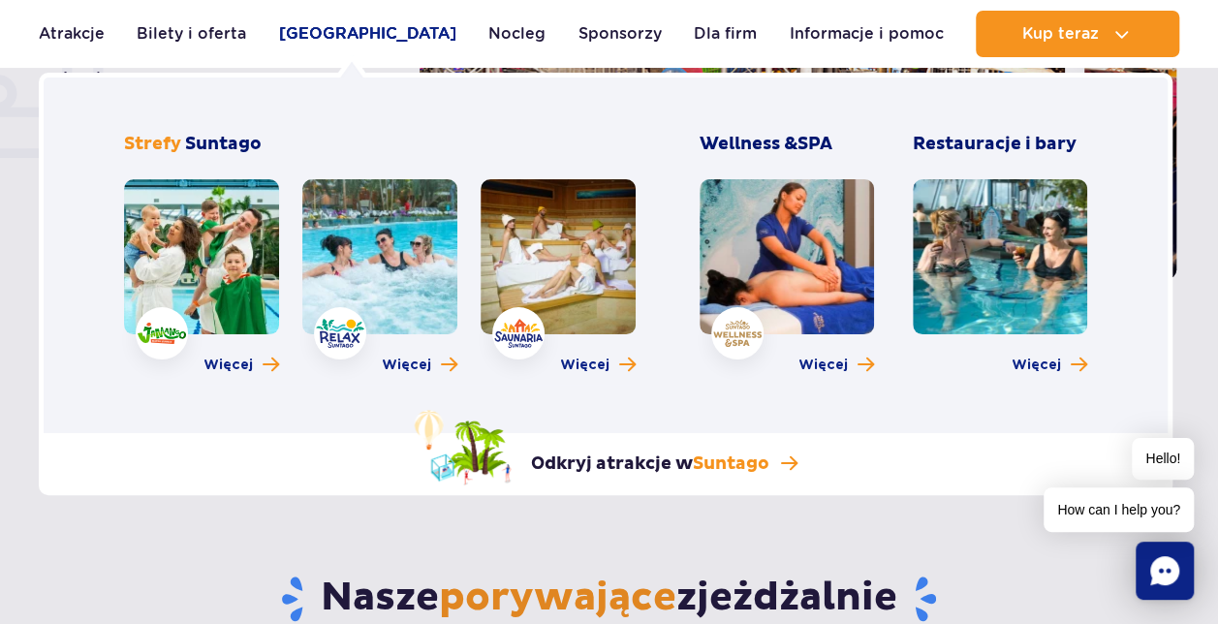
click at [360, 41] on link "[GEOGRAPHIC_DATA]" at bounding box center [367, 34] width 177 height 46
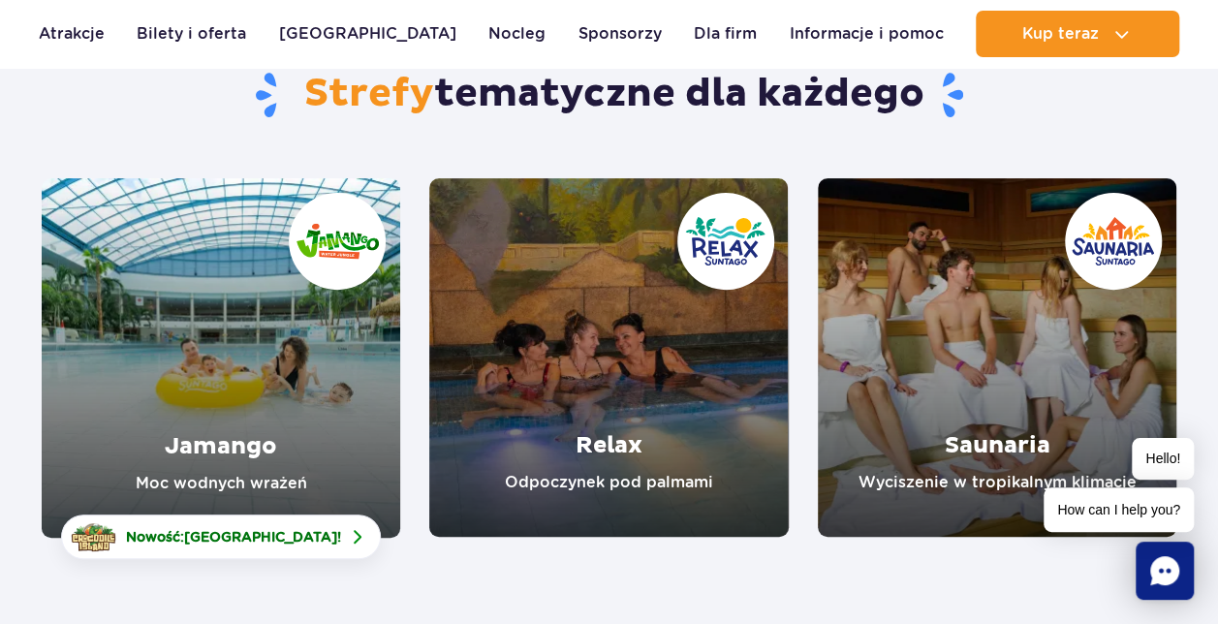
click at [612, 355] on link "Relax" at bounding box center [608, 357] width 358 height 358
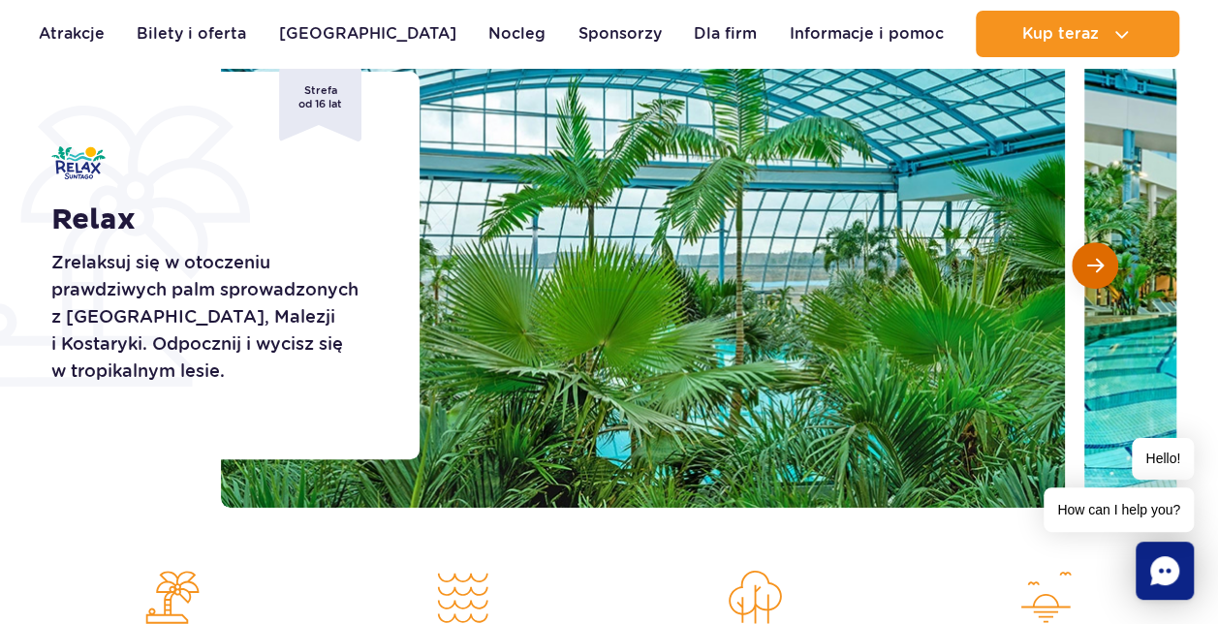
click at [1101, 260] on button "Następny slajd" at bounding box center [1094, 265] width 46 height 46
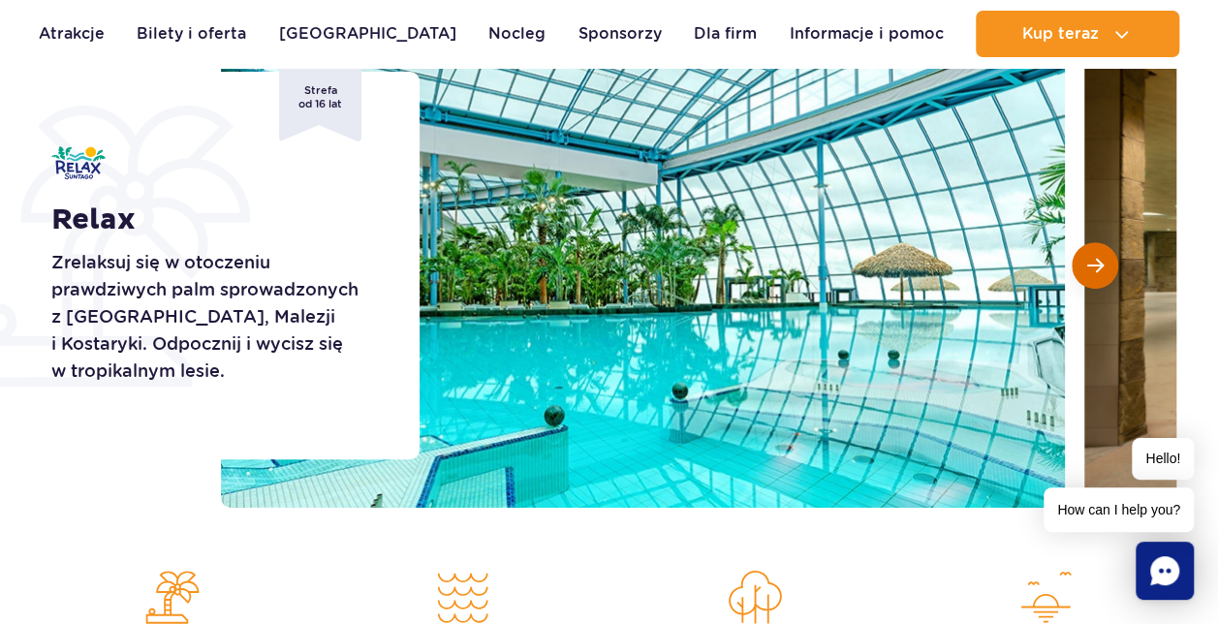
click at [1102, 260] on span "Następny slajd" at bounding box center [1095, 265] width 16 height 17
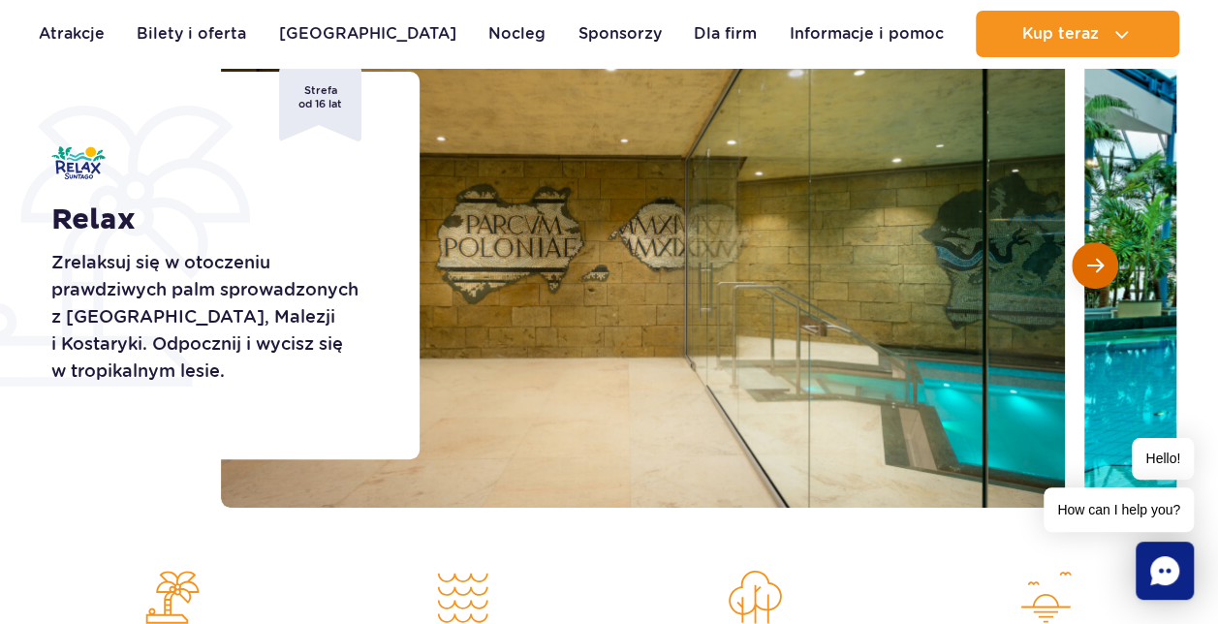
click at [1102, 260] on button "Następny slajd" at bounding box center [1094, 265] width 46 height 46
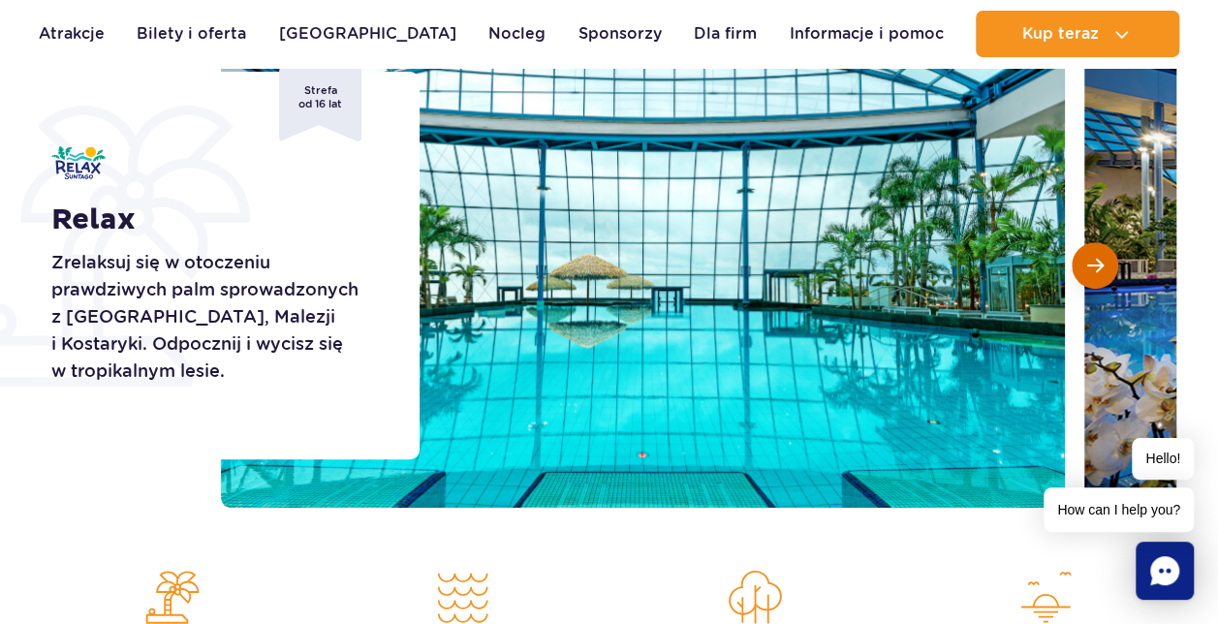
click at [1102, 260] on button "Następny slajd" at bounding box center [1094, 265] width 46 height 46
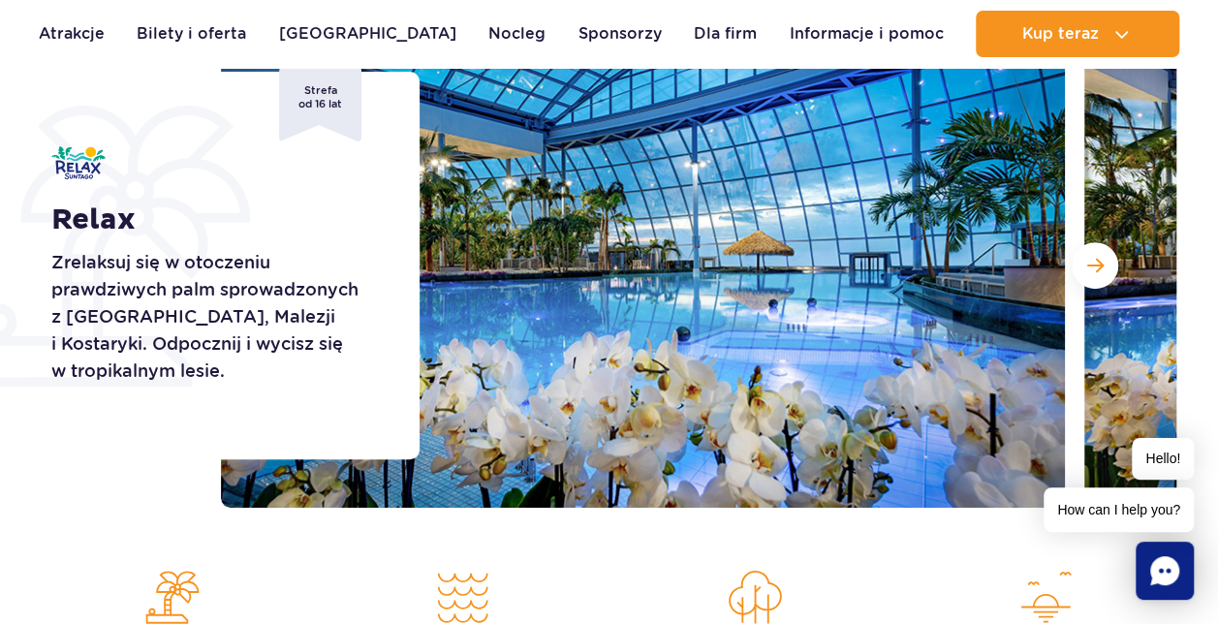
scroll to position [484, 0]
